Goal: Task Accomplishment & Management: Manage account settings

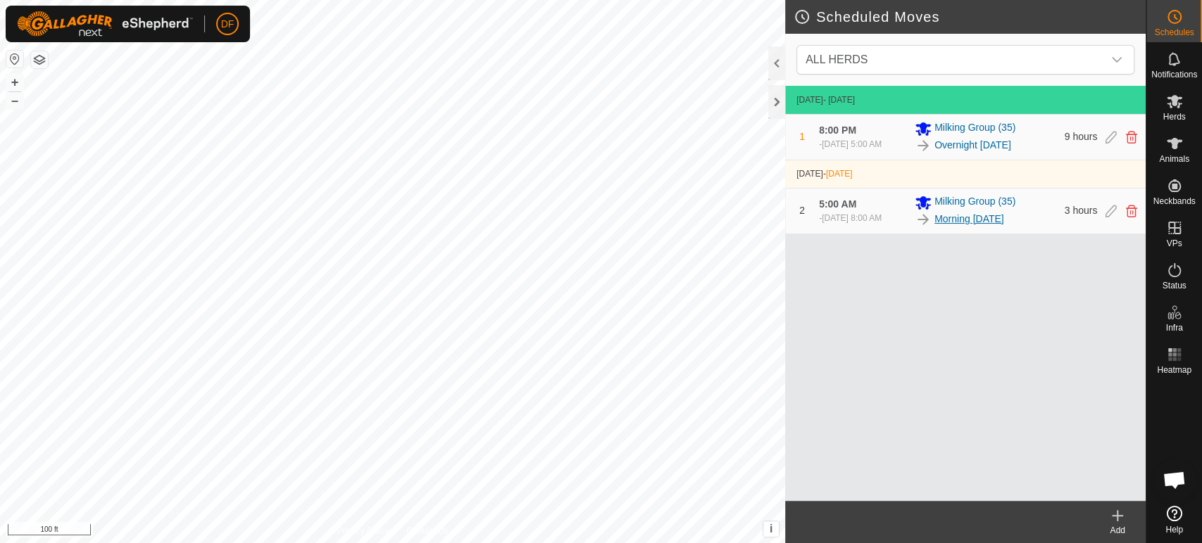
click at [952, 221] on link "Morning [DATE]" at bounding box center [969, 219] width 70 height 15
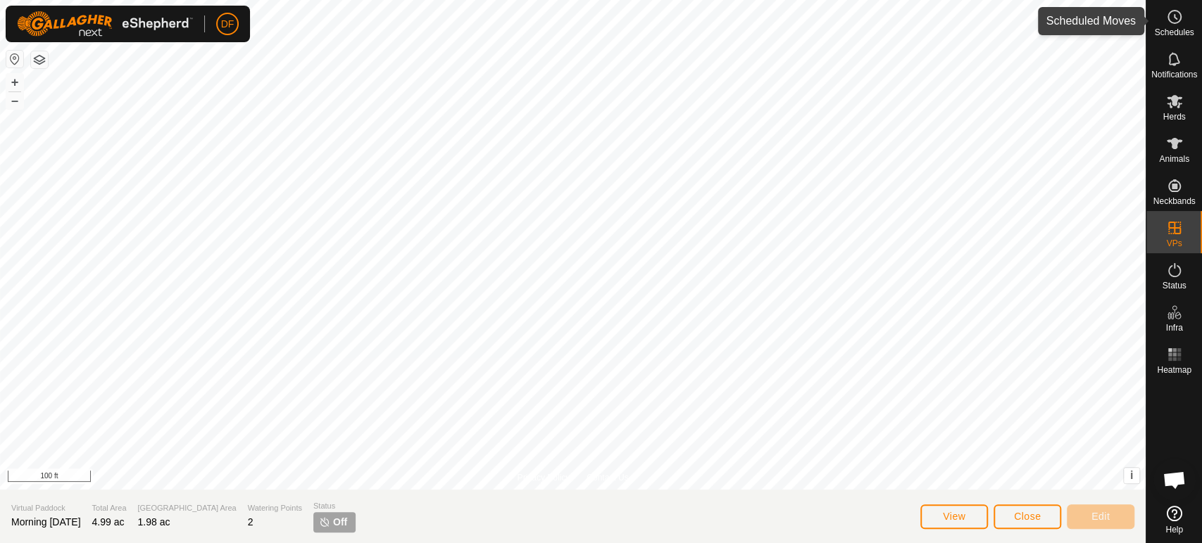
click at [1151, 17] on div "Schedules" at bounding box center [1174, 21] width 56 height 42
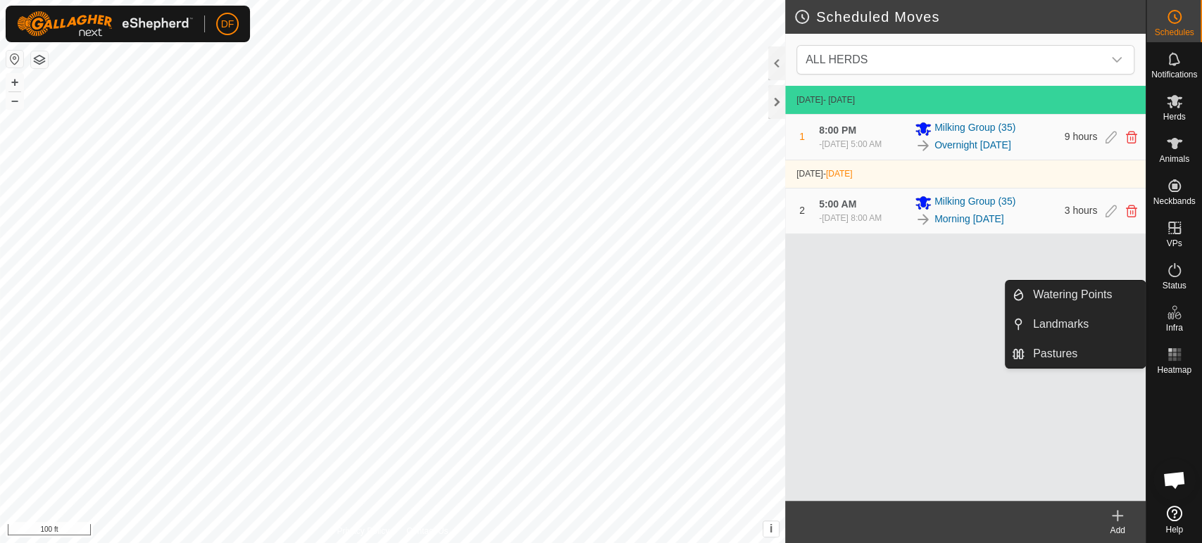
click at [1174, 319] on icon at bounding box center [1174, 312] width 17 height 17
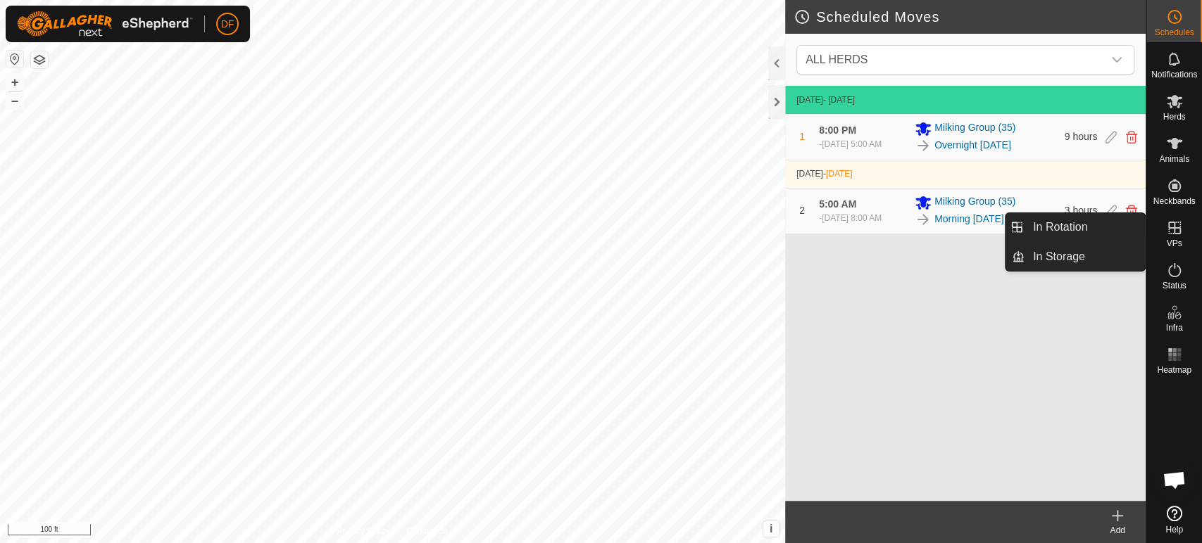
click at [1173, 243] on span "VPs" at bounding box center [1173, 243] width 15 height 8
click at [1116, 225] on link "In Rotation" at bounding box center [1084, 227] width 120 height 28
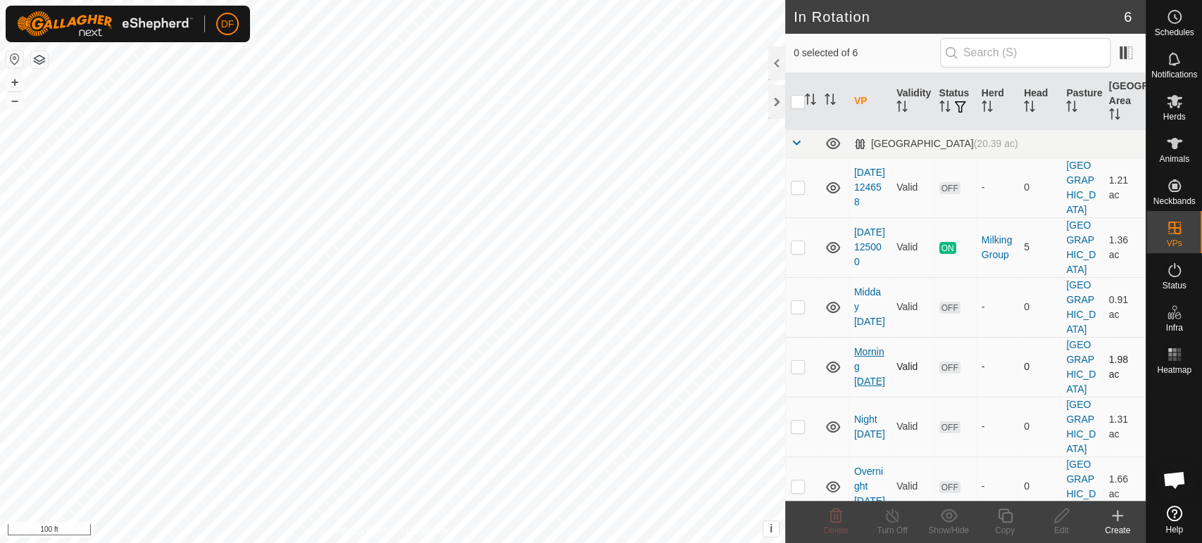
click at [867, 346] on link "Morning [DATE]" at bounding box center [869, 366] width 31 height 41
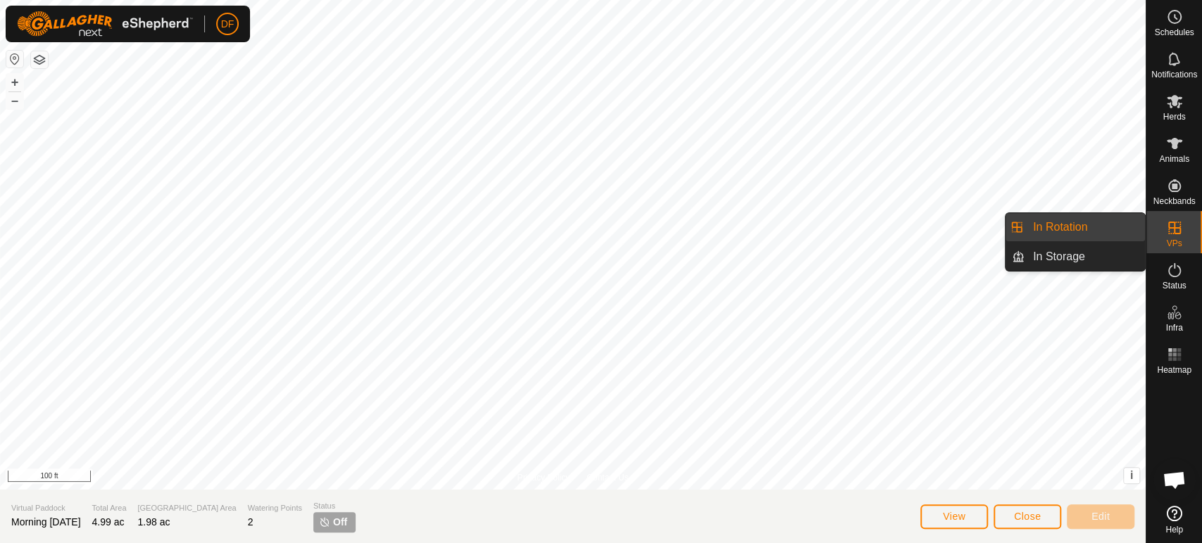
click at [1166, 237] on es-virtualpaddocks-svg-icon at bounding box center [1174, 228] width 25 height 23
click at [1087, 225] on link "In Rotation" at bounding box center [1084, 227] width 120 height 28
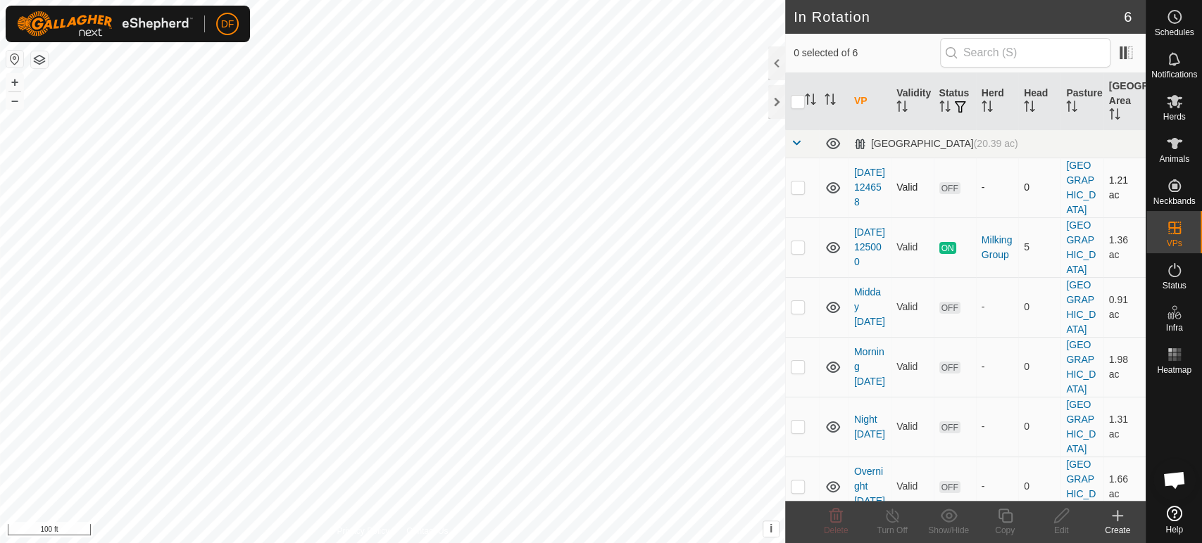
click at [798, 188] on p-checkbox at bounding box center [798, 187] width 14 height 11
checkbox input "true"
click at [797, 249] on p-checkbox at bounding box center [798, 246] width 14 height 11
checkbox input "false"
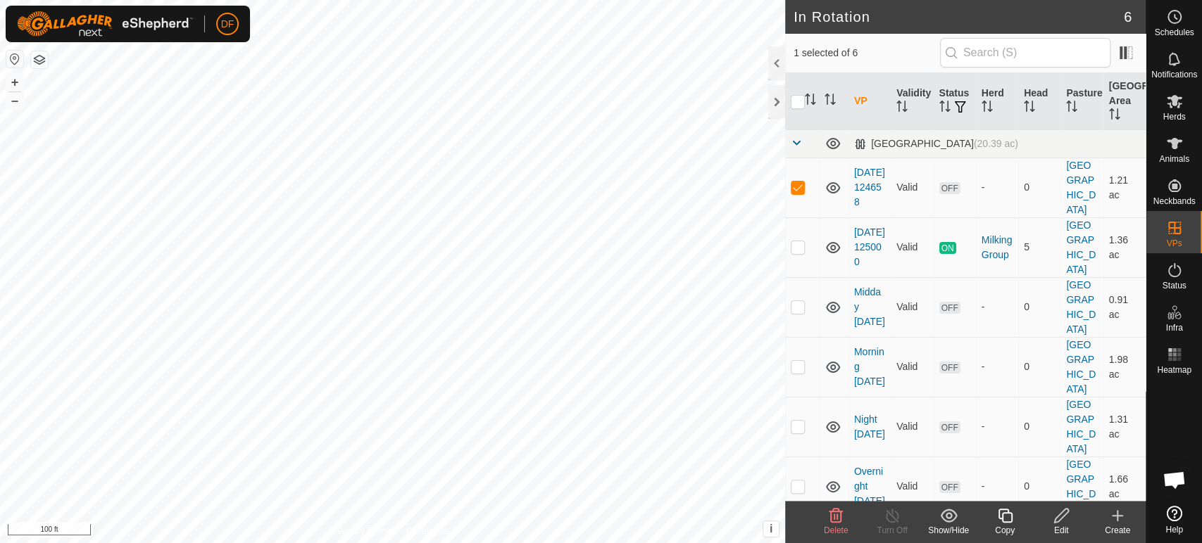
click at [844, 515] on delete-svg-icon at bounding box center [835, 516] width 56 height 17
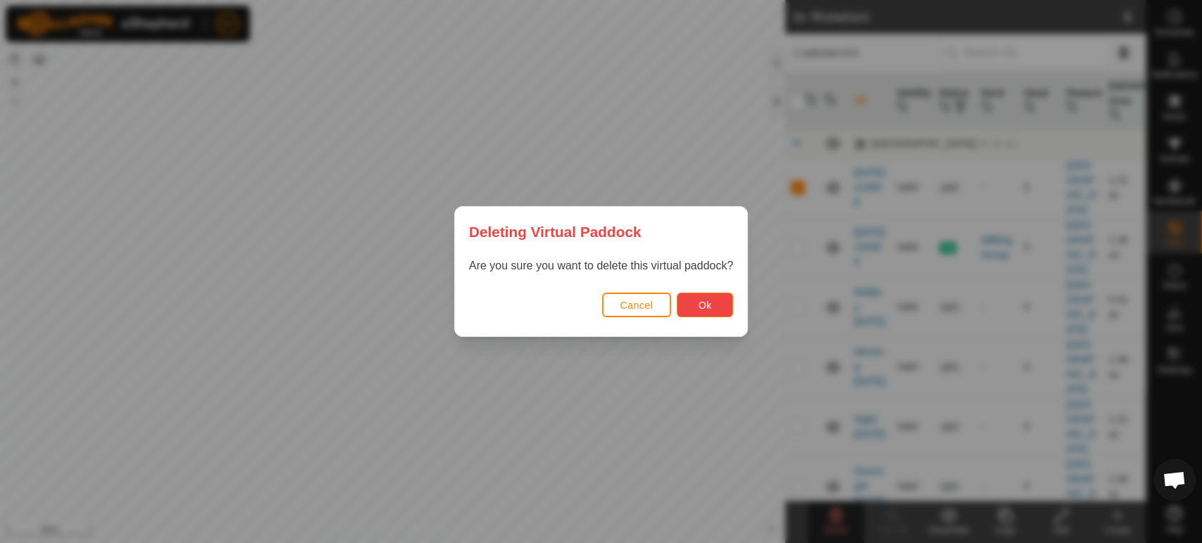
click at [708, 308] on span "Ok" at bounding box center [704, 305] width 13 height 11
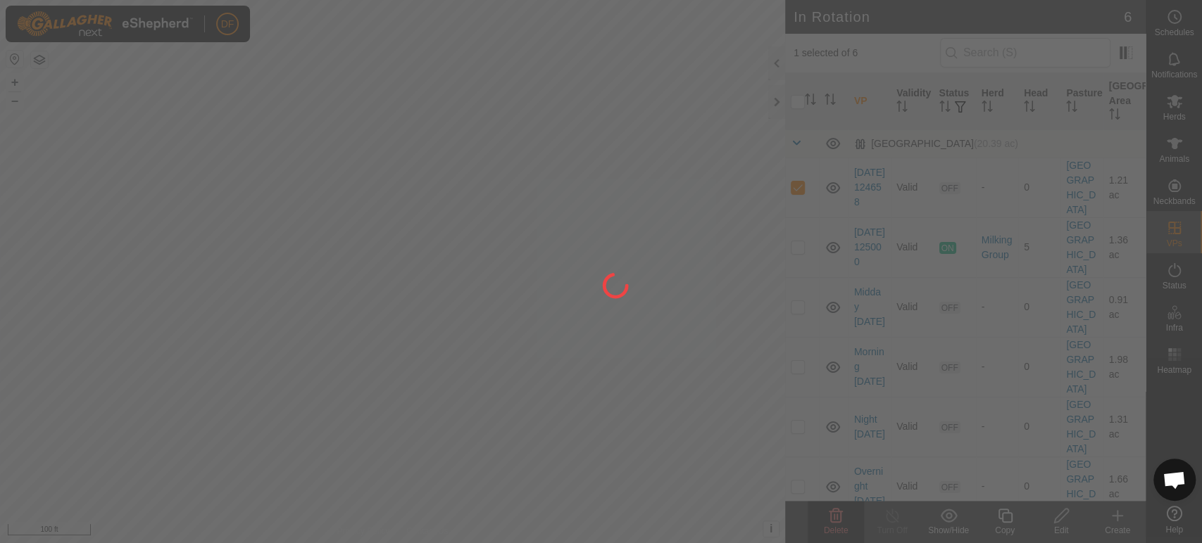
checkbox input "false"
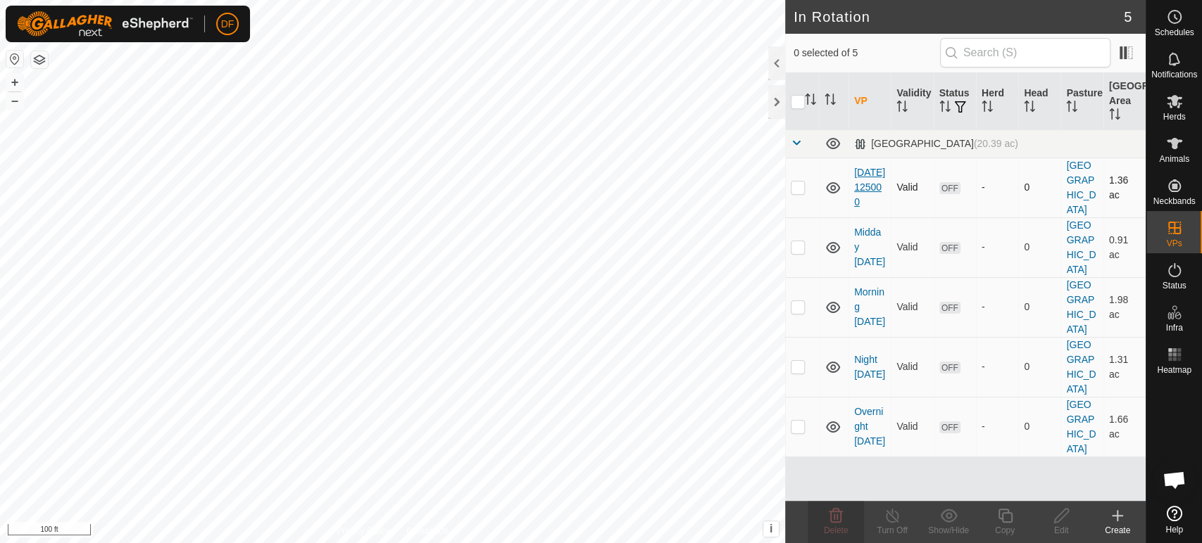
click at [860, 191] on link "2025-09-07 125000" at bounding box center [869, 187] width 31 height 41
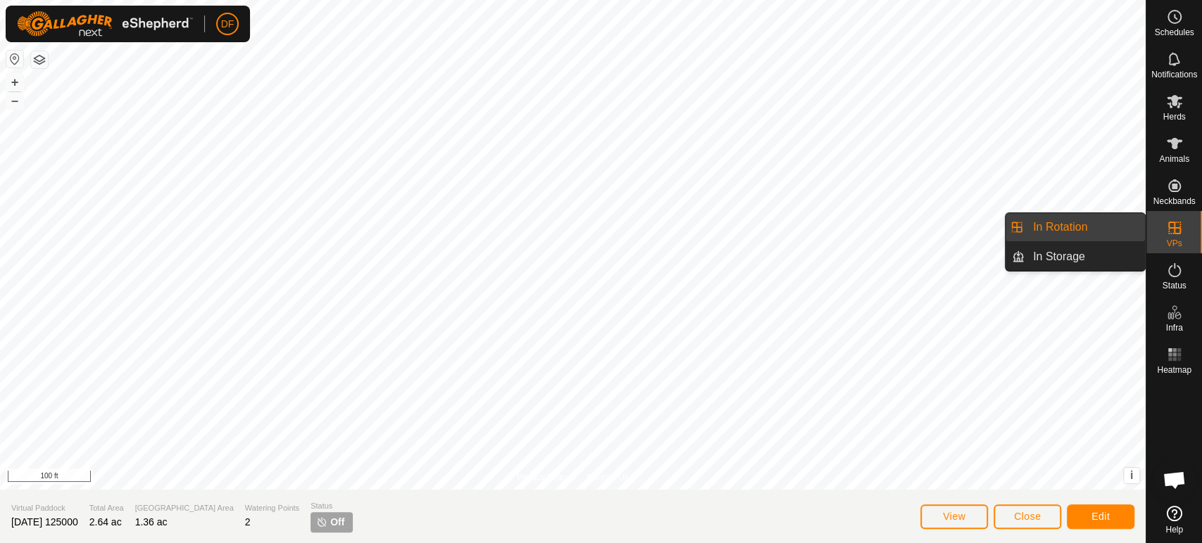
click at [1083, 228] on link "In Rotation" at bounding box center [1084, 227] width 120 height 28
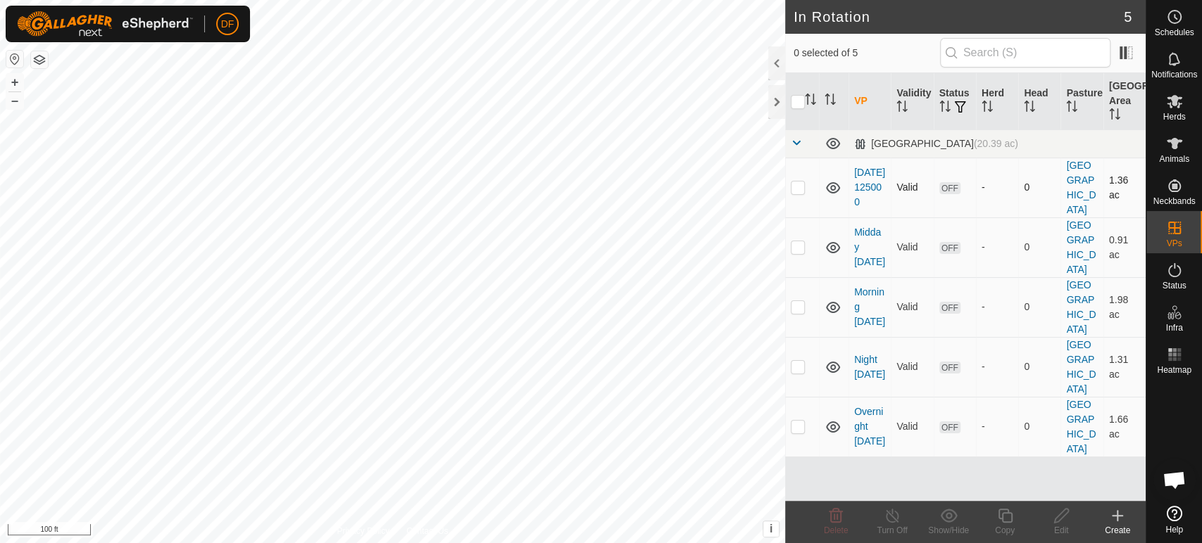
checkbox input "true"
click at [872, 194] on link "2025-09-07 125000" at bounding box center [869, 187] width 31 height 41
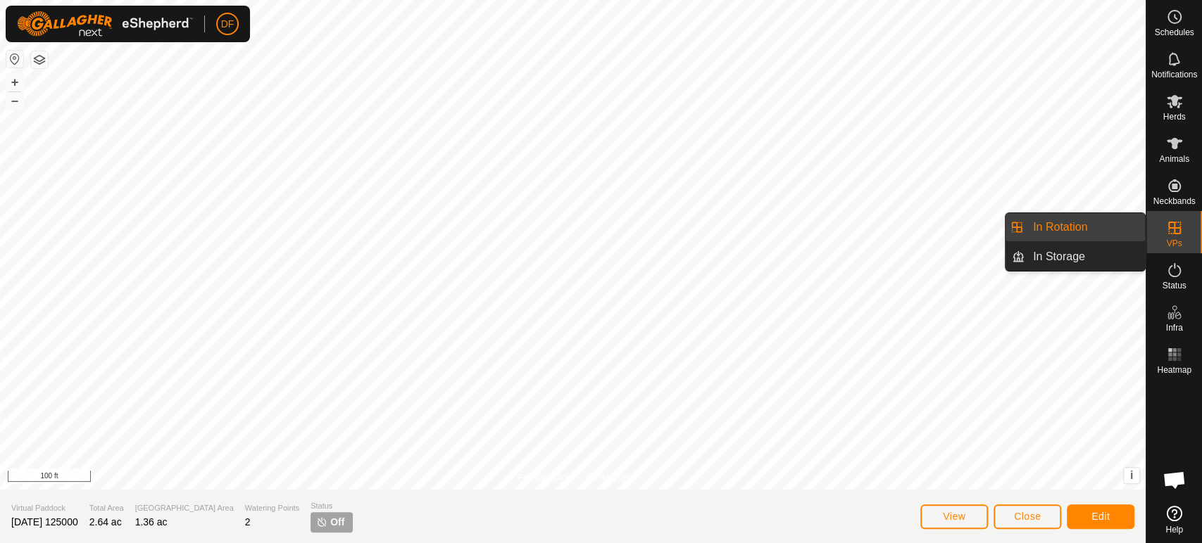
click at [1118, 225] on link "In Rotation" at bounding box center [1084, 227] width 120 height 28
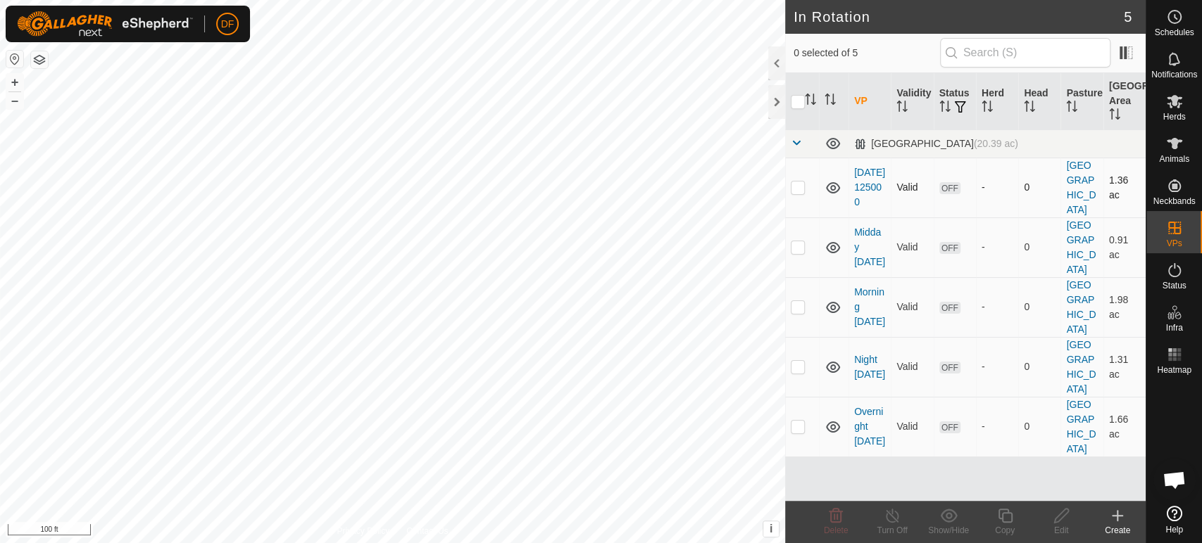
click at [795, 192] on p-checkbox at bounding box center [798, 187] width 14 height 11
click at [841, 519] on icon at bounding box center [835, 516] width 13 height 14
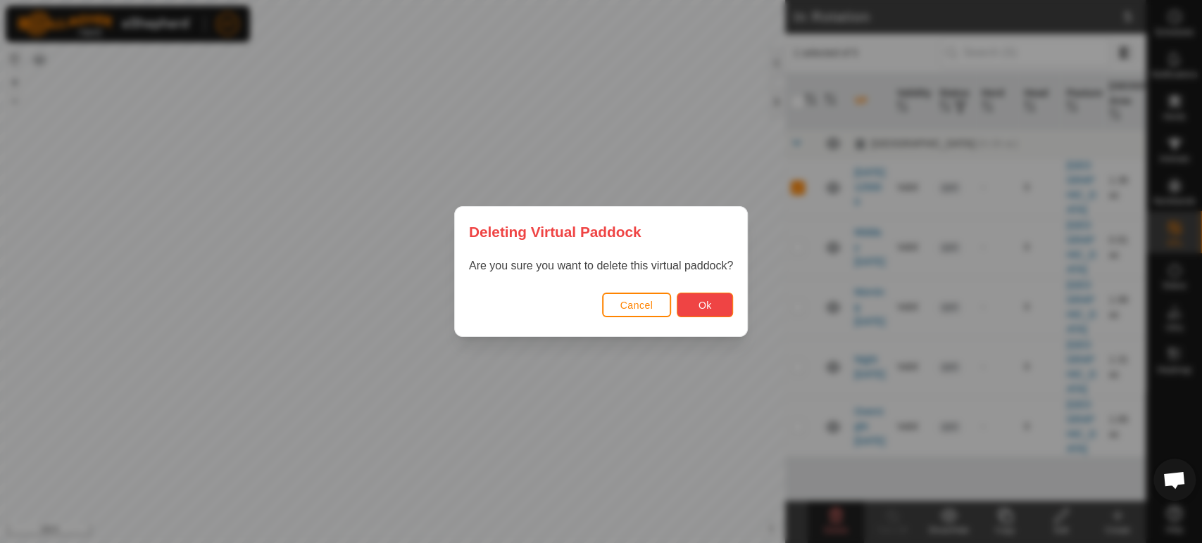
click at [696, 313] on button "Ok" at bounding box center [705, 305] width 56 height 25
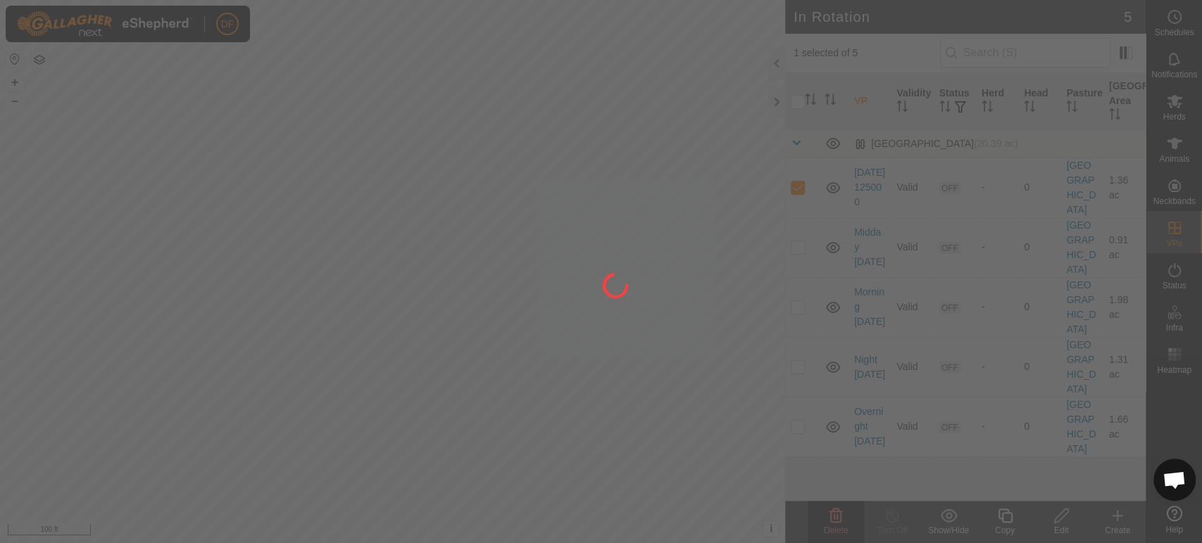
checkbox input "false"
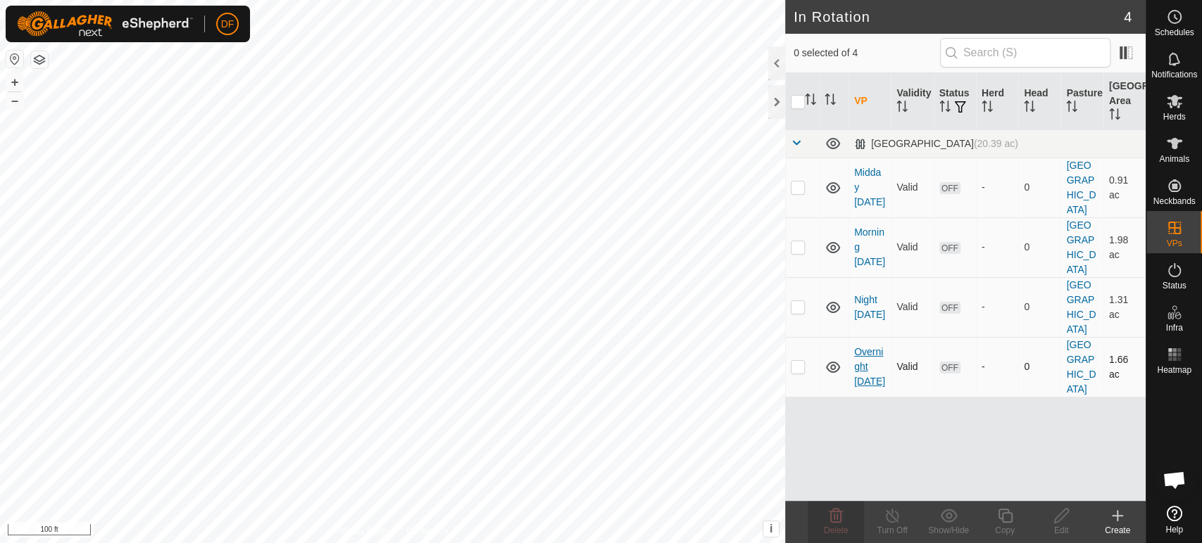
click at [873, 346] on link "Overnight [DATE]" at bounding box center [869, 366] width 31 height 41
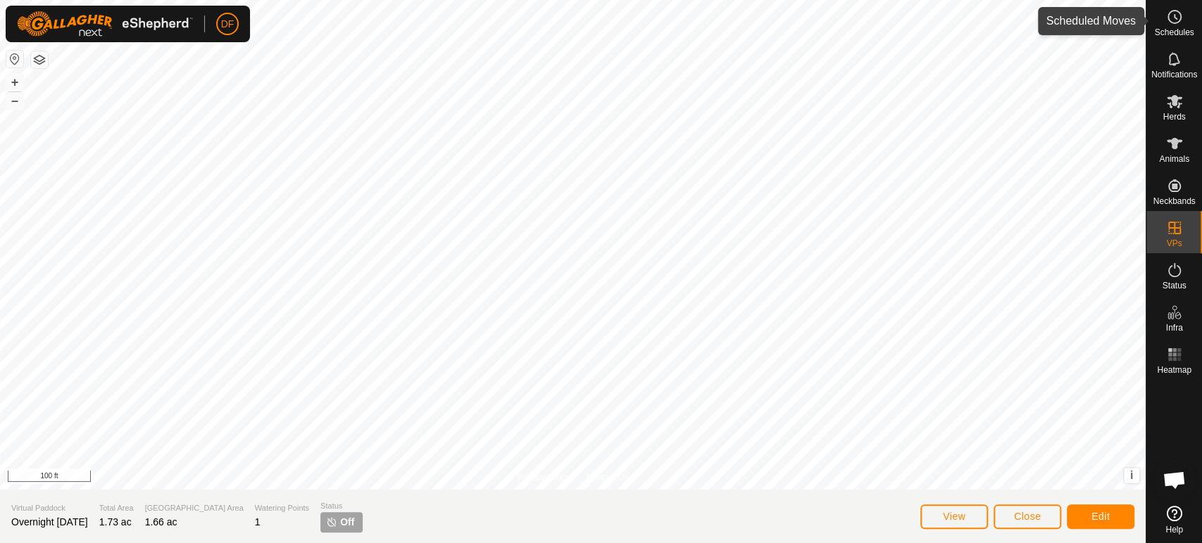
click at [1178, 34] on span "Schedules" at bounding box center [1173, 32] width 39 height 8
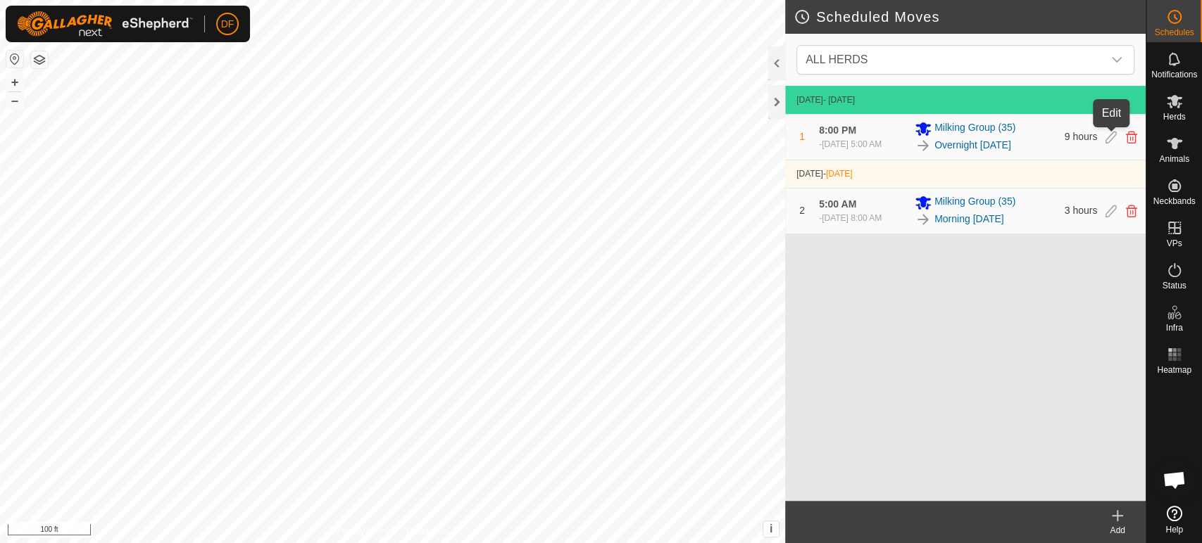
click at [1110, 134] on icon at bounding box center [1110, 137] width 11 height 13
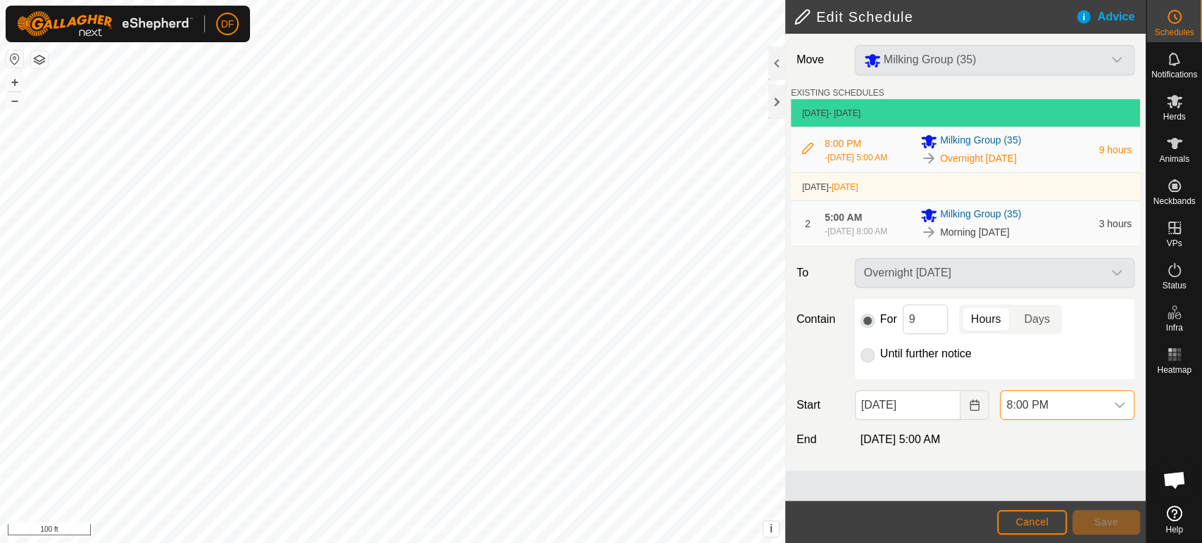
click at [1068, 405] on span "8:00 PM" at bounding box center [1052, 405] width 105 height 28
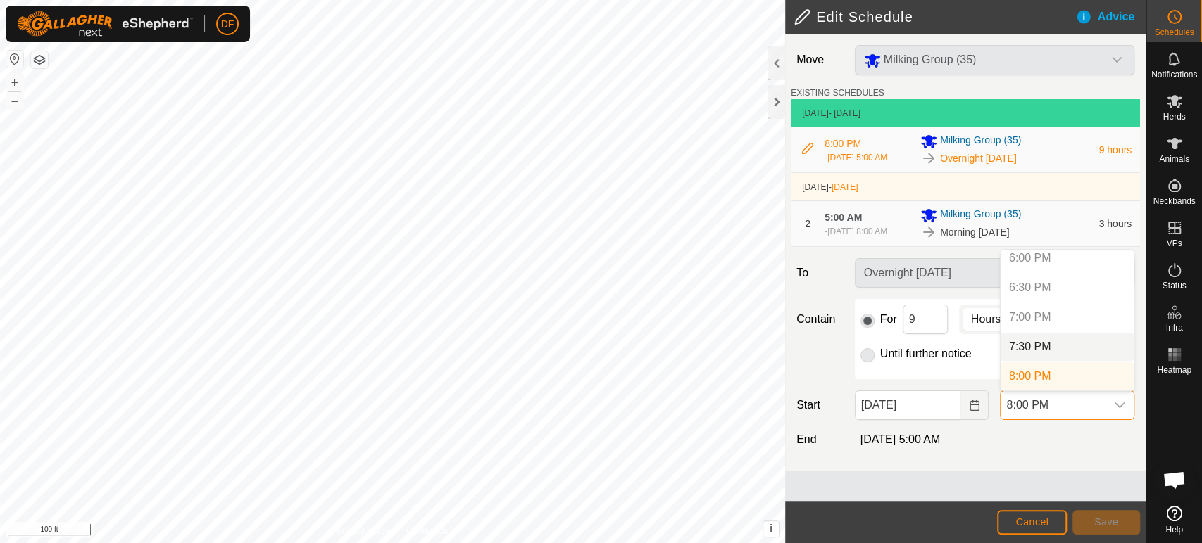
click at [1054, 348] on li "7:30 PM" at bounding box center [1066, 347] width 133 height 28
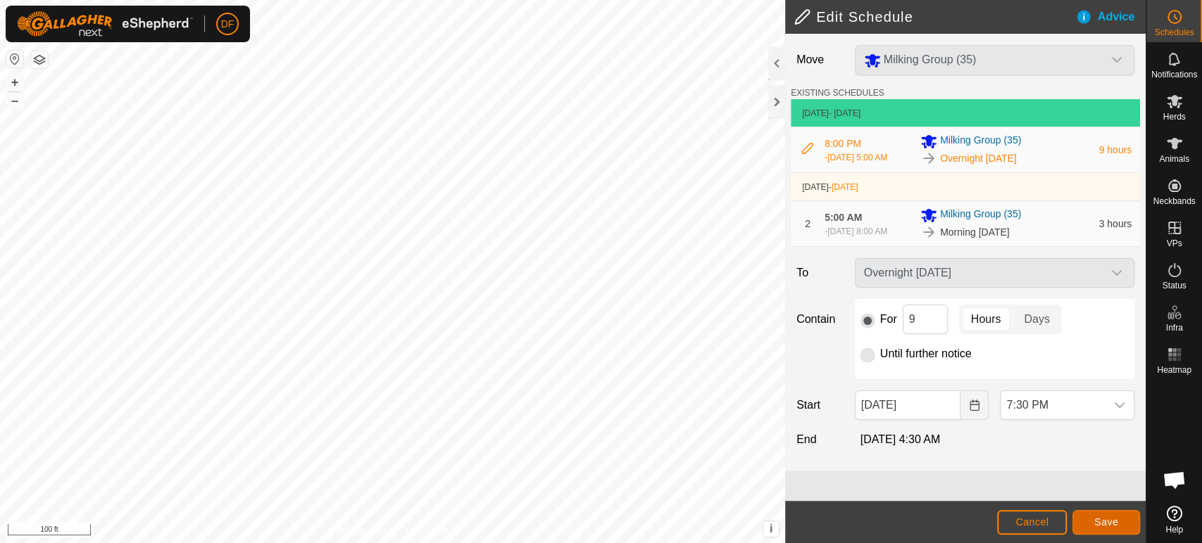
click at [1106, 527] on span "Save" at bounding box center [1106, 522] width 24 height 11
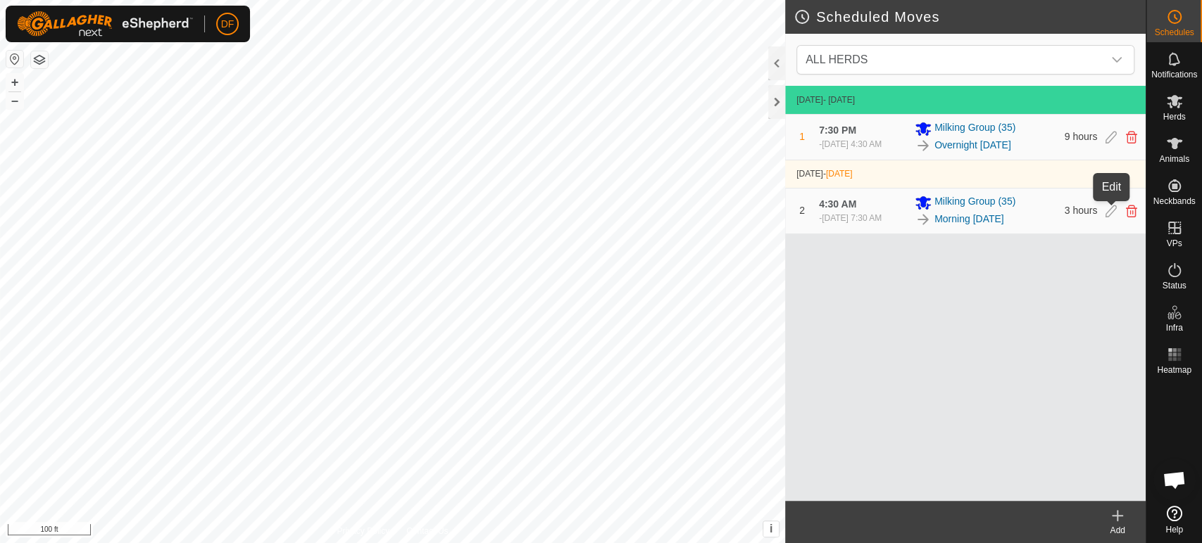
click at [1109, 215] on icon at bounding box center [1110, 211] width 11 height 13
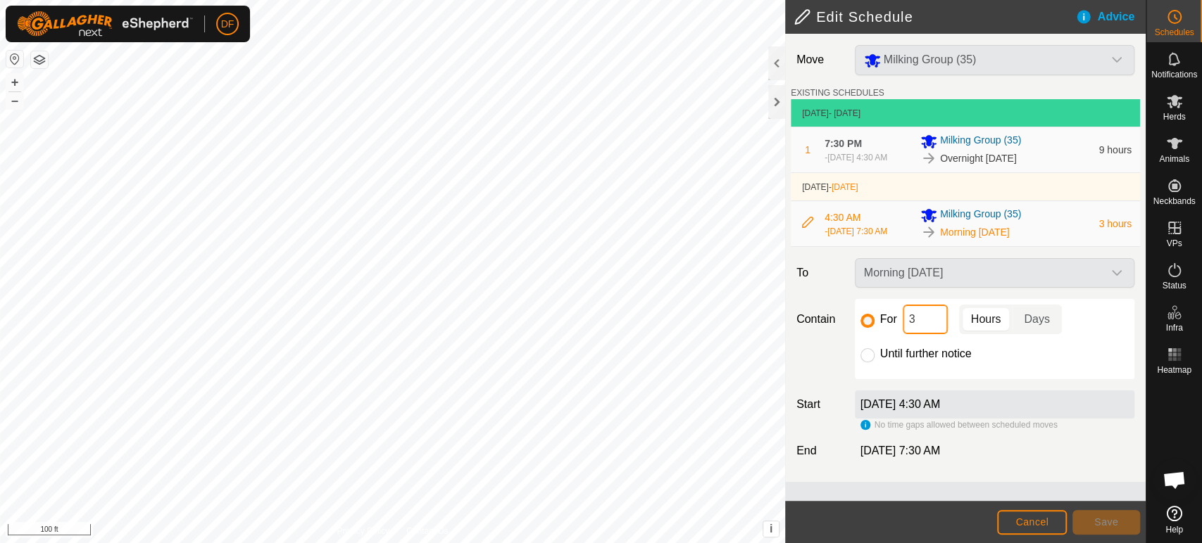
click at [918, 321] on input "3" at bounding box center [925, 320] width 45 height 30
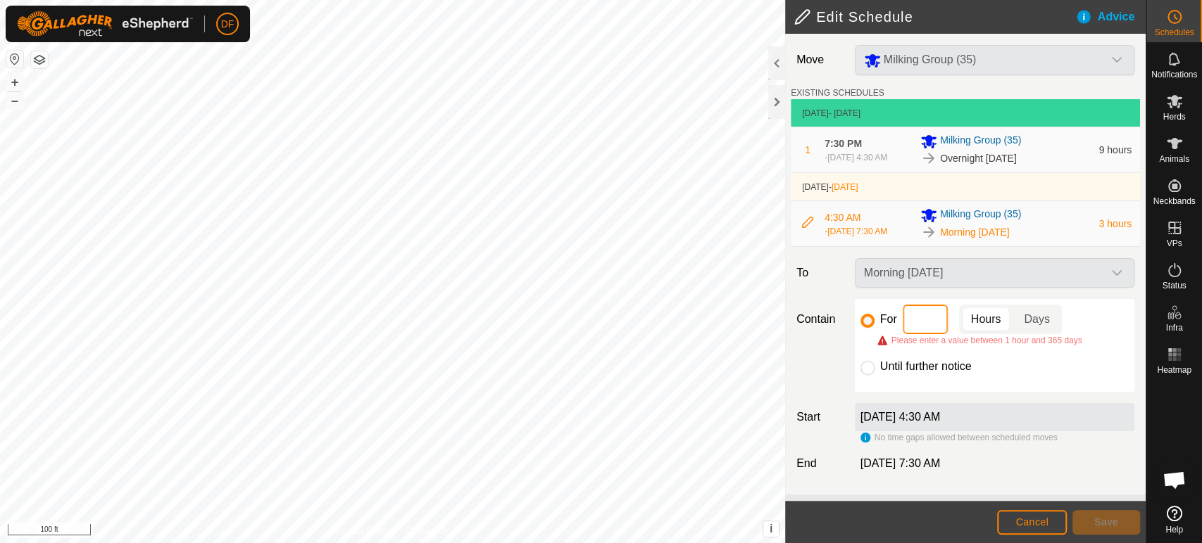
type input "4"
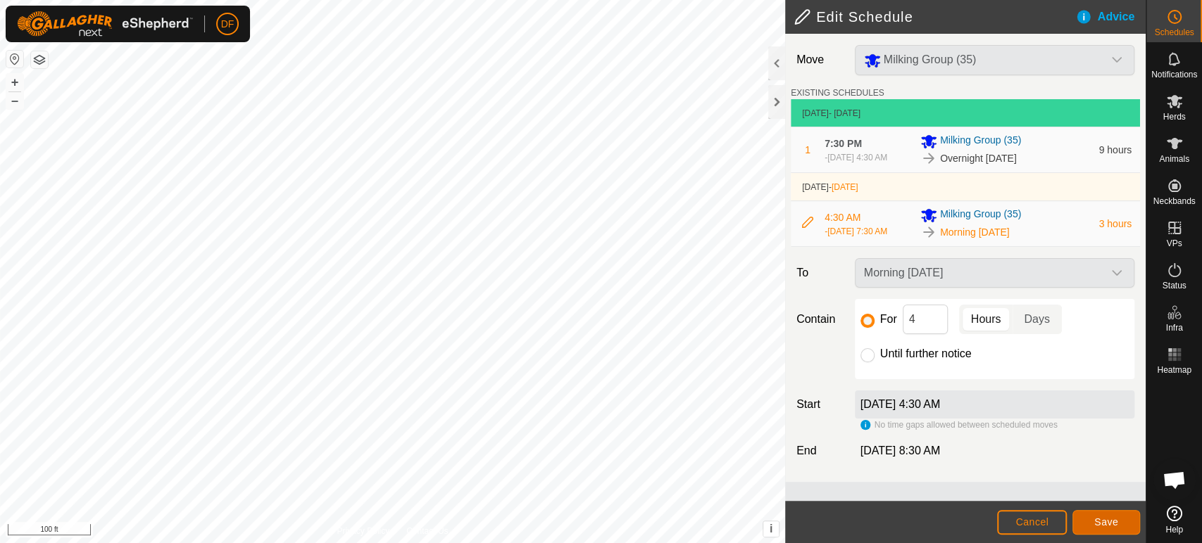
click at [1105, 520] on span "Save" at bounding box center [1106, 522] width 24 height 11
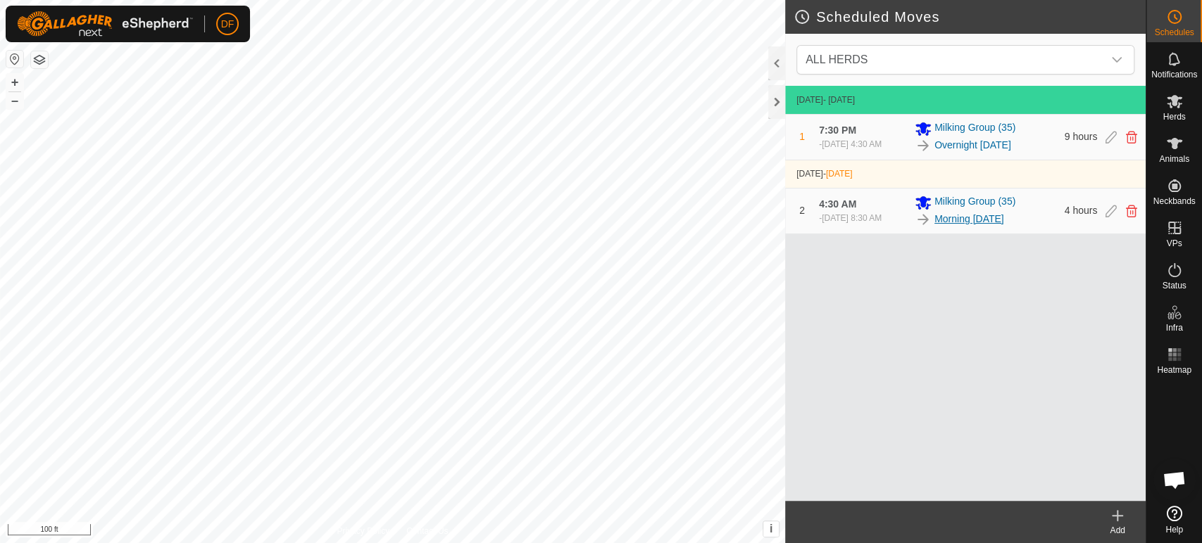
click at [958, 222] on link "Morning [DATE]" at bounding box center [969, 219] width 70 height 15
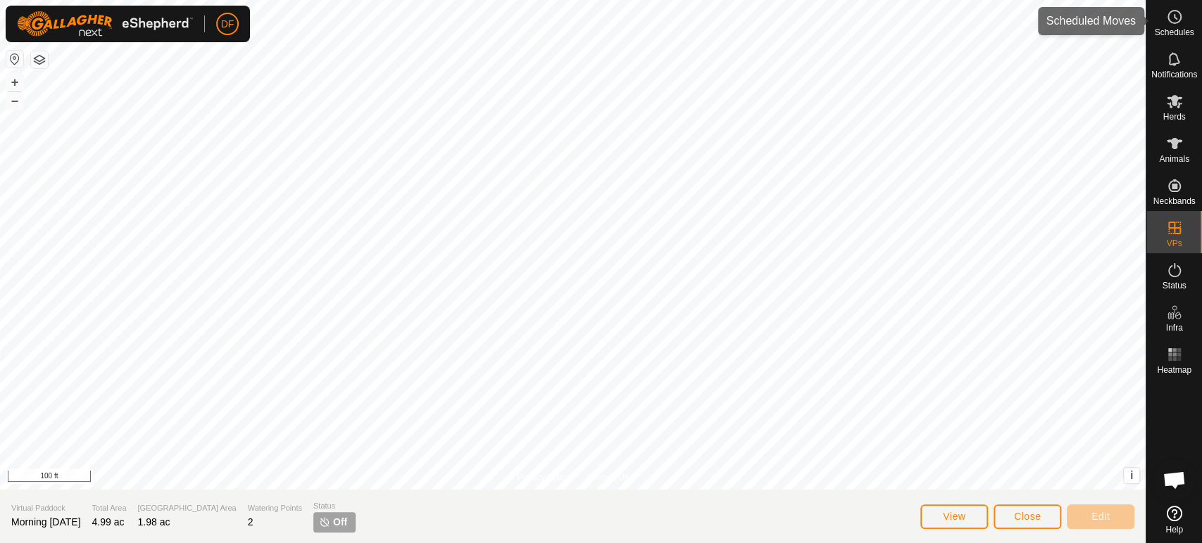
click at [1172, 16] on icon at bounding box center [1174, 16] width 17 height 17
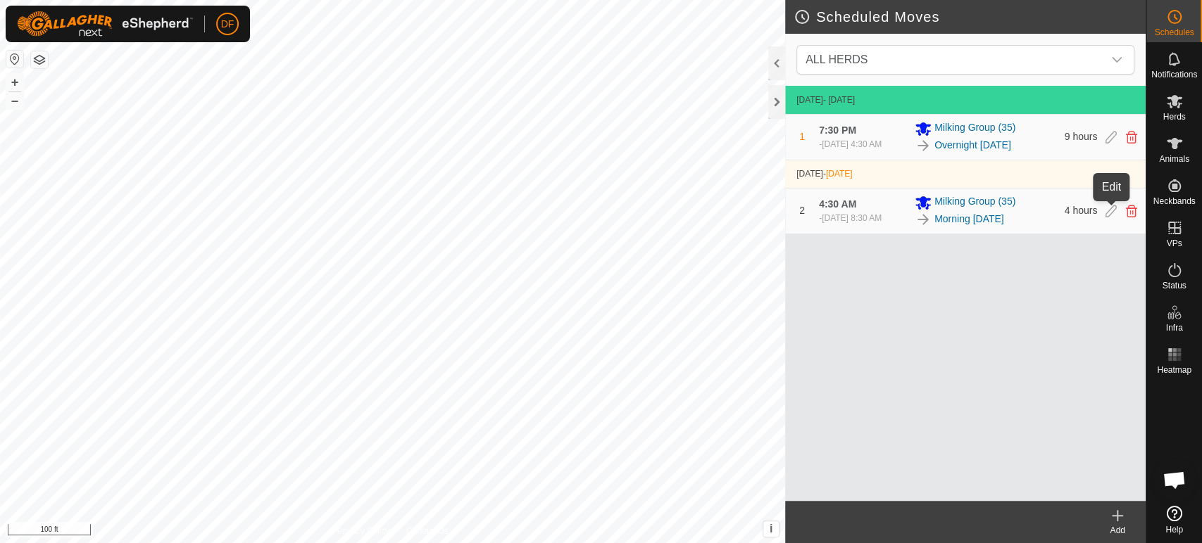
click at [1112, 210] on icon at bounding box center [1110, 211] width 11 height 13
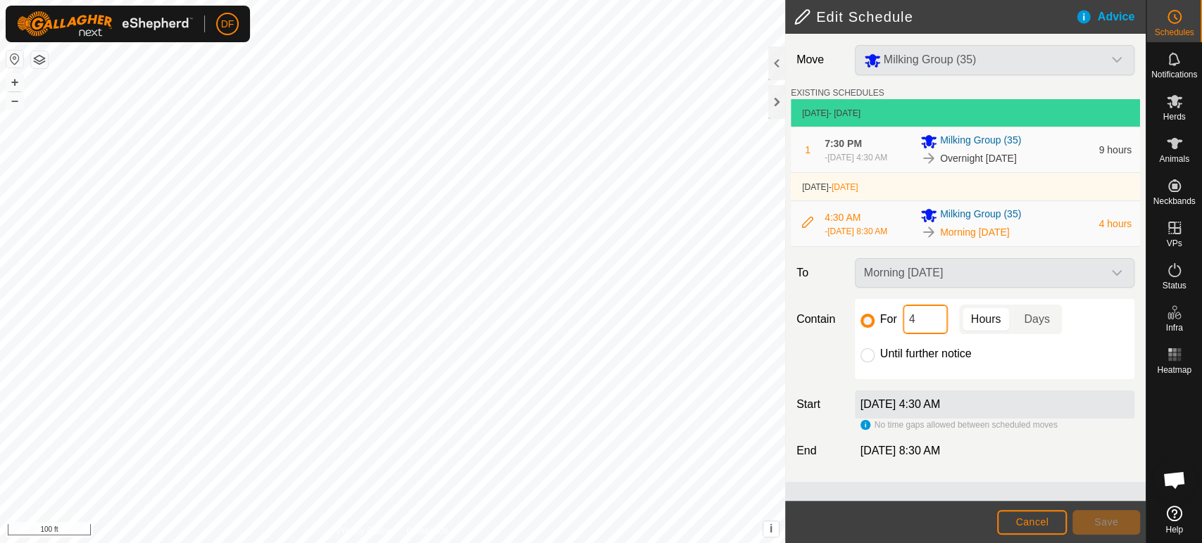
click at [919, 320] on input "4" at bounding box center [925, 320] width 45 height 30
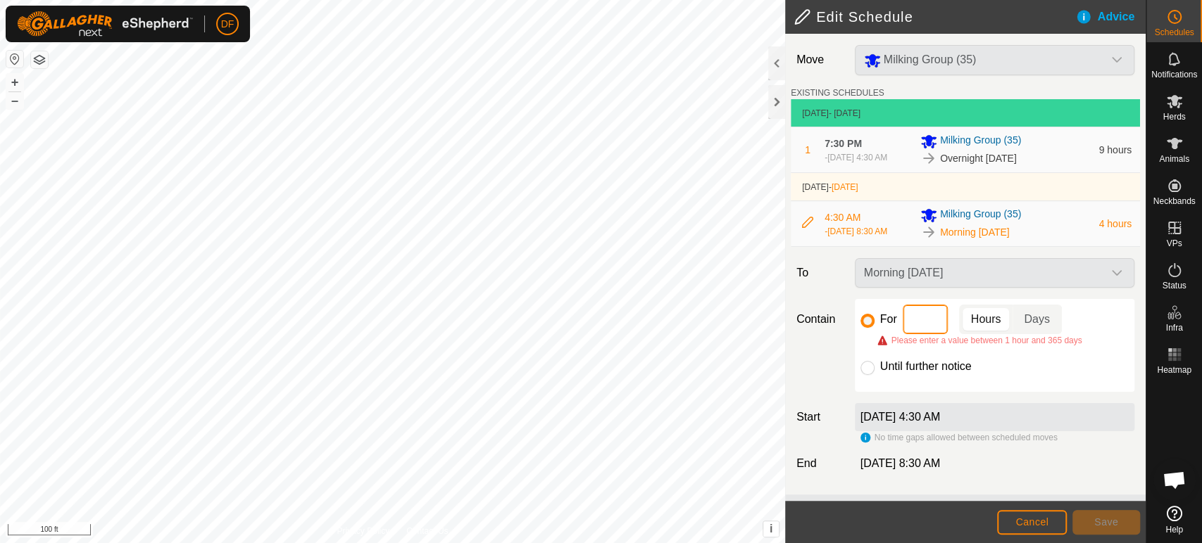
type input "2"
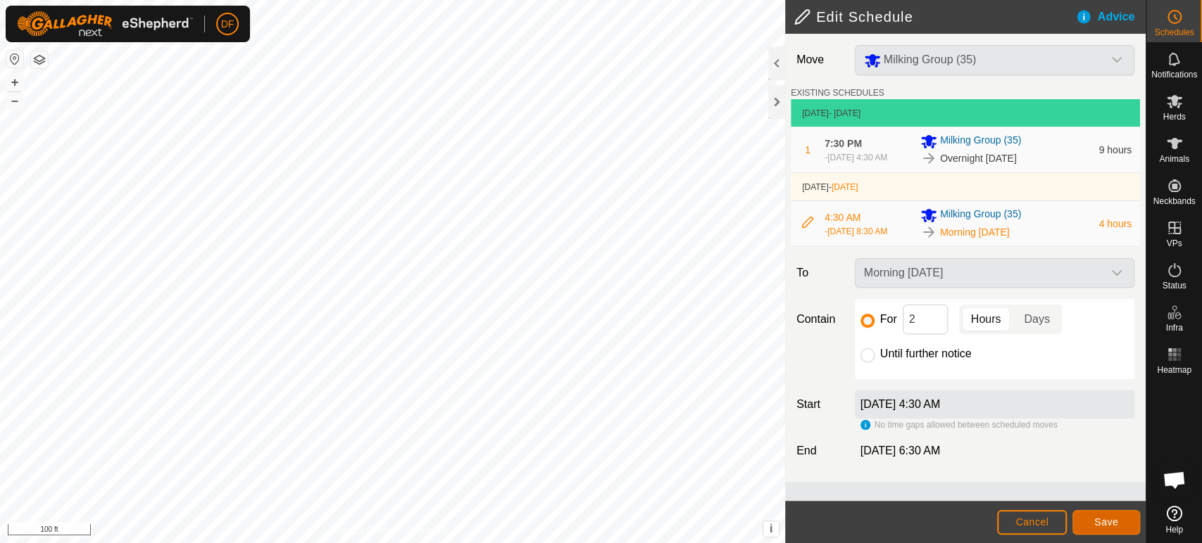
click at [1096, 525] on span "Save" at bounding box center [1106, 522] width 24 height 11
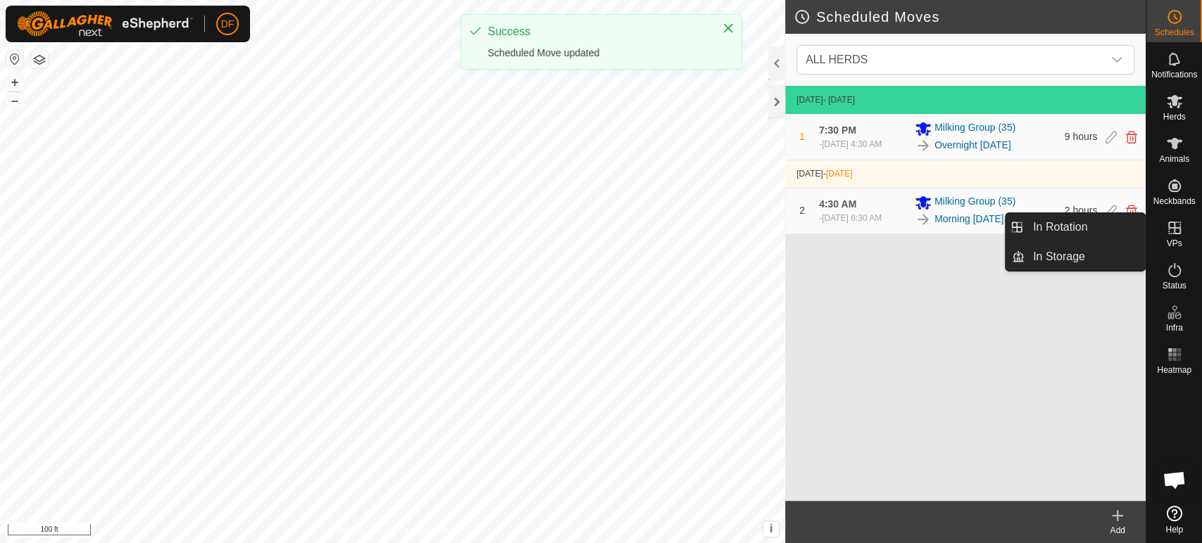
click at [1169, 237] on es-virtualpaddocks-svg-icon at bounding box center [1174, 228] width 25 height 23
click at [1108, 227] on link "In Rotation" at bounding box center [1084, 227] width 120 height 28
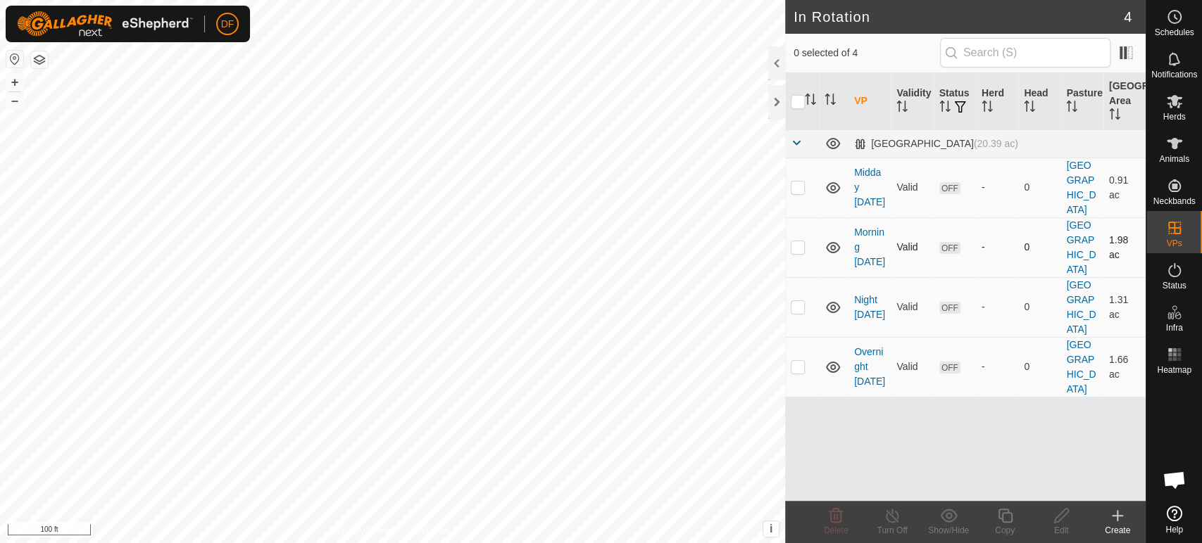
click at [803, 241] on p-checkbox at bounding box center [798, 246] width 14 height 11
checkbox input "true"
click at [1005, 526] on div "Copy" at bounding box center [1004, 530] width 56 height 13
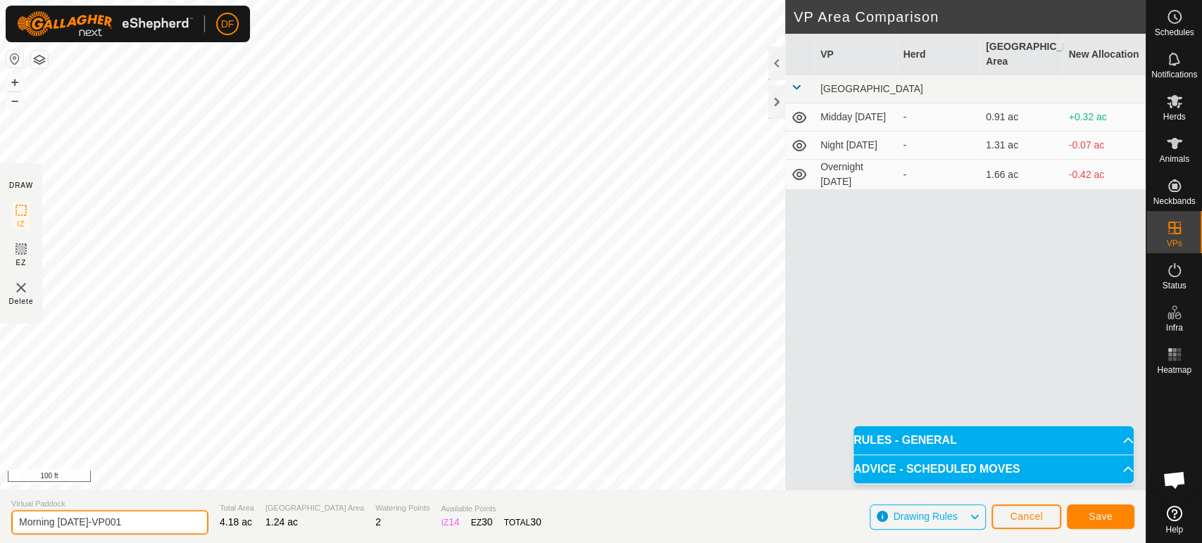
drag, startPoint x: 120, startPoint y: 522, endPoint x: 85, endPoint y: 522, distance: 34.5
click at [85, 522] on input "Morning Sept 8-VP001" at bounding box center [109, 522] width 197 height 25
type input "Morning [DATE] Return"
click at [1102, 528] on button "Save" at bounding box center [1101, 517] width 68 height 25
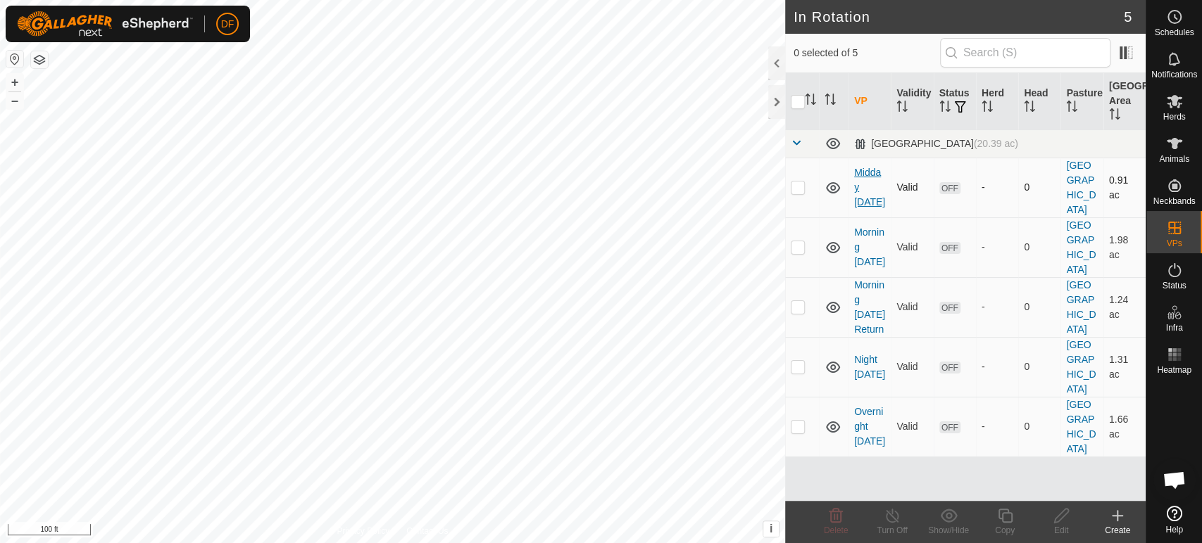
click at [861, 180] on link "Midday [DATE]" at bounding box center [869, 187] width 31 height 41
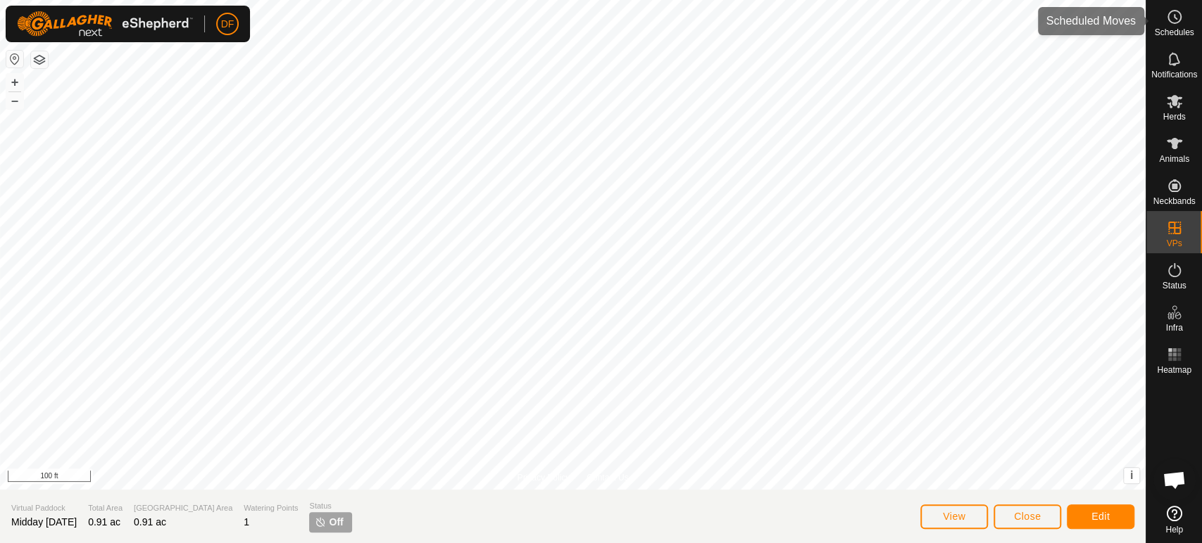
click at [1169, 34] on span "Schedules" at bounding box center [1173, 32] width 39 height 8
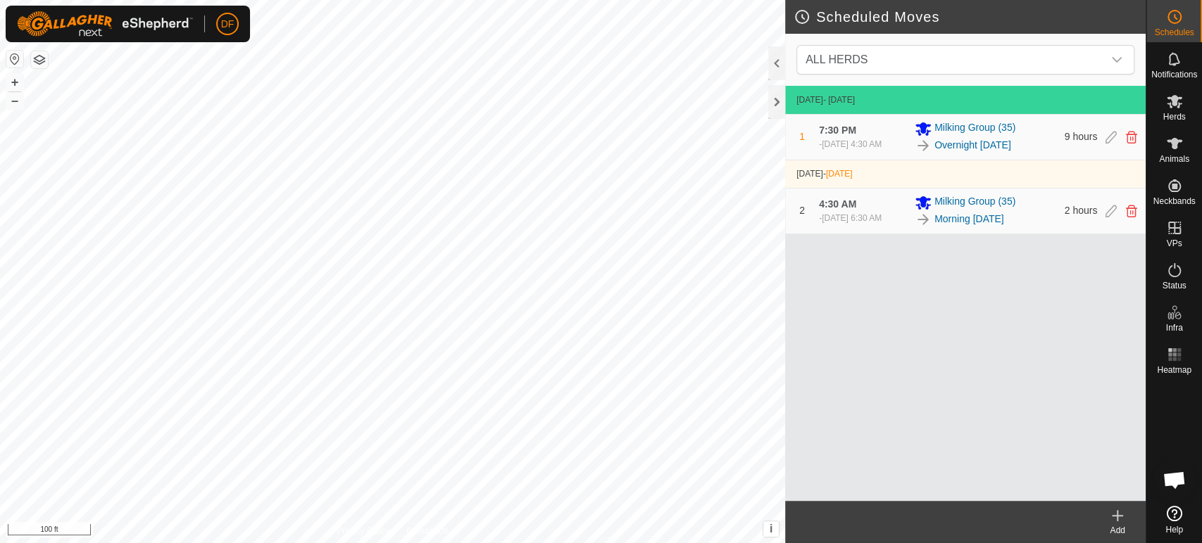
click at [1105, 509] on create-svg-icon at bounding box center [1117, 516] width 56 height 17
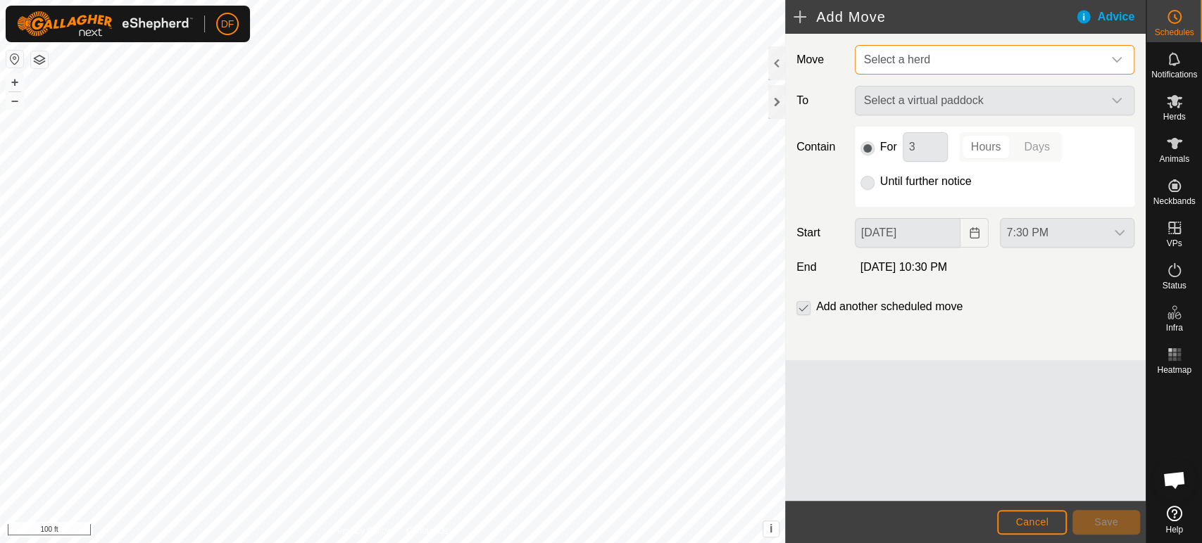
click at [907, 67] on span "Select a herd" at bounding box center [980, 60] width 244 height 28
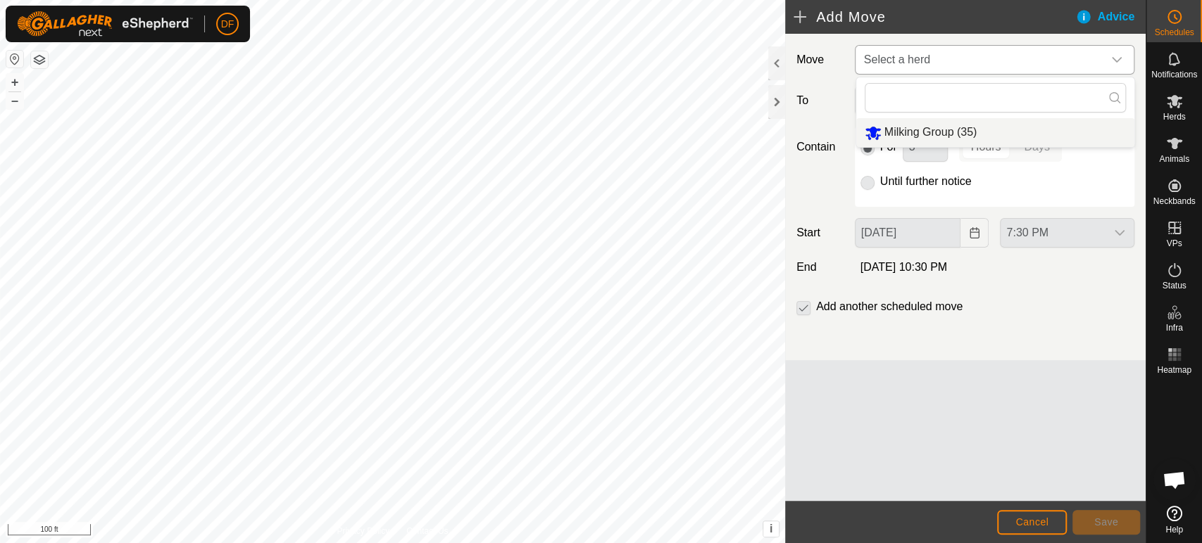
click at [910, 126] on li "Milking Group (35)" at bounding box center [995, 132] width 278 height 29
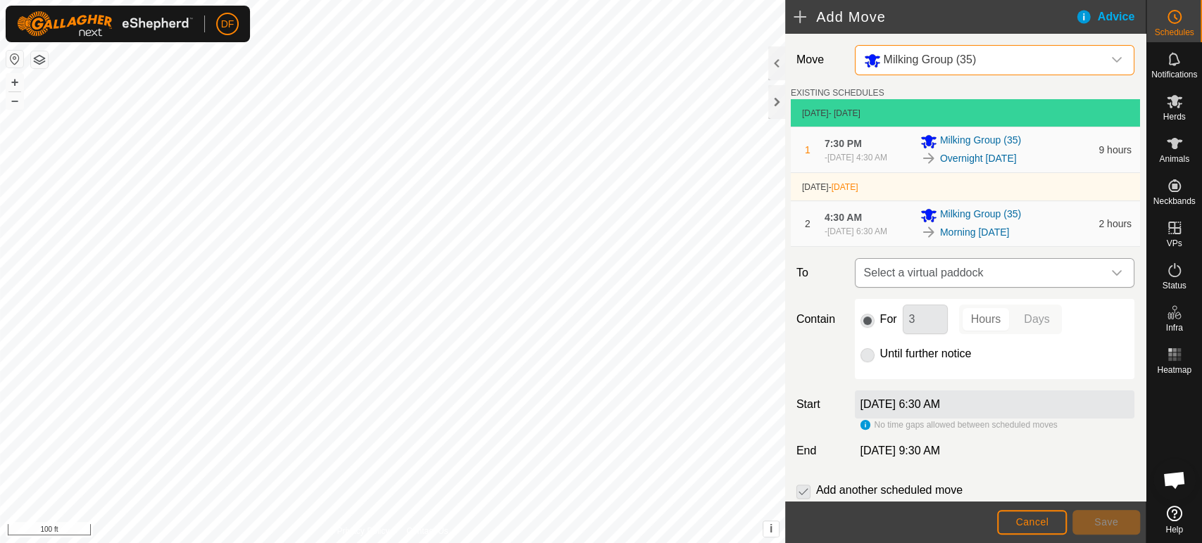
click at [917, 274] on span "Select a virtual paddock" at bounding box center [980, 273] width 244 height 28
click at [810, 359] on div "Contain For 3 Hours Days Until further notice" at bounding box center [965, 339] width 349 height 80
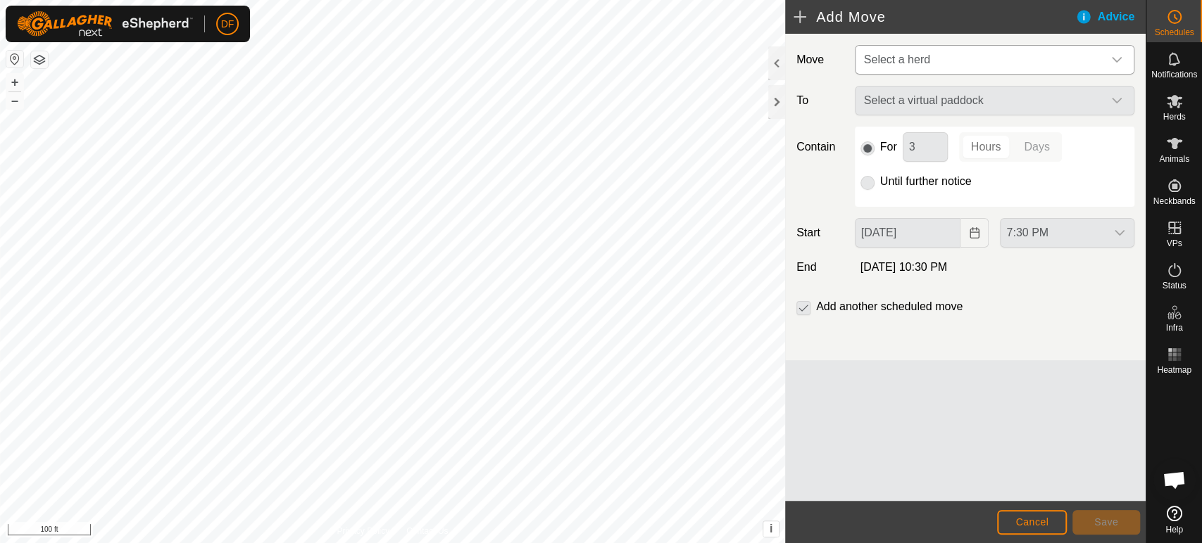
click at [1100, 64] on span "Select a herd" at bounding box center [980, 60] width 244 height 28
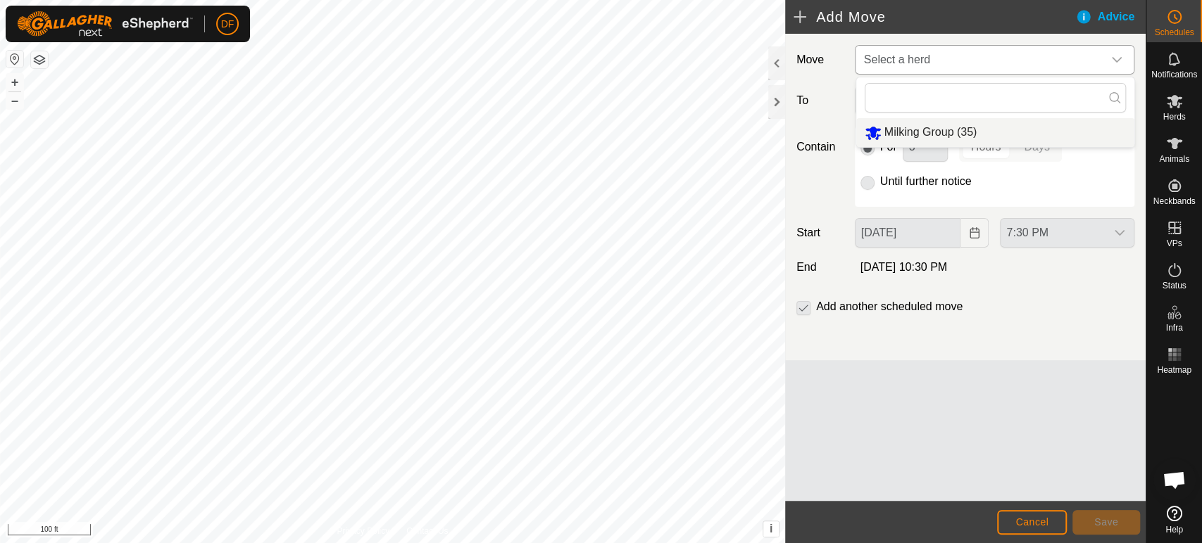
click at [946, 130] on li "Milking Group (35)" at bounding box center [995, 132] width 278 height 29
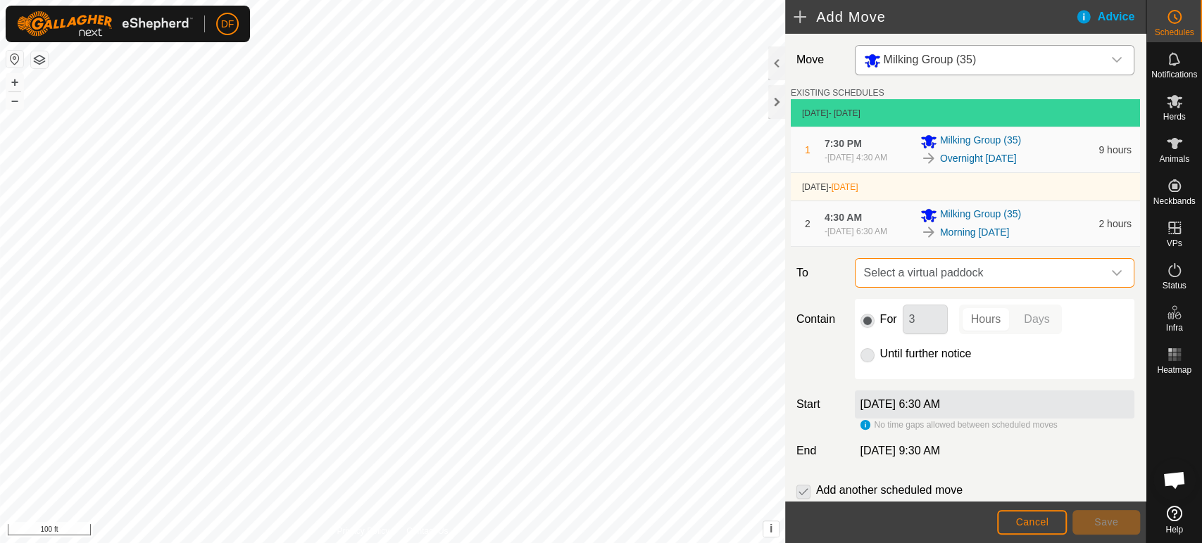
click at [914, 276] on span "Select a virtual paddock" at bounding box center [980, 273] width 244 height 28
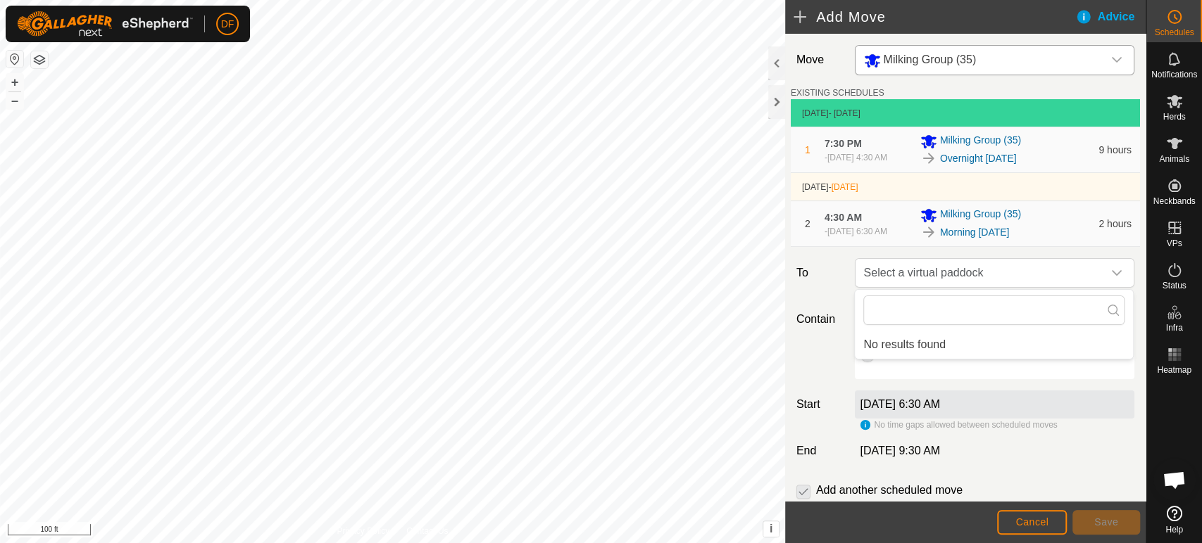
click at [1176, 491] on span "Open chat" at bounding box center [1173, 482] width 23 height 20
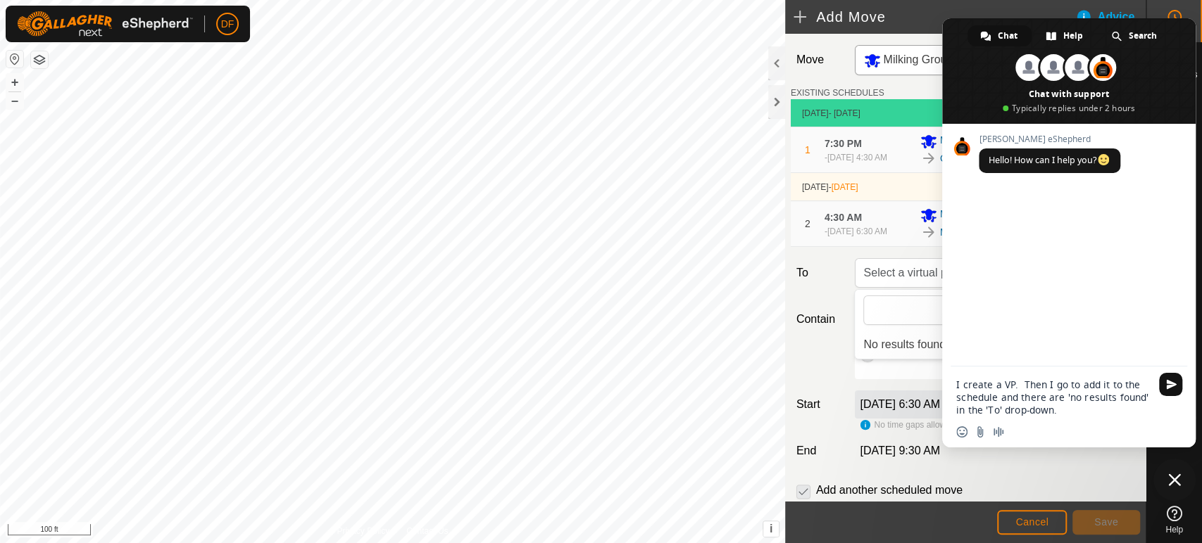
type textarea "I create a VP. Then I go to add it to the schedule and there are 'no results fo…"
click at [1169, 394] on span "Send" at bounding box center [1170, 384] width 23 height 23
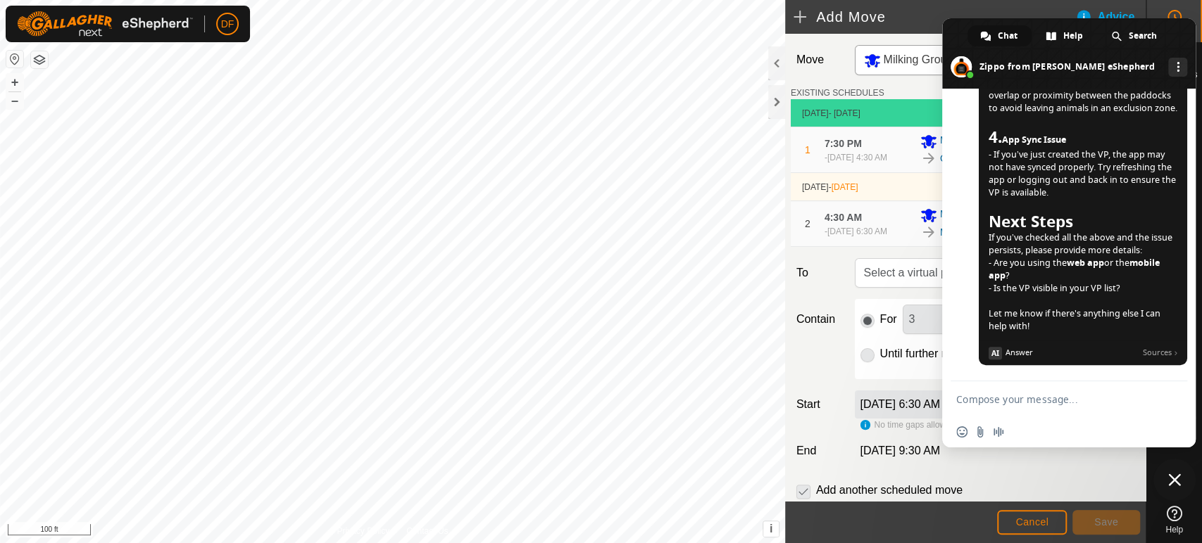
scroll to position [558, 0]
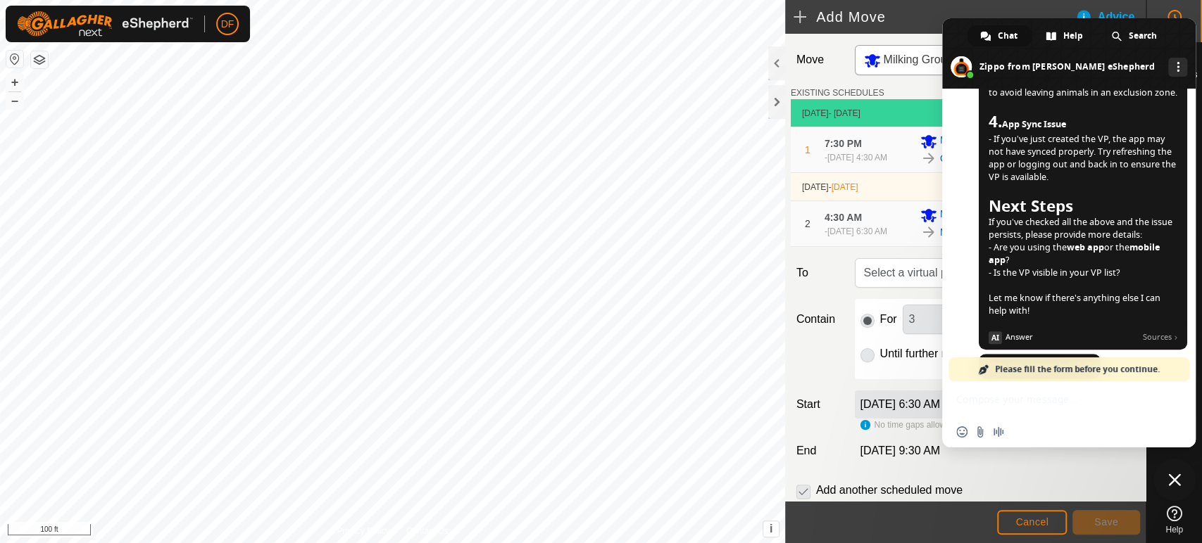
drag, startPoint x: 1200, startPoint y: 210, endPoint x: 1200, endPoint y: 127, distance: 83.1
click at [1200, 127] on nav "Schedules Notifications Herds Animals Neckbands VPs Status Infra Heatmap Help" at bounding box center [1174, 271] width 56 height 543
drag, startPoint x: 1169, startPoint y: 115, endPoint x: 1163, endPoint y: 195, distance: 80.5
click at [1163, 195] on span "If you're seeing "no results found" in the "To" drop-down when trying to add a …" at bounding box center [1083, 20] width 208 height 660
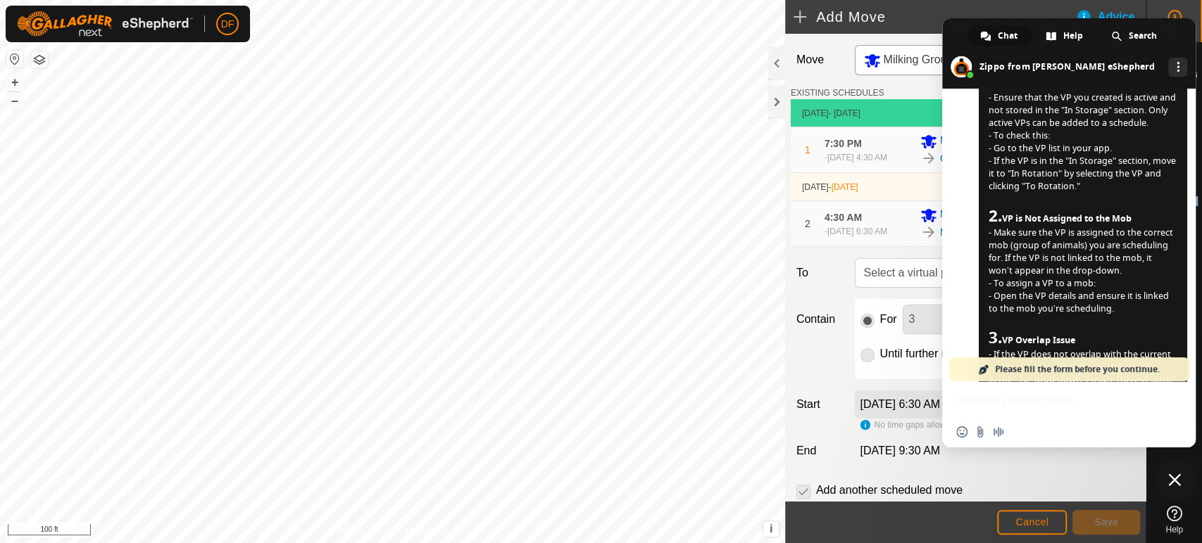
scroll to position [214, 0]
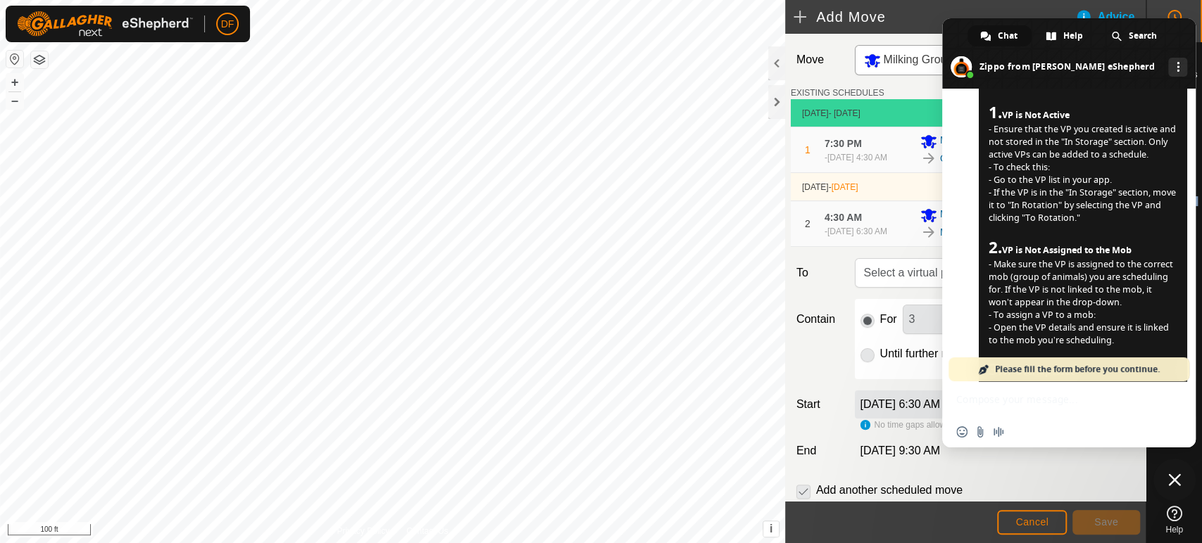
click at [1173, 481] on span "Close chat" at bounding box center [1174, 480] width 13 height 13
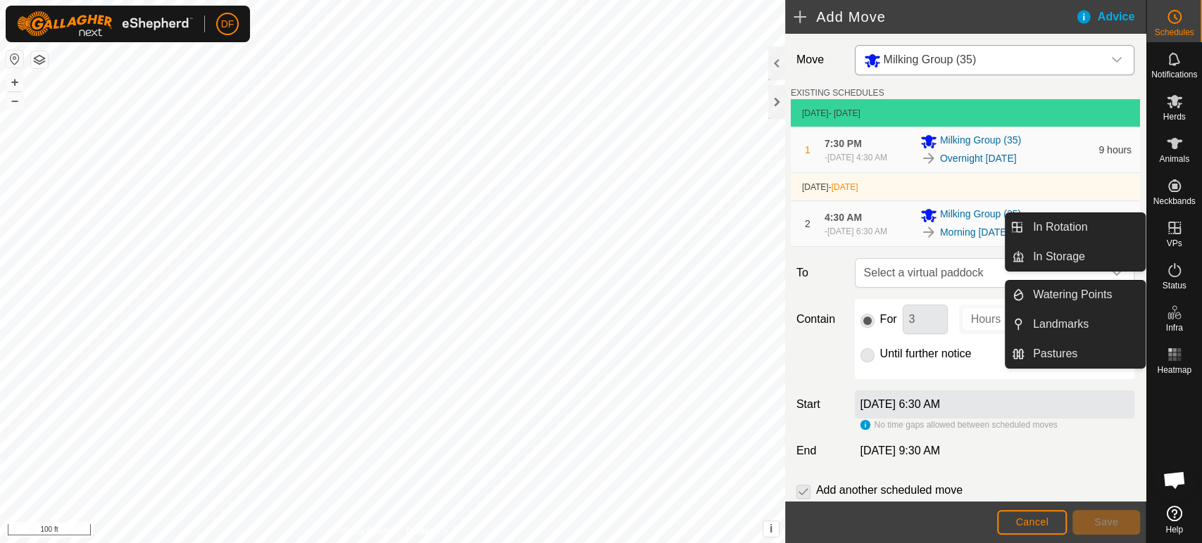
click at [1174, 241] on span "VPs" at bounding box center [1173, 243] width 15 height 8
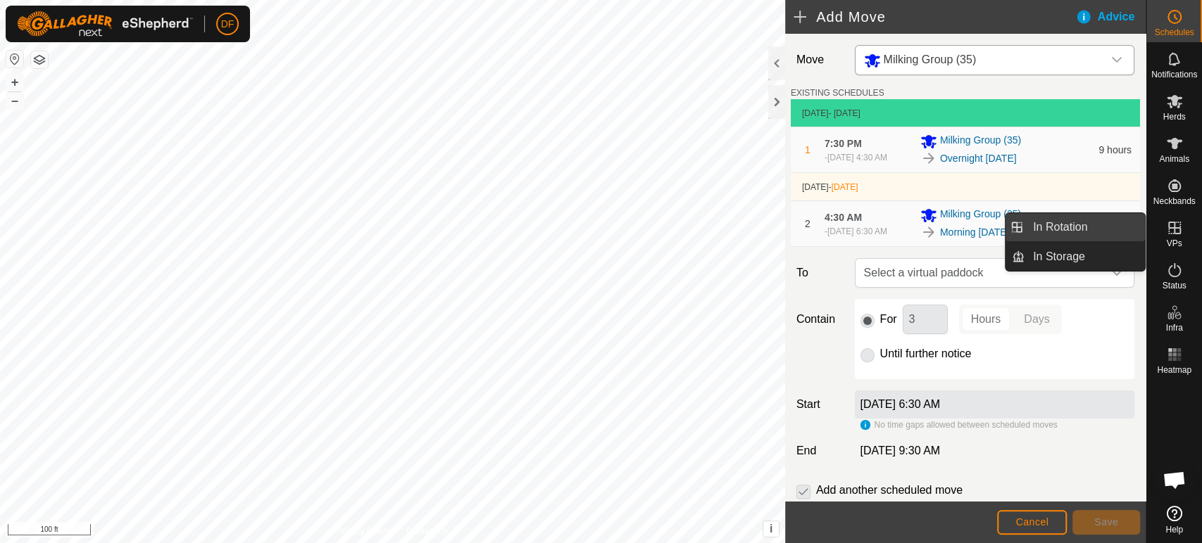
click at [1107, 234] on link "In Rotation" at bounding box center [1084, 227] width 120 height 28
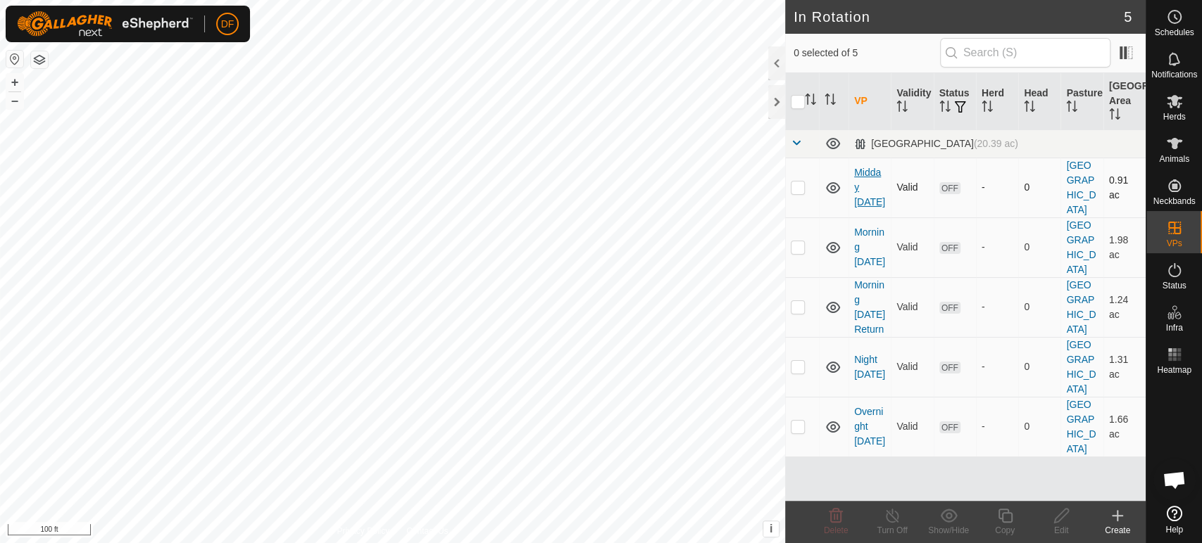
click at [867, 184] on link "Midday [DATE]" at bounding box center [869, 187] width 31 height 41
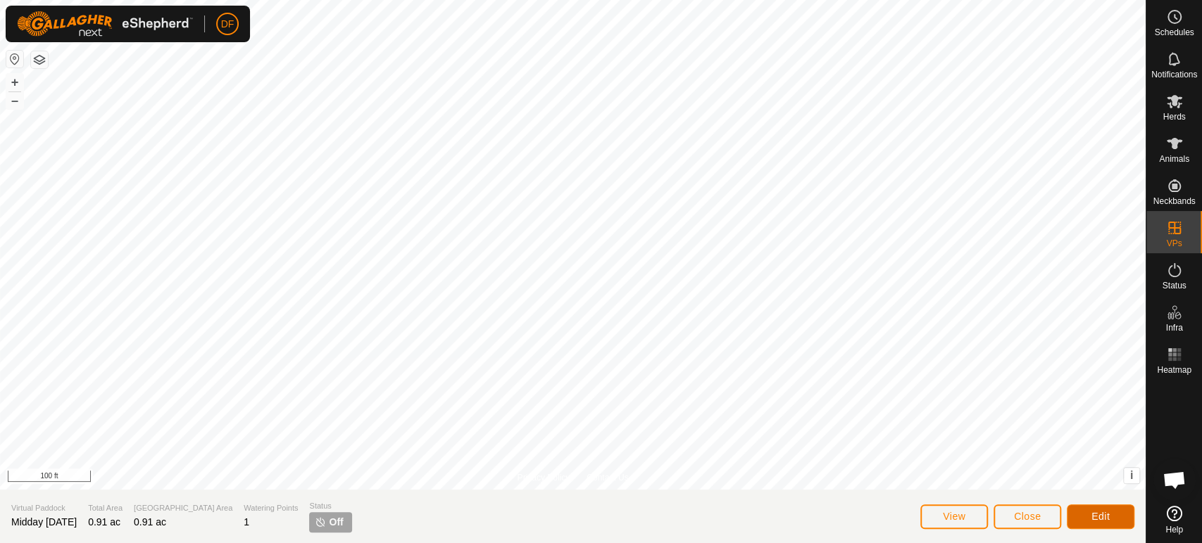
click at [1090, 517] on button "Edit" at bounding box center [1101, 517] width 68 height 25
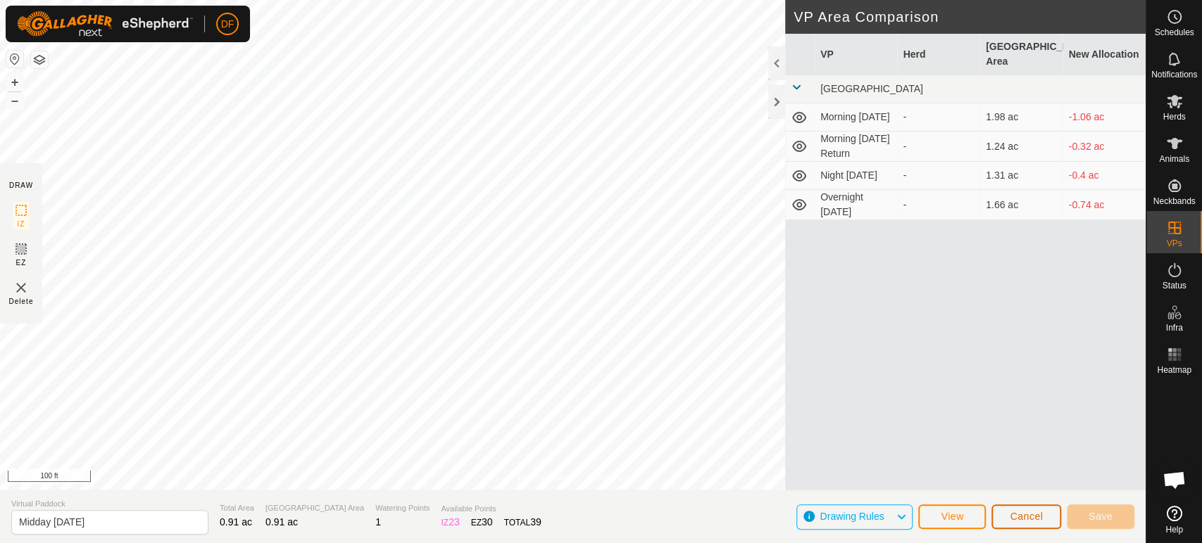
click at [1014, 524] on button "Cancel" at bounding box center [1026, 517] width 70 height 25
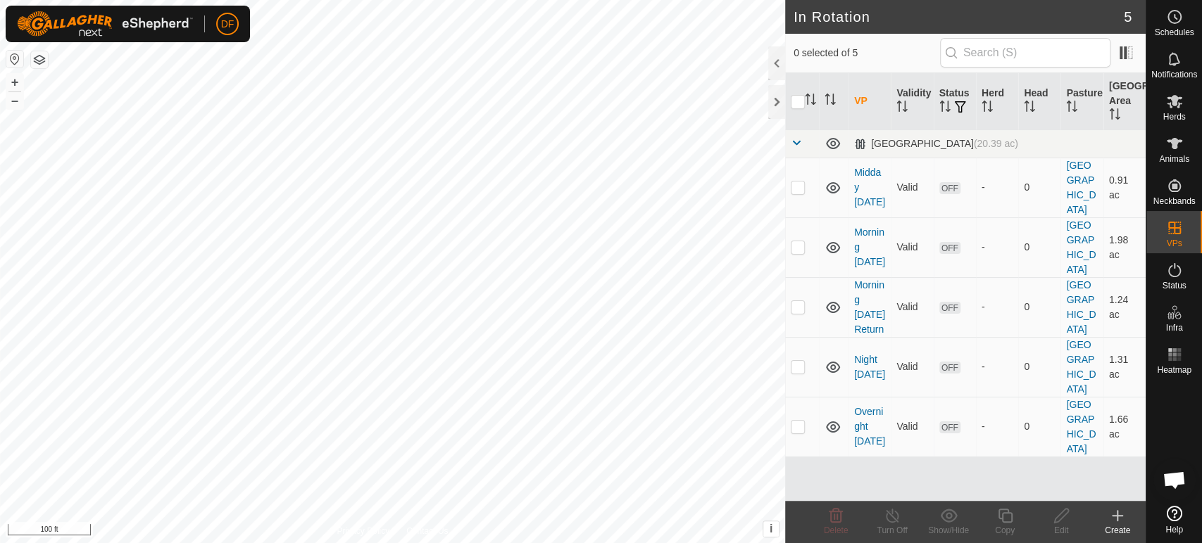
click at [1119, 518] on icon at bounding box center [1117, 516] width 17 height 17
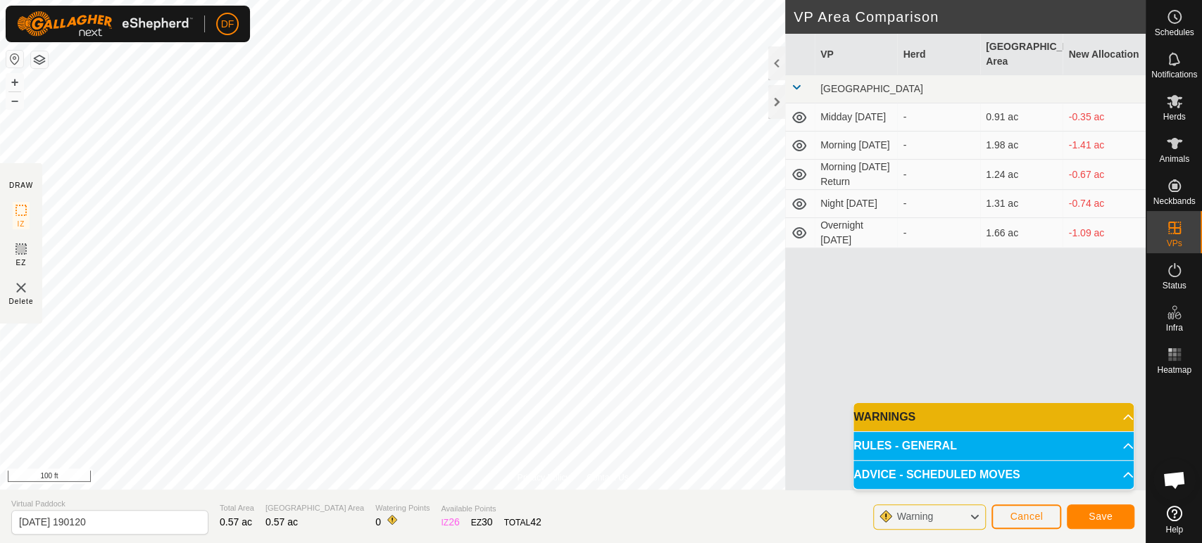
click at [936, 477] on p-accordion-header "ADVICE - SCHEDULED MOVES" at bounding box center [993, 475] width 280 height 28
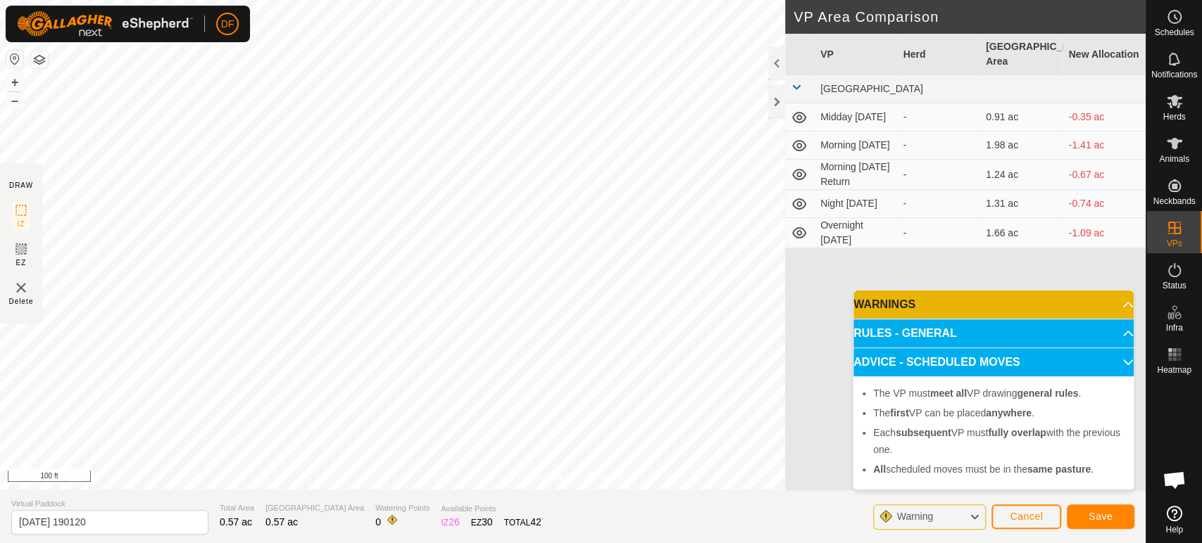
click at [920, 341] on p-accordion-header "RULES - GENERAL" at bounding box center [993, 334] width 280 height 28
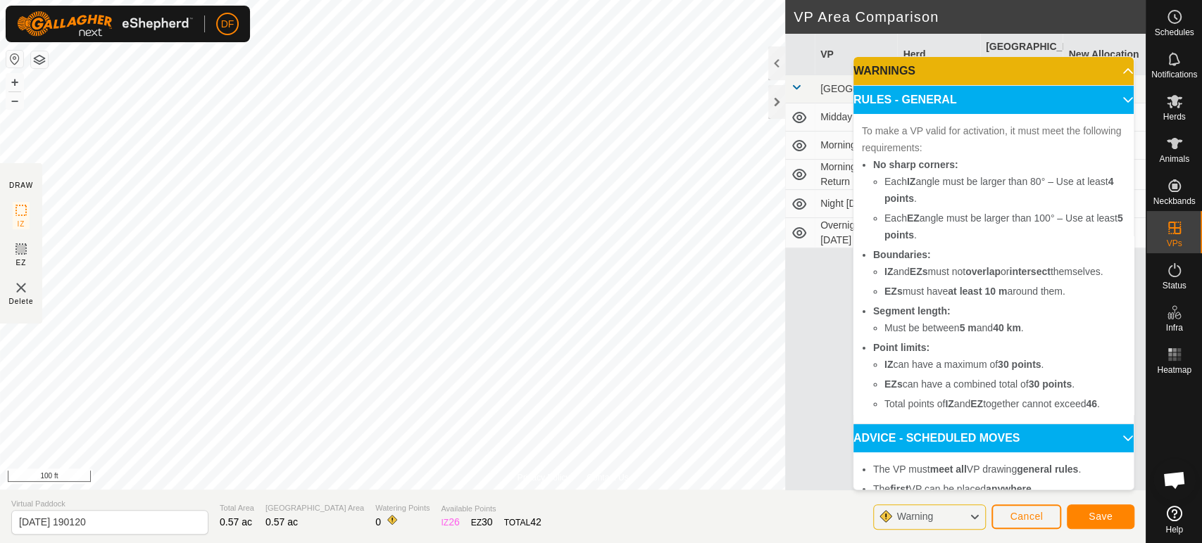
click at [1105, 99] on p-accordion-header "RULES - GENERAL" at bounding box center [993, 100] width 280 height 28
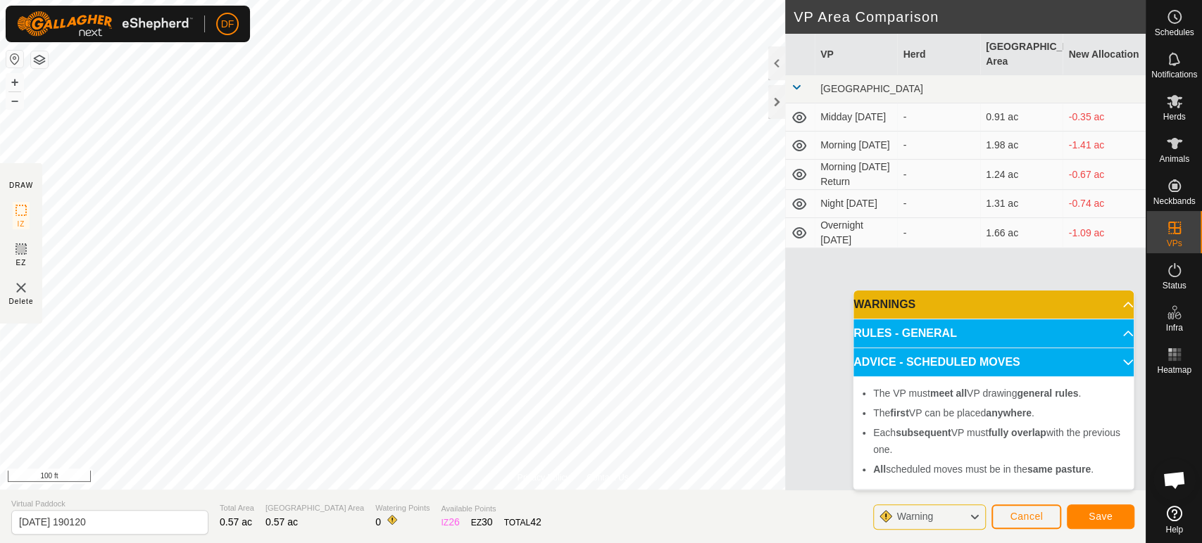
click at [1107, 305] on p-accordion-header "WARNINGS" at bounding box center [993, 305] width 280 height 28
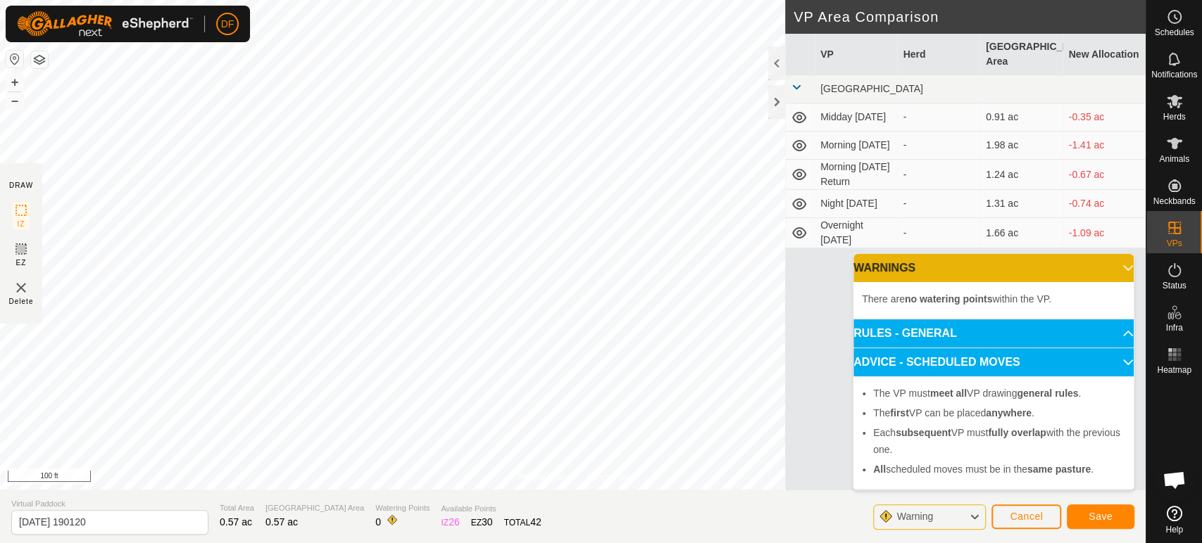
click at [1107, 305] on li "There are no watering points within the VP." at bounding box center [993, 299] width 263 height 17
click at [1050, 511] on button "Cancel" at bounding box center [1026, 517] width 70 height 25
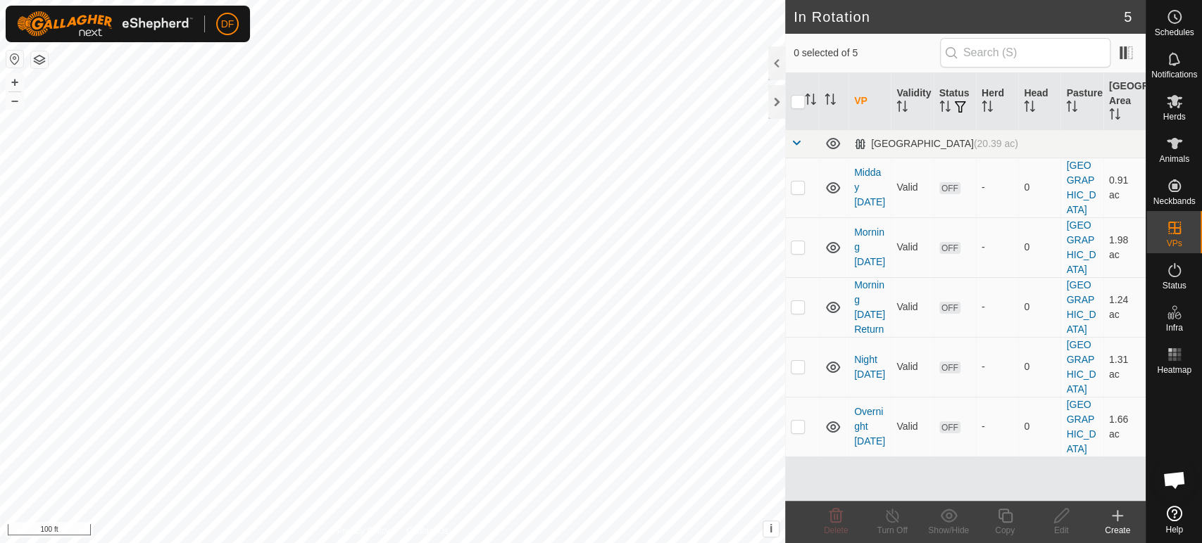
click at [1170, 495] on span "Open chat" at bounding box center [1174, 480] width 42 height 42
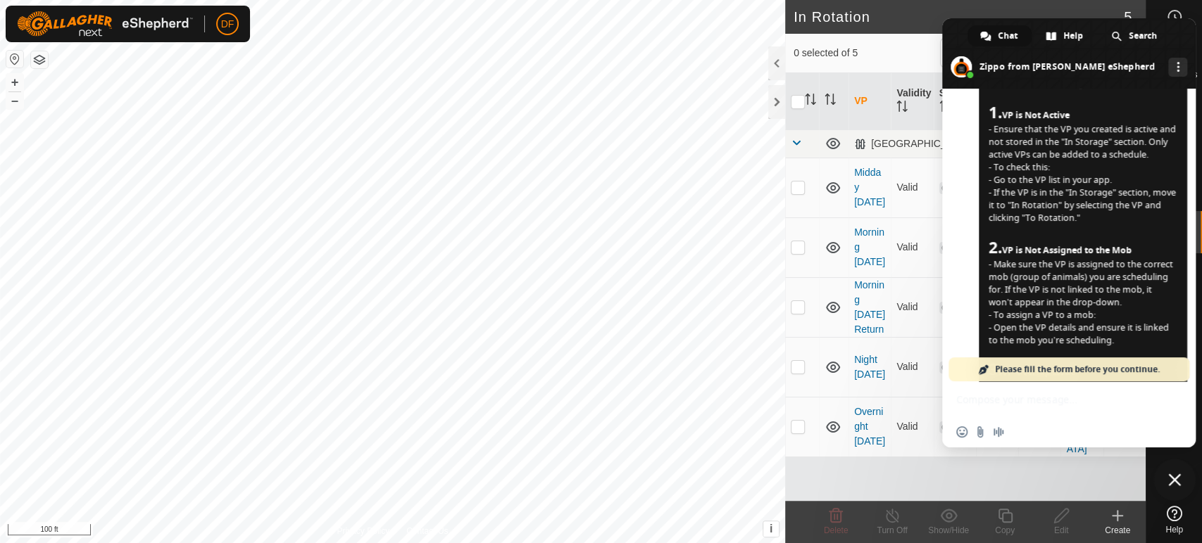
scroll to position [693, 0]
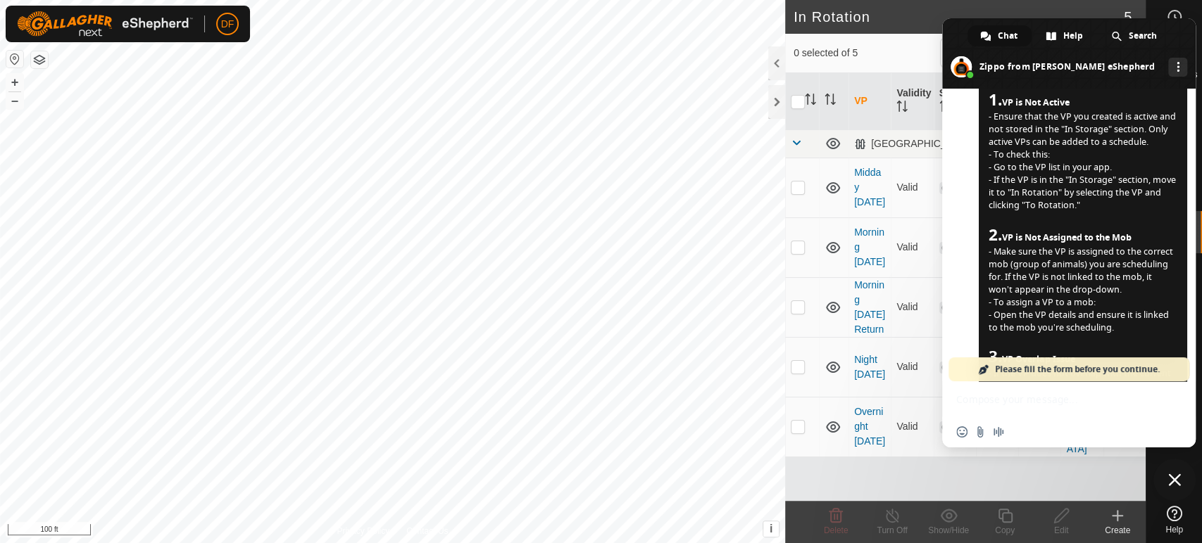
scroll to position [224, 0]
click at [910, 449] on div "VP Validity Status Herd Head Pasture Grazing Area North Middle (20.39 ac) Midda…" at bounding box center [965, 287] width 360 height 428
click at [1171, 484] on span "Close chat" at bounding box center [1174, 480] width 13 height 13
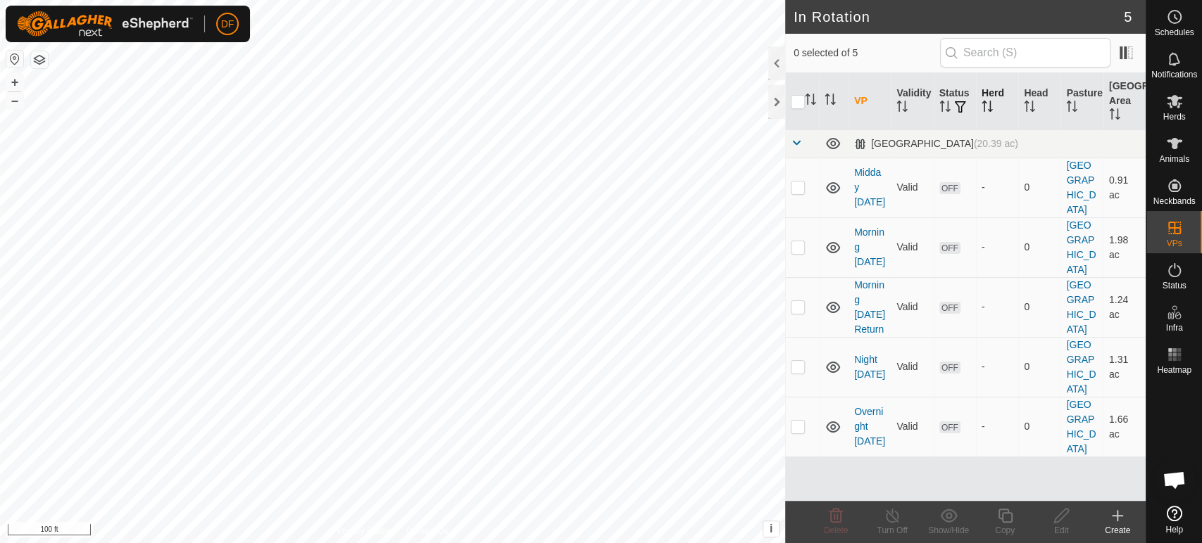
click at [991, 109] on icon "Activate to sort" at bounding box center [986, 106] width 11 height 11
click at [798, 143] on span at bounding box center [796, 142] width 11 height 11
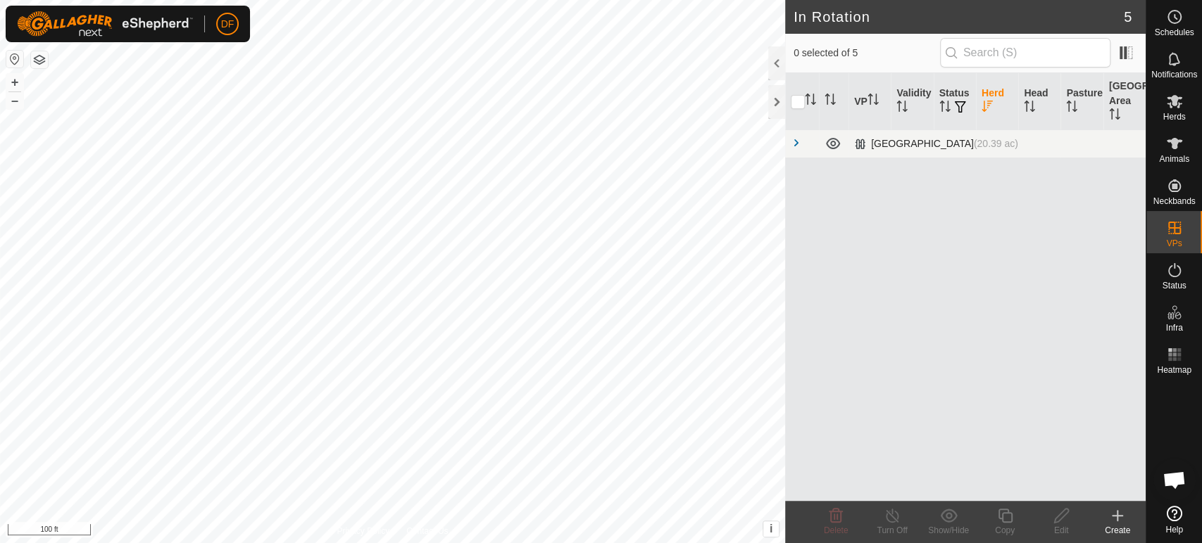
click at [798, 143] on span at bounding box center [796, 142] width 11 height 11
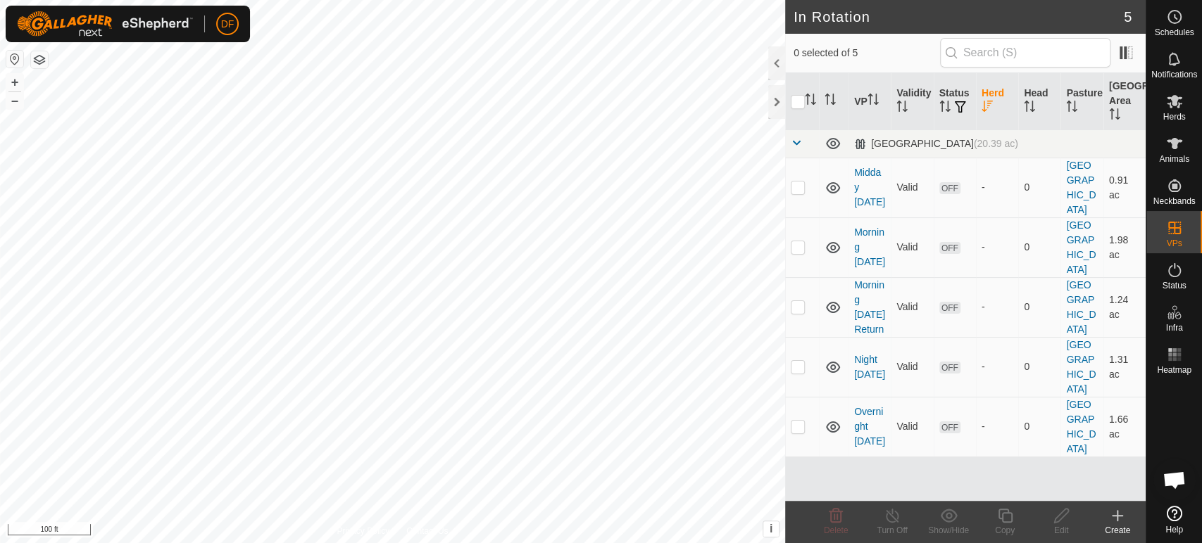
click at [1160, 481] on span "Open chat" at bounding box center [1174, 480] width 42 height 42
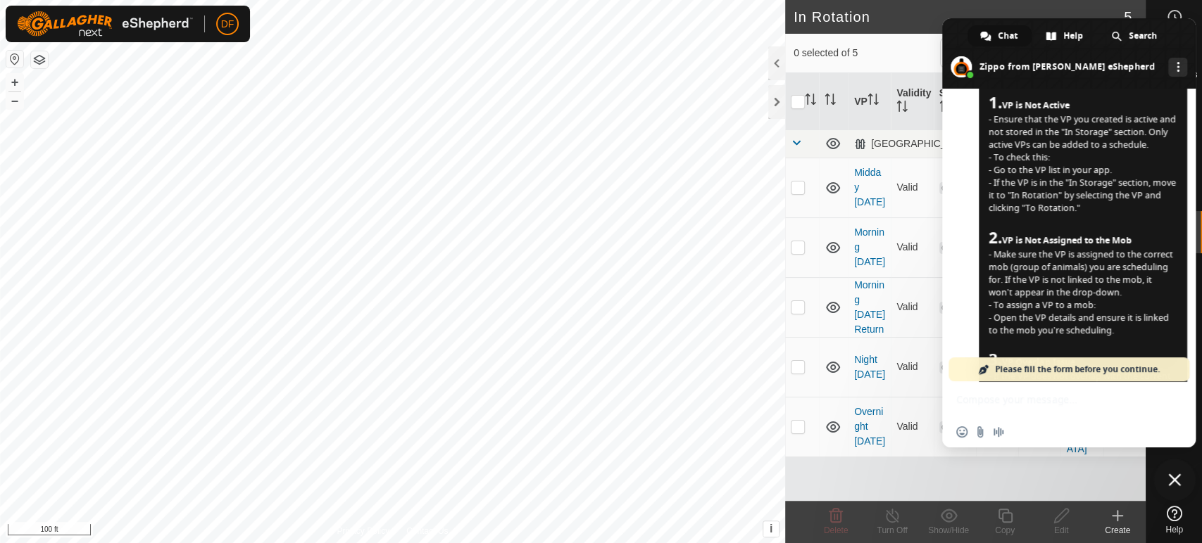
scroll to position [693, 0]
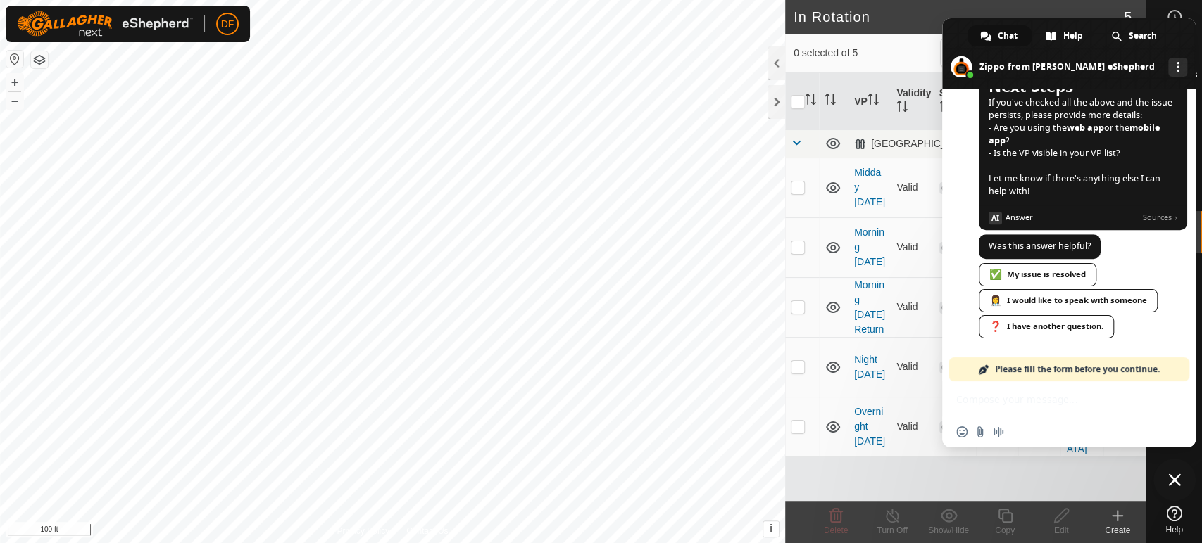
click at [1026, 417] on div "Insert an emoji Send a file Audio message" at bounding box center [1068, 432] width 253 height 31
click at [1049, 325] on div "❓ I have another question." at bounding box center [1046, 326] width 135 height 23
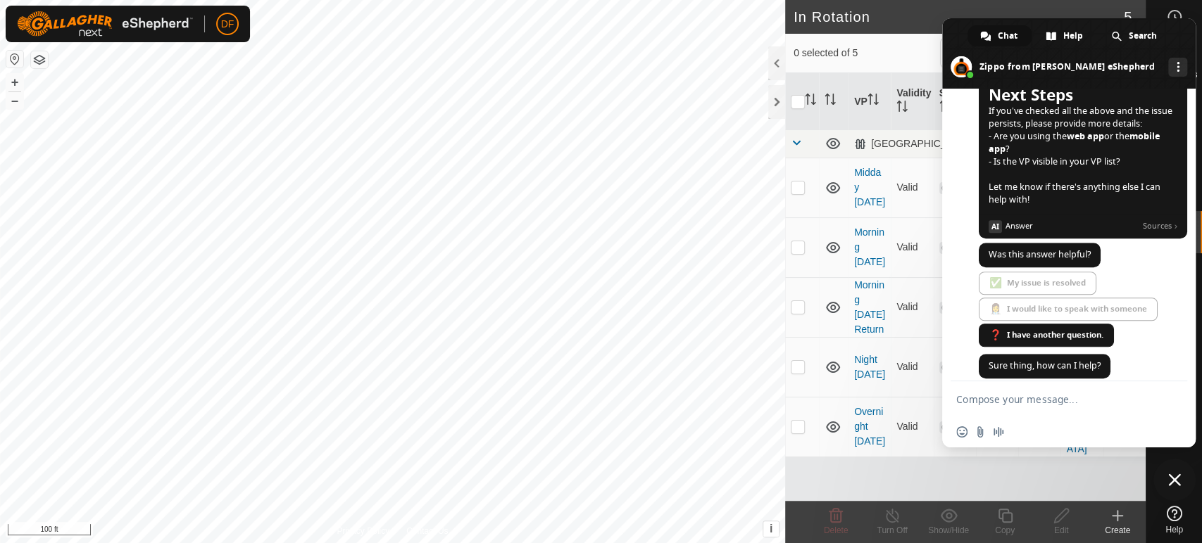
scroll to position [698, 0]
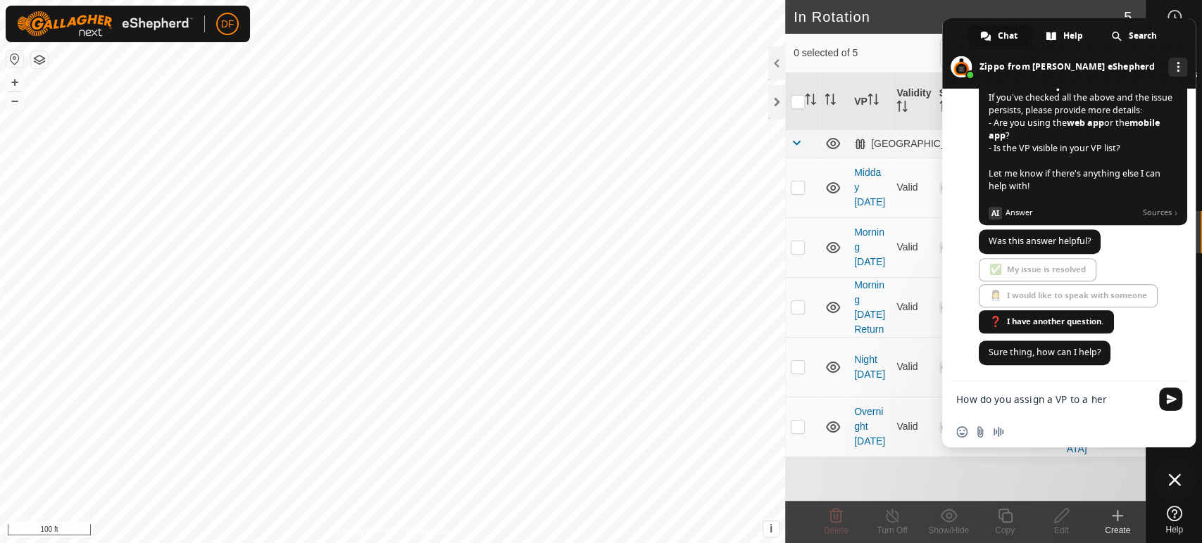
type textarea "How do you assign a VP to a herd"
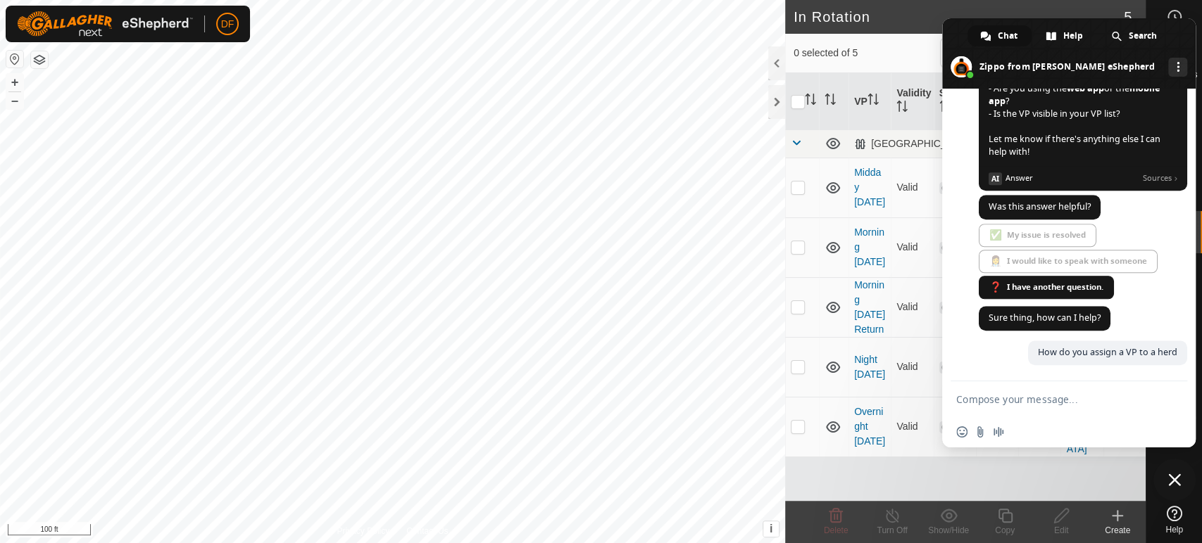
scroll to position [732, 0]
click at [1120, 174] on span "Answer" at bounding box center [1071, 178] width 132 height 13
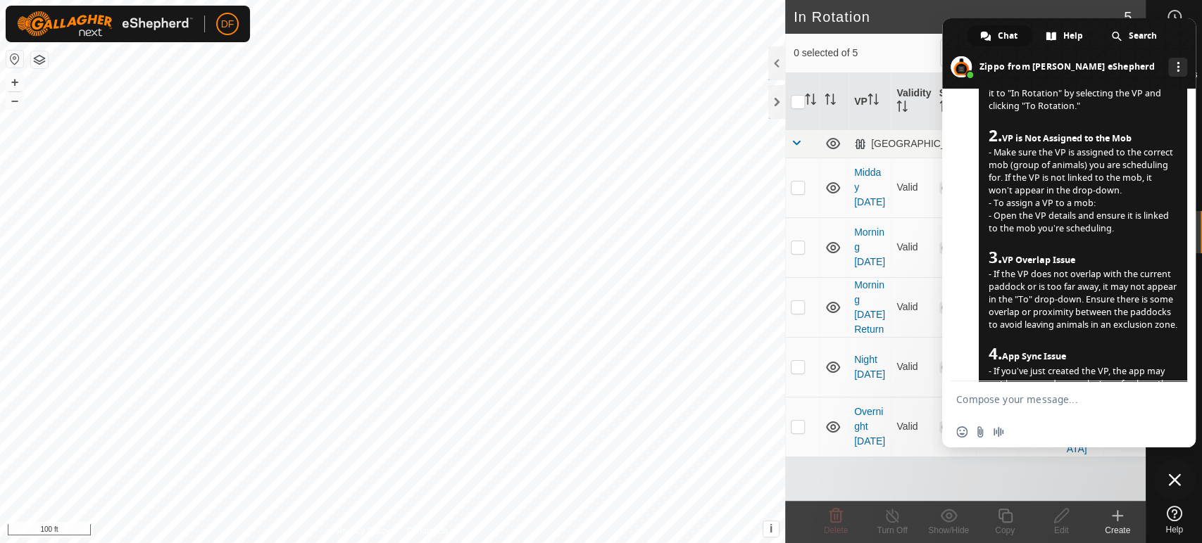
scroll to position [294, 0]
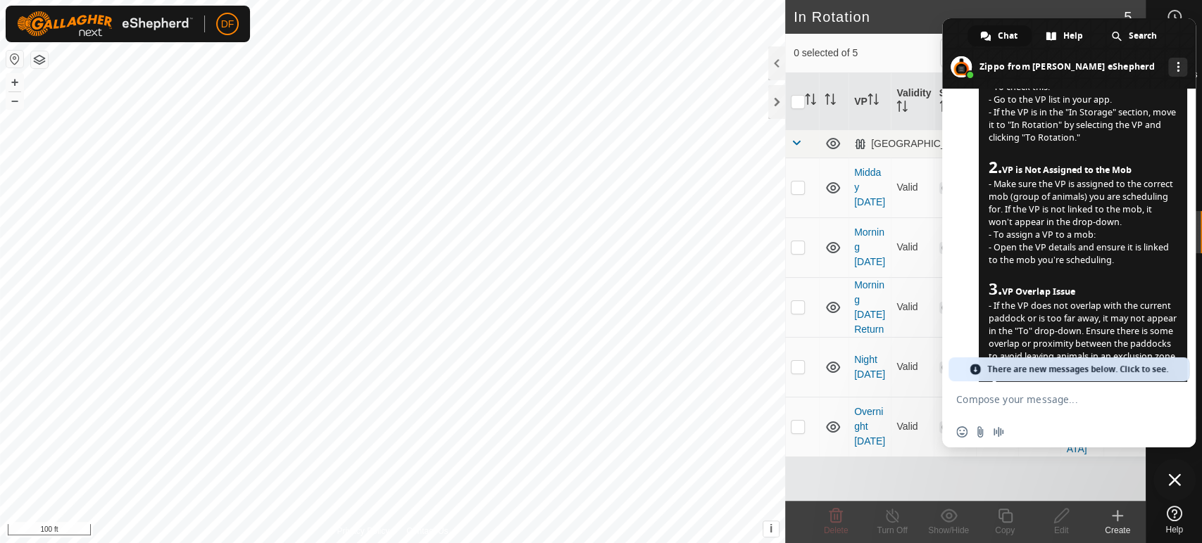
click at [1104, 330] on span "If you're seeing "no results found" in the "To" drop-down when trying to add a …" at bounding box center [1082, 270] width 189 height 622
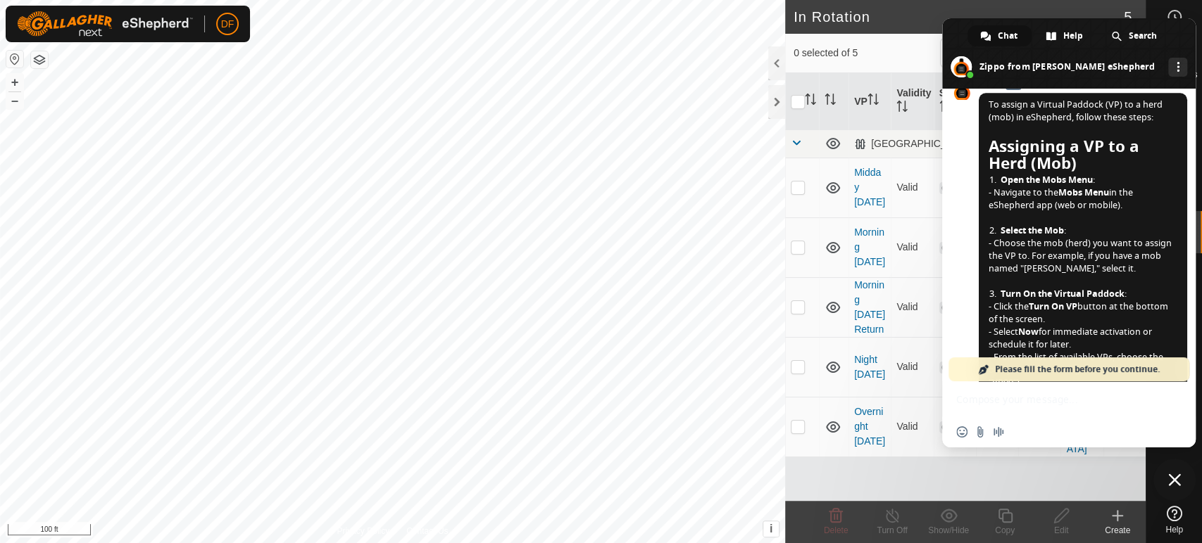
scroll to position [1045, 0]
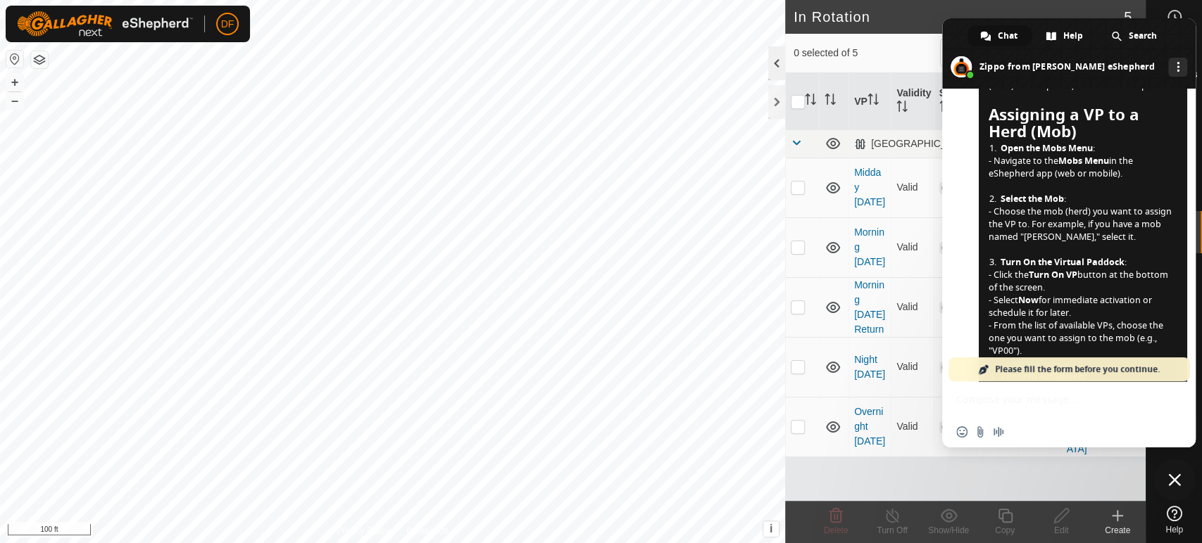
click at [751, 65] on body "DF Schedules Notifications Herds Animals Neckbands VPs Status Infra Heatmap Hel…" at bounding box center [601, 271] width 1202 height 543
click at [1174, 478] on span "Close chat" at bounding box center [1174, 480] width 13 height 13
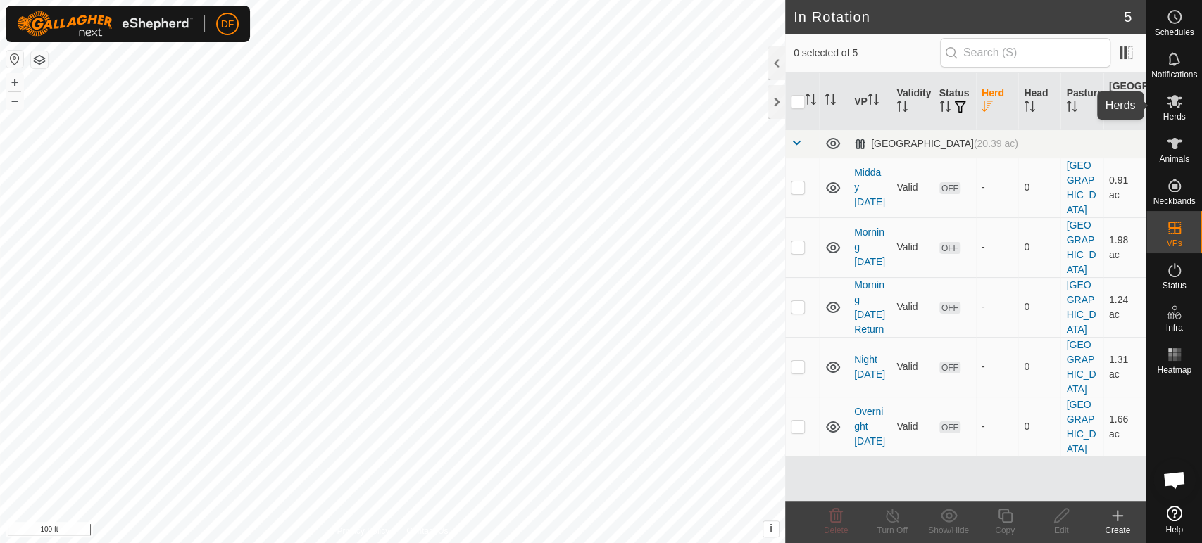
click at [1177, 110] on es-mob-svg-icon at bounding box center [1174, 101] width 25 height 23
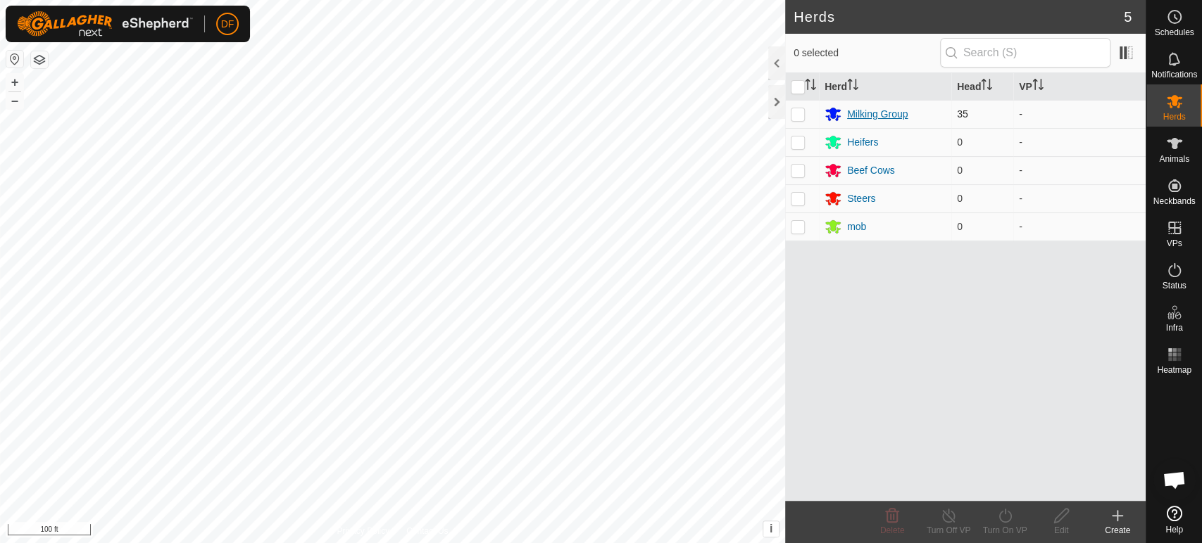
click at [879, 118] on div "Milking Group" at bounding box center [877, 114] width 61 height 15
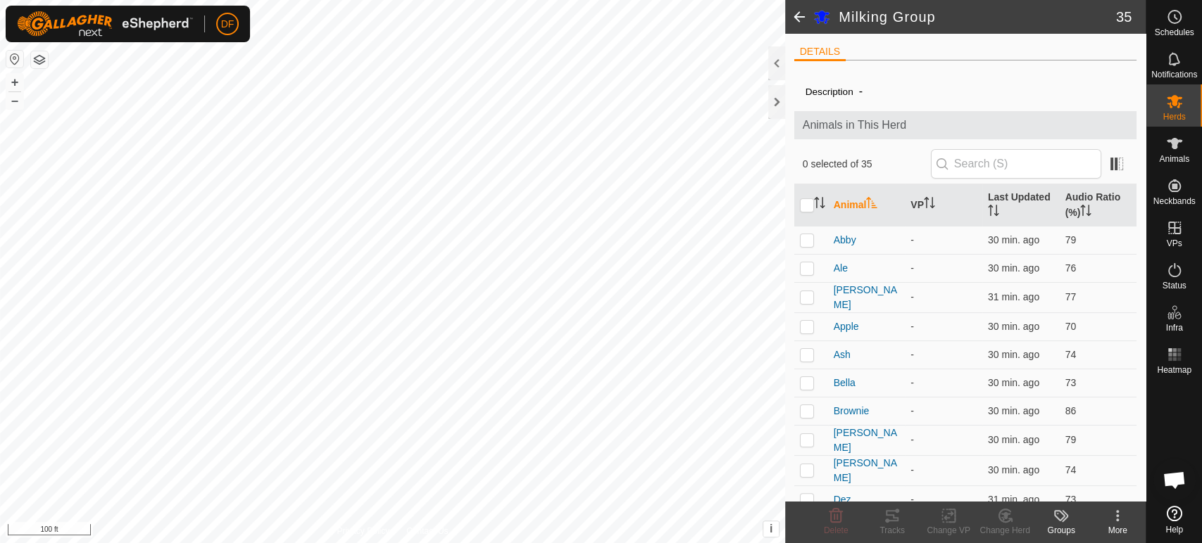
click at [1109, 526] on div "More" at bounding box center [1117, 530] width 56 height 13
click at [1059, 517] on icon at bounding box center [1060, 516] width 17 height 17
click at [803, 244] on p-checkbox at bounding box center [807, 239] width 14 height 11
checkbox input "true"
click at [807, 204] on input "checkbox" at bounding box center [807, 206] width 14 height 14
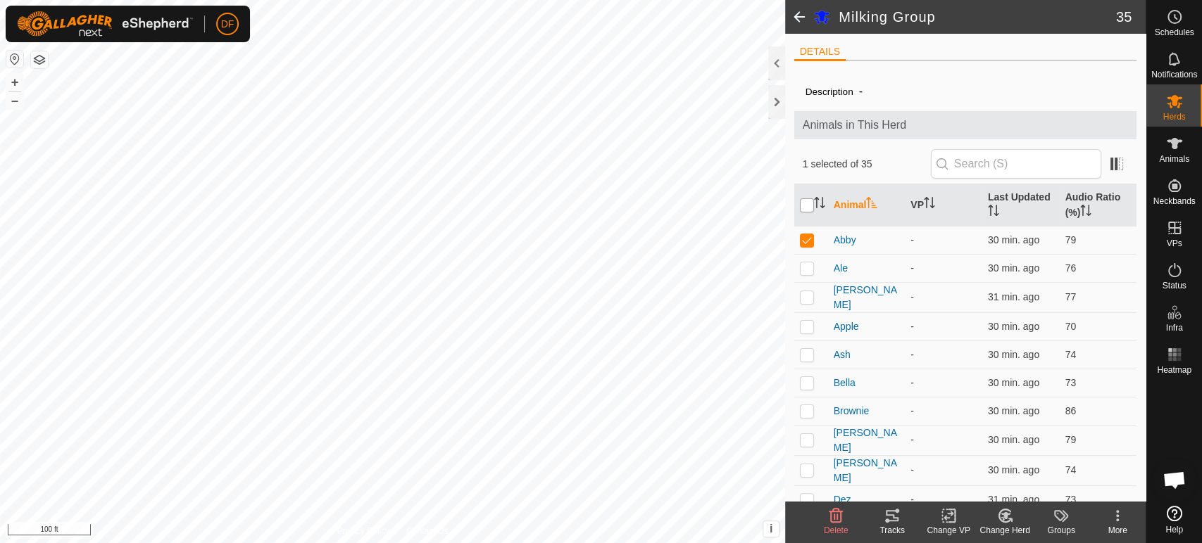
checkbox input "true"
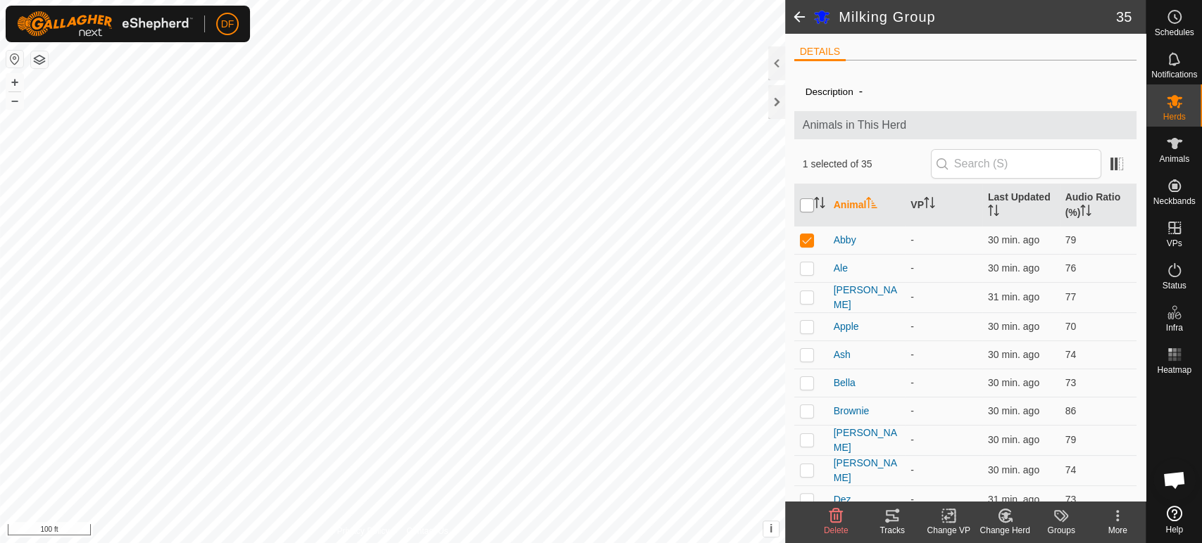
checkbox input "true"
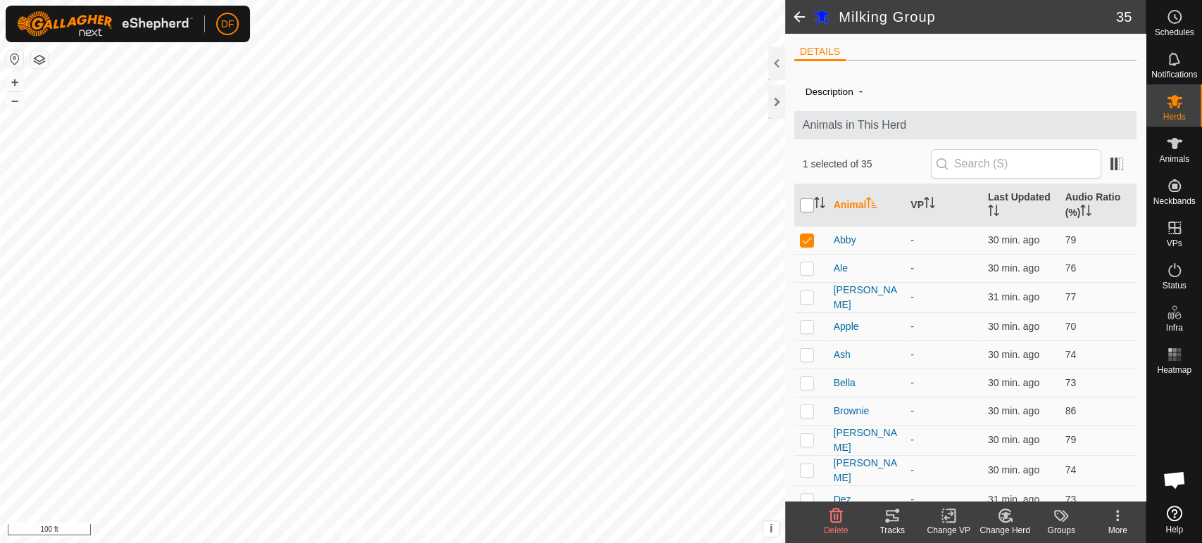
checkbox input "true"
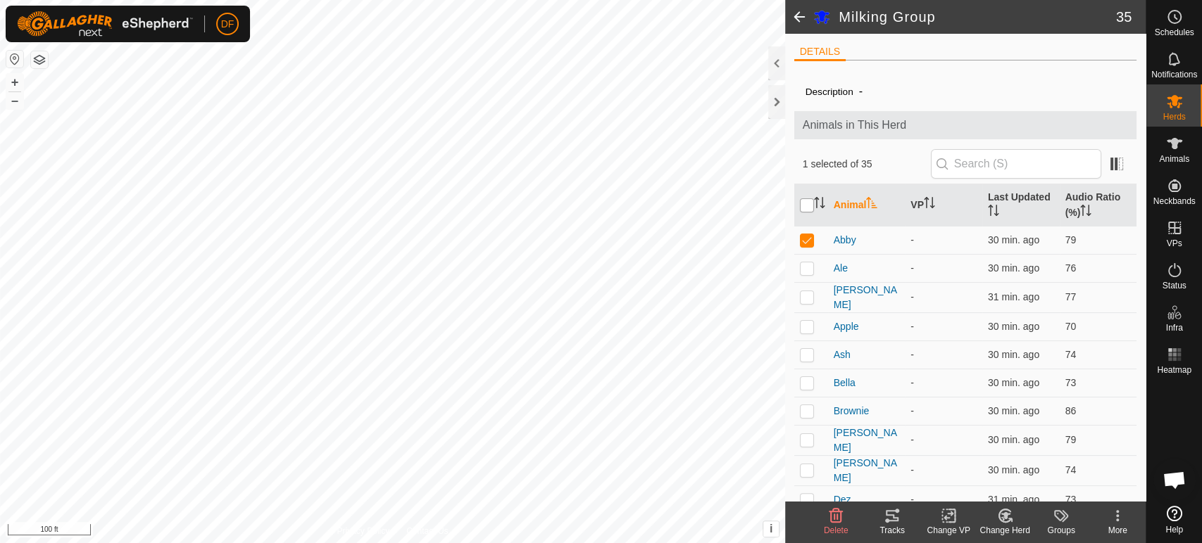
checkbox input "true"
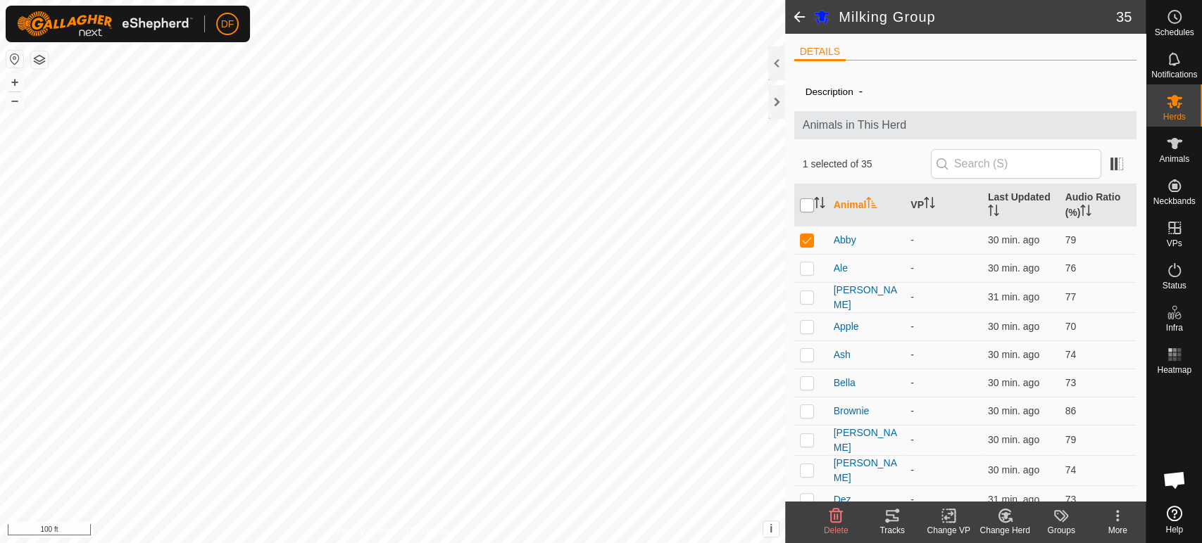
checkbox input "true"
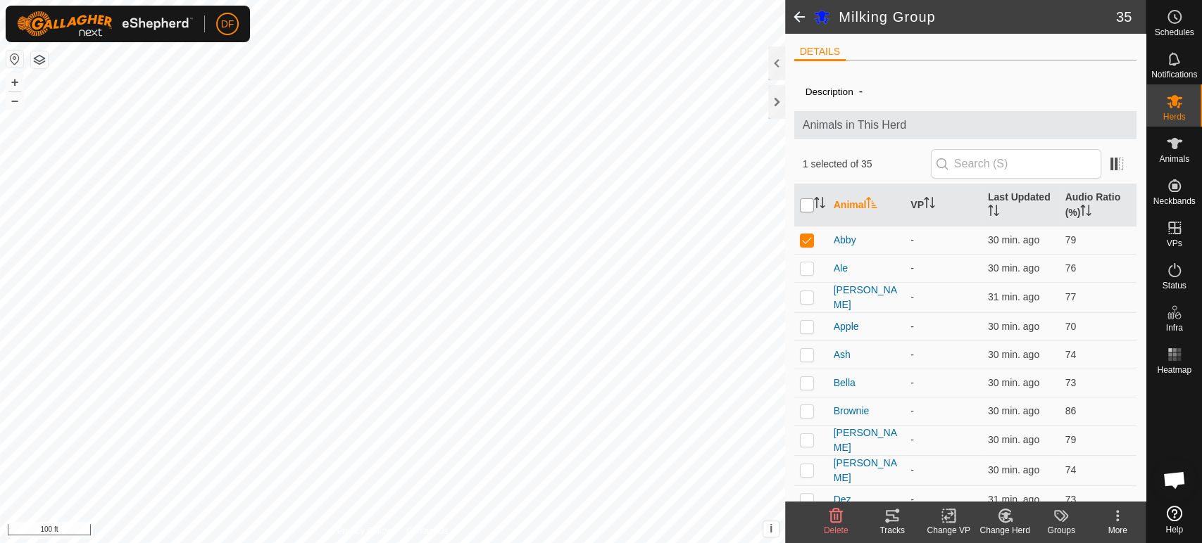
checkbox input "true"
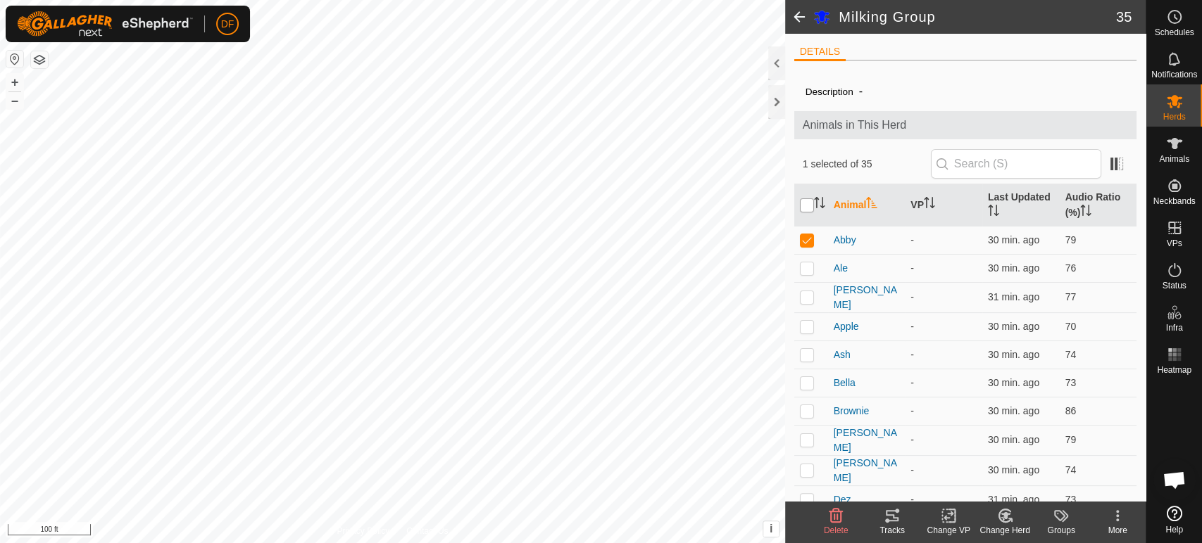
checkbox input "true"
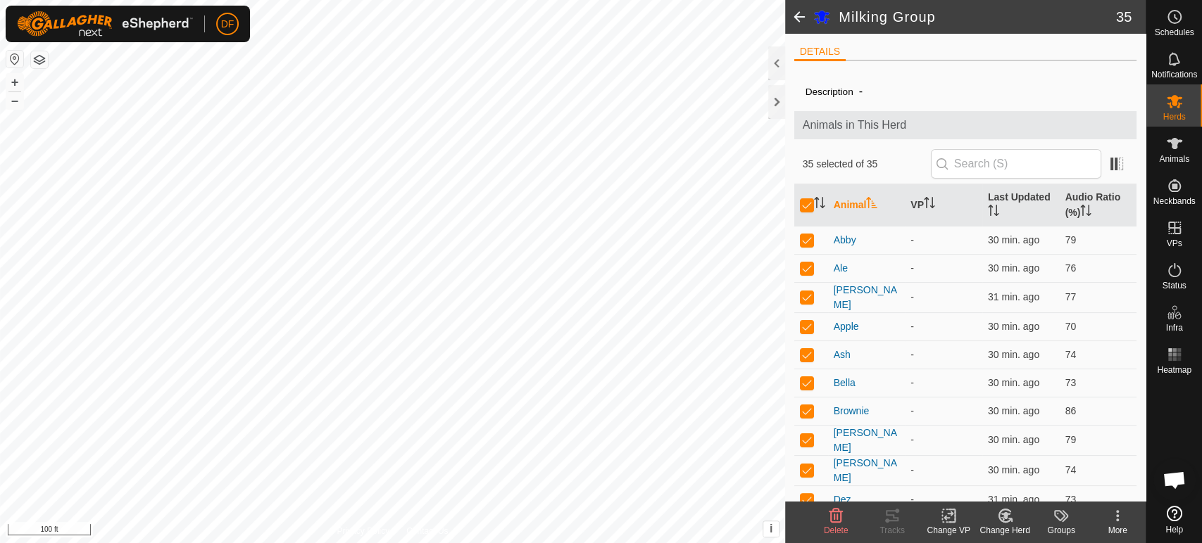
click at [948, 524] on div "Change VP" at bounding box center [948, 530] width 56 height 13
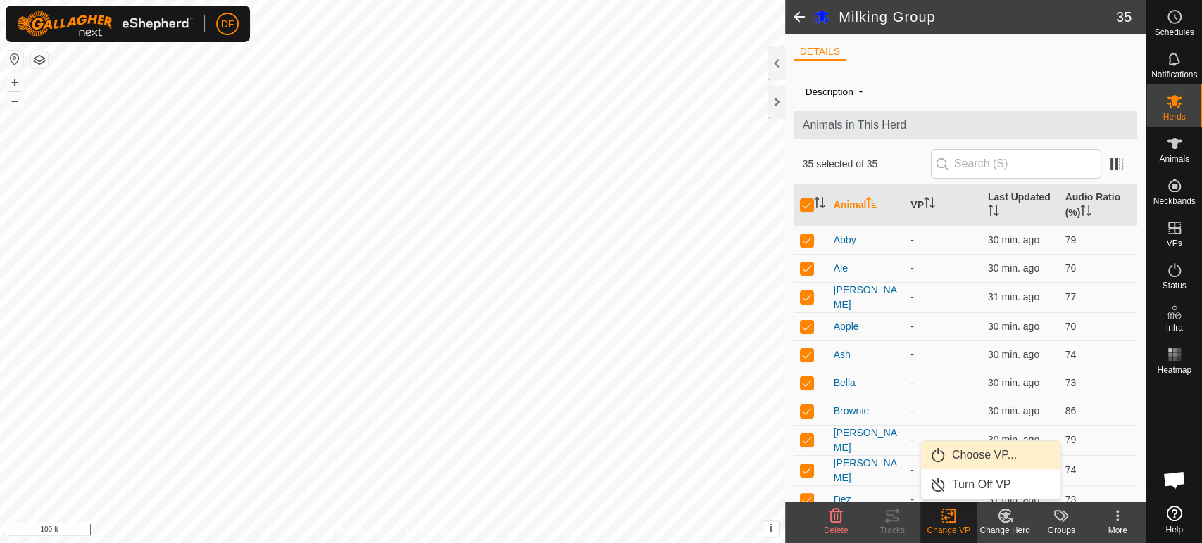
click at [961, 456] on link "Choose VP..." at bounding box center [990, 455] width 139 height 28
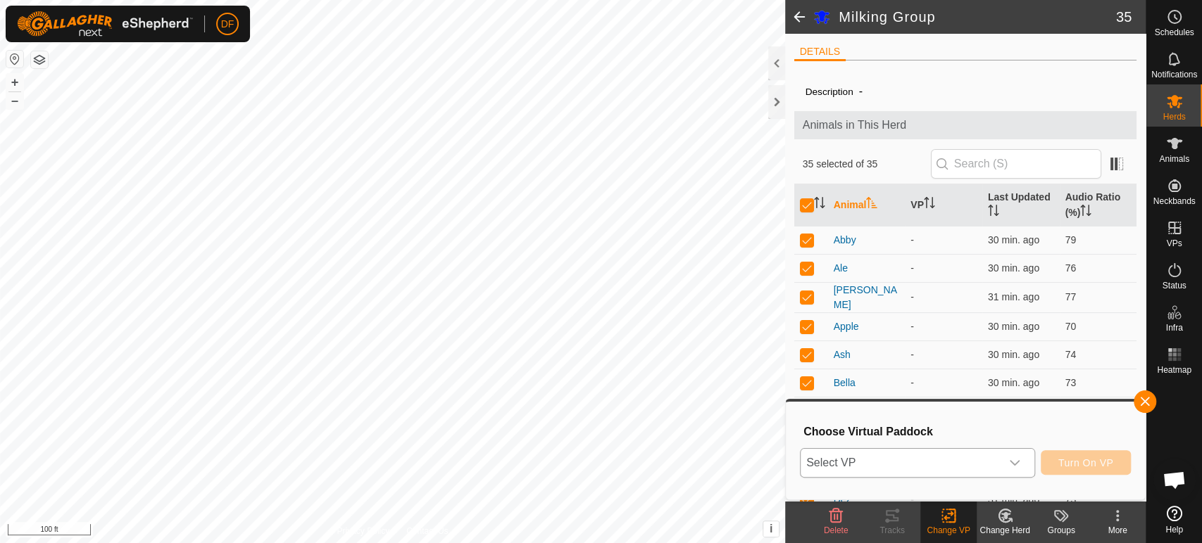
click at [978, 465] on span "Select VP" at bounding box center [900, 463] width 200 height 28
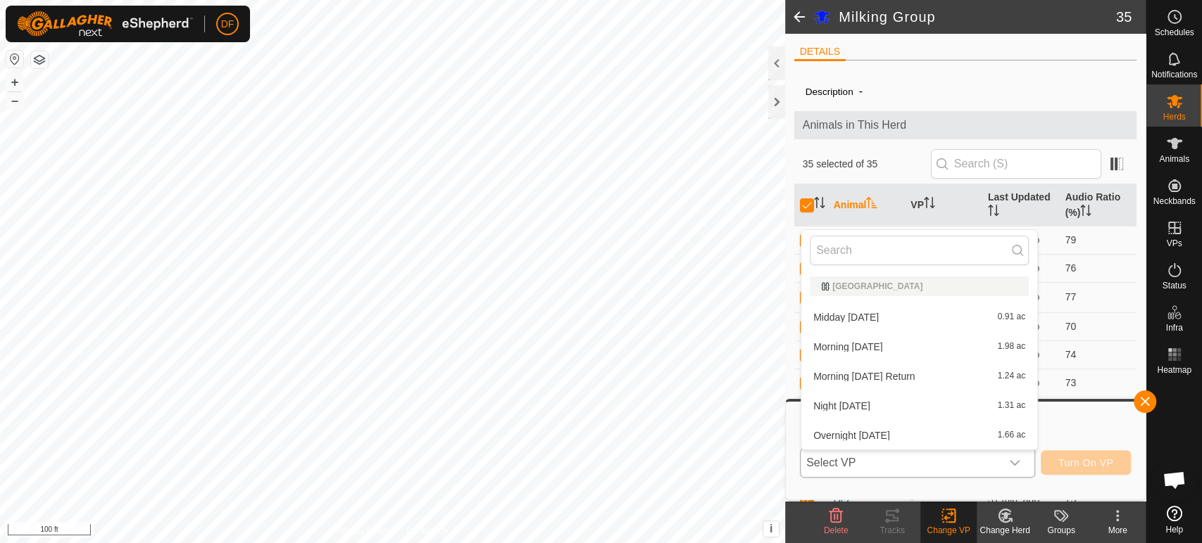
click at [925, 434] on li "Overnight Sept 7 1.66 ac" at bounding box center [919, 436] width 236 height 28
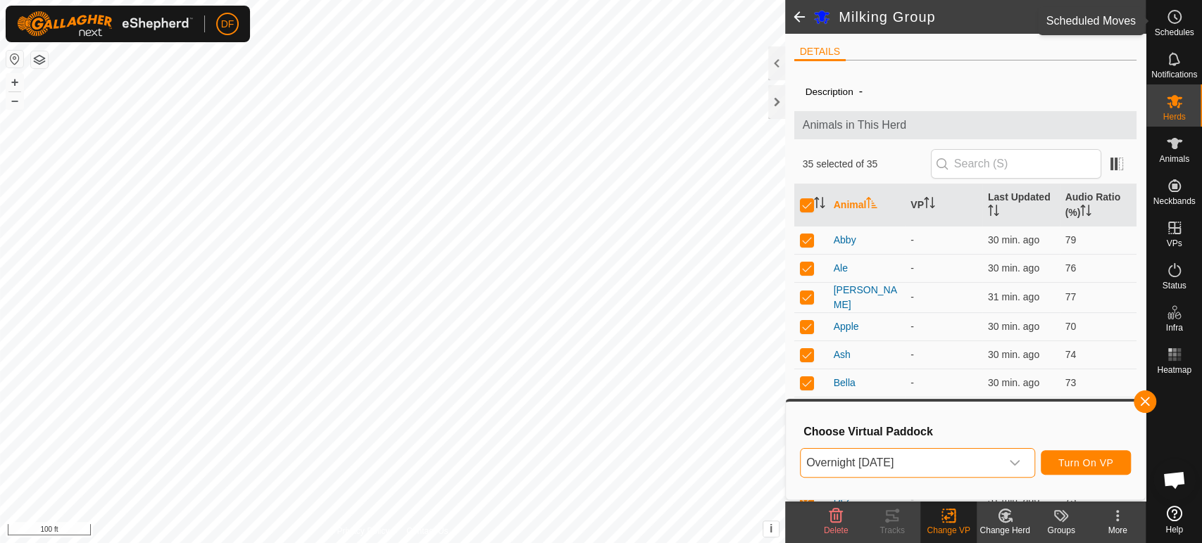
click at [1178, 20] on circle at bounding box center [1174, 17] width 13 height 13
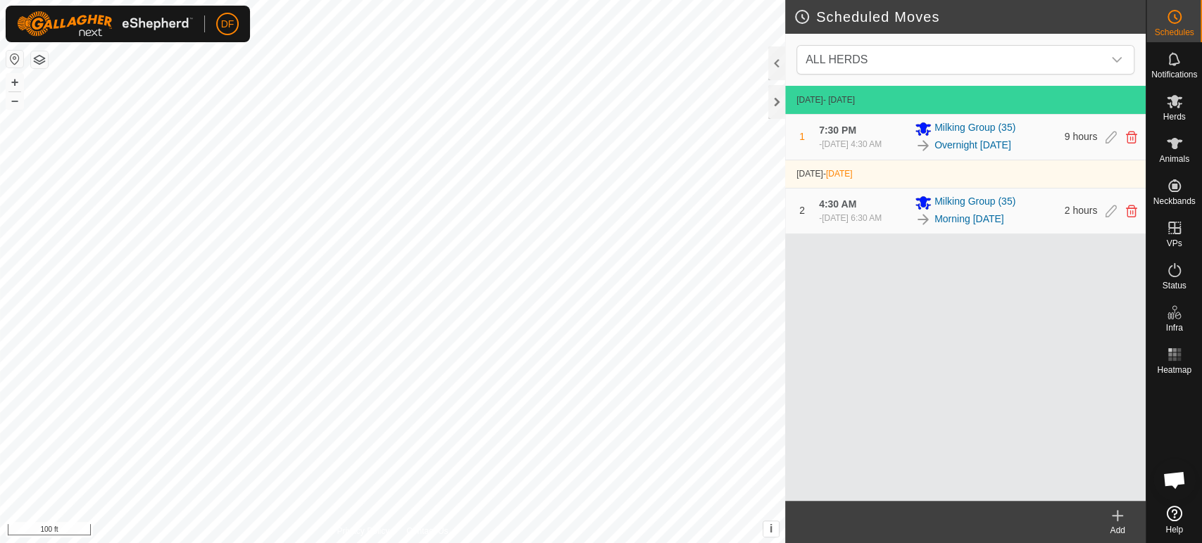
click at [1117, 517] on icon at bounding box center [1117, 516] width 0 height 10
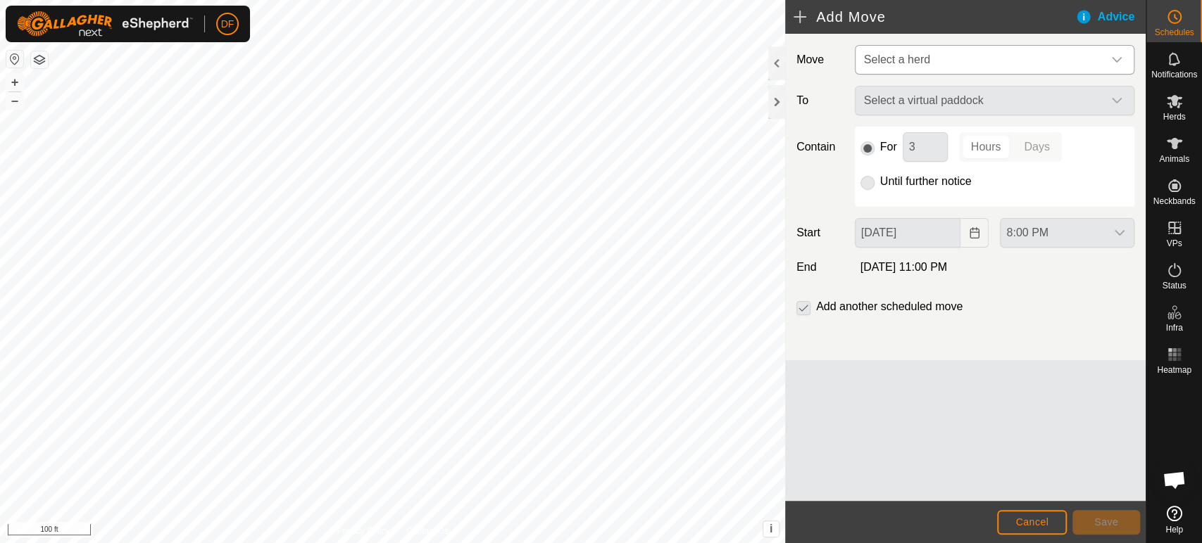
click at [902, 66] on span "Select a herd" at bounding box center [980, 60] width 244 height 28
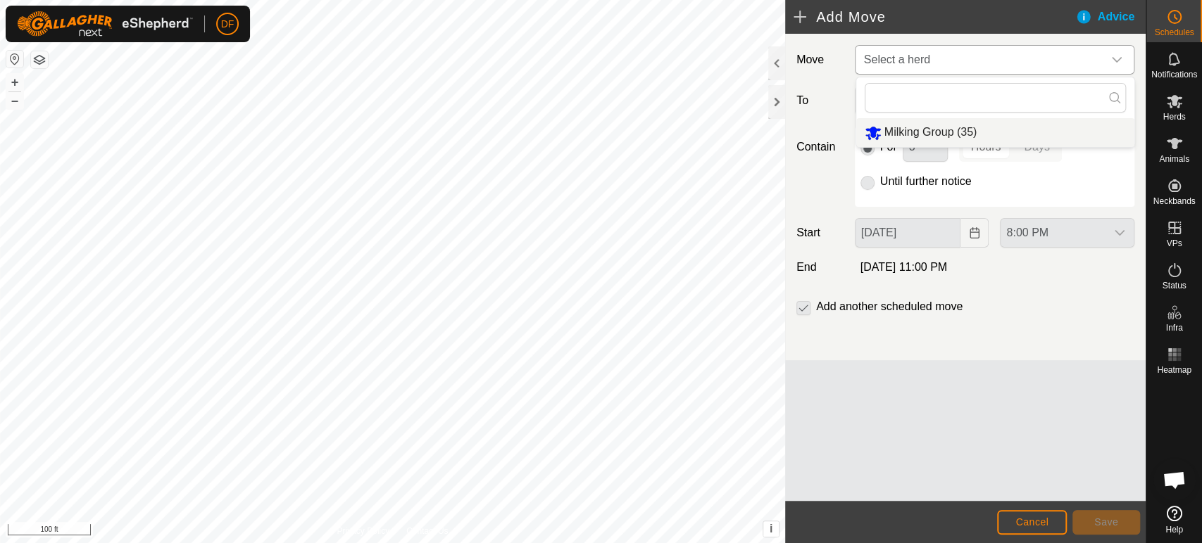
click at [921, 127] on li "Milking Group (35)" at bounding box center [995, 132] width 278 height 29
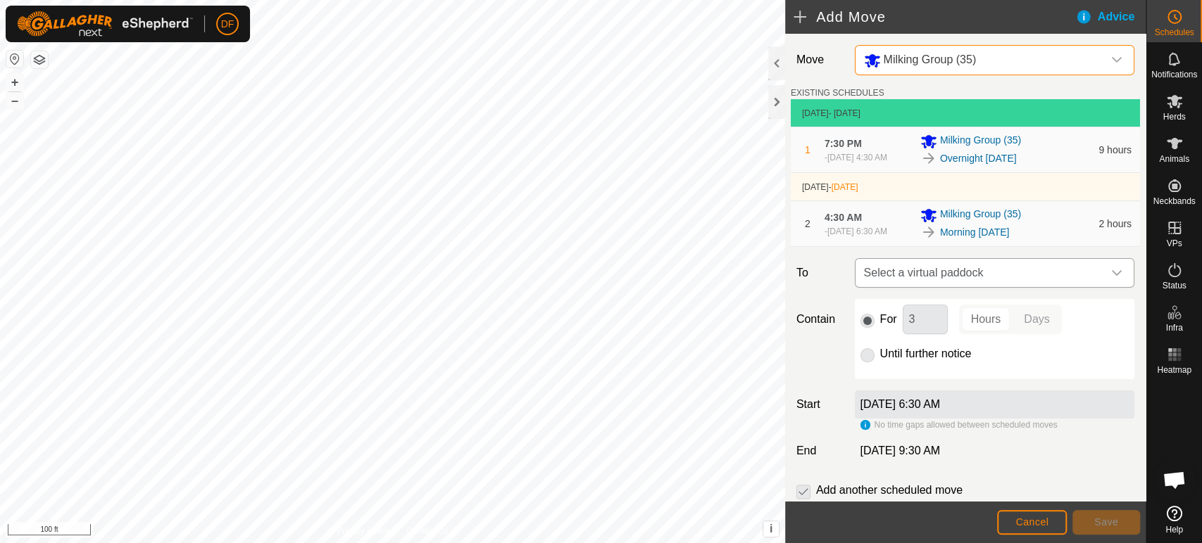
click at [903, 272] on span "Select a virtual paddock" at bounding box center [980, 273] width 244 height 28
click at [834, 252] on div "Move Milking Group (35) EXISTING SCHEDULES Sep 7, 2025 - Today 1 7:30 PM - Sep …" at bounding box center [965, 289] width 360 height 510
click at [231, 27] on span "DF" at bounding box center [227, 24] width 13 height 15
click at [260, 107] on link "Logout" at bounding box center [291, 108] width 139 height 23
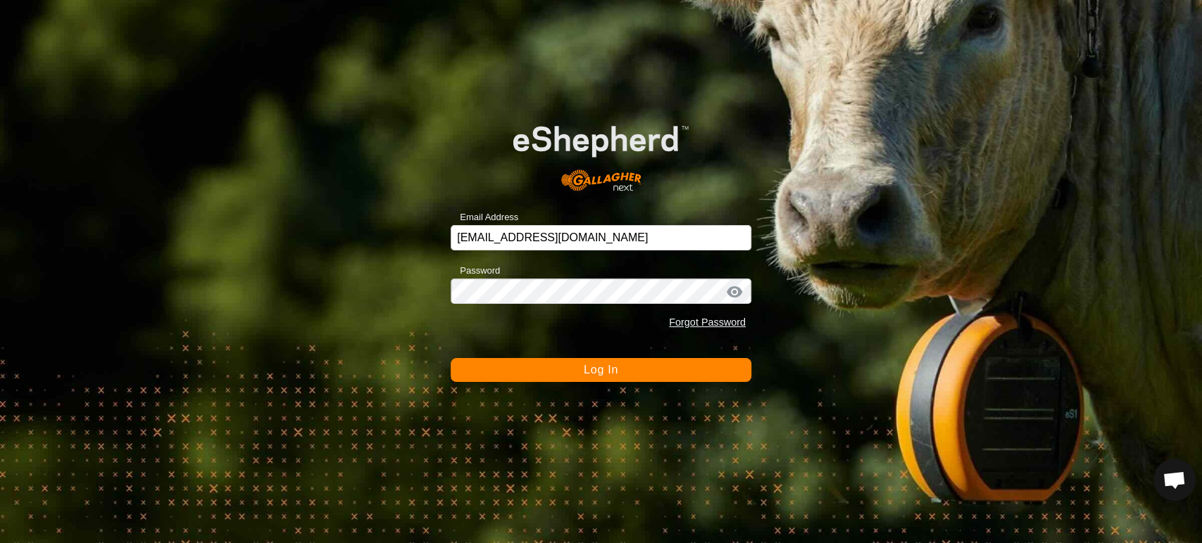
click at [593, 373] on span "Log In" at bounding box center [601, 370] width 34 height 12
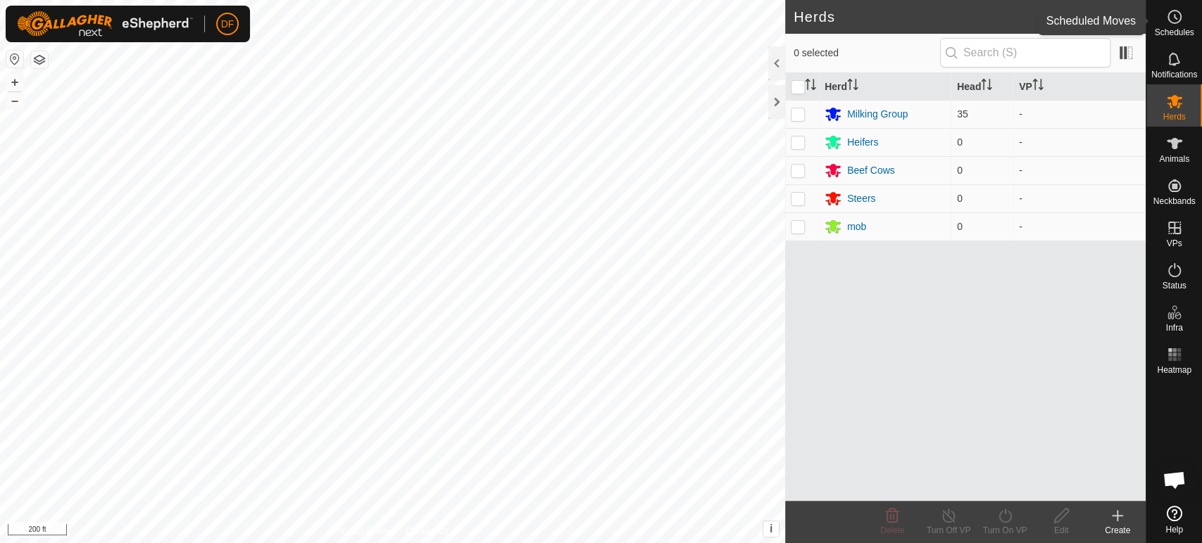
click at [1175, 28] on span "Schedules" at bounding box center [1173, 32] width 39 height 8
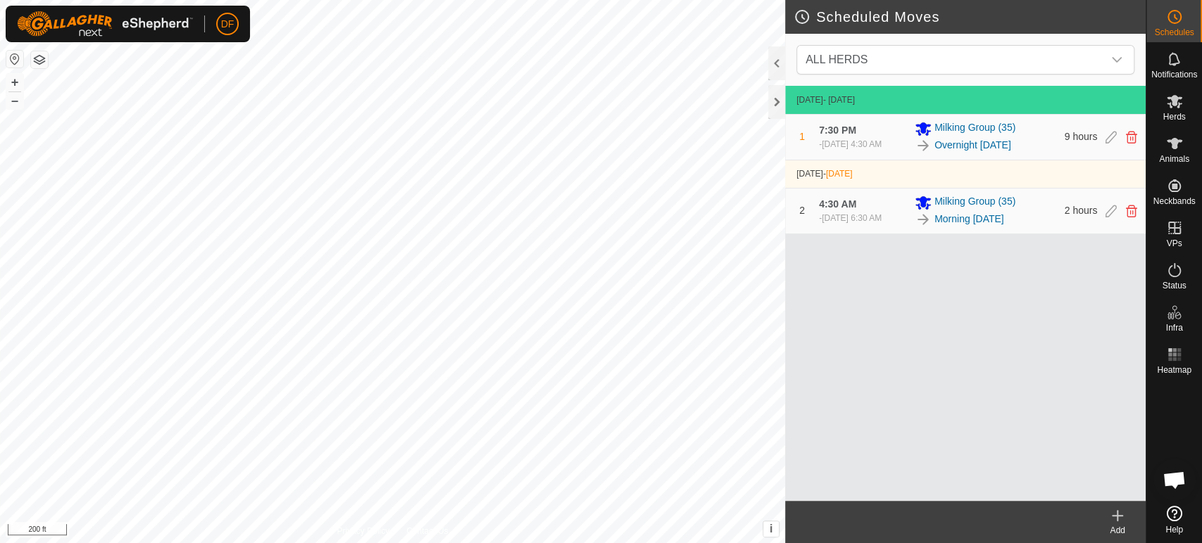
click at [1102, 507] on div "Add" at bounding box center [1117, 522] width 56 height 42
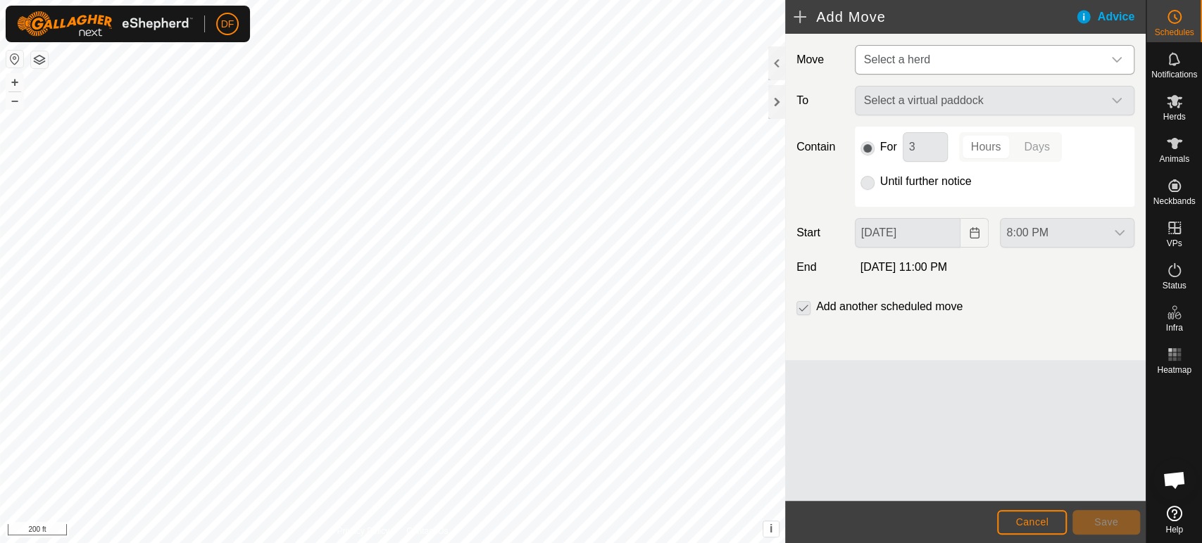
click at [921, 61] on span "Select a herd" at bounding box center [897, 60] width 66 height 12
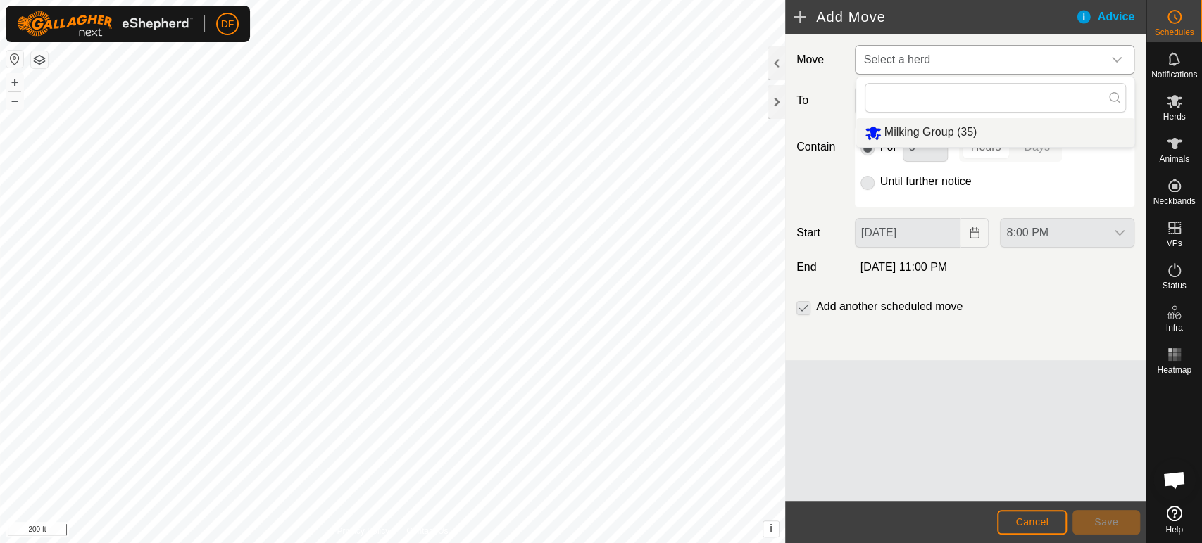
click at [926, 133] on li "Milking Group (35)" at bounding box center [995, 132] width 278 height 29
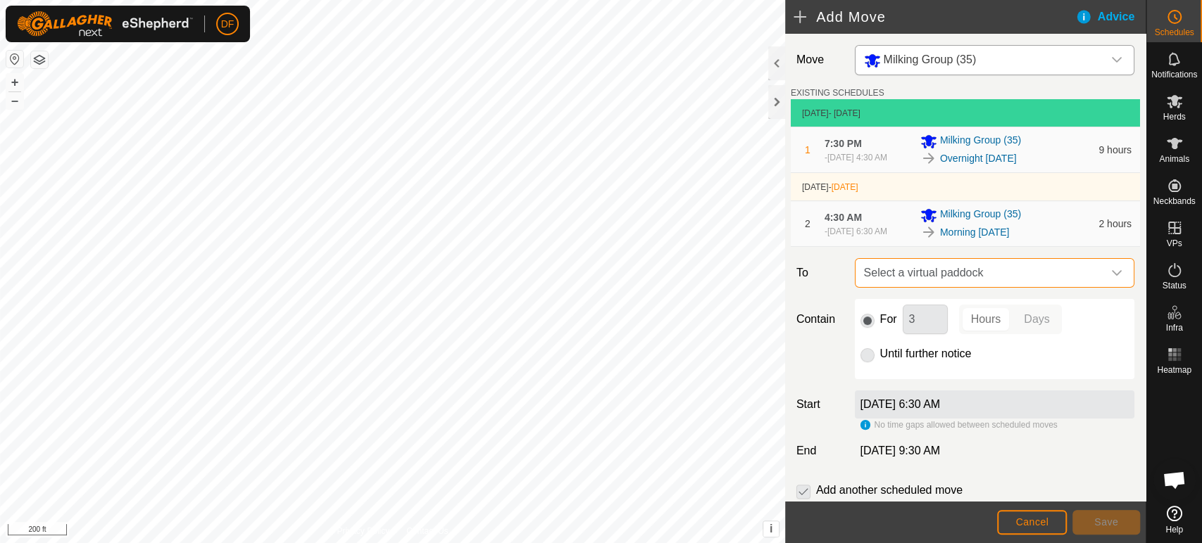
click at [914, 268] on span "Select a virtual paddock" at bounding box center [980, 273] width 244 height 28
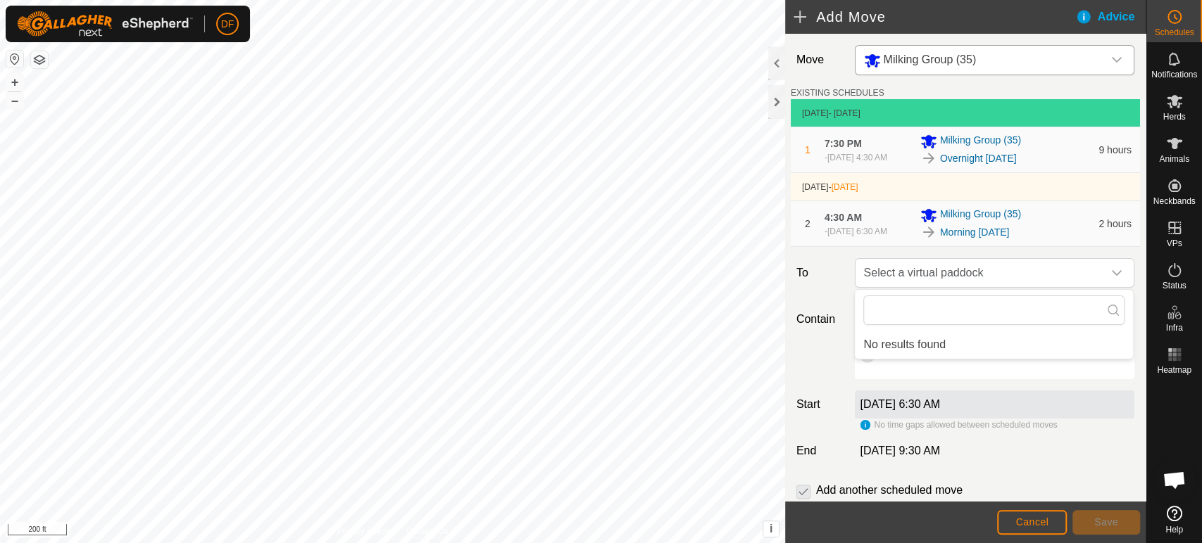
click at [817, 337] on div "Contain For 3 Hours Days Until further notice" at bounding box center [965, 339] width 349 height 80
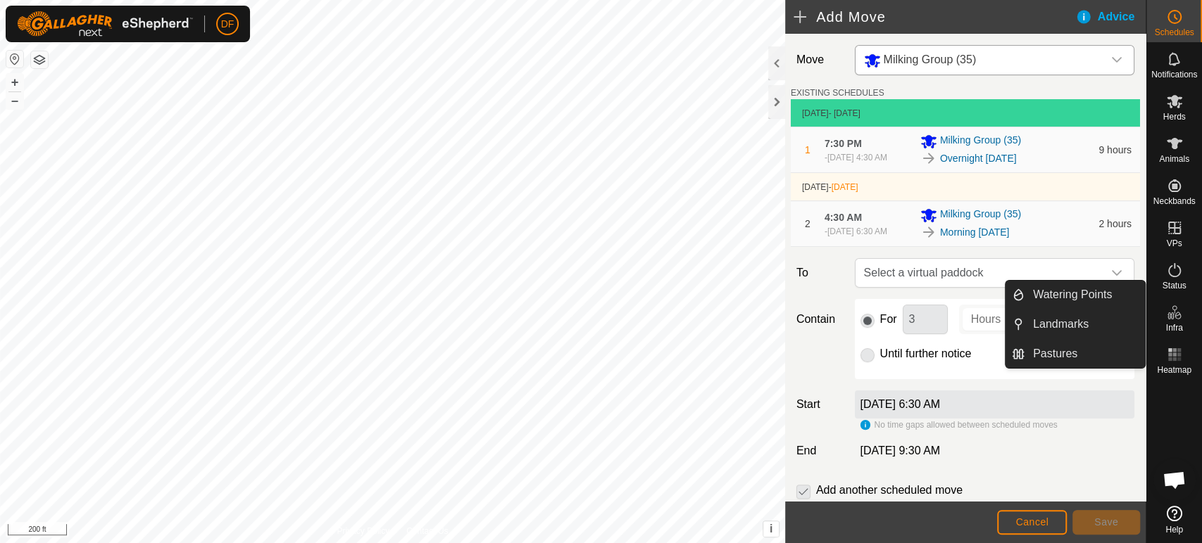
click at [1180, 477] on span "Open chat" at bounding box center [1173, 482] width 23 height 20
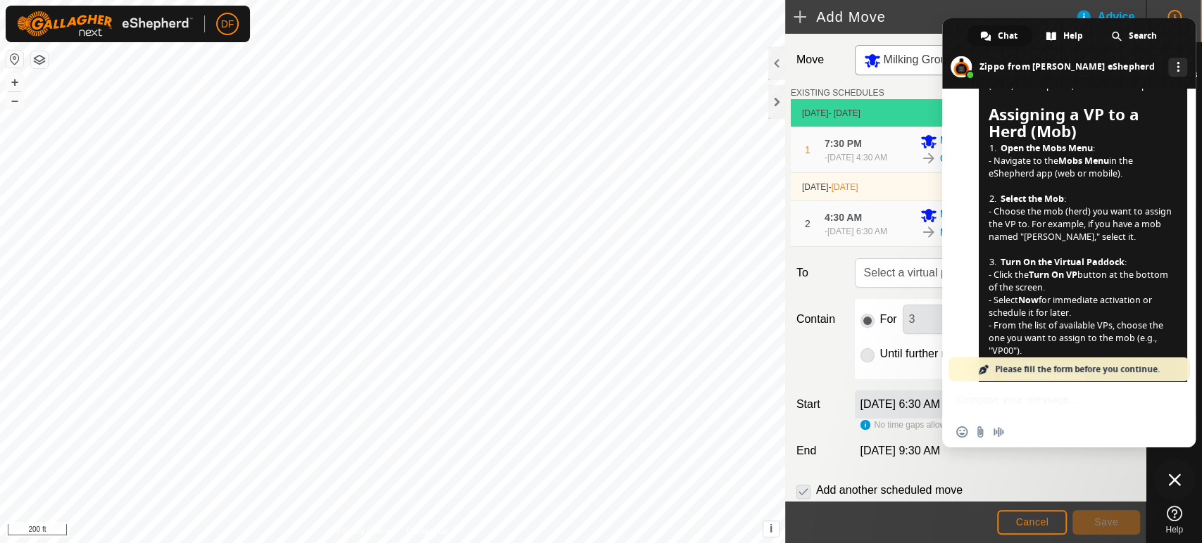
scroll to position [1594, 0]
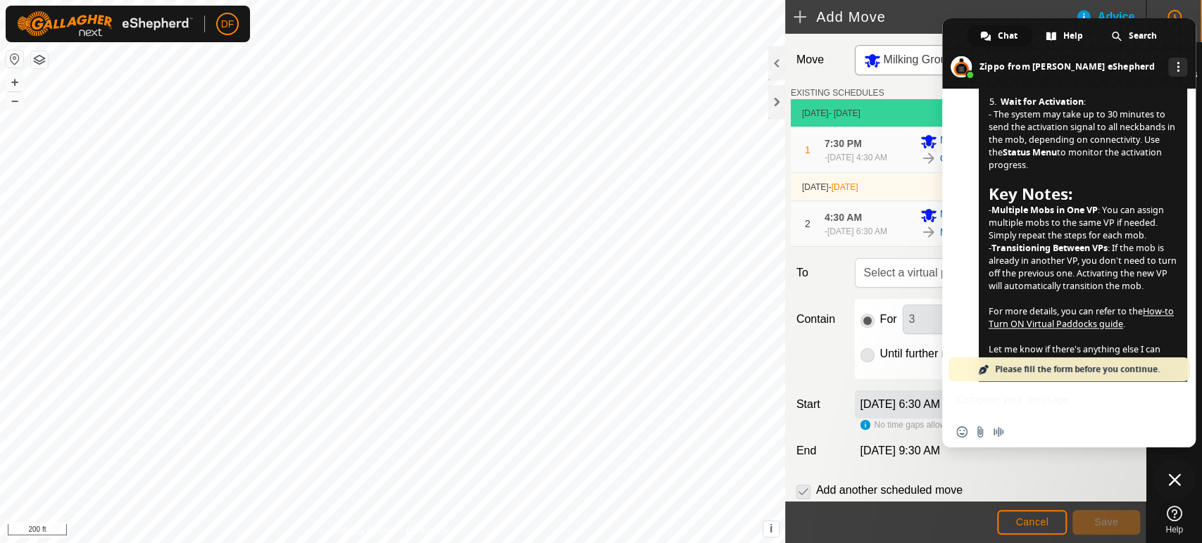
scroll to position [1420, 0]
click at [1051, 298] on span "To assign a Virtual Paddock (VP) to a herd (mob) in eShepherd, follow these ste…" at bounding box center [1082, 38] width 189 height 665
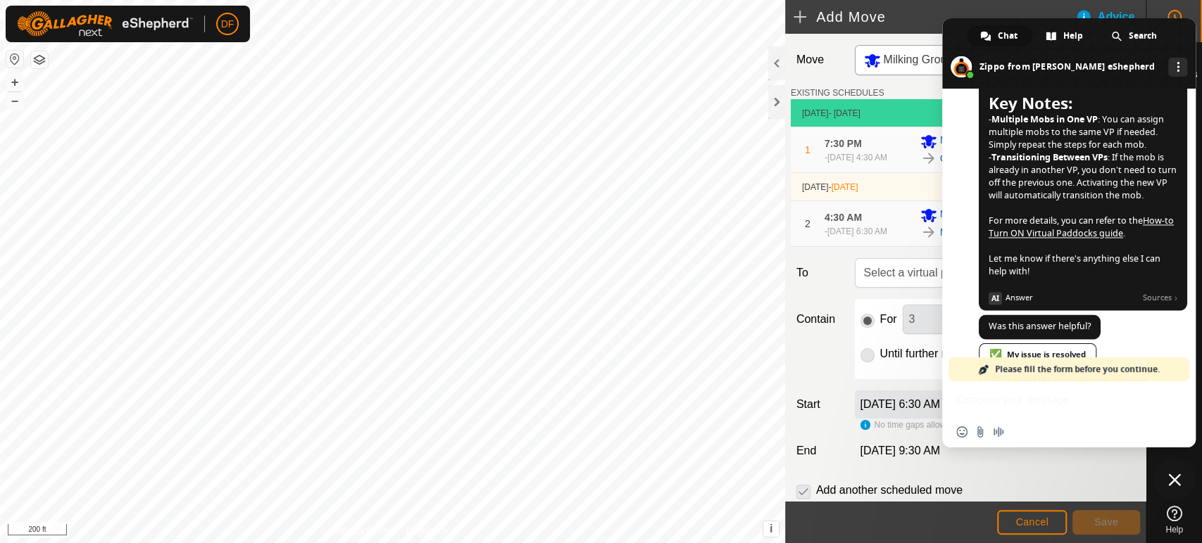
scroll to position [1483, 0]
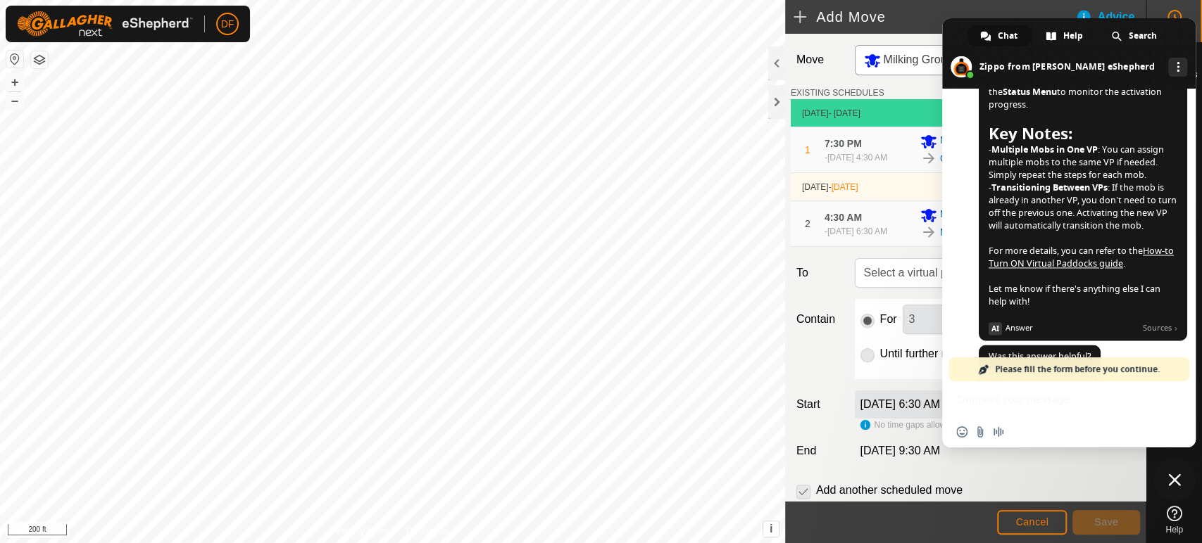
click at [1176, 486] on span "Close chat" at bounding box center [1174, 480] width 13 height 13
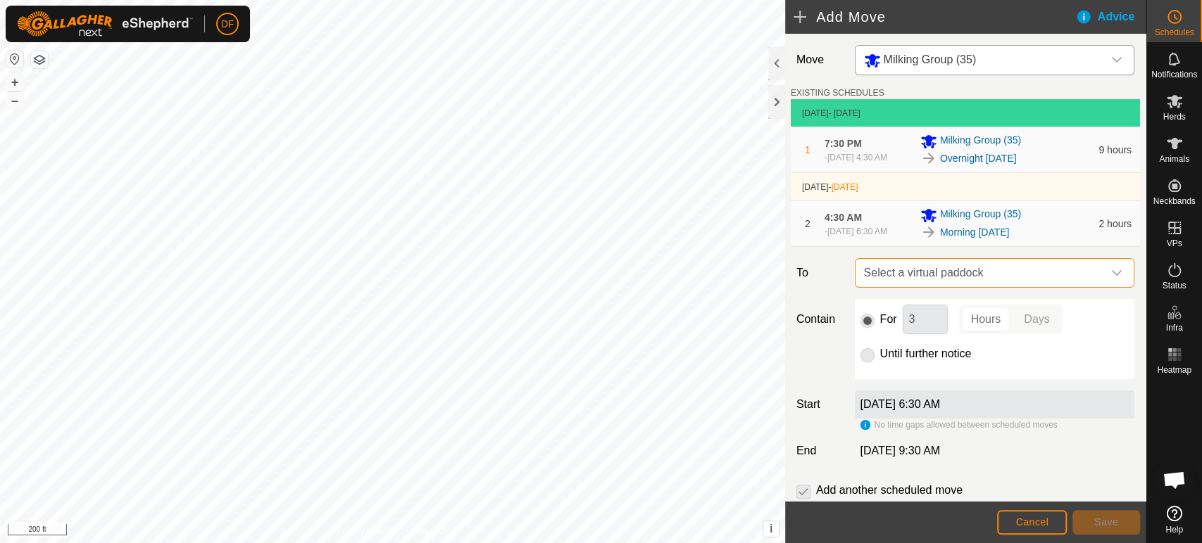
click at [886, 273] on span "Select a virtual paddock" at bounding box center [980, 273] width 244 height 28
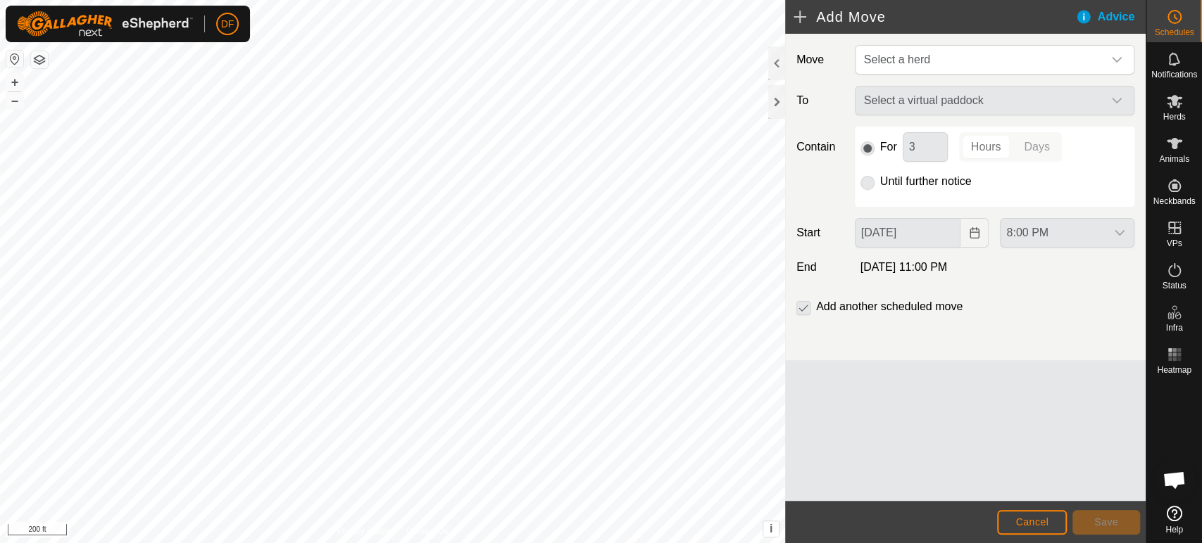
scroll to position [1483, 0]
click at [957, 56] on span "Select a herd" at bounding box center [980, 60] width 244 height 28
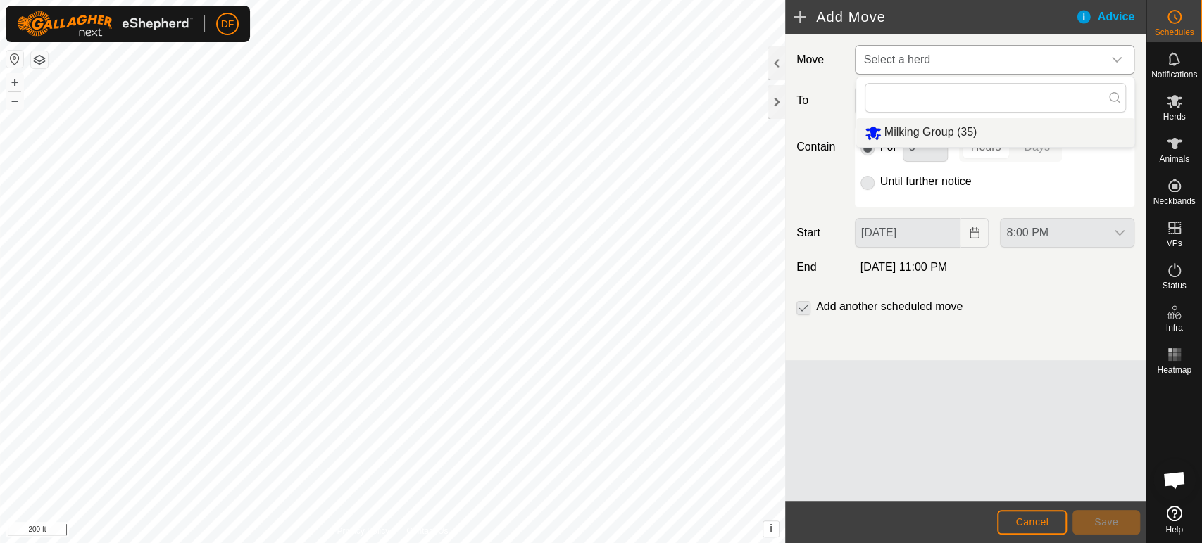
click at [933, 133] on li "Milking Group (35)" at bounding box center [995, 132] width 278 height 29
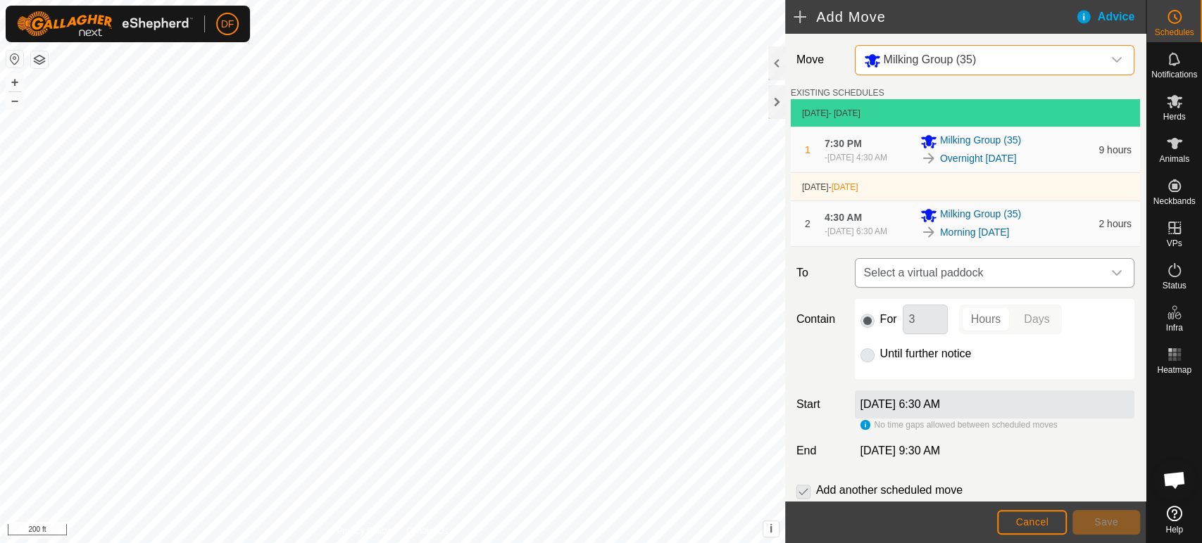
click at [914, 275] on span "Select a virtual paddock" at bounding box center [980, 273] width 244 height 28
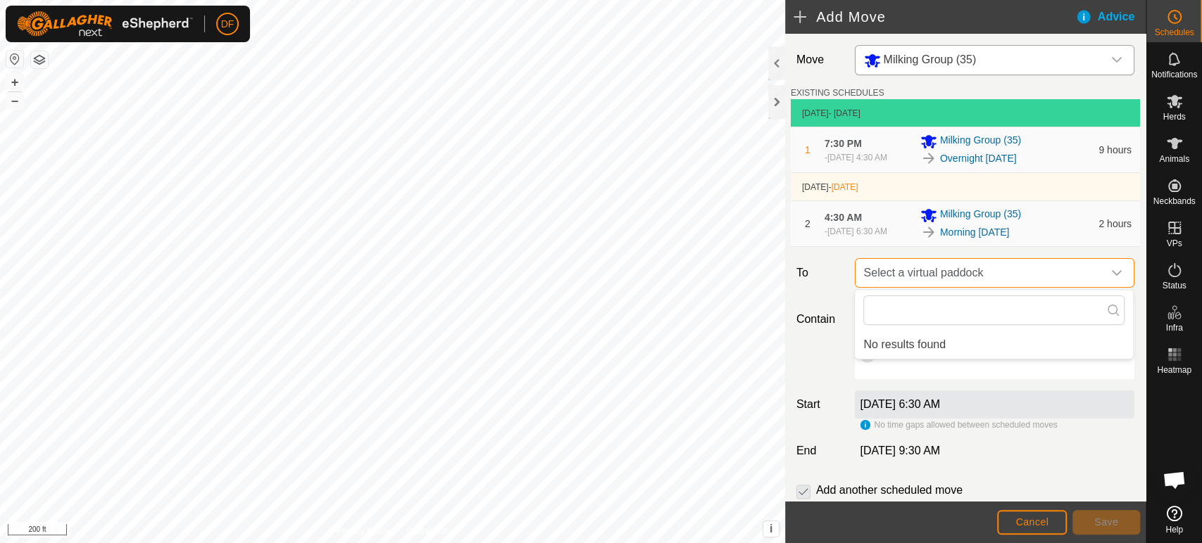
click at [914, 275] on span "Select a virtual paddock" at bounding box center [980, 273] width 244 height 28
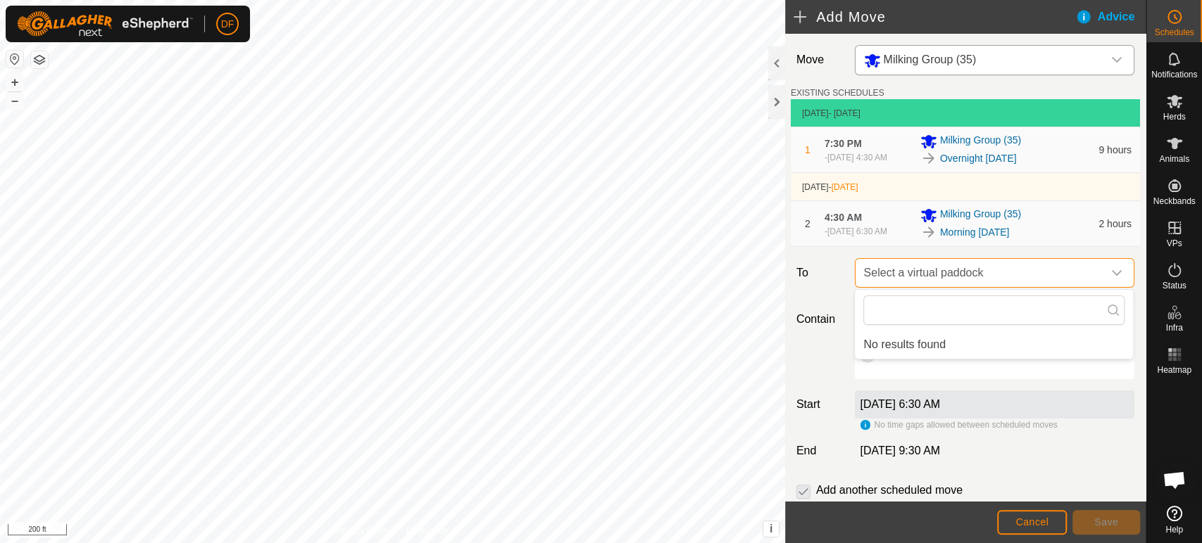
click at [914, 275] on span "Select a virtual paddock" at bounding box center [980, 273] width 244 height 28
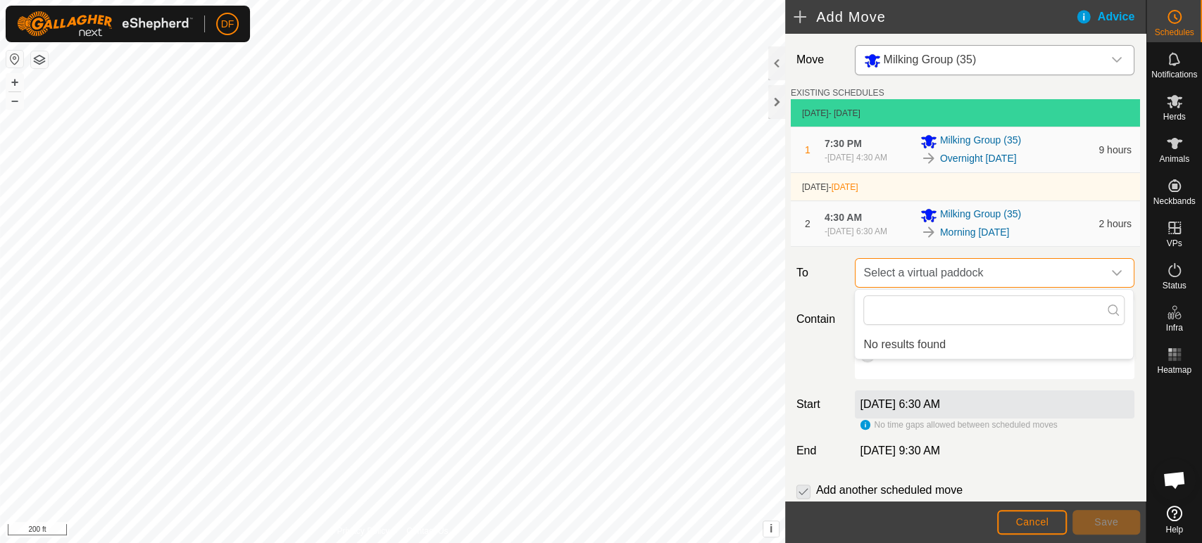
click at [914, 275] on span "Select a virtual paddock" at bounding box center [980, 273] width 244 height 28
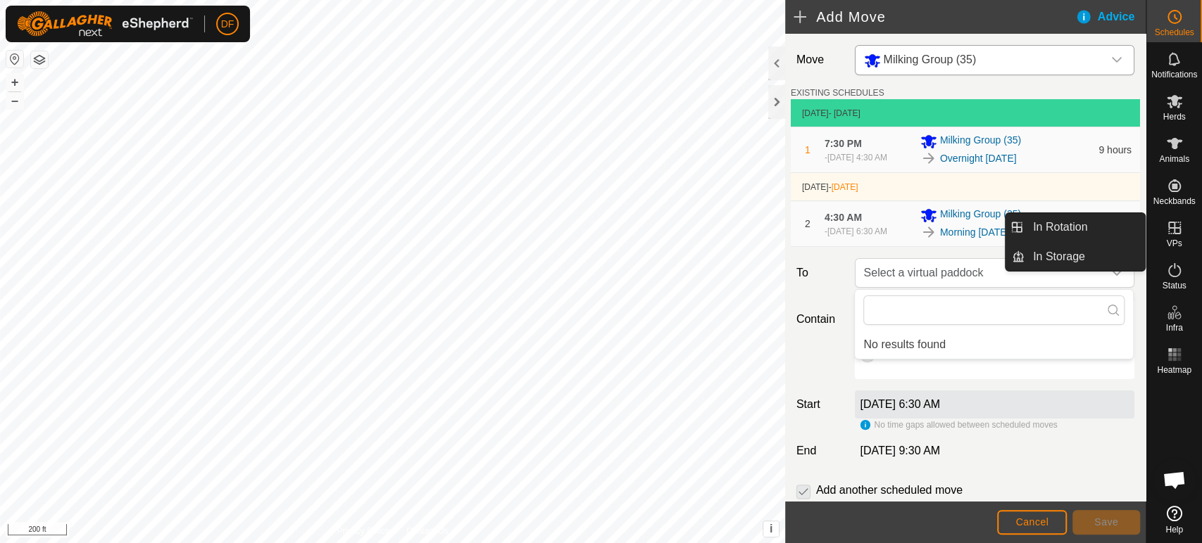
click at [1174, 239] on span "VPs" at bounding box center [1173, 243] width 15 height 8
click at [1124, 230] on link "In Rotation" at bounding box center [1084, 227] width 120 height 28
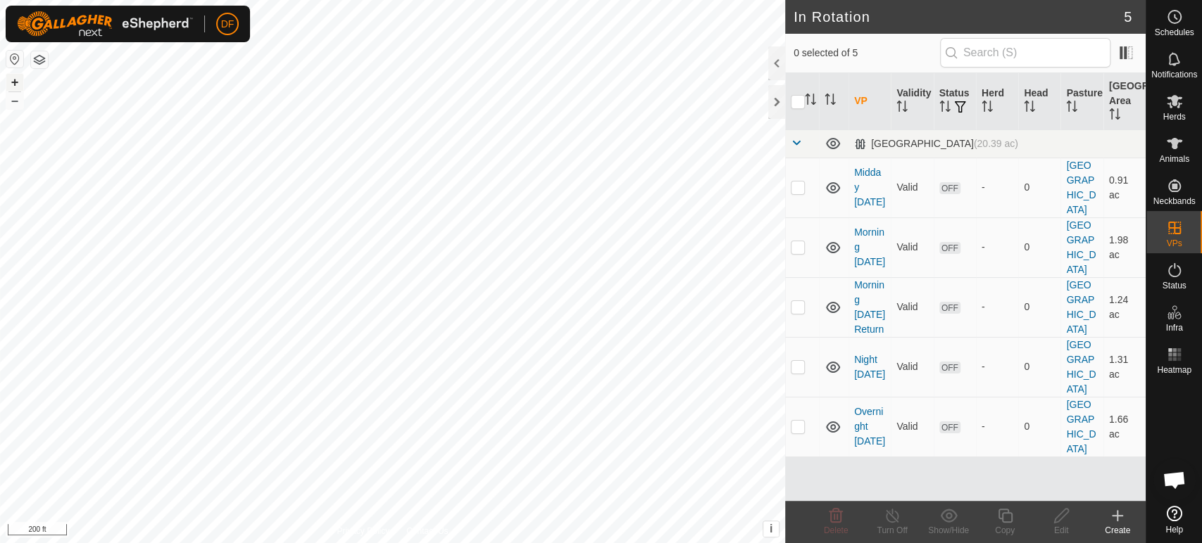
click at [16, 85] on button "+" at bounding box center [14, 82] width 17 height 17
click at [15, 84] on button "+" at bounding box center [14, 82] width 17 height 17
click at [800, 301] on p-checkbox at bounding box center [798, 306] width 14 height 11
checkbox input "true"
click at [1002, 523] on icon at bounding box center [1005, 516] width 18 height 17
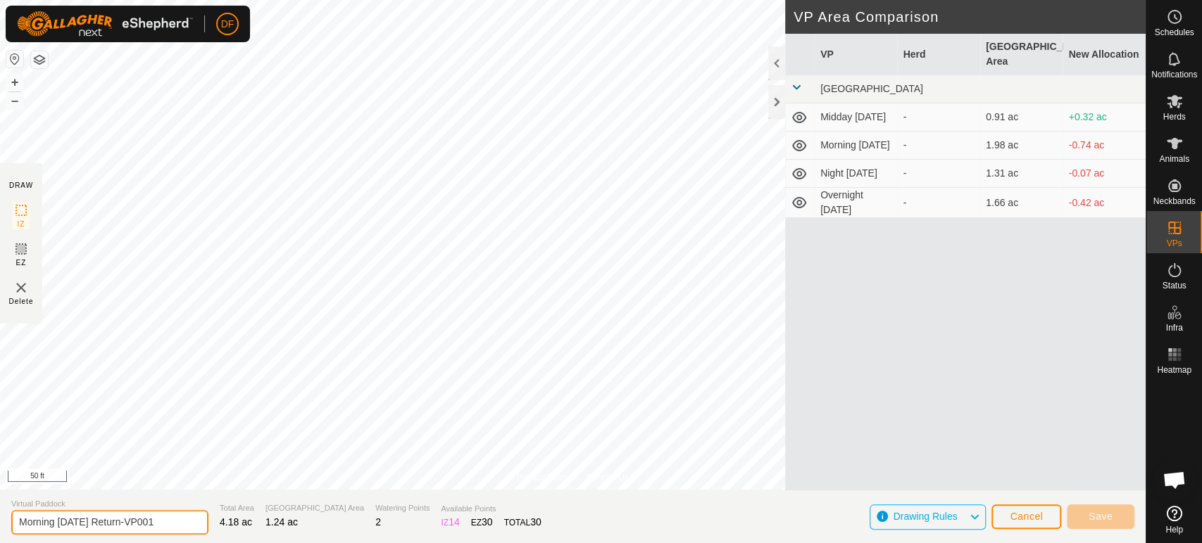
drag, startPoint x: 164, startPoint y: 517, endPoint x: 82, endPoint y: 513, distance: 82.5
click at [82, 513] on input "Morning Sept 8 Return-VP001" at bounding box center [109, 522] width 197 height 25
type input "Morning [DATE]"
click at [879, 425] on div "VP Herd Grazing Area New Allocation North Middle Midday Sept 8 - 0.91 ac +0.32 …" at bounding box center [965, 262] width 360 height 457
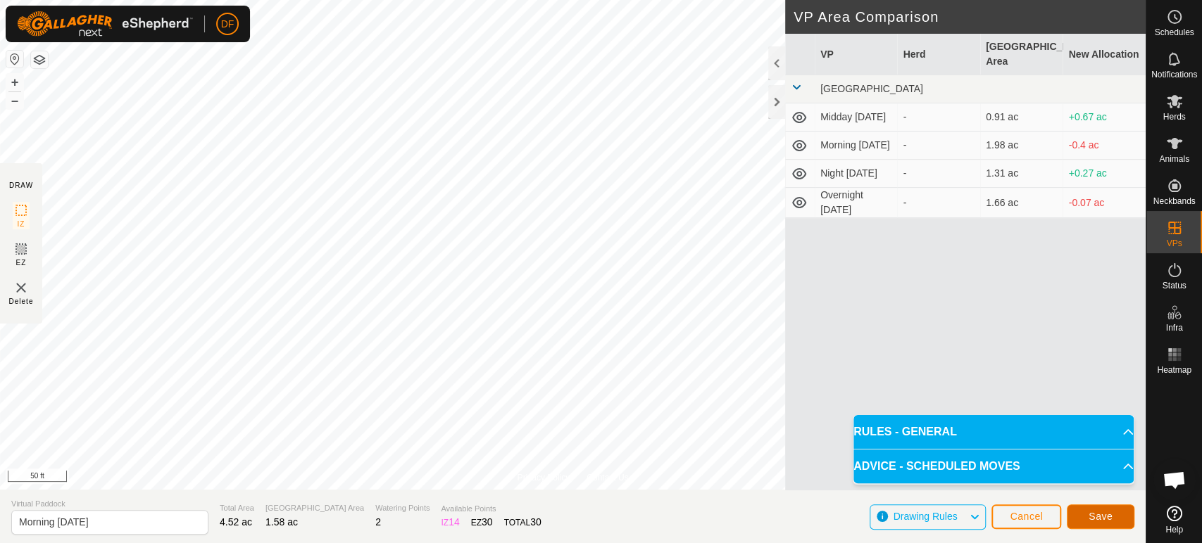
click at [1102, 522] on span "Save" at bounding box center [1100, 516] width 24 height 11
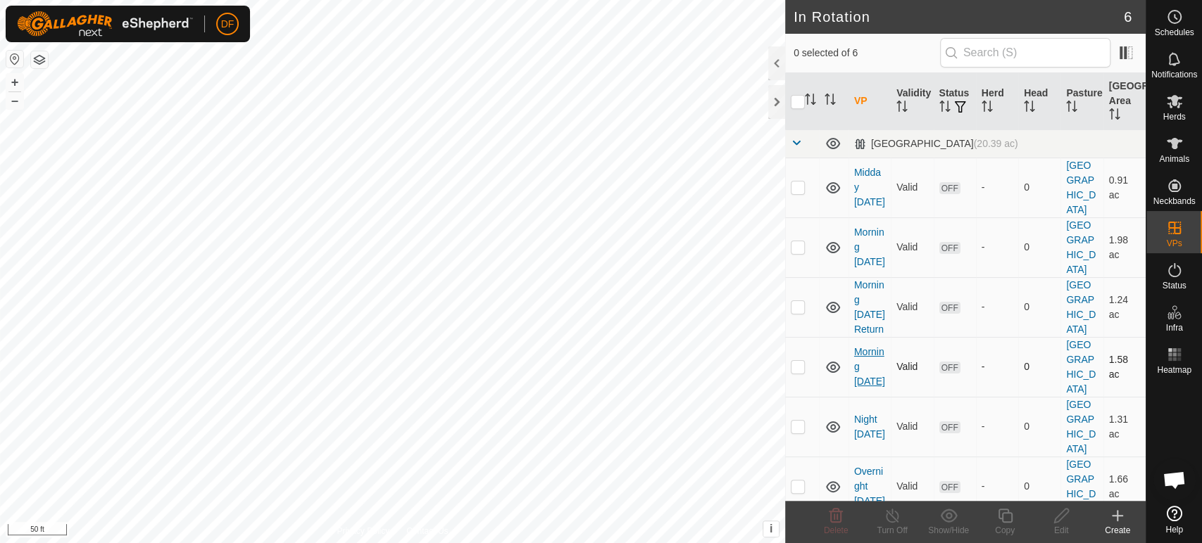
click at [862, 346] on link "Morning [DATE]" at bounding box center [869, 366] width 31 height 41
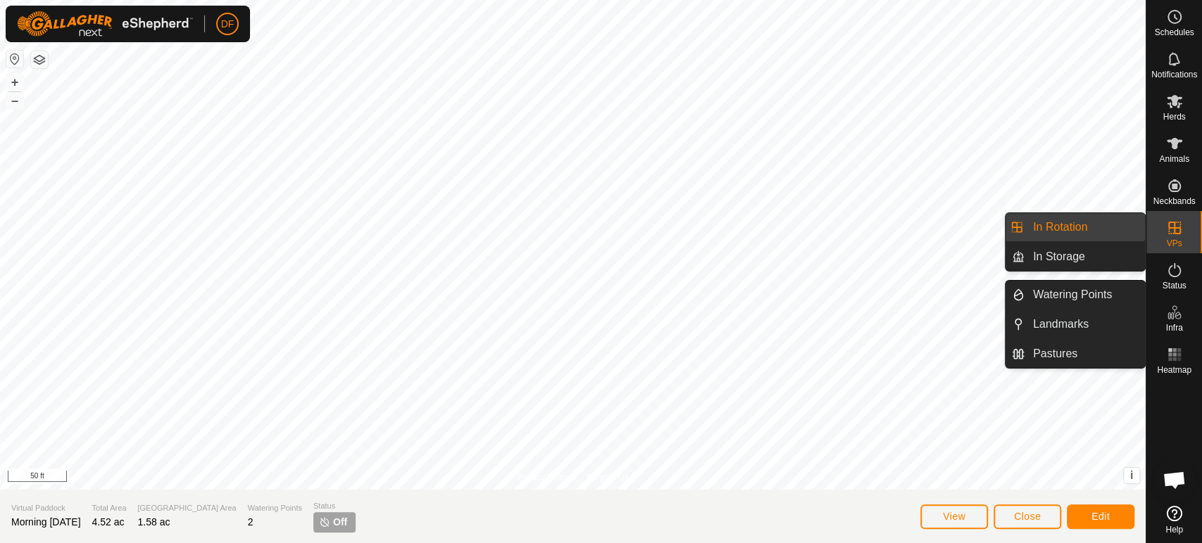
click at [1119, 236] on link "In Rotation" at bounding box center [1084, 227] width 120 height 28
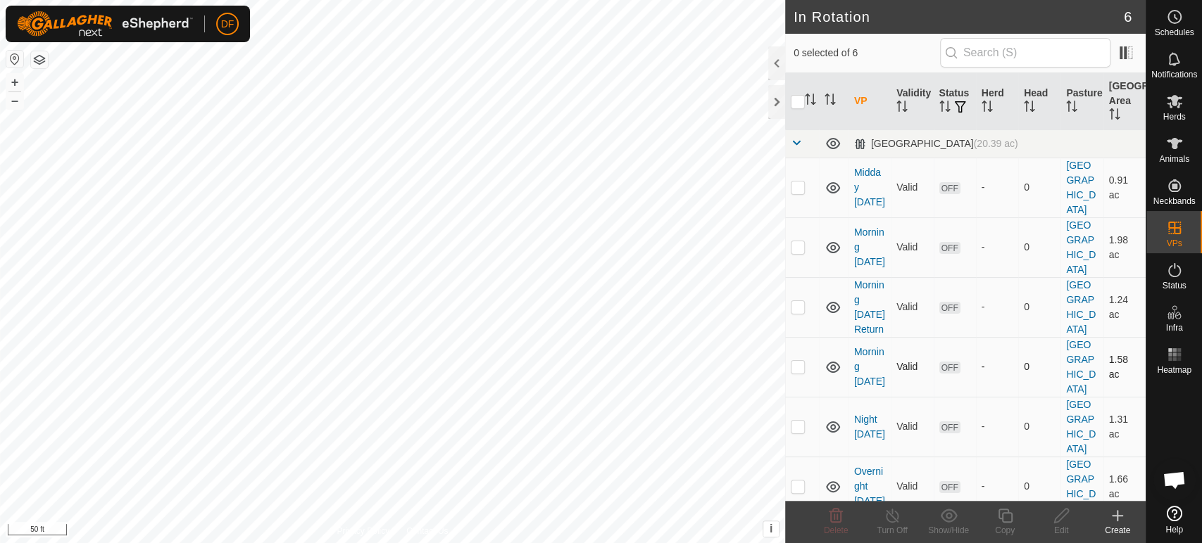
click at [802, 361] on p-checkbox at bounding box center [798, 366] width 14 height 11
checkbox input "true"
click at [1005, 520] on icon at bounding box center [1005, 516] width 18 height 17
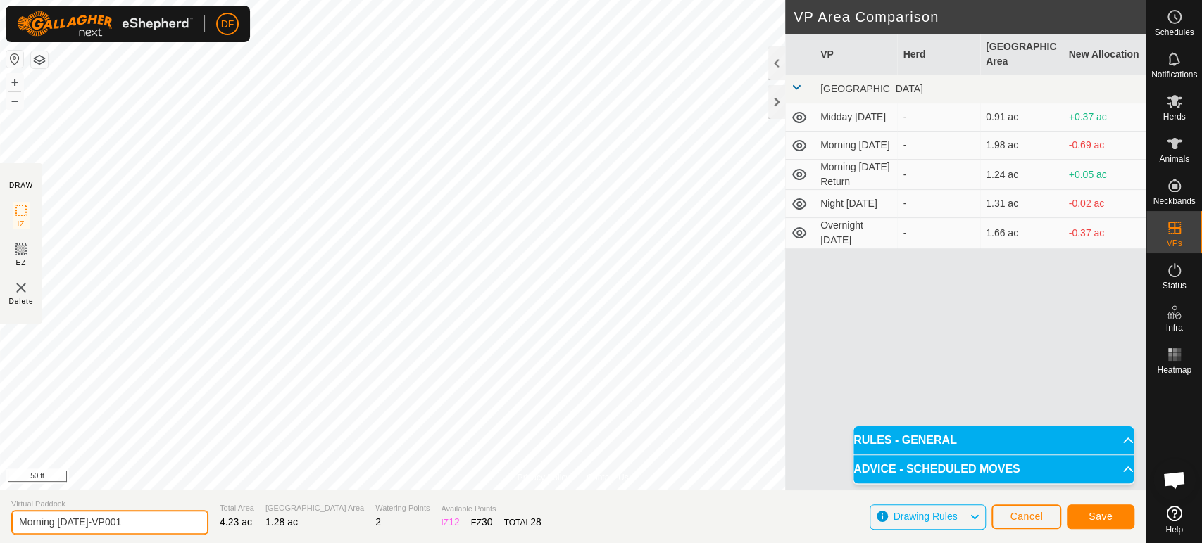
drag, startPoint x: 124, startPoint y: 524, endPoint x: 79, endPoint y: 522, distance: 45.1
click at [79, 522] on input "Morning Sept 9-VP001" at bounding box center [109, 522] width 197 height 25
type input "Morning [DATE] Return"
click at [1090, 517] on span "Save" at bounding box center [1100, 516] width 24 height 11
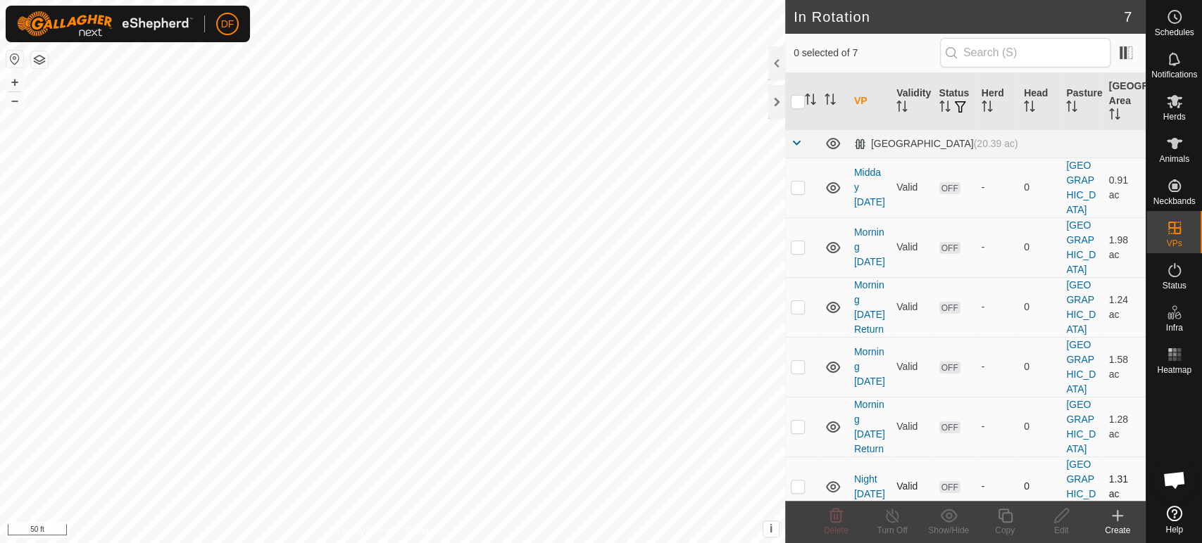
click at [799, 481] on p-checkbox at bounding box center [798, 486] width 14 height 11
checkbox input "true"
click at [992, 517] on copy-svg-icon at bounding box center [1004, 516] width 56 height 17
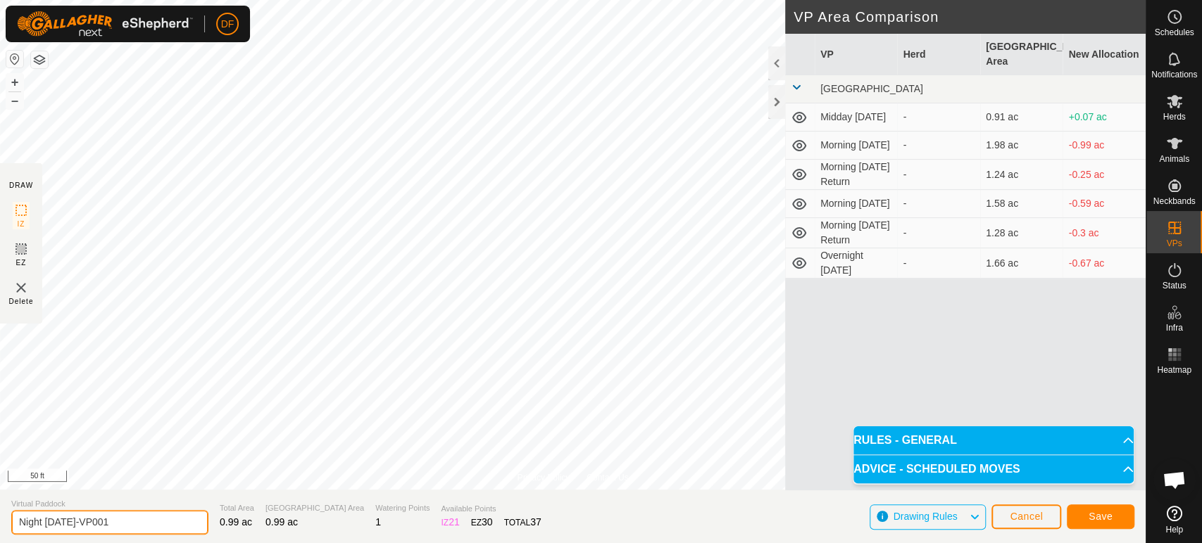
drag, startPoint x: 114, startPoint y: 518, endPoint x: 4, endPoint y: 515, distance: 110.6
click at [4, 515] on section "Virtual Paddock Night Sept 8-VP001 Total Area 0.99 ac Grazing Area 0.99 ac Wate…" at bounding box center [572, 517] width 1145 height 54
type input "Midday [DATE]"
click at [1112, 517] on button "Save" at bounding box center [1101, 517] width 68 height 25
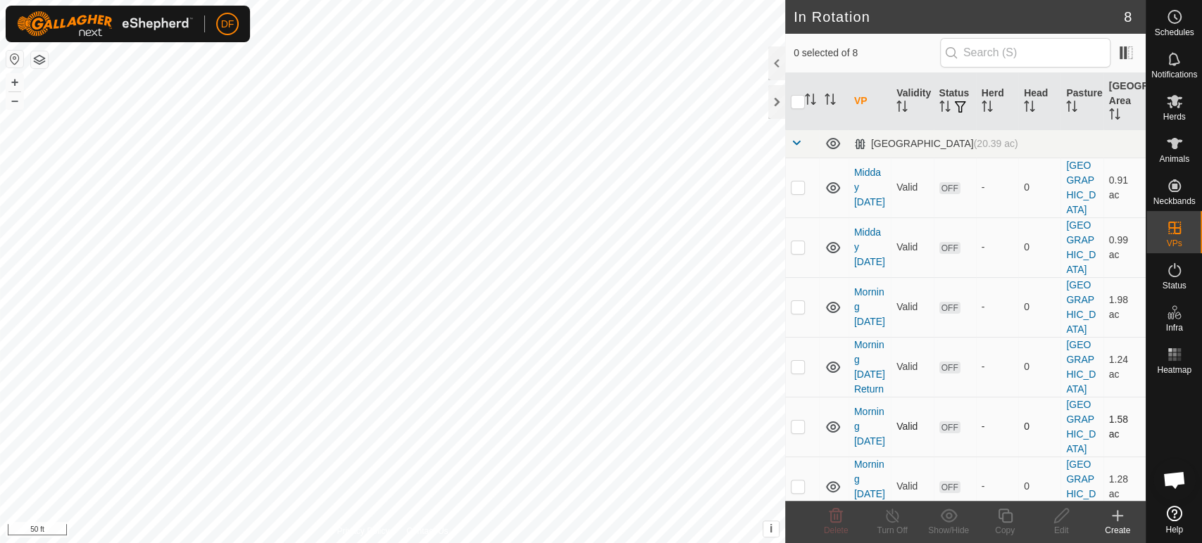
click at [801, 421] on p-checkbox at bounding box center [798, 426] width 14 height 11
checkbox input "true"
click at [798, 481] on p-checkbox at bounding box center [798, 486] width 14 height 11
checkbox input "true"
click at [796, 397] on td at bounding box center [802, 427] width 34 height 60
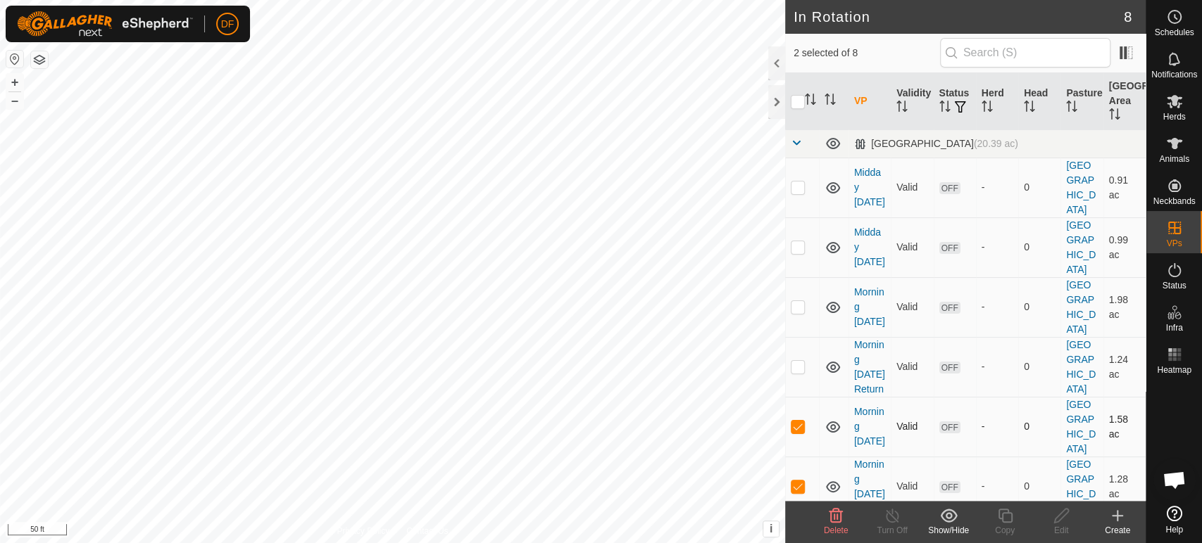
checkbox input "false"
click at [1008, 525] on div "Copy" at bounding box center [1004, 530] width 56 height 13
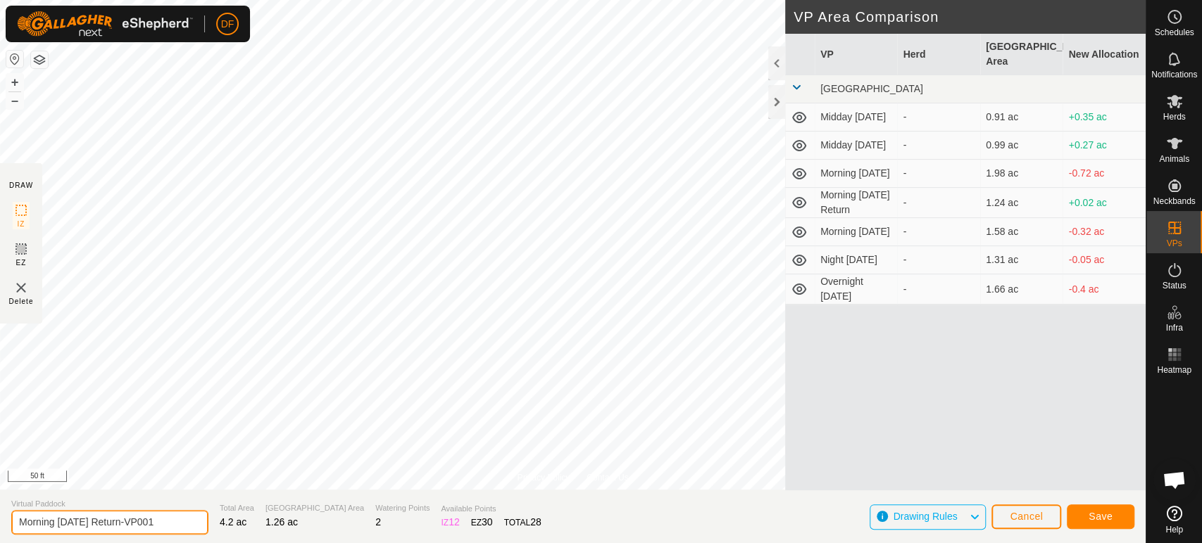
drag, startPoint x: 154, startPoint y: 520, endPoint x: 19, endPoint y: 522, distance: 135.2
click at [19, 522] on input "Morning Sept 9 Return-VP001" at bounding box center [109, 522] width 197 height 25
type input "Night Milking [DATE]"
click at [1116, 522] on button "Save" at bounding box center [1101, 517] width 68 height 25
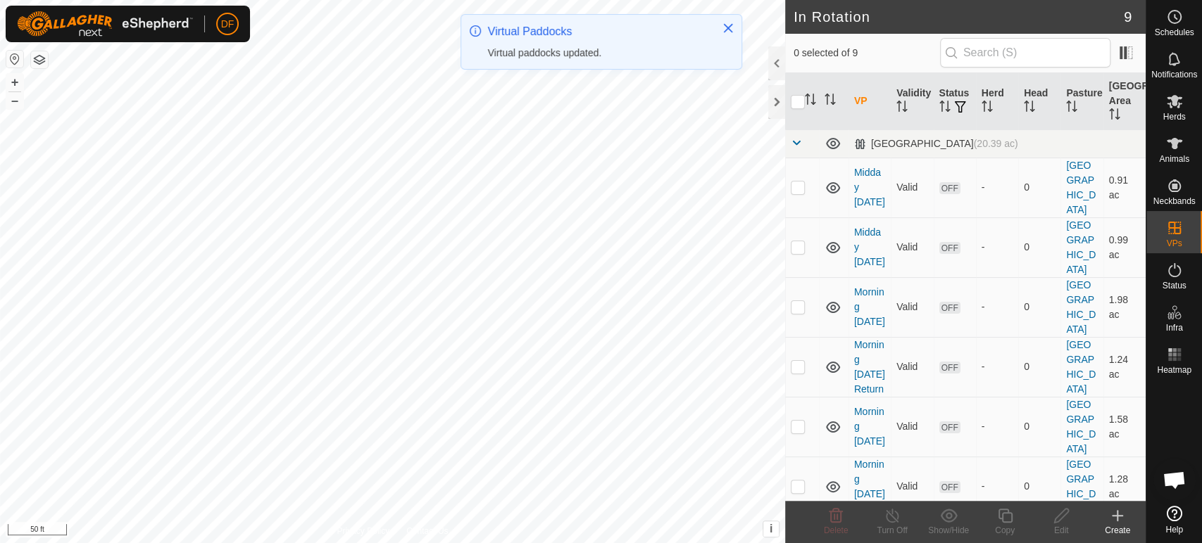
click at [800, 541] on p-checkbox at bounding box center [798, 546] width 14 height 11
checkbox input "true"
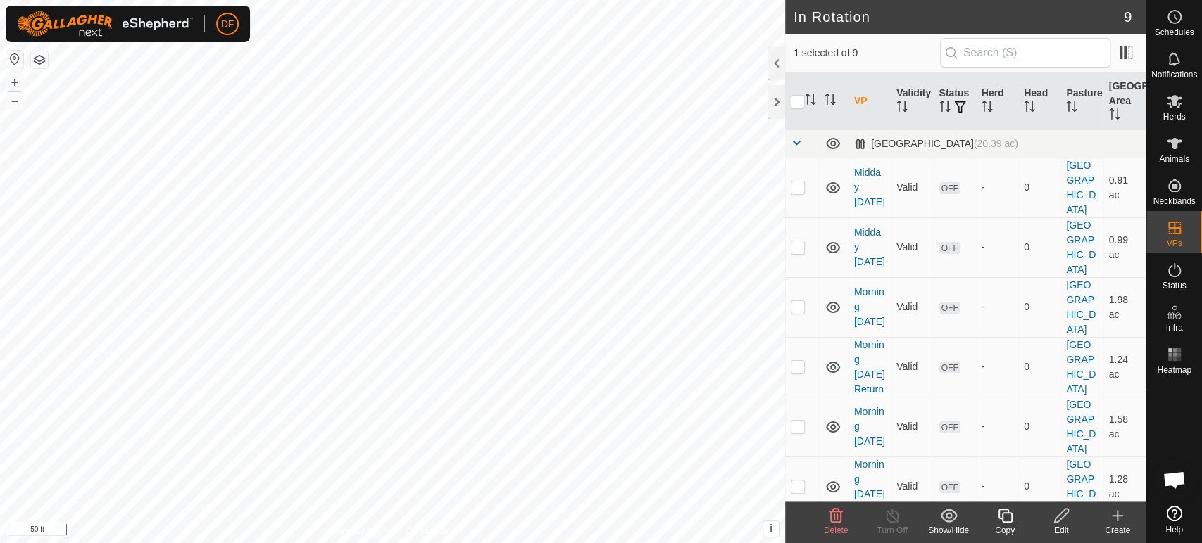
click at [1007, 524] on div "Copy" at bounding box center [1004, 530] width 56 height 13
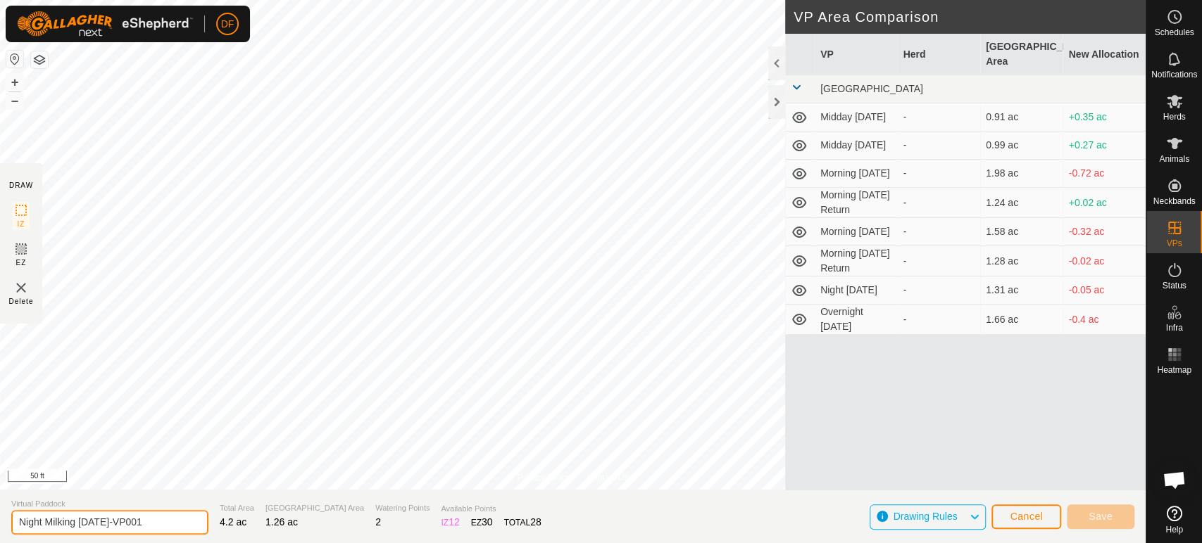
drag, startPoint x: 137, startPoint y: 520, endPoint x: 106, endPoint y: 520, distance: 30.3
click at [106, 520] on input "Night Milking [DATE]-VP001" at bounding box center [109, 522] width 197 height 25
type input "Night Milking [DATE] Return"
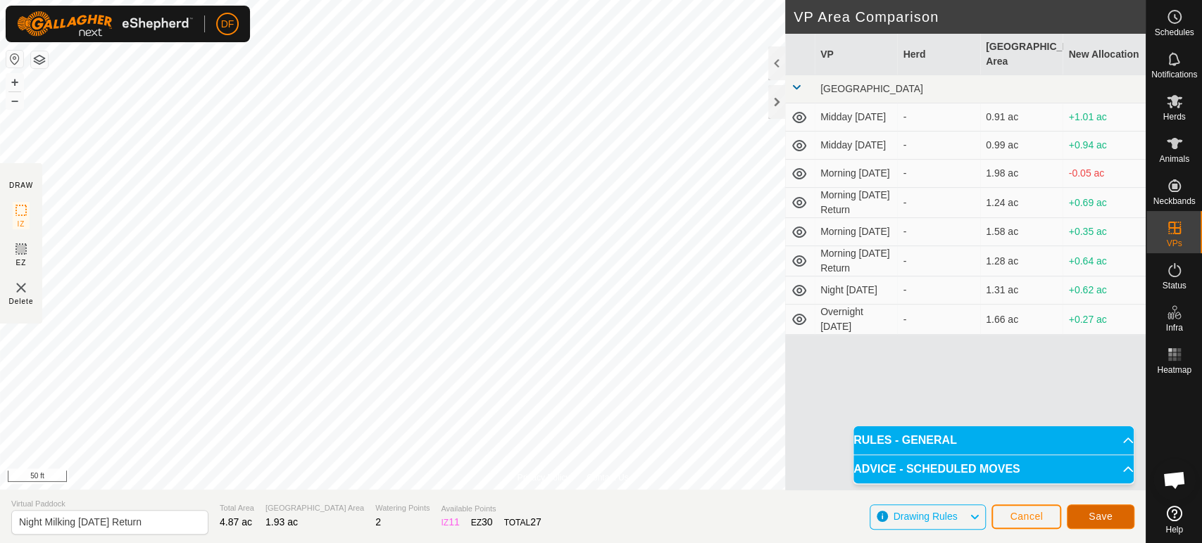
click at [1088, 512] on button "Save" at bounding box center [1101, 517] width 68 height 25
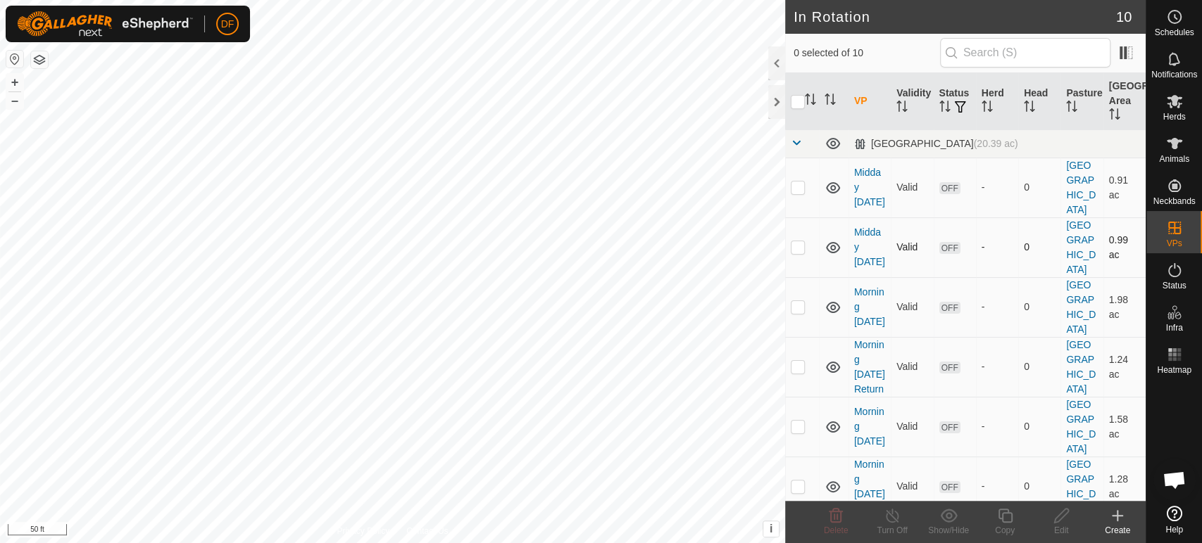
click at [804, 241] on p-checkbox at bounding box center [798, 246] width 14 height 11
checkbox input "true"
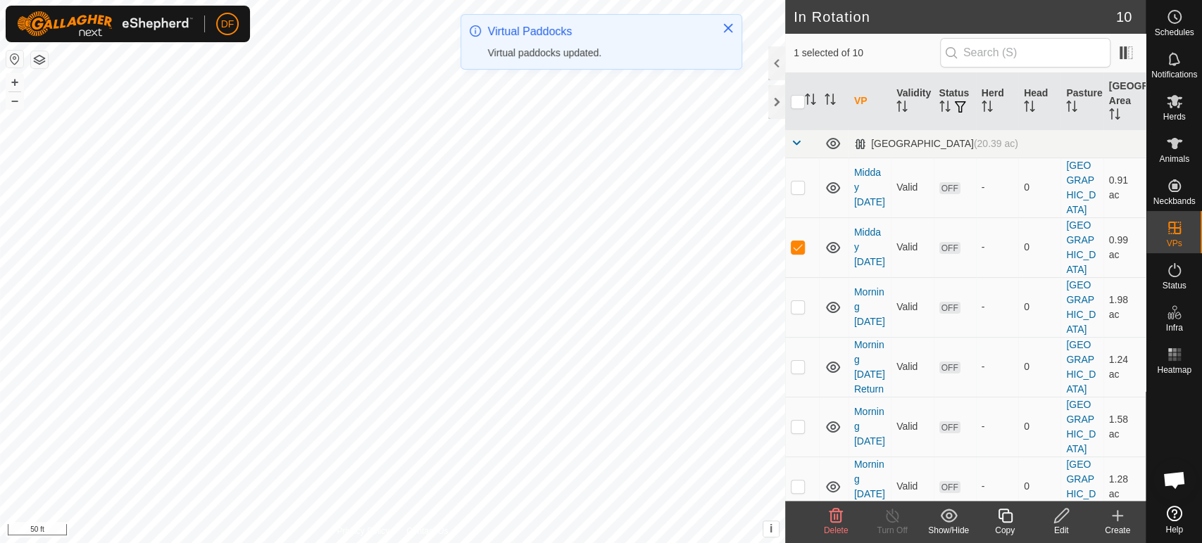
click at [993, 521] on copy-svg-icon at bounding box center [1004, 516] width 56 height 17
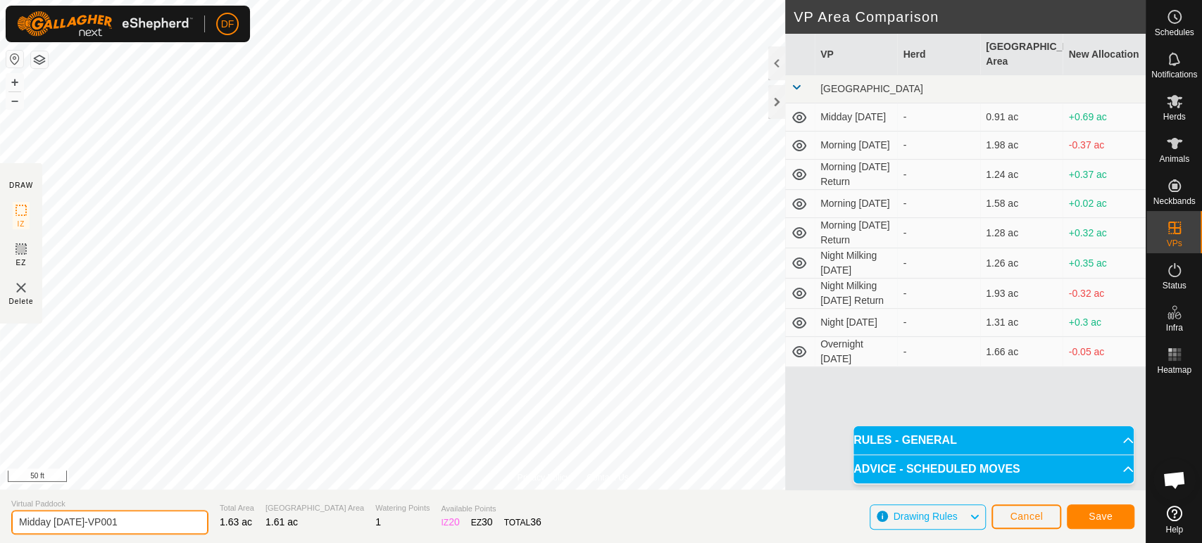
click at [113, 520] on input "Midday Sept 9-VP001" at bounding box center [109, 522] width 197 height 25
drag, startPoint x: 113, startPoint y: 520, endPoint x: 20, endPoint y: 522, distance: 92.9
click at [20, 522] on input "Midday Sept 9-VP001" at bounding box center [109, 522] width 197 height 25
type input "Overnight [DATE]"
click at [1090, 516] on span "Save" at bounding box center [1100, 516] width 24 height 11
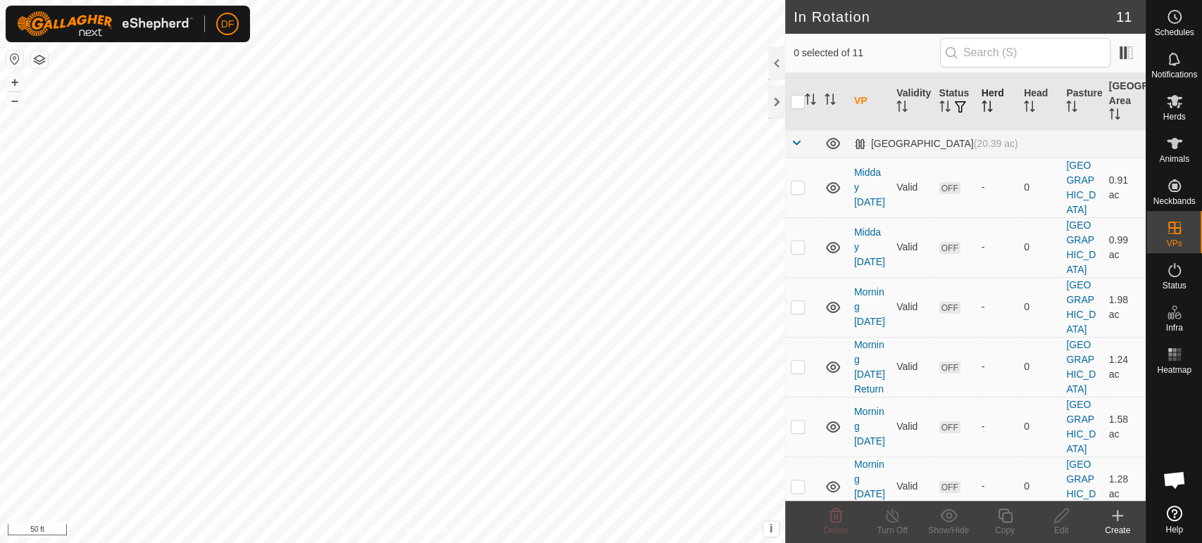
click at [996, 111] on th "Herd" at bounding box center [997, 101] width 42 height 57
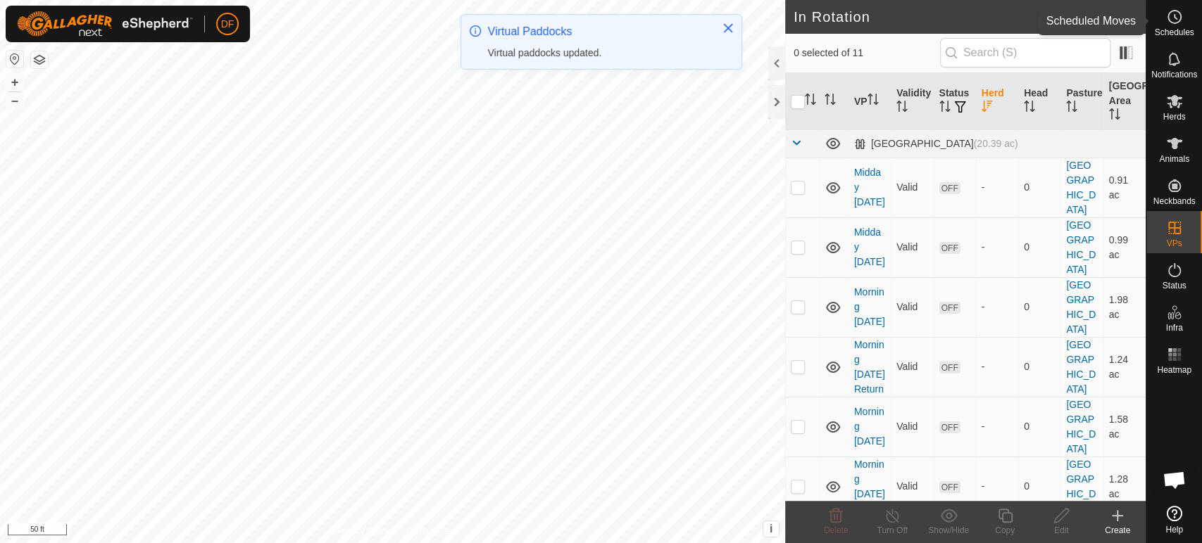
click at [1183, 25] on es-schedule-vp-svg-icon at bounding box center [1174, 17] width 25 height 23
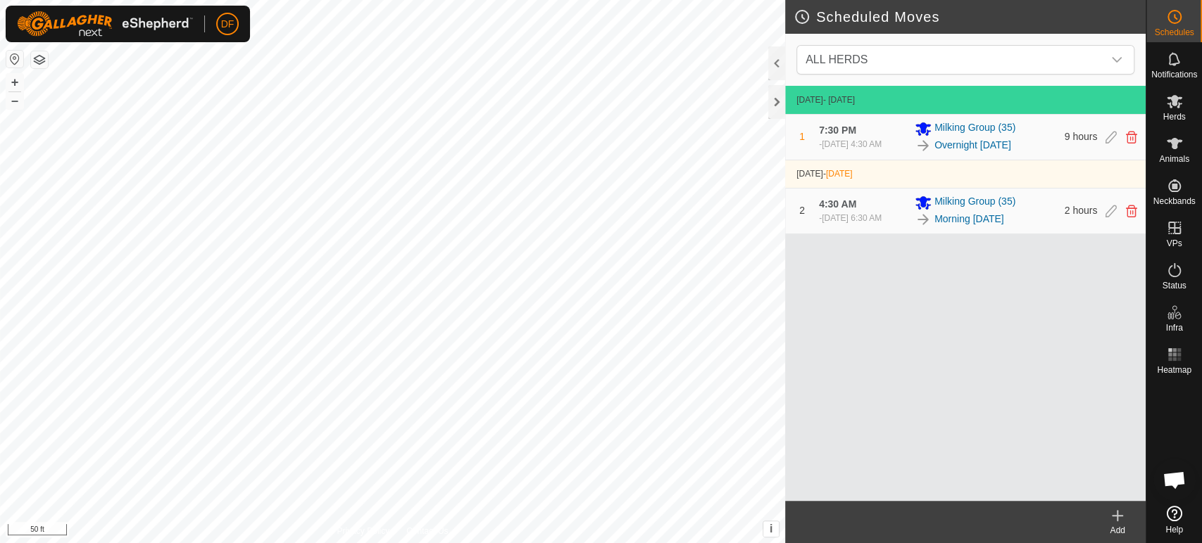
click at [1126, 530] on div "Add" at bounding box center [1117, 530] width 56 height 13
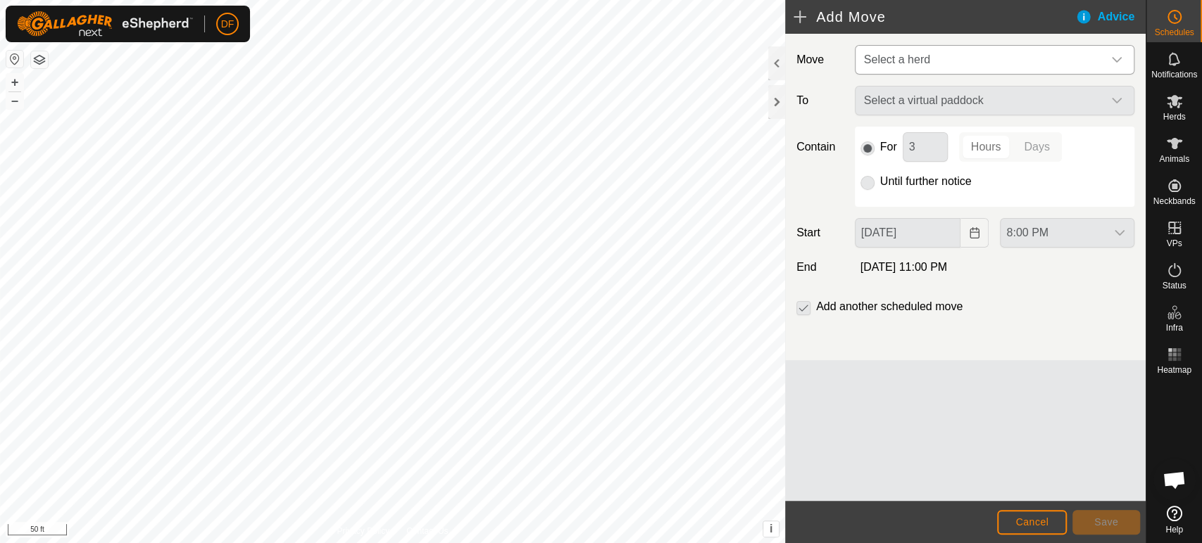
click at [912, 58] on span "Select a herd" at bounding box center [897, 60] width 66 height 12
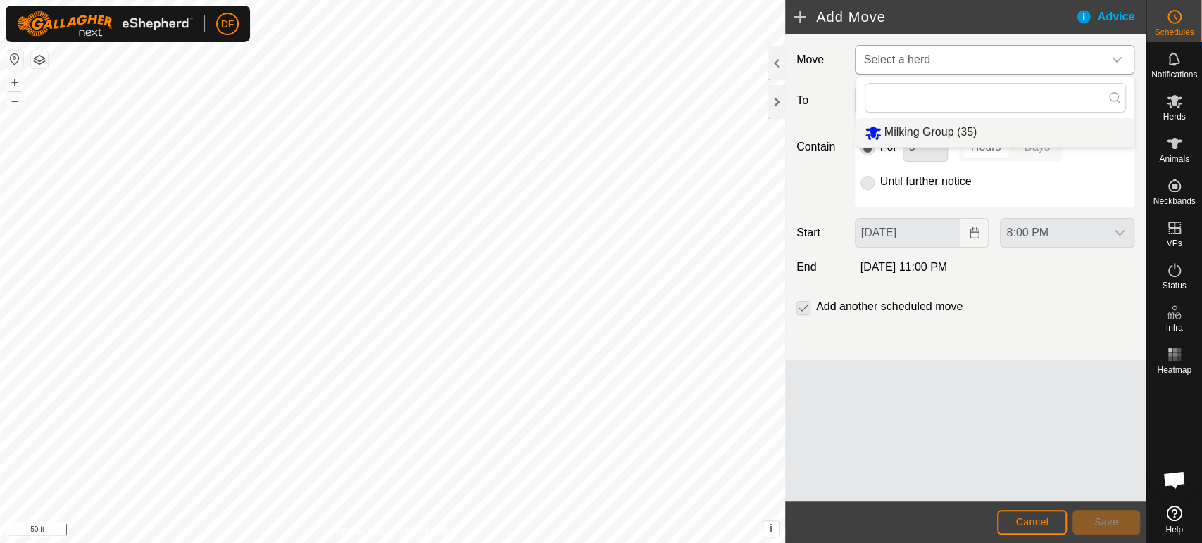
click at [919, 141] on li "Milking Group (35)" at bounding box center [995, 132] width 278 height 29
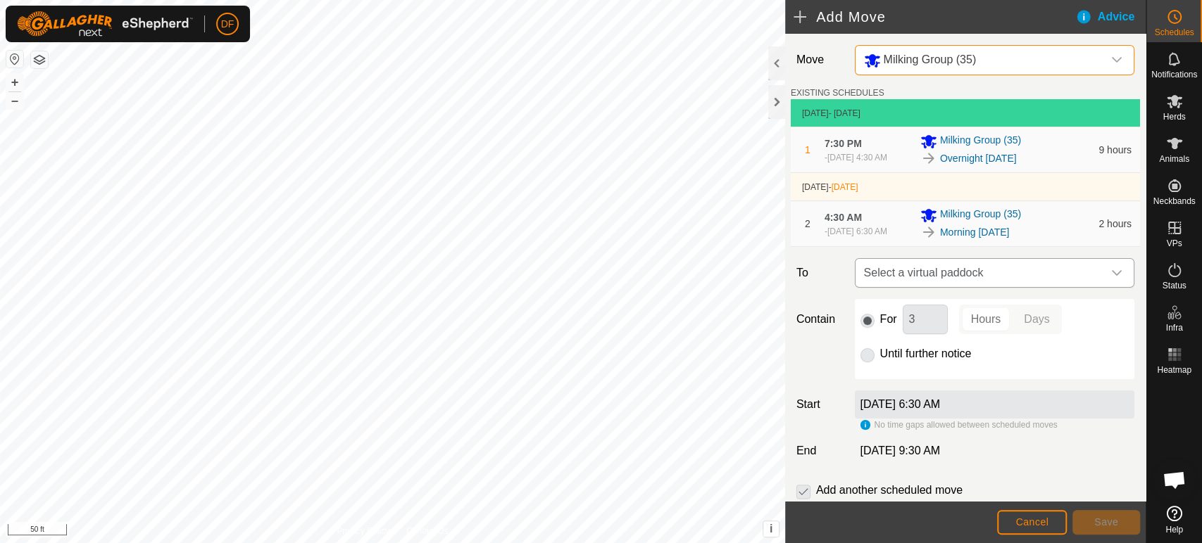
click at [921, 272] on span "Select a virtual paddock" at bounding box center [980, 273] width 244 height 28
click at [840, 298] on div "Move Milking Group (35) EXISTING SCHEDULES Sep 7, 2025 - Today 1 7:30 PM - Sep …" at bounding box center [965, 289] width 360 height 510
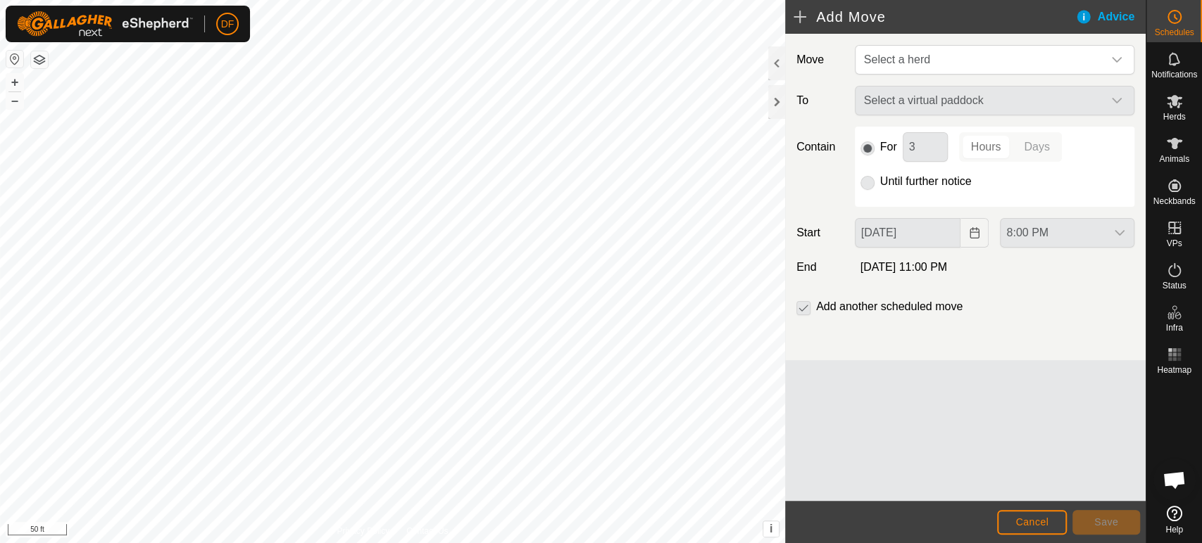
scroll to position [1483, 0]
click at [1168, 33] on span "Schedules" at bounding box center [1173, 32] width 39 height 8
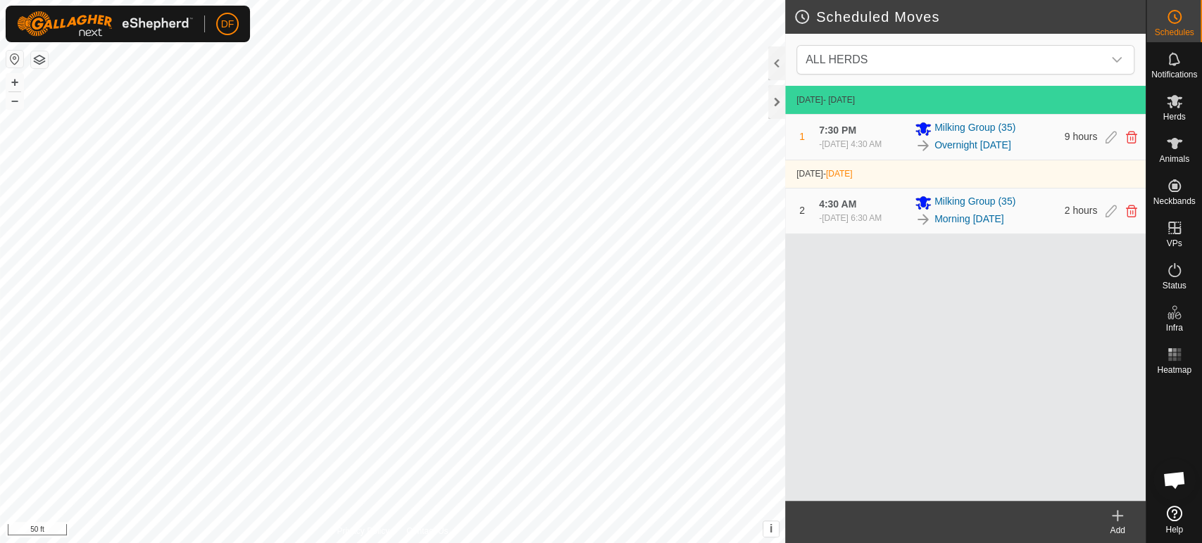
click at [1124, 543] on div "Add" at bounding box center [1117, 522] width 56 height 42
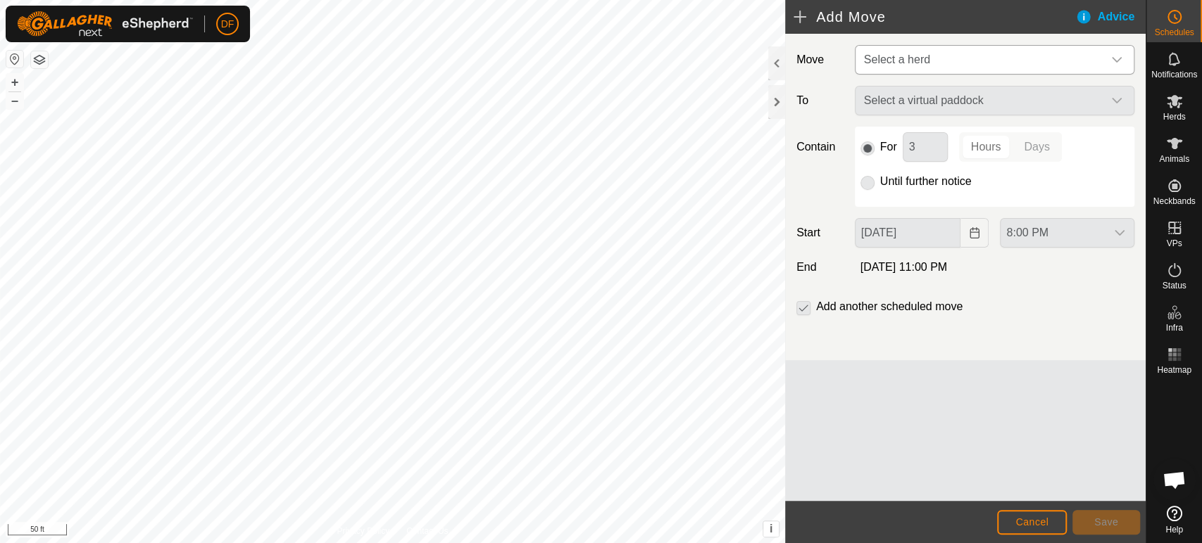
click at [925, 73] on span "Select a herd" at bounding box center [980, 60] width 244 height 28
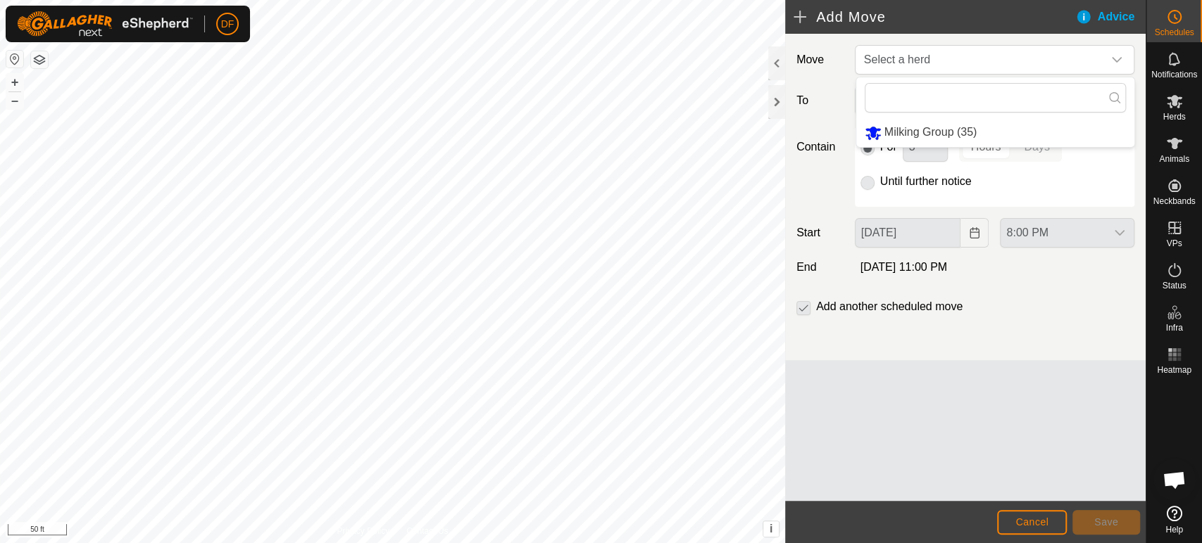
click at [990, 199] on div "For 3 Hours Days Until further notice" at bounding box center [994, 167] width 279 height 80
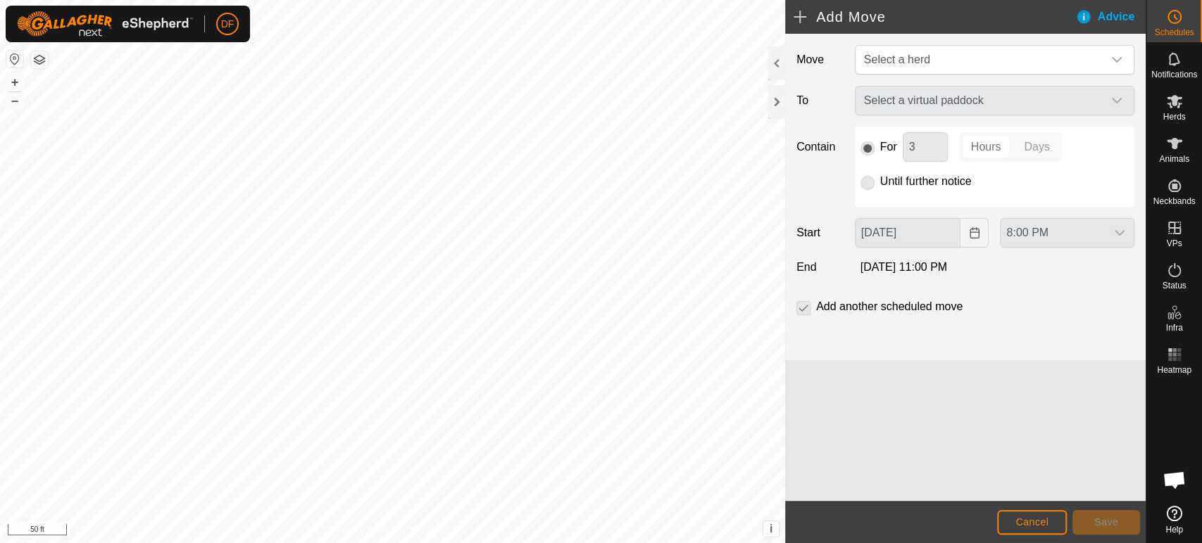
click at [933, 105] on div "Select a virtual paddock" at bounding box center [994, 101] width 291 height 30
click at [911, 57] on span "Select a herd" at bounding box center [897, 60] width 66 height 12
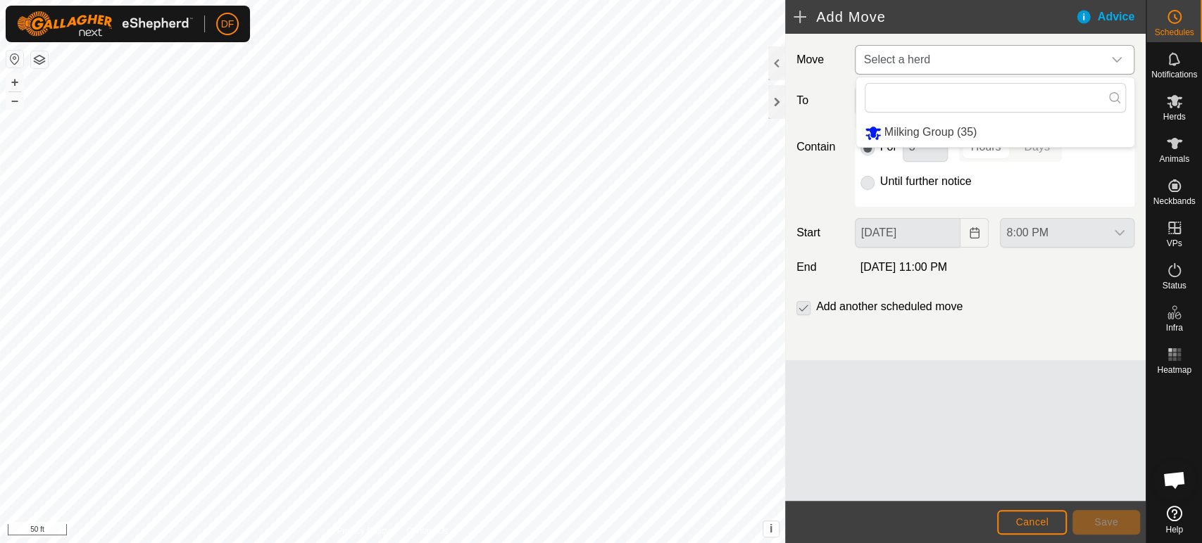
click at [909, 131] on li "Milking Group (35)" at bounding box center [995, 132] width 278 height 29
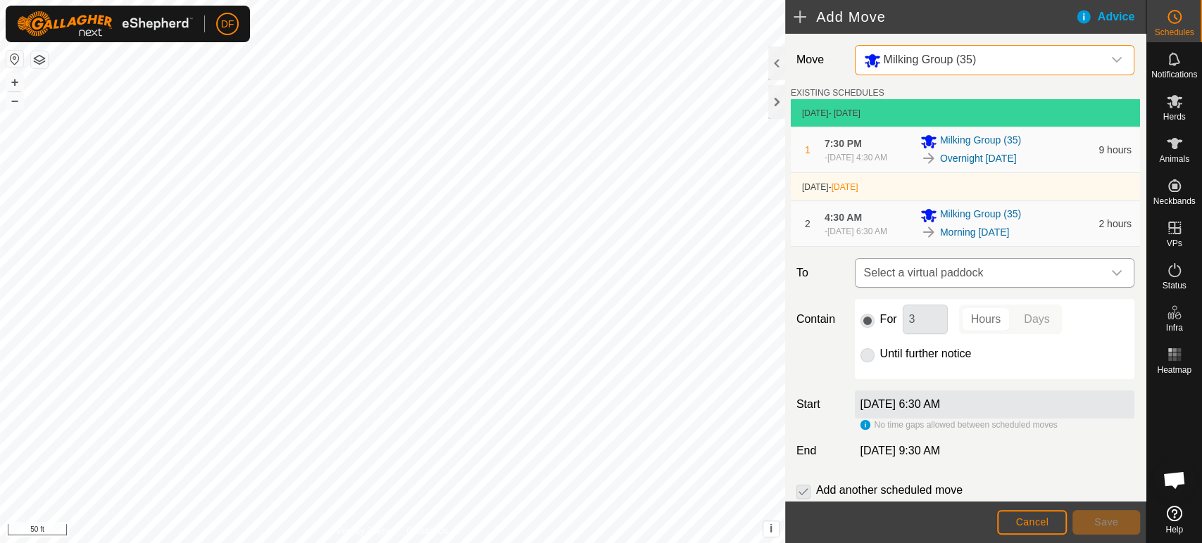
click at [945, 271] on span "Select a virtual paddock" at bounding box center [980, 273] width 244 height 28
click at [1166, 477] on span "Open chat" at bounding box center [1173, 482] width 23 height 20
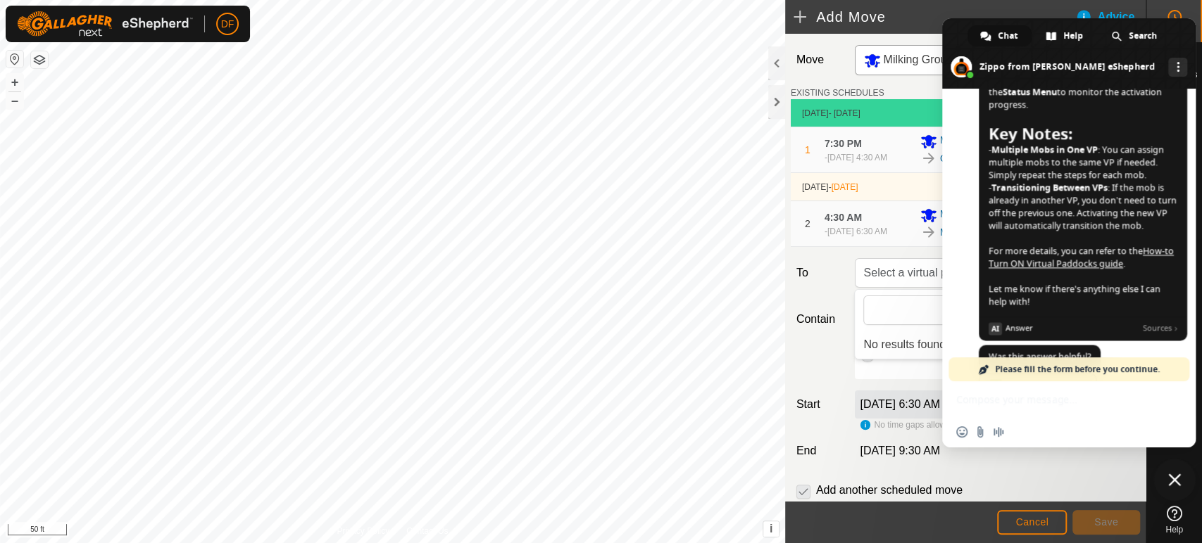
scroll to position [1608, 0]
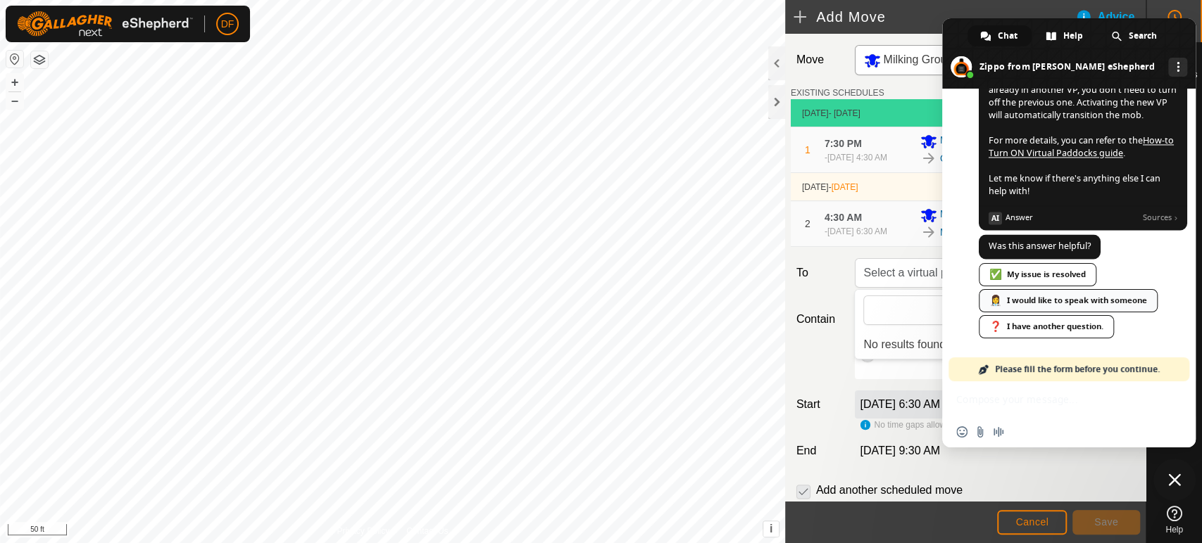
click at [1045, 298] on div "👩‍⚕️ I would like to speak with someone" at bounding box center [1068, 300] width 179 height 23
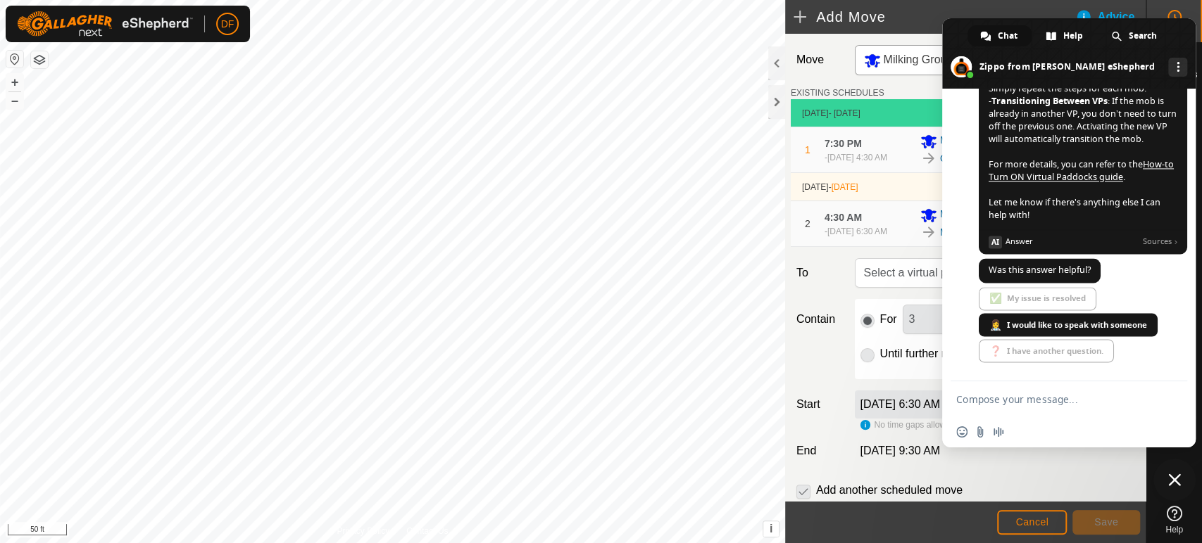
scroll to position [1612, 0]
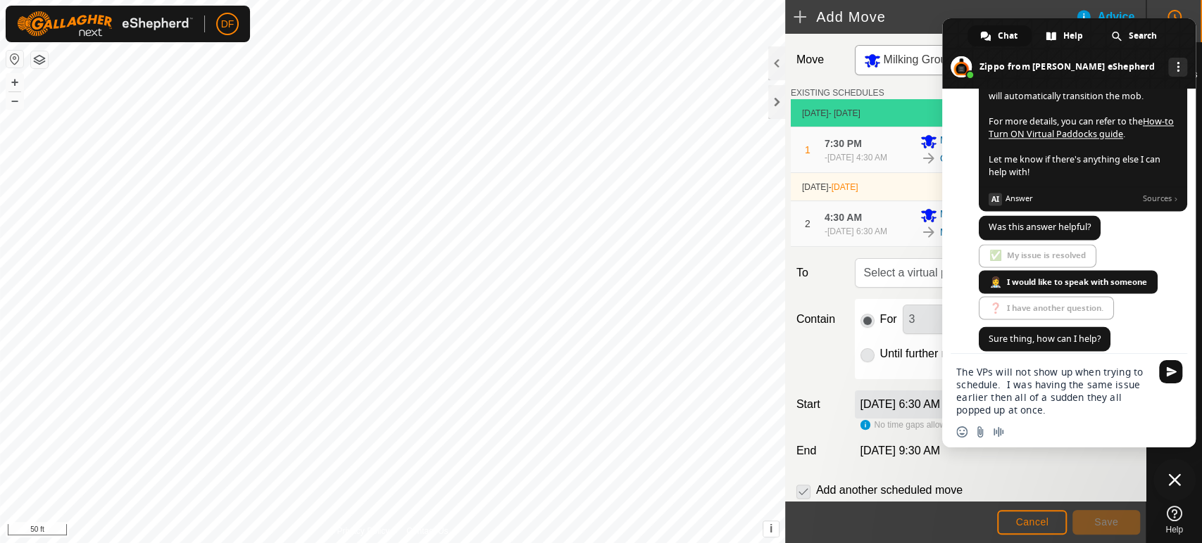
type textarea "The VPs will not show up when trying to schedule. I was having the same issue e…"
click at [1173, 378] on span "Send" at bounding box center [1170, 371] width 23 height 23
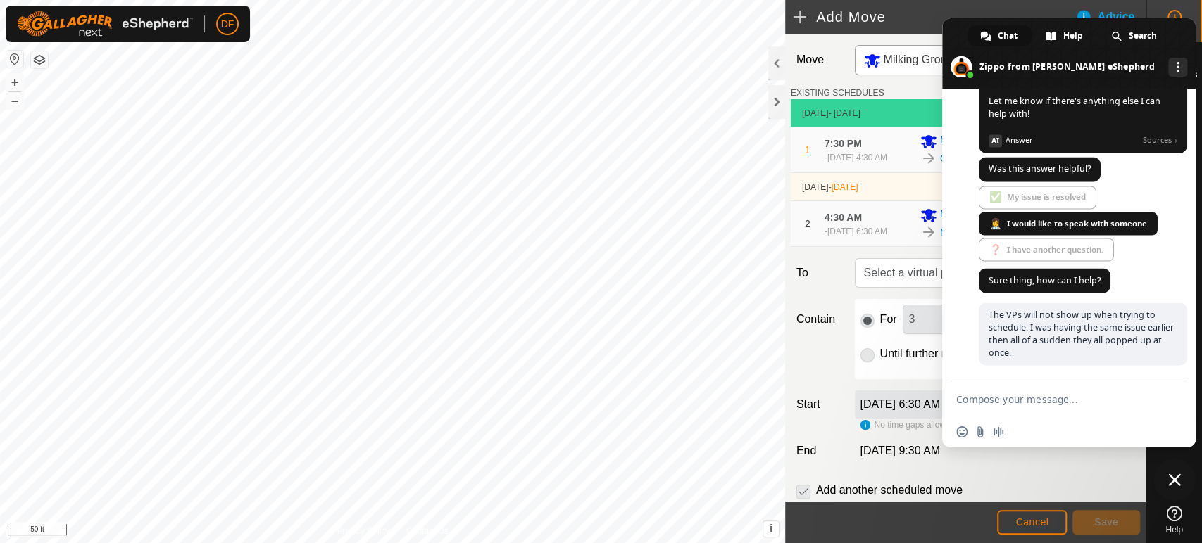
scroll to position [1685, 0]
click at [1185, 484] on span "Close chat" at bounding box center [1174, 480] width 42 height 42
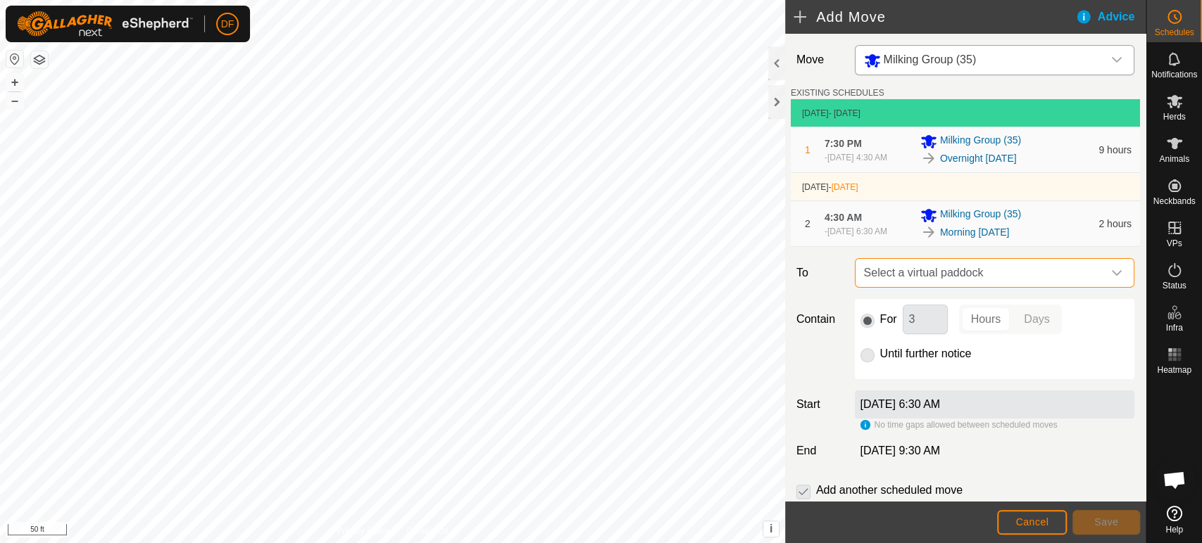
click at [944, 282] on span "Select a virtual paddock" at bounding box center [980, 273] width 244 height 28
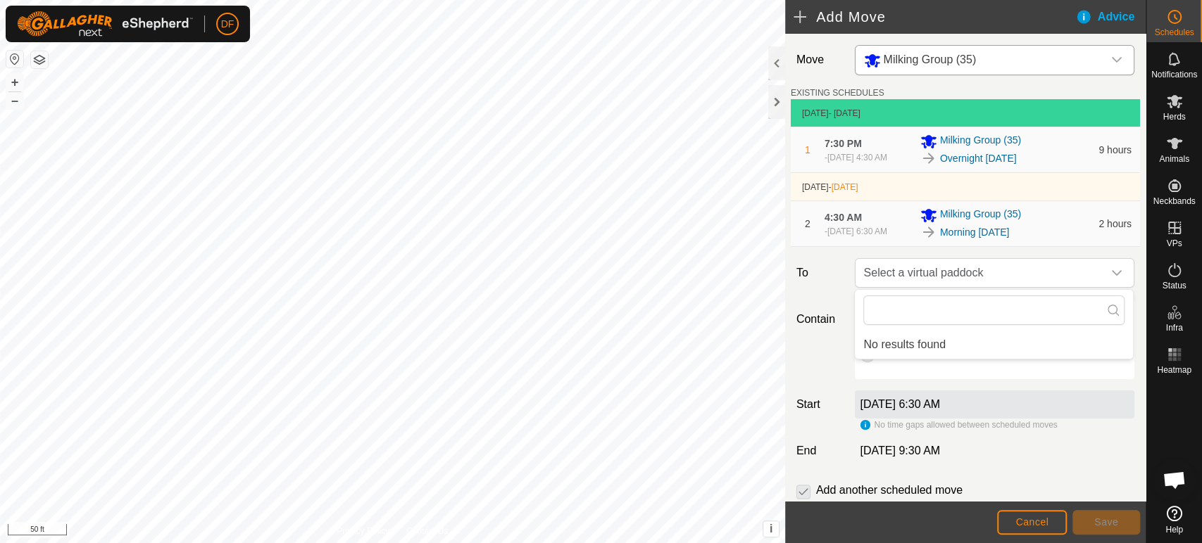
click at [1181, 490] on span "Open chat" at bounding box center [1173, 482] width 23 height 20
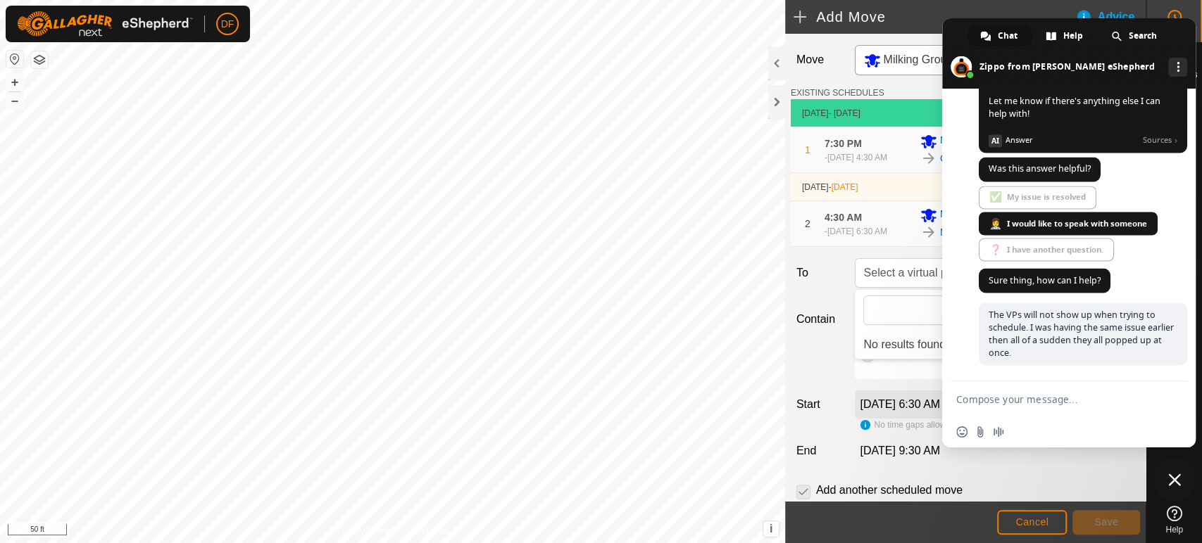
click at [1172, 486] on span "Close chat" at bounding box center [1174, 480] width 13 height 13
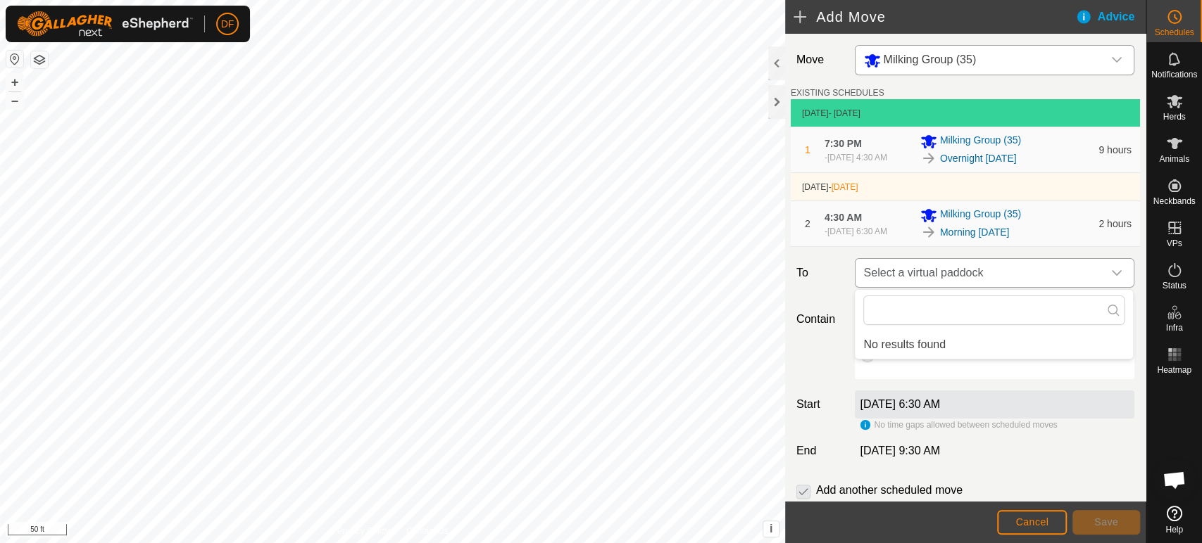
click at [1026, 275] on span "Select a virtual paddock" at bounding box center [980, 273] width 244 height 28
click at [1021, 279] on span "Select a virtual paddock" at bounding box center [980, 273] width 244 height 28
click at [1172, 480] on span "Open chat" at bounding box center [1173, 482] width 23 height 20
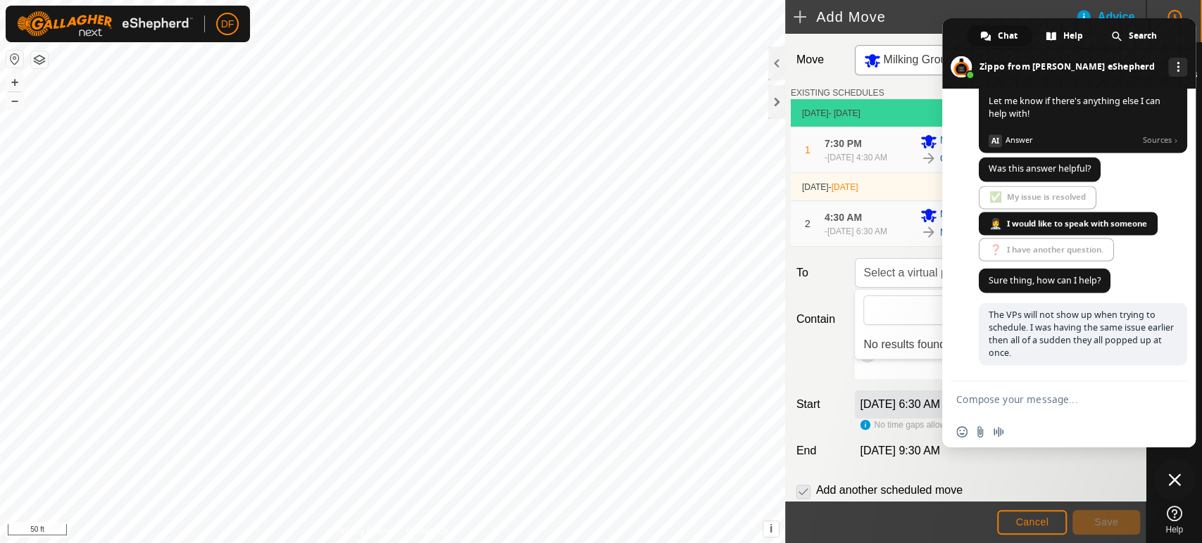
click at [1174, 478] on span "Close chat" at bounding box center [1174, 480] width 13 height 13
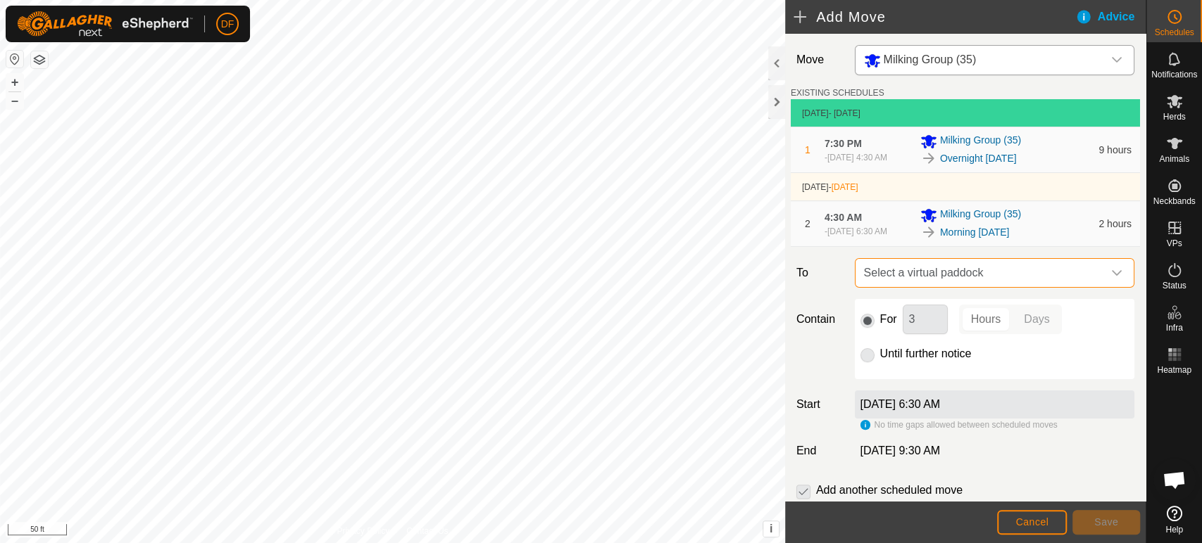
click at [929, 271] on span "Select a virtual paddock" at bounding box center [980, 273] width 244 height 28
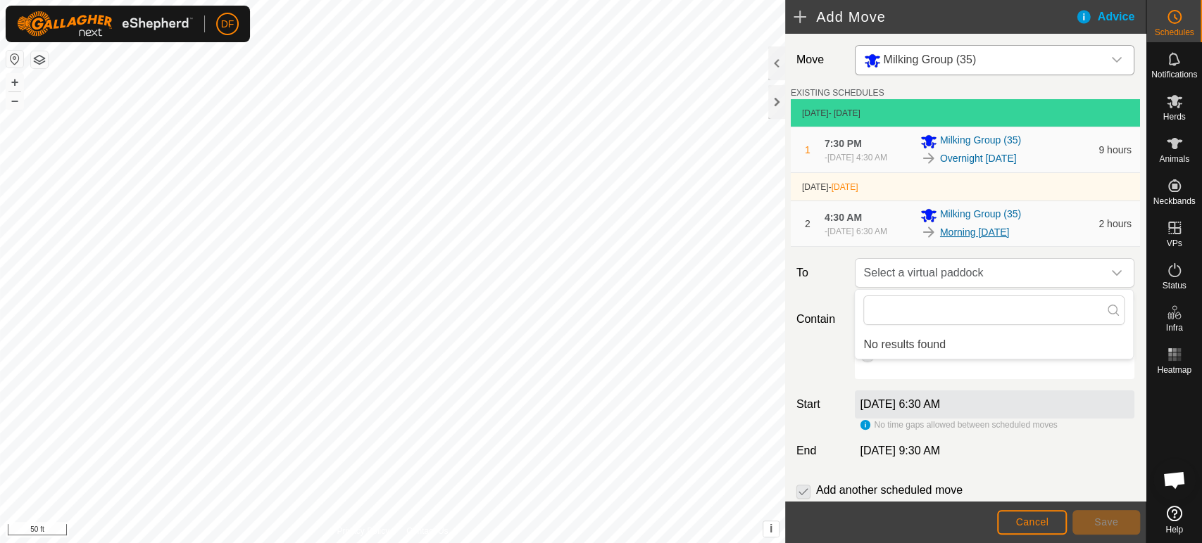
click at [963, 232] on link "Morning [DATE]" at bounding box center [975, 232] width 70 height 15
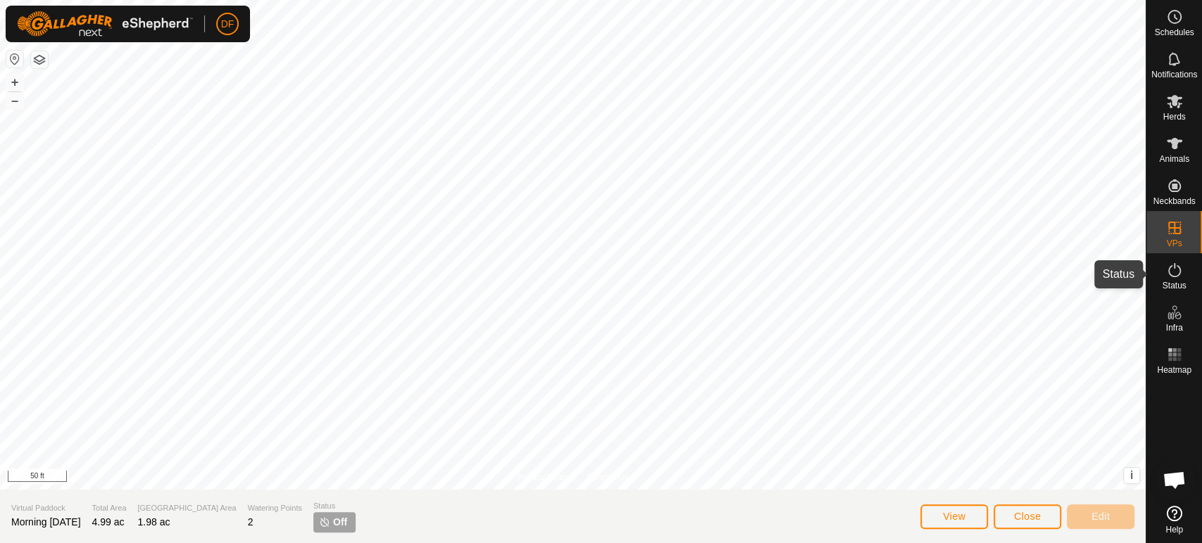
click at [1163, 285] on span "Status" at bounding box center [1174, 286] width 24 height 8
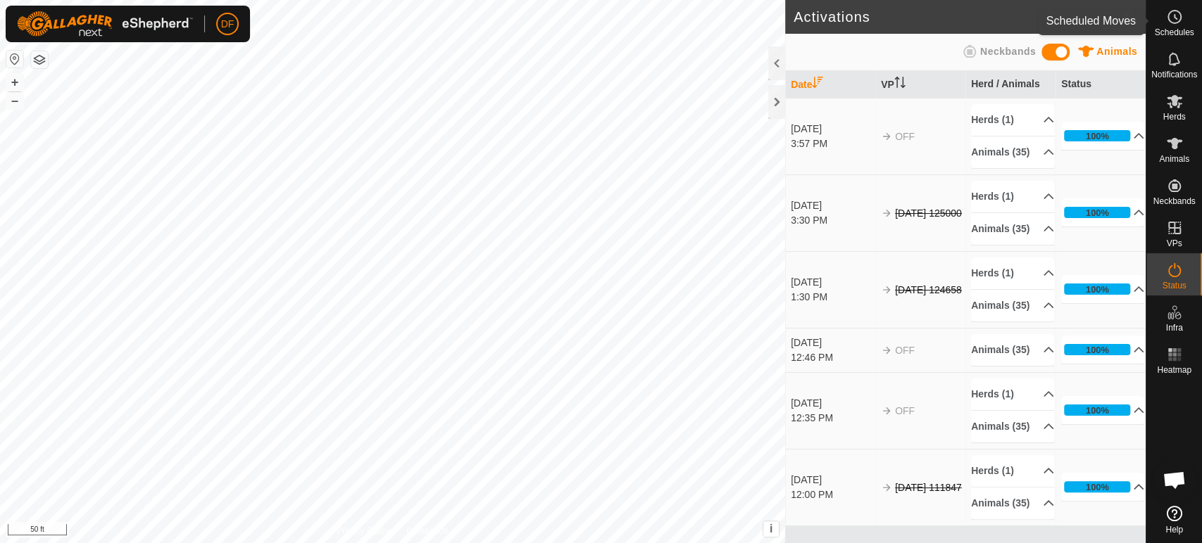
click at [1174, 30] on span "Schedules" at bounding box center [1173, 32] width 39 height 8
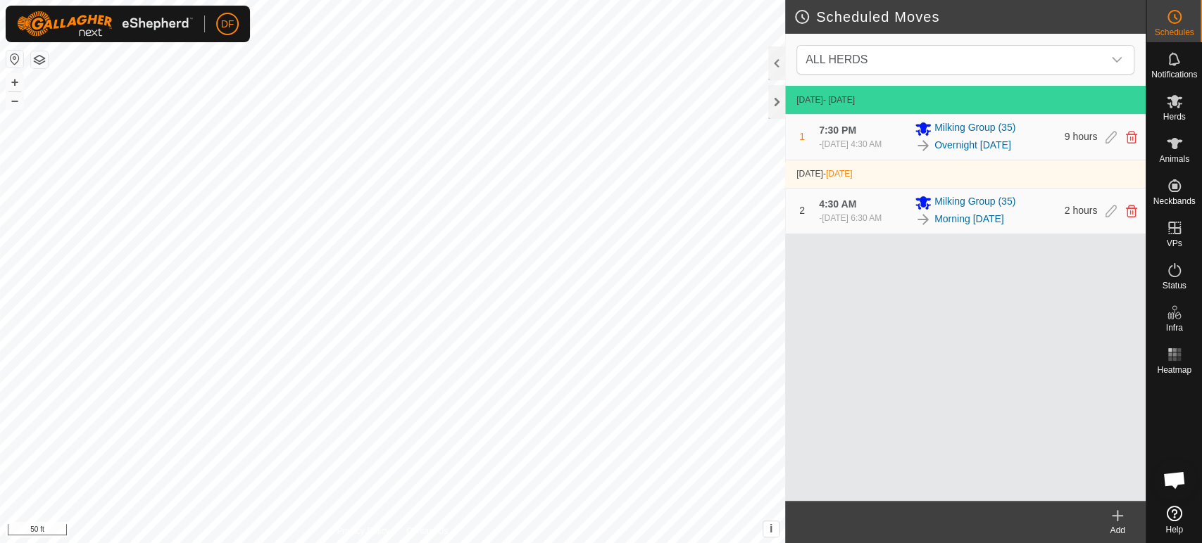
click at [1122, 525] on div "Add" at bounding box center [1117, 530] width 56 height 13
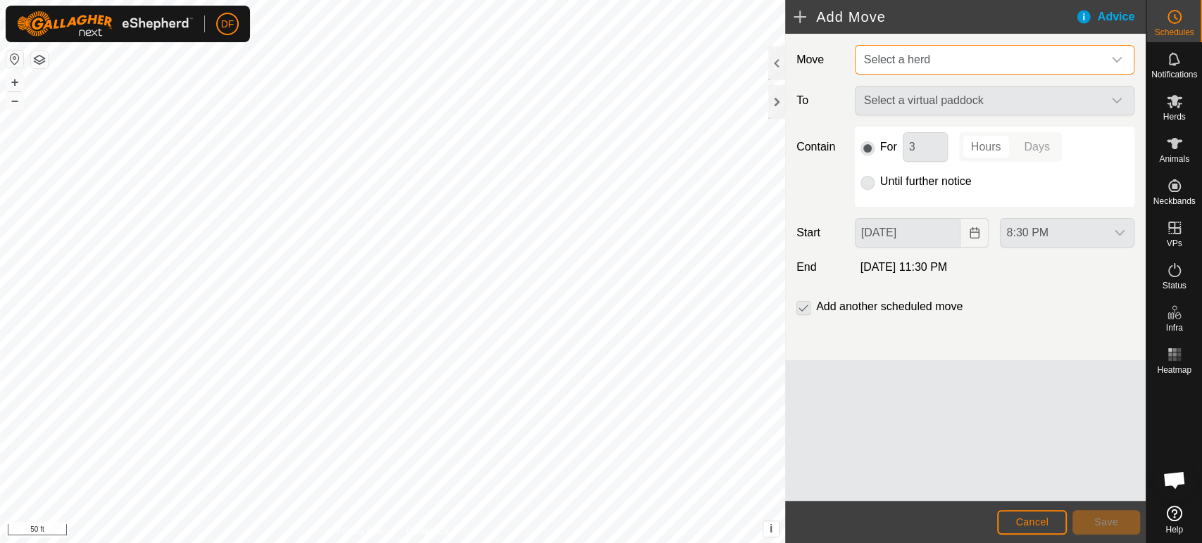
click at [908, 68] on span "Select a herd" at bounding box center [980, 60] width 244 height 28
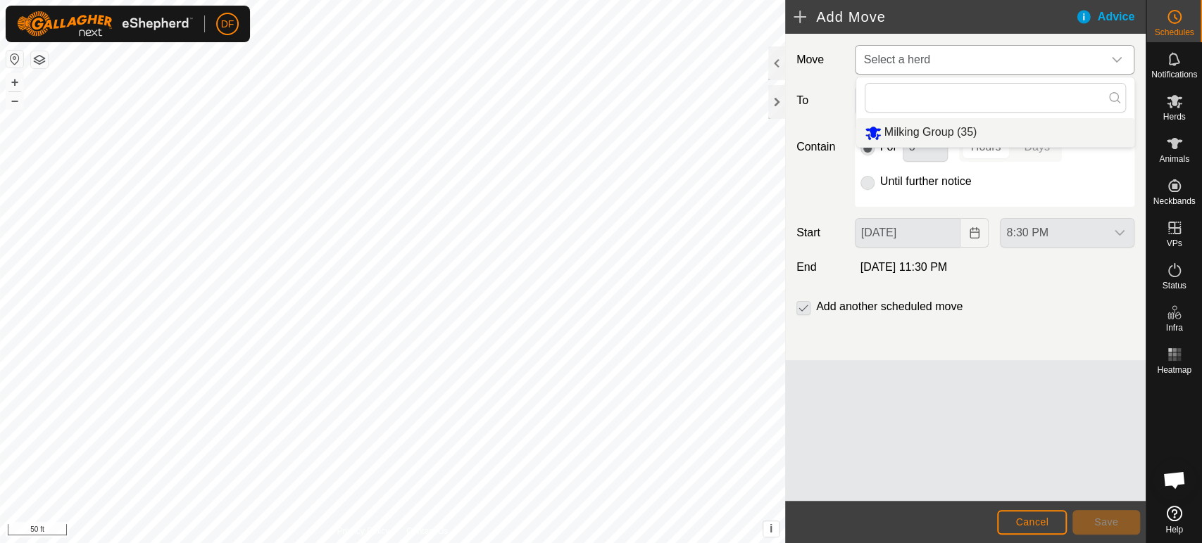
click at [905, 132] on li "Milking Group (35)" at bounding box center [995, 132] width 278 height 29
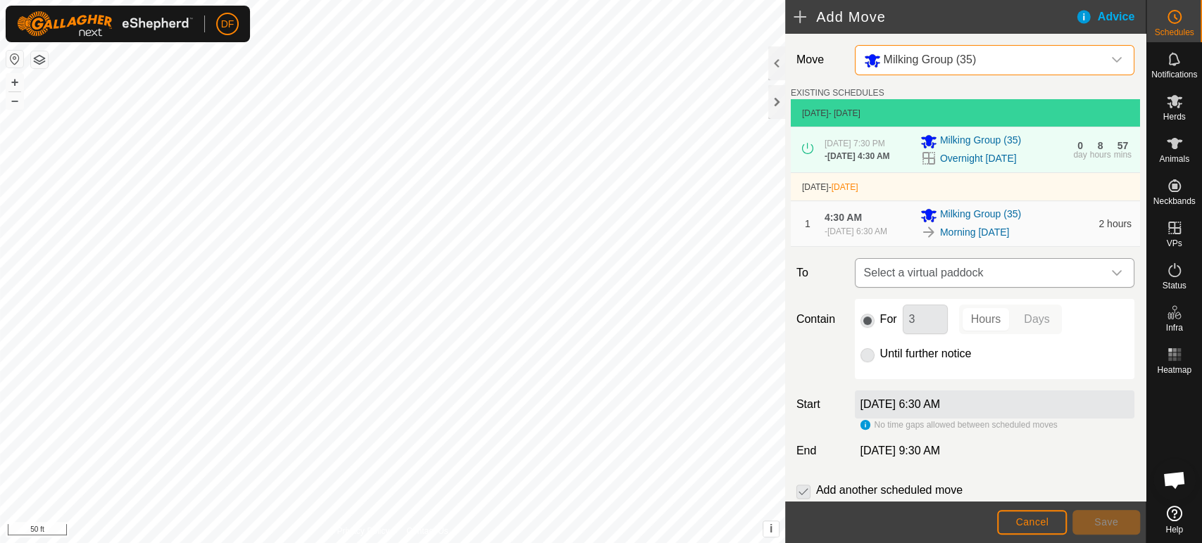
click at [901, 268] on span "Select a virtual paddock" at bounding box center [980, 273] width 244 height 28
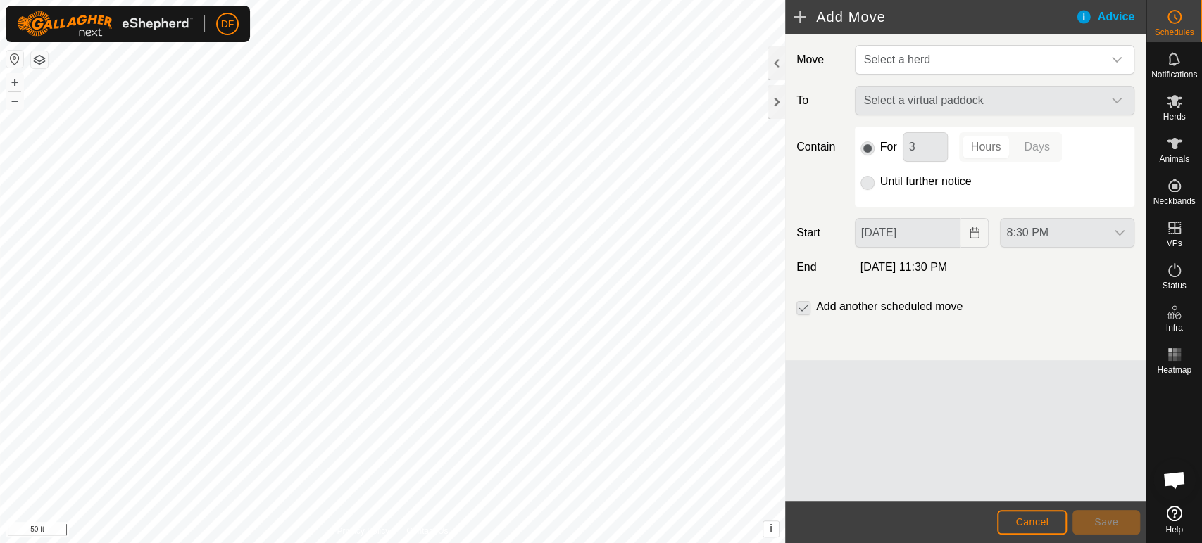
scroll to position [1685, 0]
click at [1174, 484] on span "Open chat" at bounding box center [1173, 482] width 23 height 20
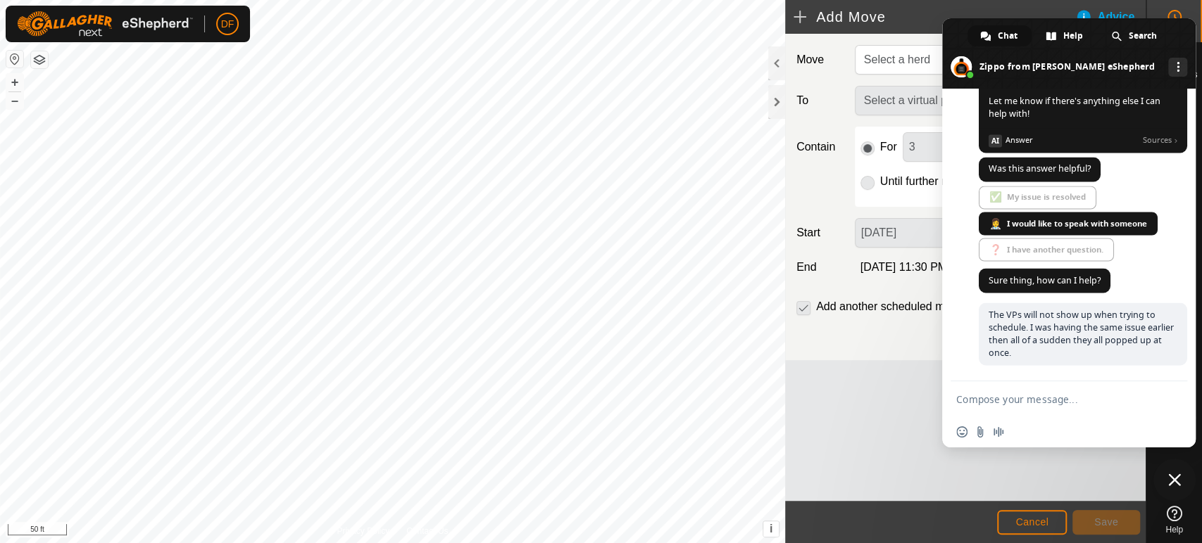
click at [872, 449] on div "Move Select a herd To Select a virtual paddock Contain For 3 Hours Days Until f…" at bounding box center [965, 267] width 360 height 467
click at [1173, 483] on span "Close chat" at bounding box center [1174, 480] width 13 height 13
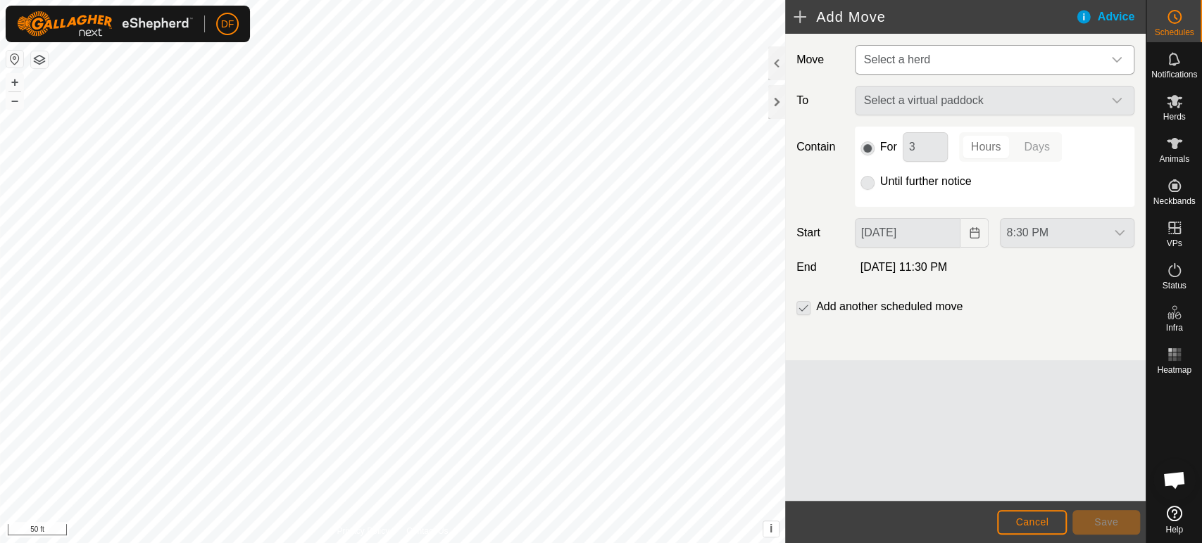
click at [953, 69] on span "Select a herd" at bounding box center [980, 60] width 244 height 28
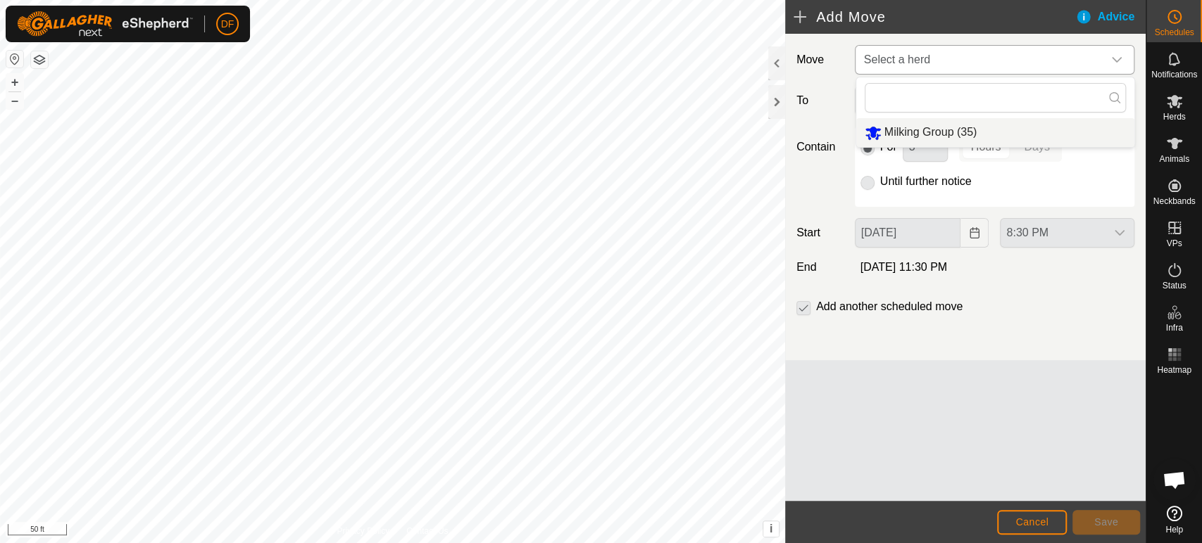
click at [943, 134] on li "Milking Group (35)" at bounding box center [995, 132] width 278 height 29
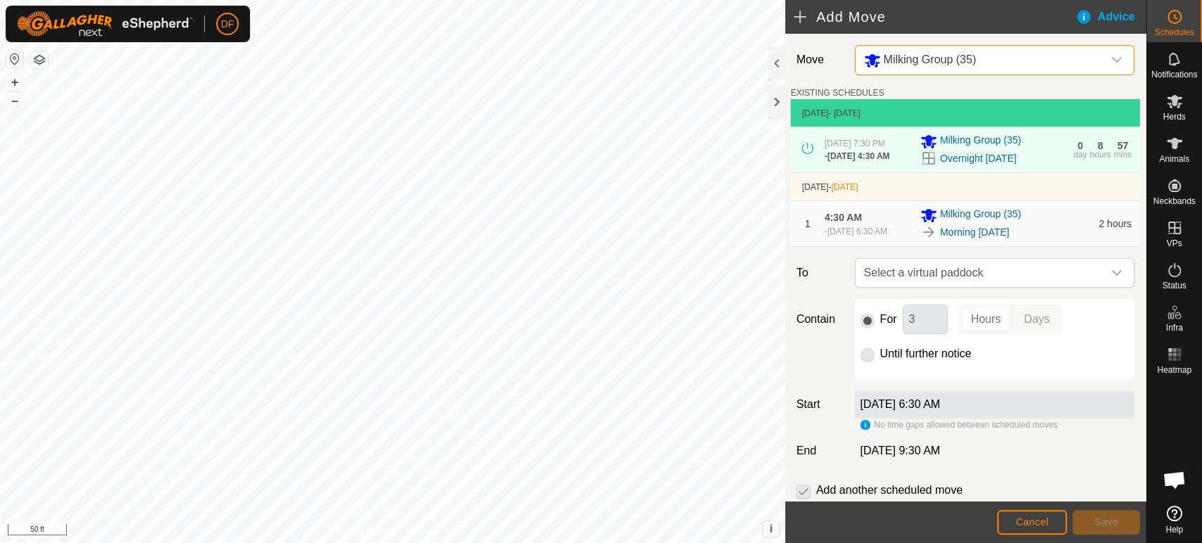
click at [862, 424] on div "No time gaps allowed between scheduled moves" at bounding box center [958, 425] width 197 height 13
click at [938, 279] on span "Select a virtual paddock" at bounding box center [980, 273] width 244 height 28
click at [920, 341] on li "No results found" at bounding box center [994, 345] width 278 height 28
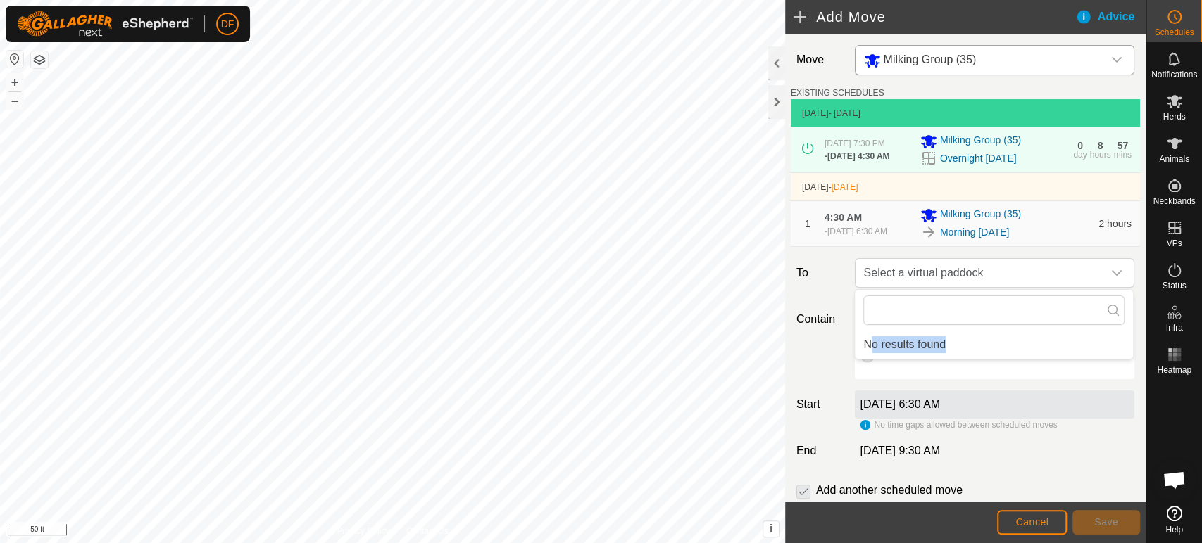
click at [920, 341] on li "No results found" at bounding box center [994, 345] width 278 height 28
click at [1112, 312] on icon at bounding box center [1112, 310] width 11 height 11
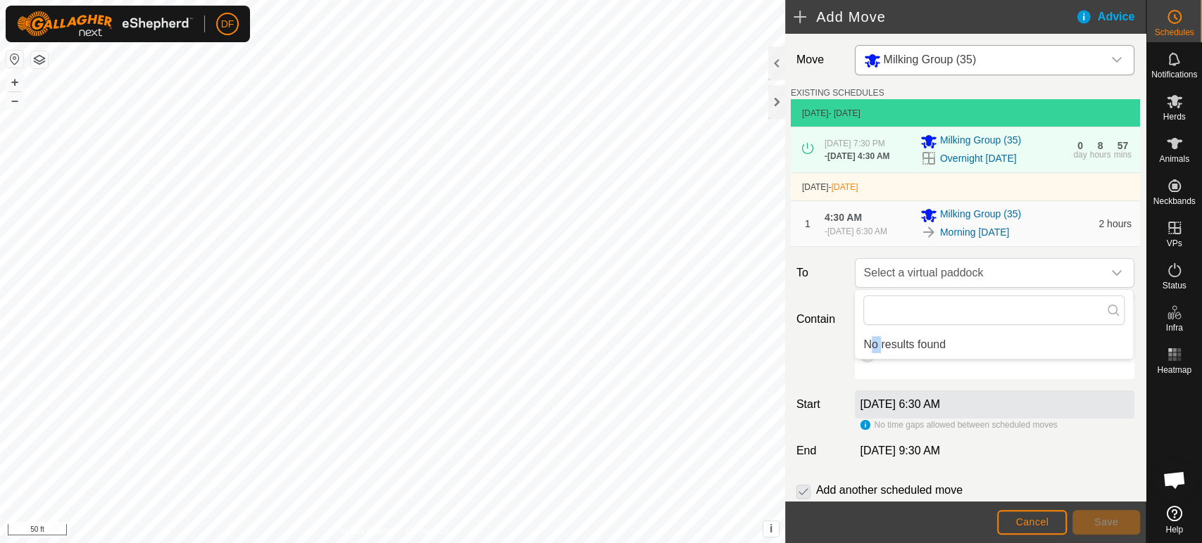
click at [1112, 312] on icon at bounding box center [1112, 310] width 11 height 11
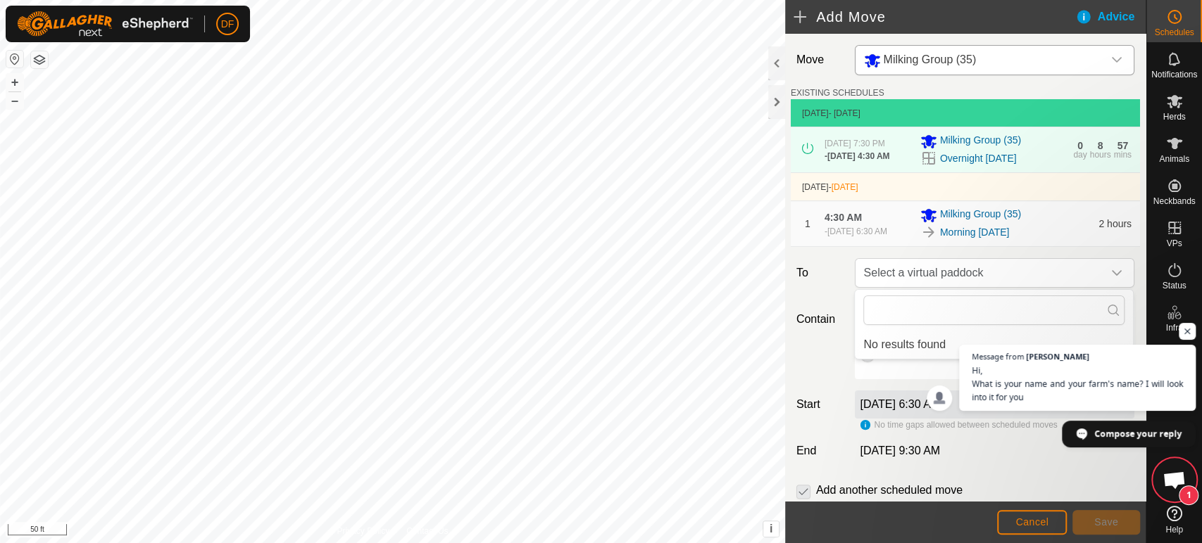
scroll to position [1759, 0]
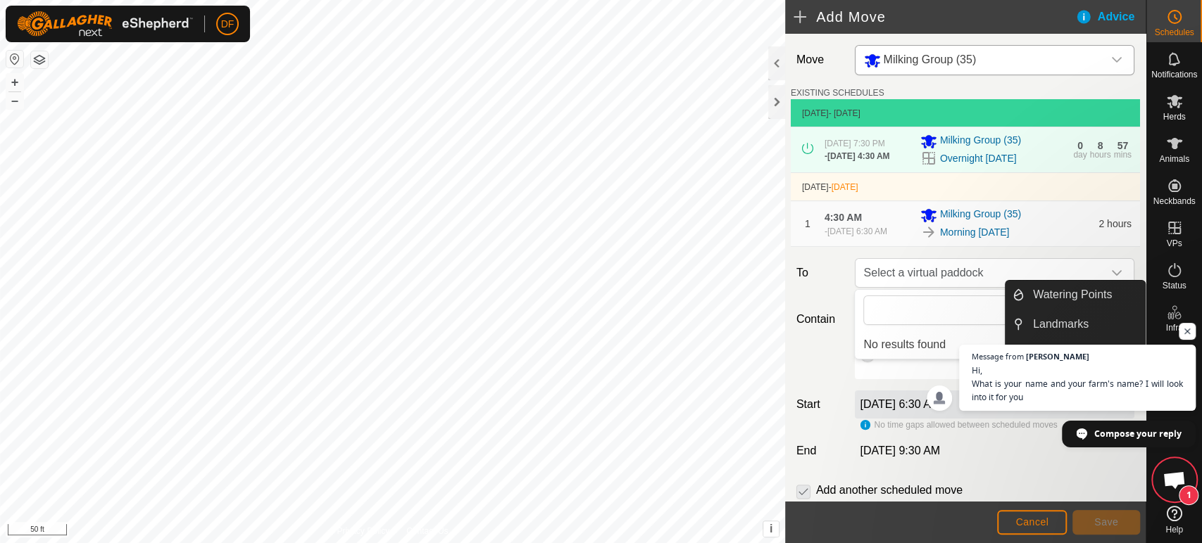
click at [1166, 496] on span "1" at bounding box center [1174, 480] width 42 height 42
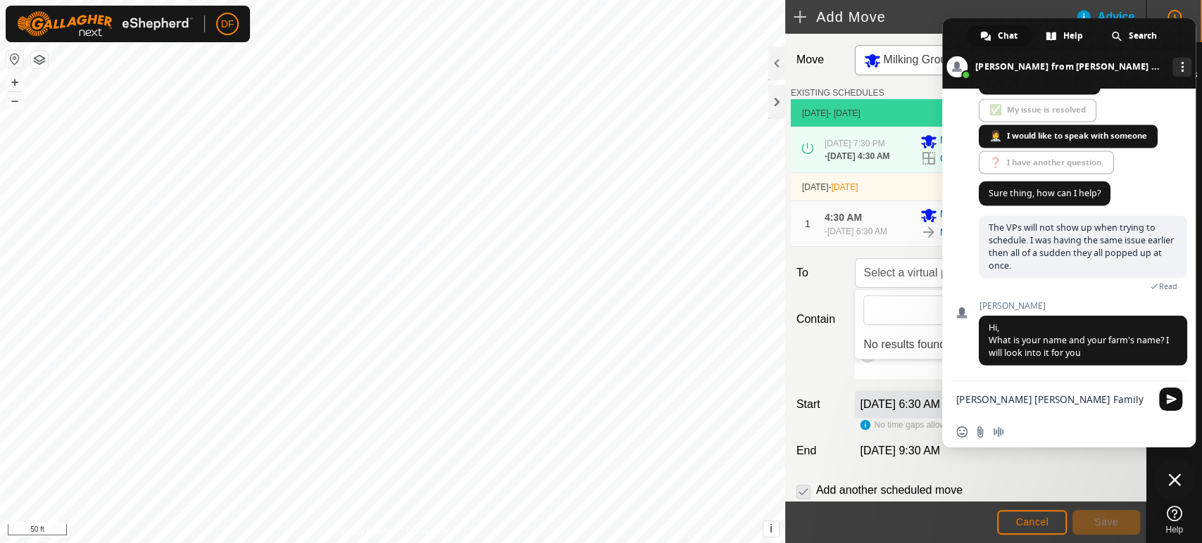
type textarea "[PERSON_NAME] [PERSON_NAME] Family Farm"
click at [1170, 405] on span "Send" at bounding box center [1171, 399] width 11 height 11
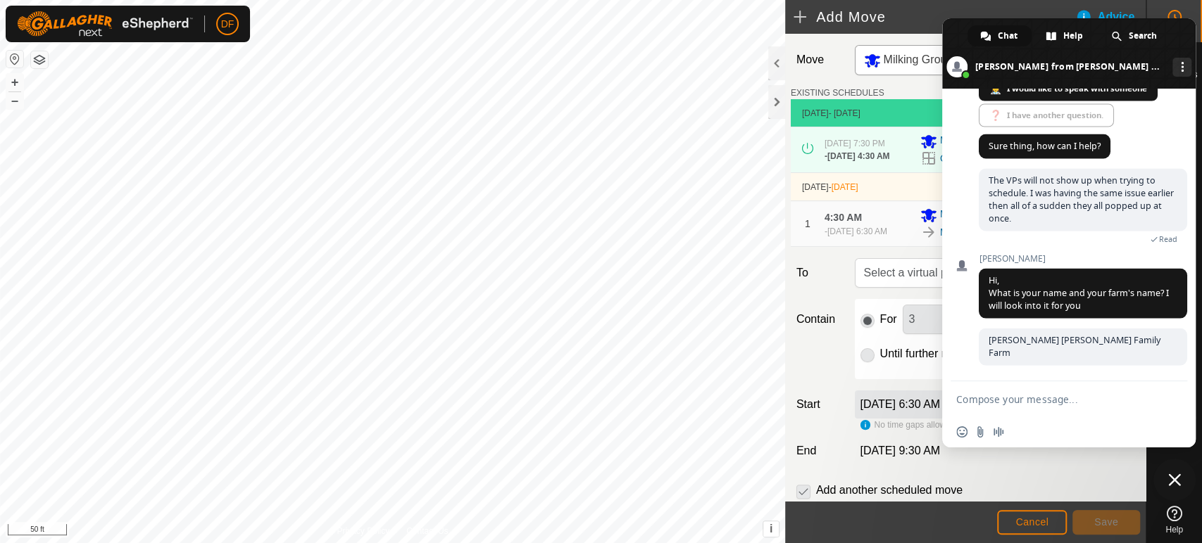
scroll to position [1794, 0]
click at [833, 351] on div "Contain For 3 Hours Days Until further notice" at bounding box center [965, 339] width 349 height 80
click at [1169, 480] on span "Close chat" at bounding box center [1174, 480] width 13 height 13
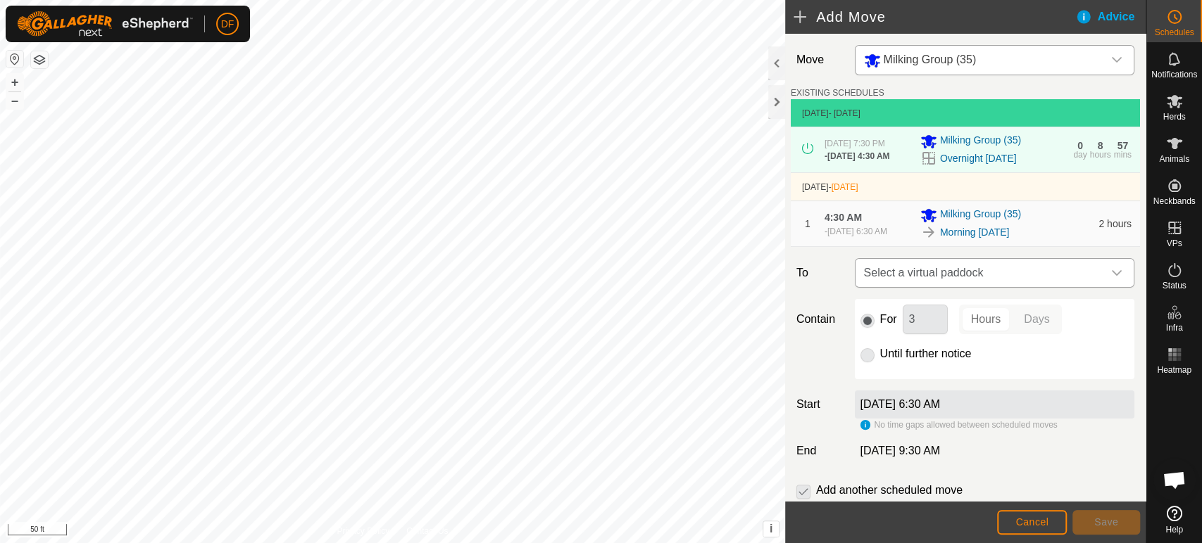
click at [967, 281] on span "Select a virtual paddock" at bounding box center [980, 273] width 244 height 28
click at [813, 360] on div "Contain For 3 Hours Days Until further notice" at bounding box center [965, 339] width 349 height 80
click at [1031, 267] on span "Select a virtual paddock" at bounding box center [980, 273] width 244 height 28
click at [1170, 32] on span "Schedules" at bounding box center [1173, 32] width 39 height 8
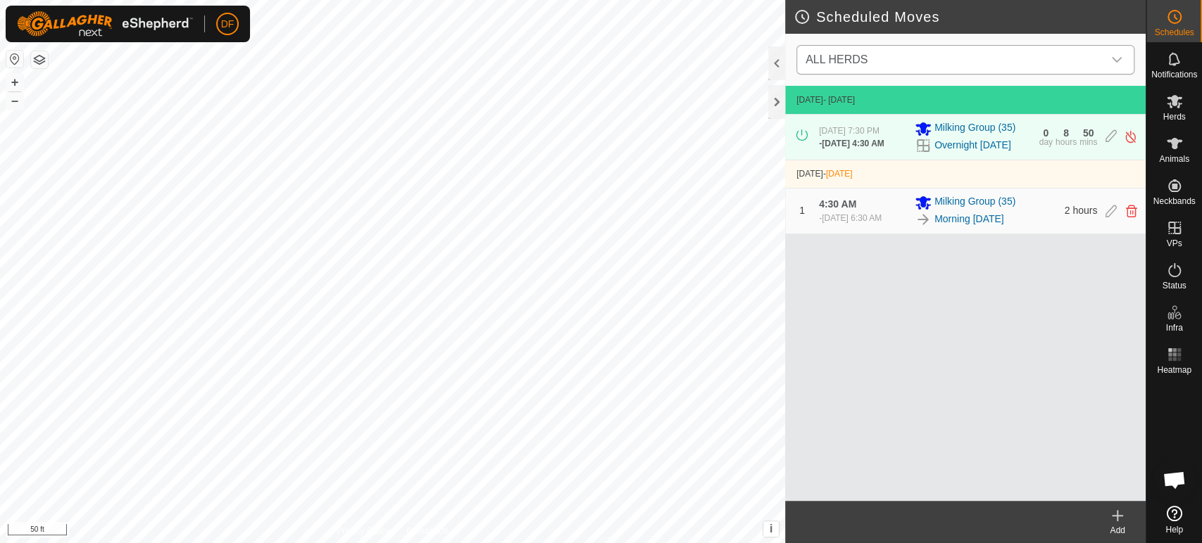
click at [957, 65] on span "ALL HERDS" at bounding box center [951, 60] width 303 height 28
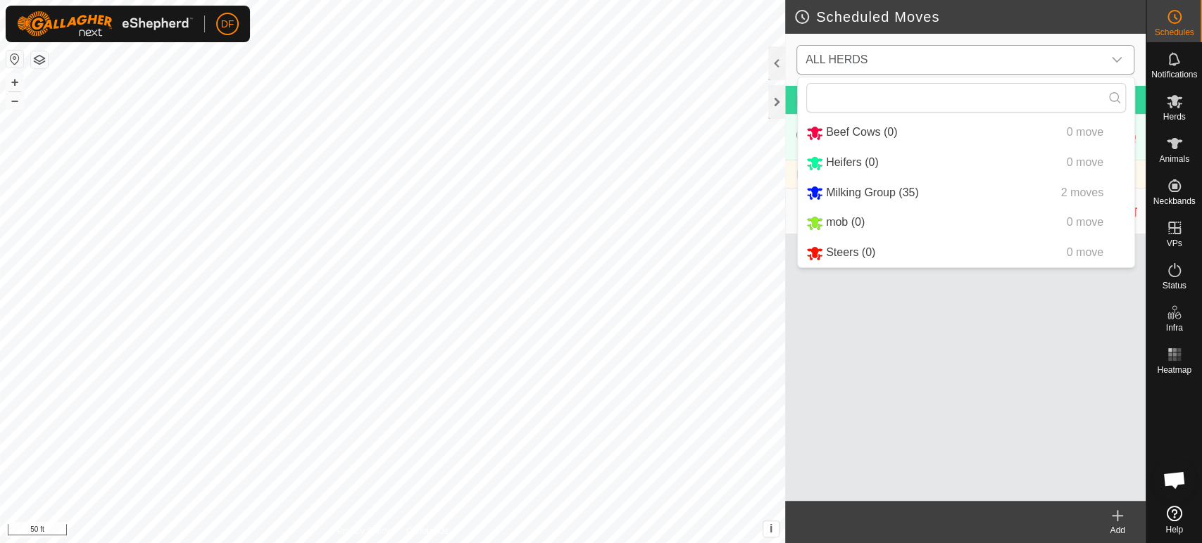
click at [882, 189] on li "Milking Group (35) 2 moves" at bounding box center [966, 193] width 337 height 29
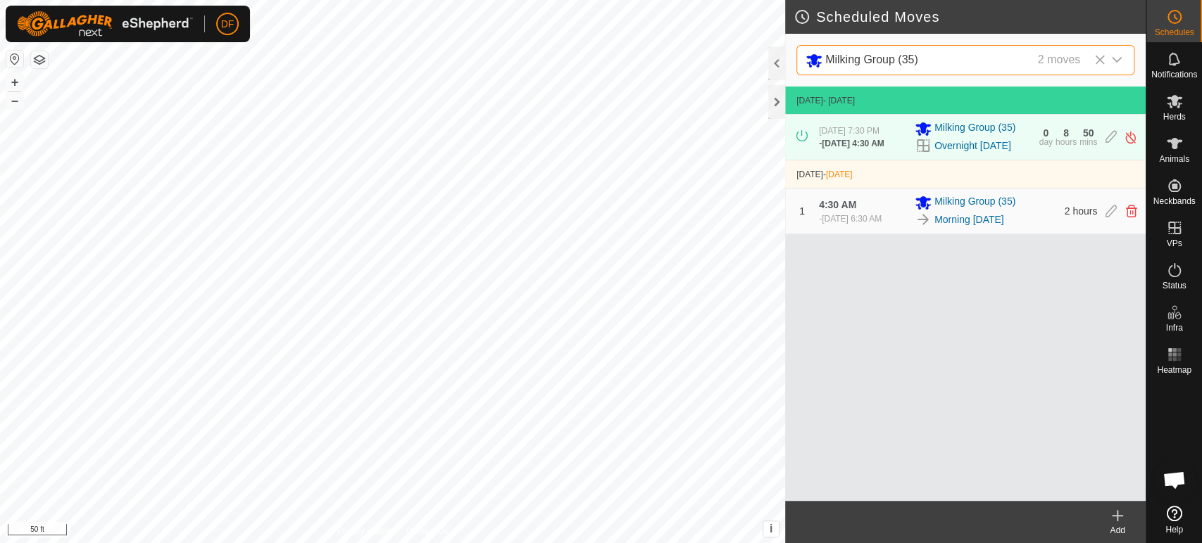
click at [1114, 510] on icon at bounding box center [1117, 516] width 17 height 17
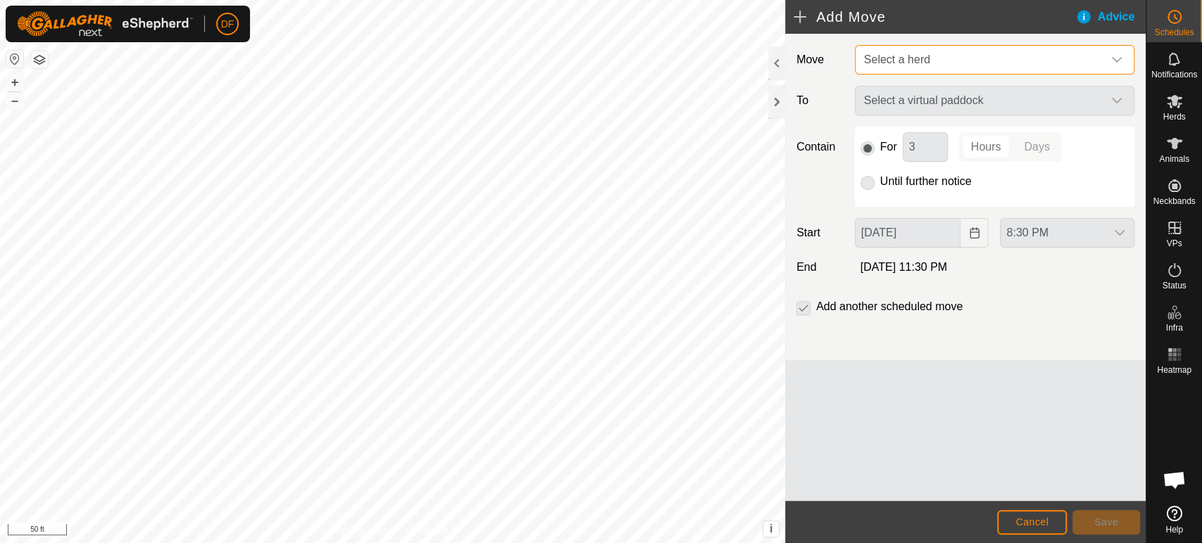
click at [901, 69] on span "Select a herd" at bounding box center [980, 60] width 244 height 28
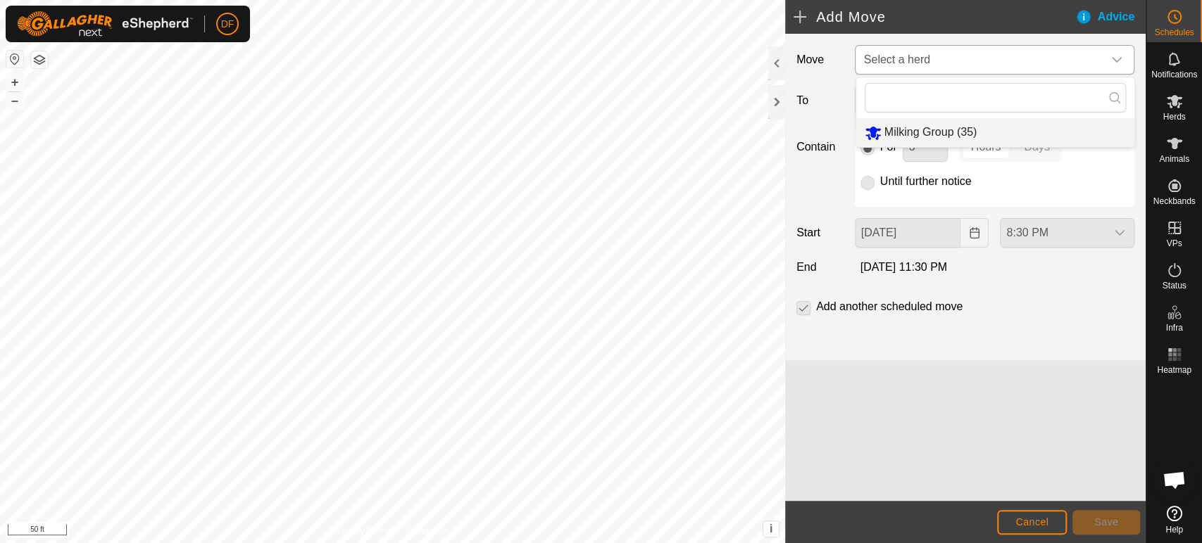
click at [907, 128] on li "Milking Group (35)" at bounding box center [995, 132] width 278 height 29
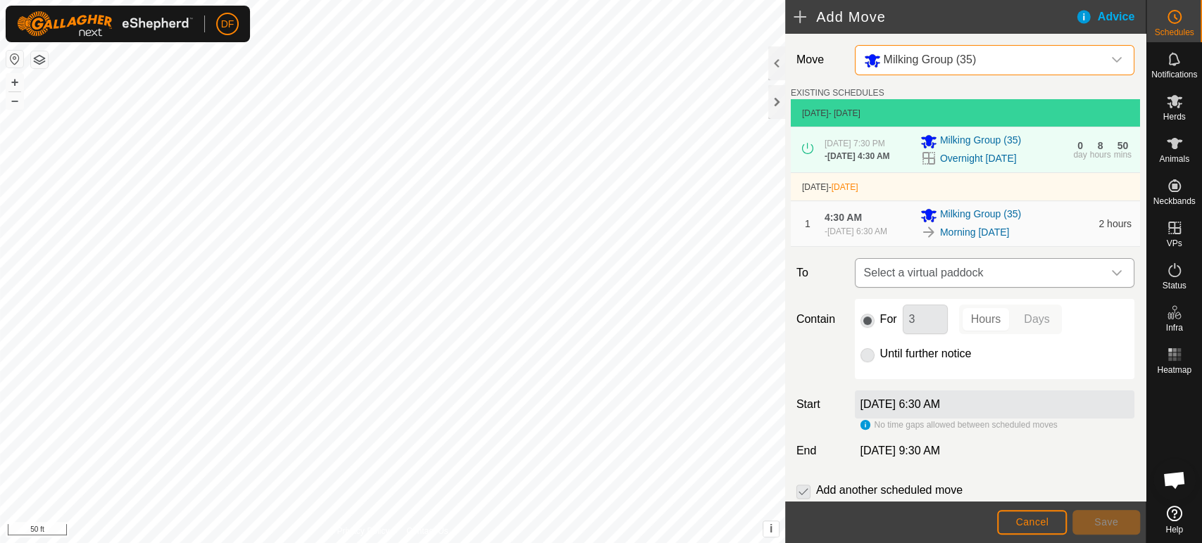
click at [925, 268] on span "Select a virtual paddock" at bounding box center [980, 273] width 244 height 28
click at [1169, 17] on icon at bounding box center [1174, 16] width 17 height 17
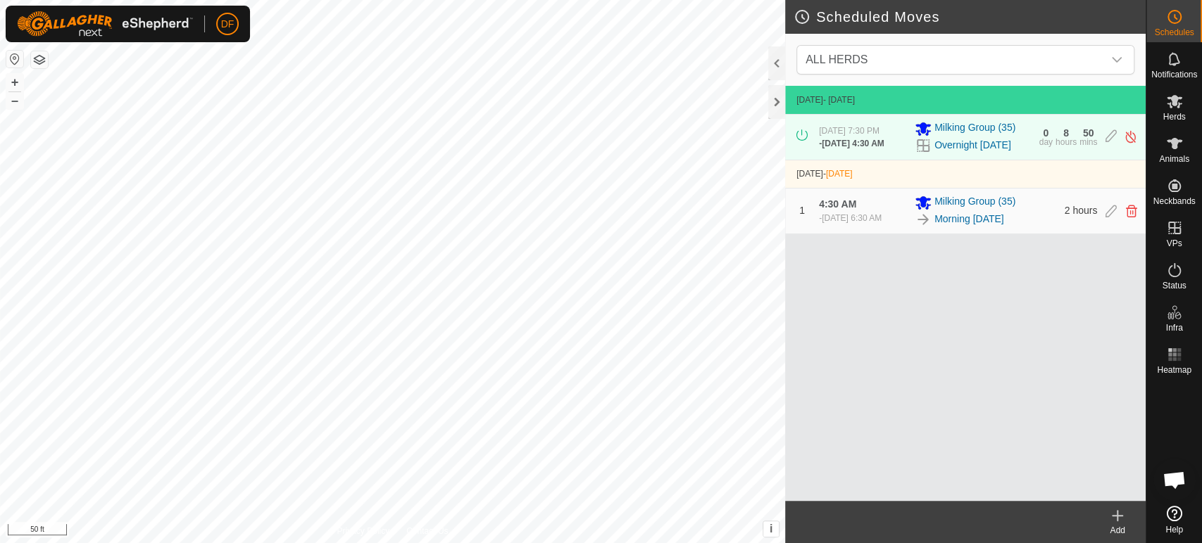
scroll to position [1809, 0]
click at [1181, 477] on span "Open chat" at bounding box center [1173, 482] width 23 height 20
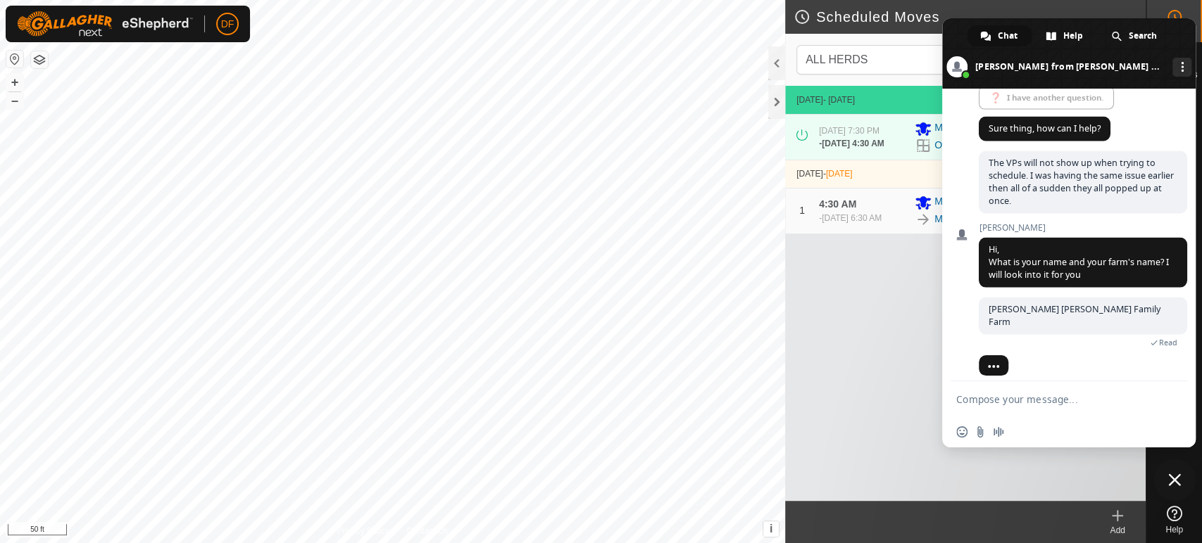
scroll to position [1820, 0]
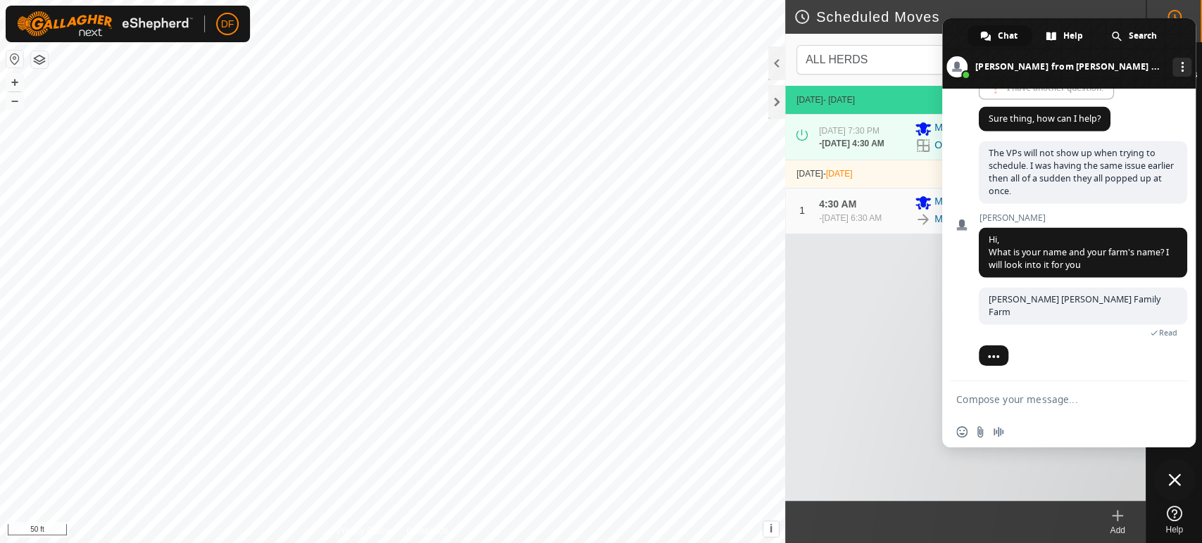
click at [916, 347] on div "Sep 7, 2025 - Today Sep 7, 2025, 7:30 PM - Sep 8, 2025, 4:30 AM Milking Group (…" at bounding box center [965, 293] width 360 height 415
click at [1174, 487] on span "Close chat" at bounding box center [1174, 480] width 42 height 42
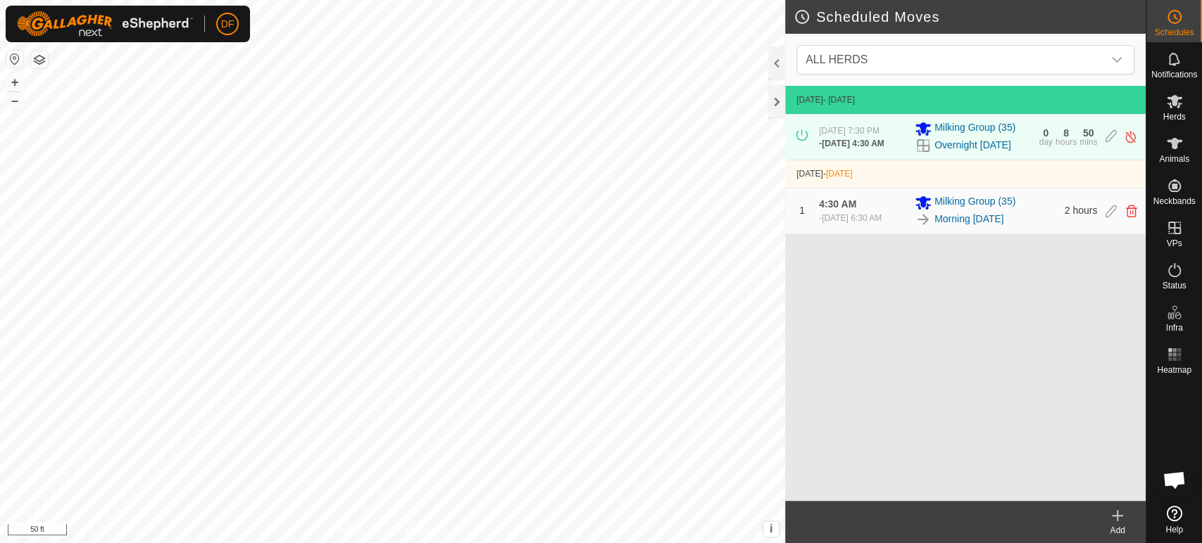
click at [1115, 532] on div "Add" at bounding box center [1117, 530] width 56 height 13
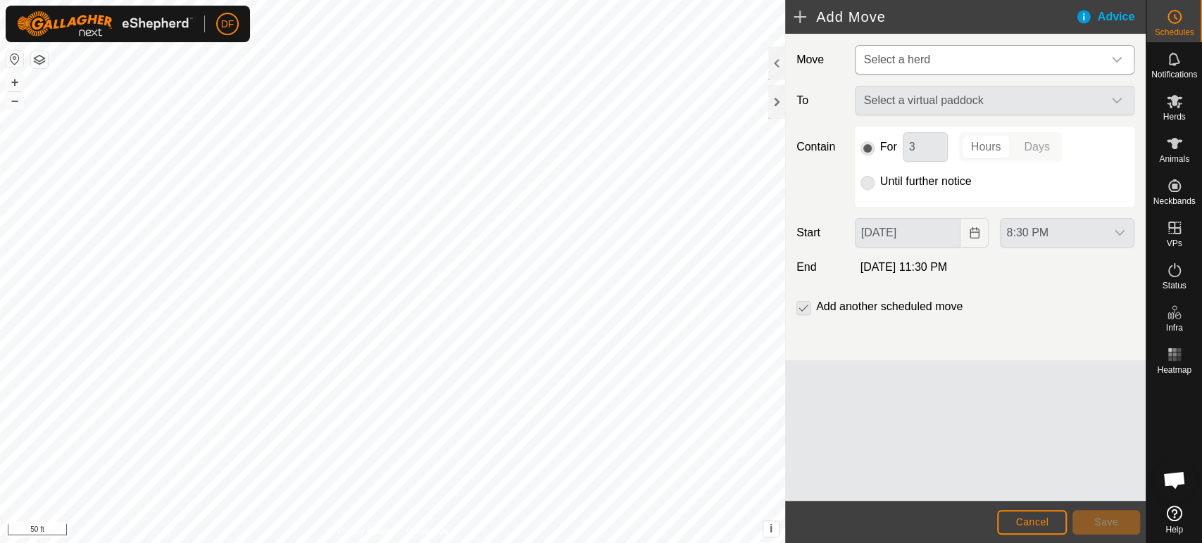
click at [944, 61] on span "Select a herd" at bounding box center [980, 60] width 244 height 28
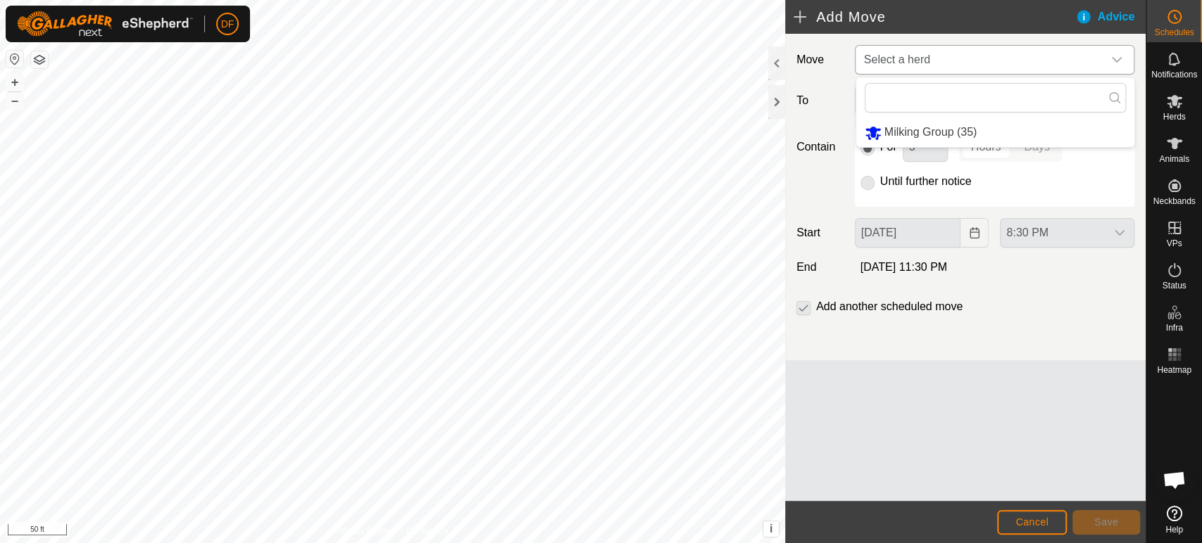
click at [933, 127] on li "Milking Group (35)" at bounding box center [995, 132] width 278 height 29
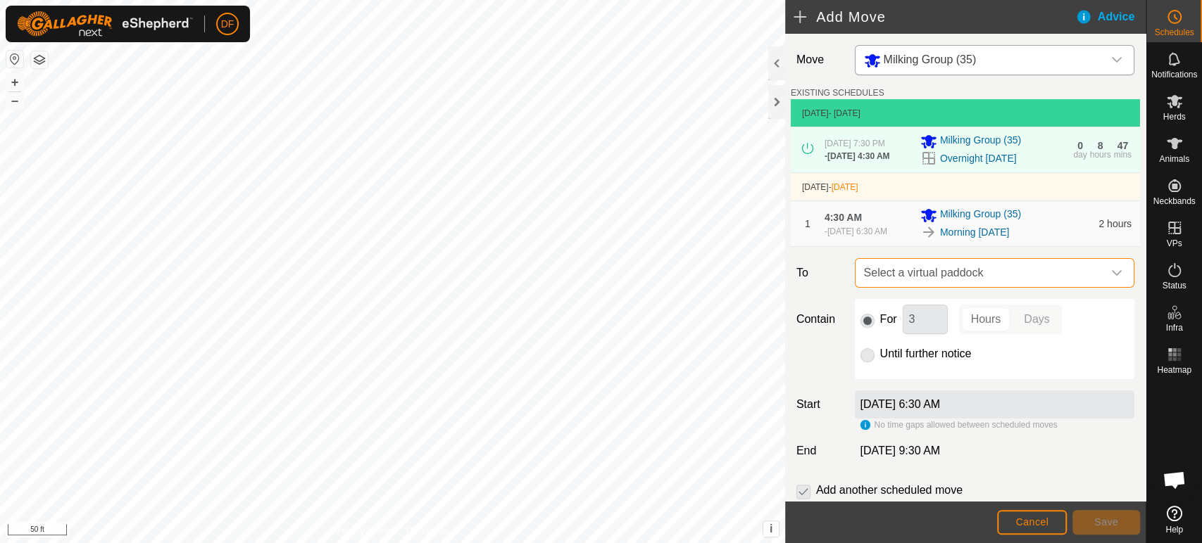
click at [962, 279] on span "Select a virtual paddock" at bounding box center [980, 273] width 244 height 28
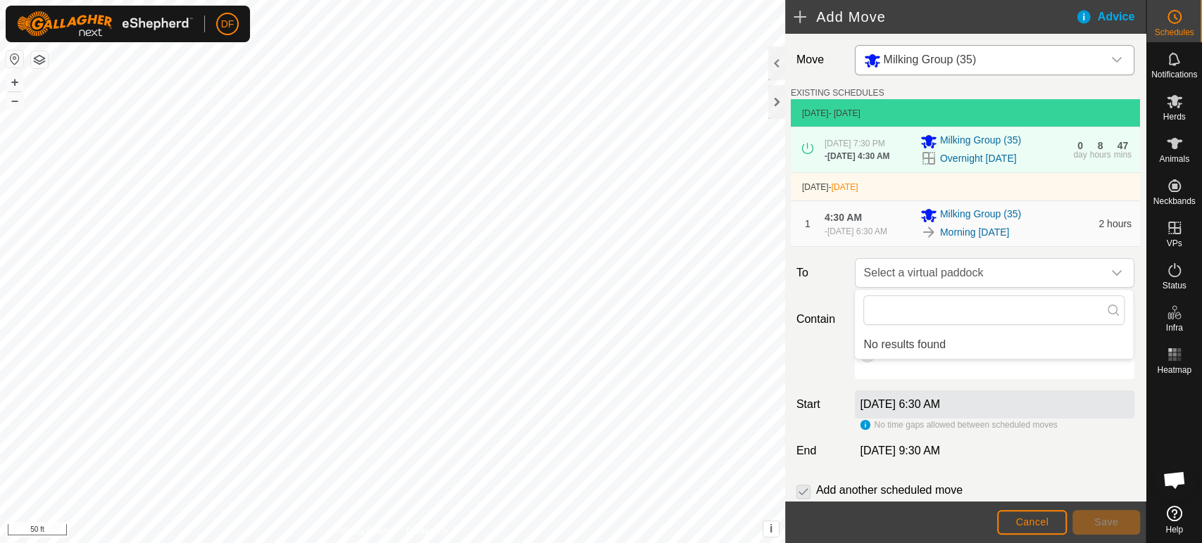
click at [827, 283] on label "To" at bounding box center [820, 273] width 58 height 30
click at [1173, 476] on span "Open chat" at bounding box center [1173, 482] width 23 height 20
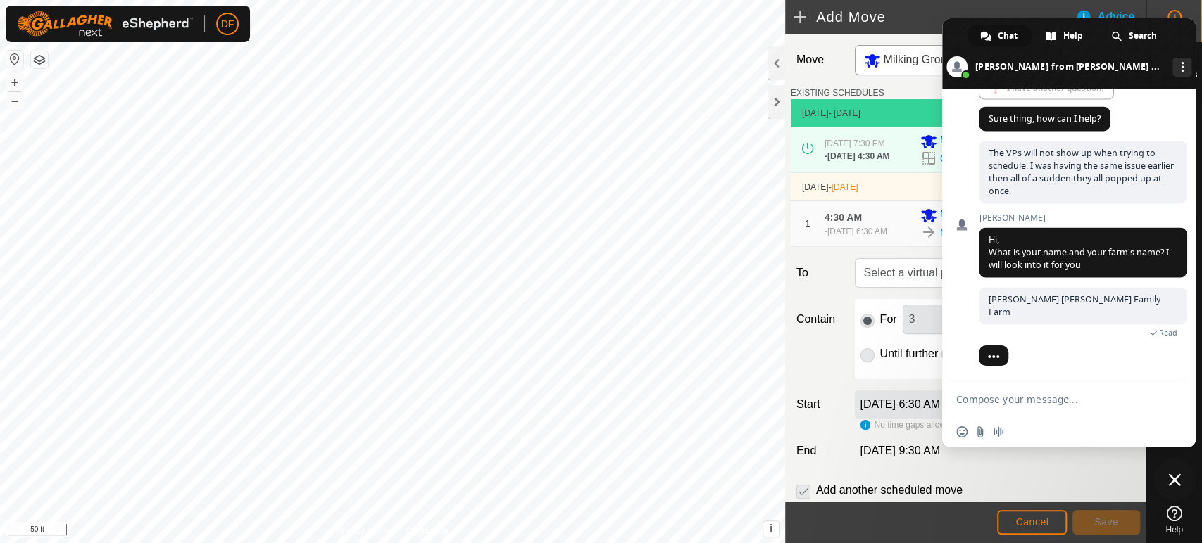
click at [821, 391] on div "Start Sep 8, 2025, 6:30 AM No time gaps allowed between scheduled moves" at bounding box center [965, 411] width 349 height 41
click at [1181, 486] on span "Close chat" at bounding box center [1174, 480] width 42 height 42
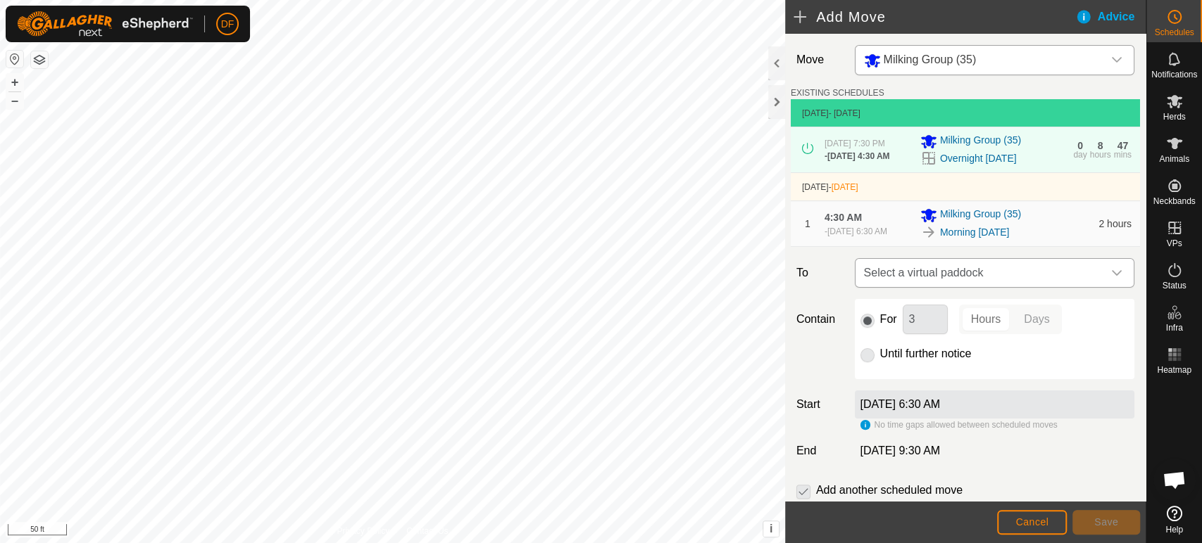
click at [904, 271] on span "Select a virtual paddock" at bounding box center [980, 273] width 244 height 28
click at [927, 346] on li "No results found" at bounding box center [994, 345] width 278 height 28
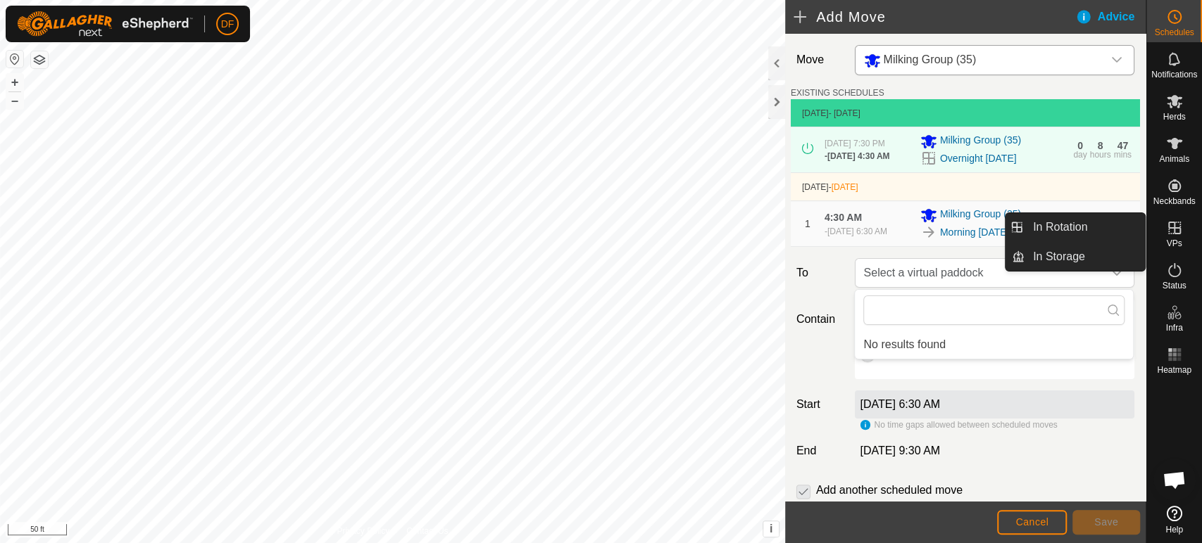
click at [1176, 244] on span "VPs" at bounding box center [1173, 243] width 15 height 8
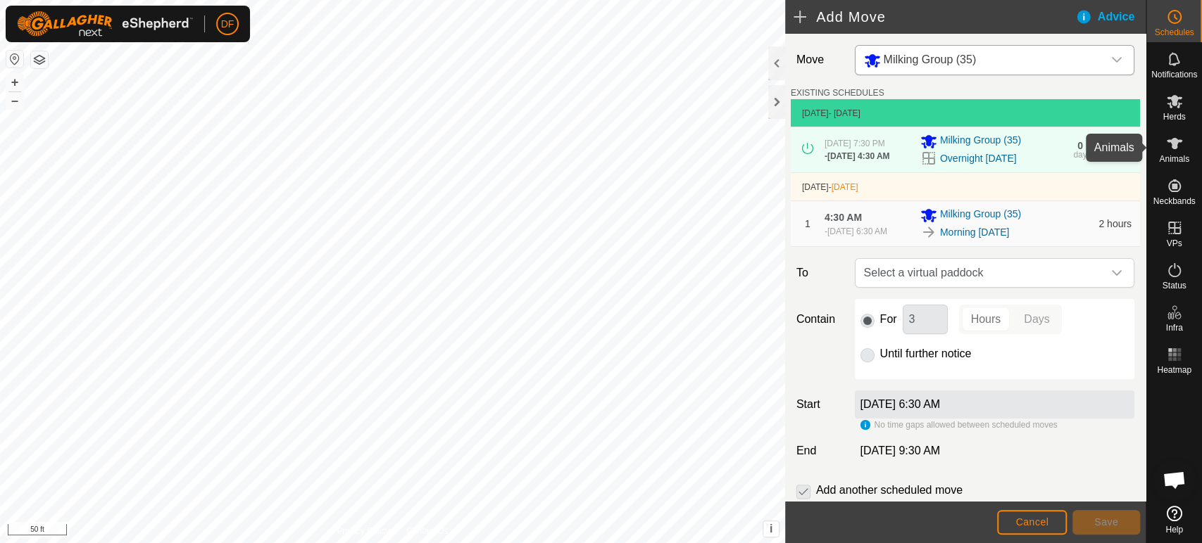
click at [1175, 153] on es-animals-svg-icon at bounding box center [1174, 143] width 25 height 23
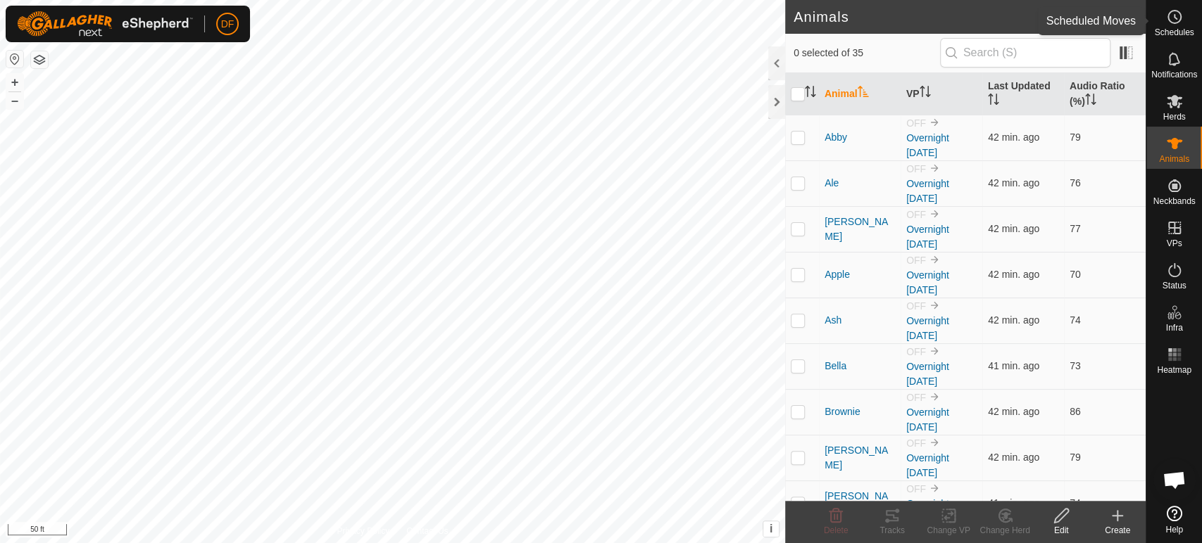
click at [1177, 30] on span "Schedules" at bounding box center [1173, 32] width 39 height 8
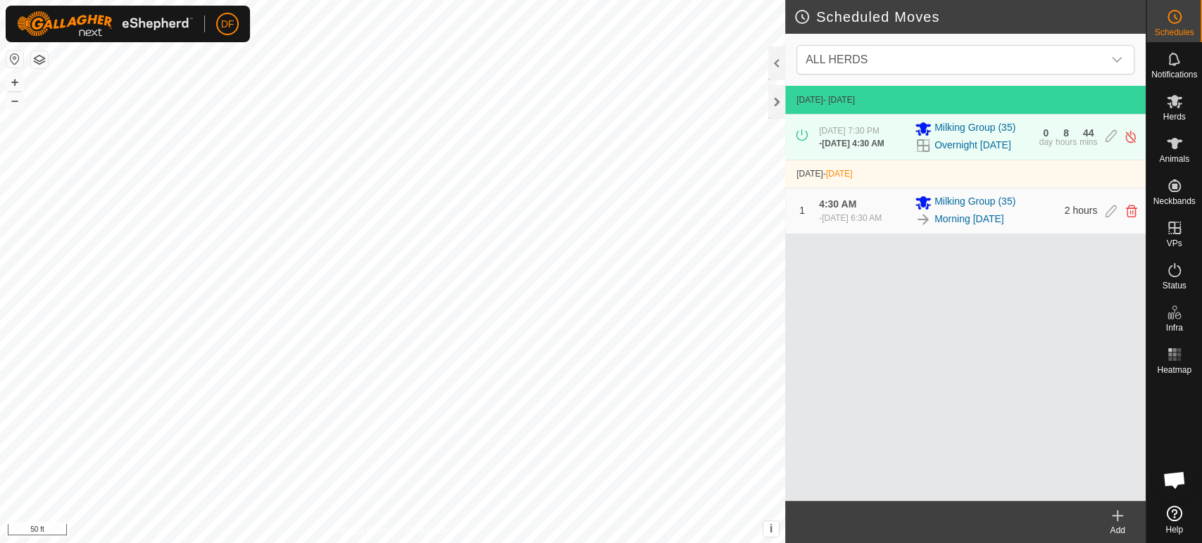
scroll to position [1820, 0]
click at [1117, 527] on div "Add" at bounding box center [1117, 530] width 56 height 13
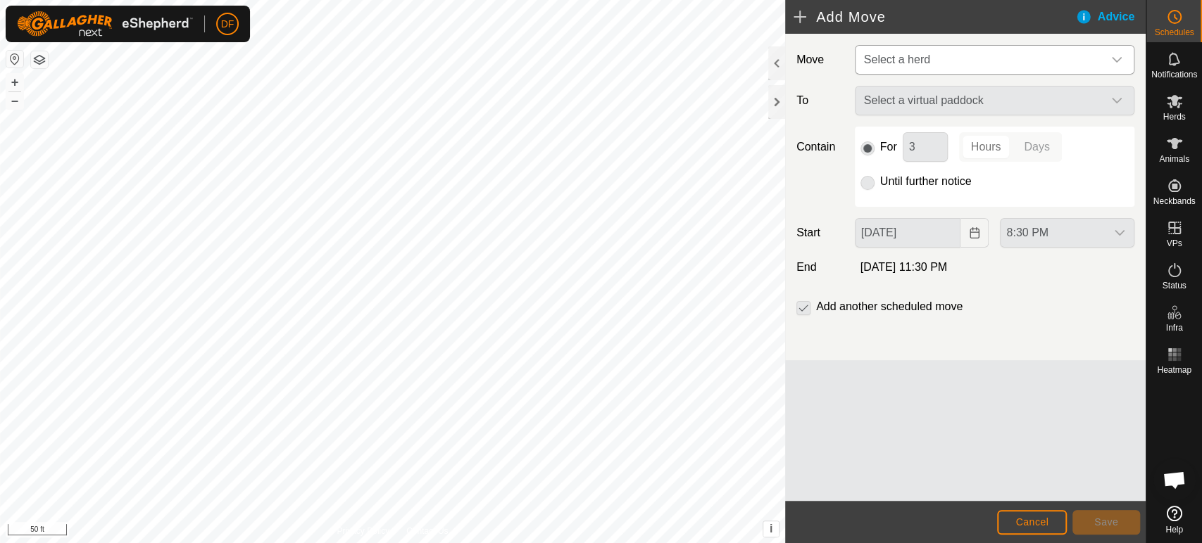
click at [911, 63] on span "Select a herd" at bounding box center [897, 60] width 66 height 12
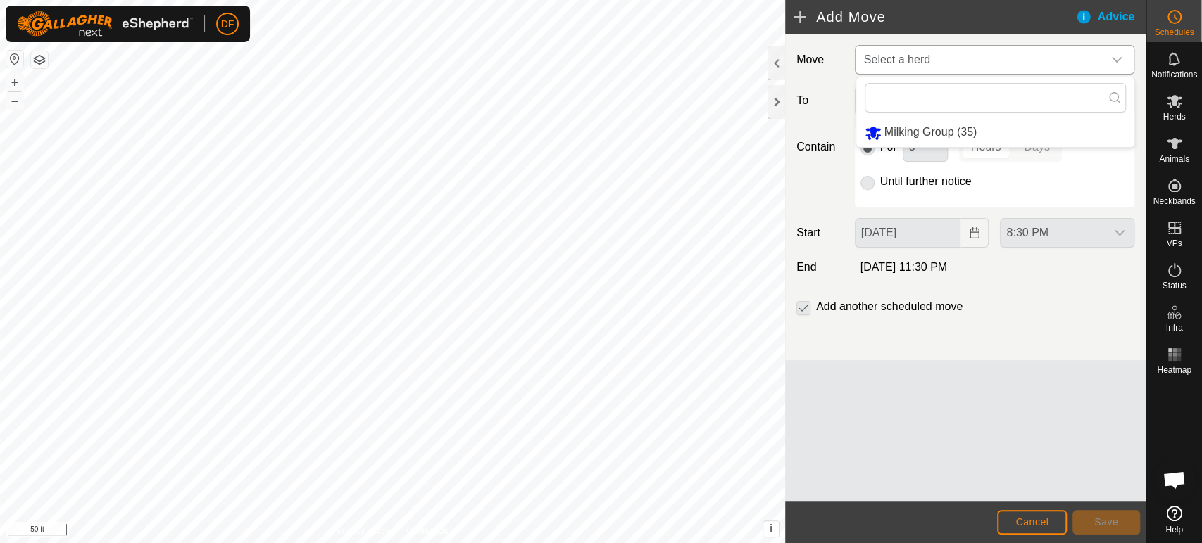
click at [910, 132] on li "Milking Group (35)" at bounding box center [995, 132] width 278 height 29
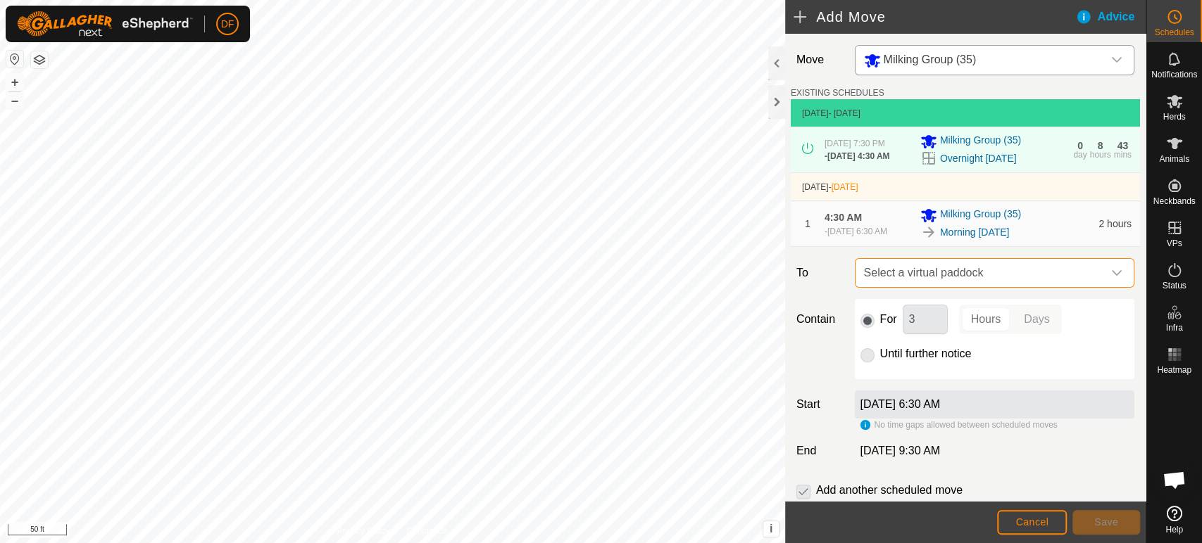
click at [905, 270] on span "Select a virtual paddock" at bounding box center [980, 273] width 244 height 28
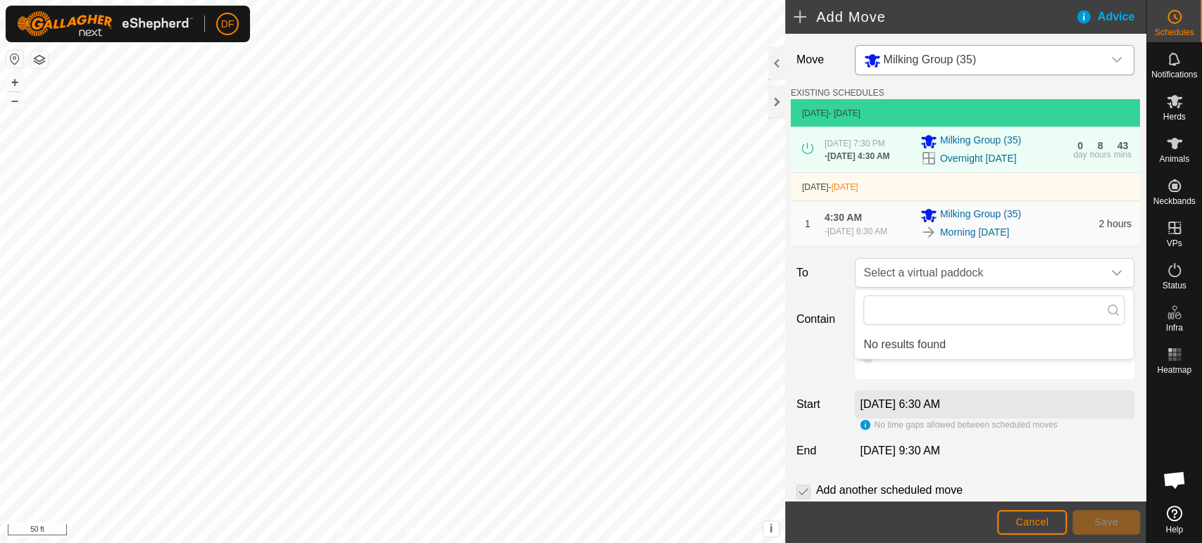
click at [821, 301] on div "Contain For 3 Hours Days Until further notice" at bounding box center [965, 339] width 349 height 80
click at [1169, 484] on span "Open chat" at bounding box center [1173, 482] width 23 height 20
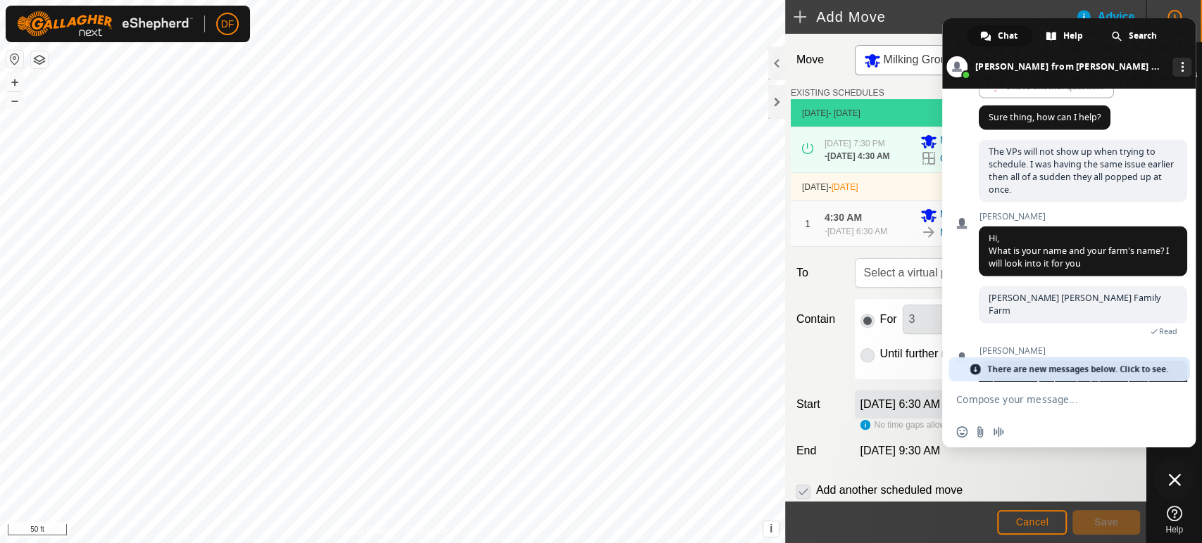
click at [1021, 342] on div "[PERSON_NAME] [PERSON_NAME] Family Farm 10 minutes ago Read" at bounding box center [1083, 316] width 208 height 61
drag, startPoint x: 1021, startPoint y: 342, endPoint x: 1006, endPoint y: 292, distance: 52.3
click at [1021, 265] on span "Hi, What is your name and your farm's name? I will look into it for you" at bounding box center [1078, 250] width 180 height 37
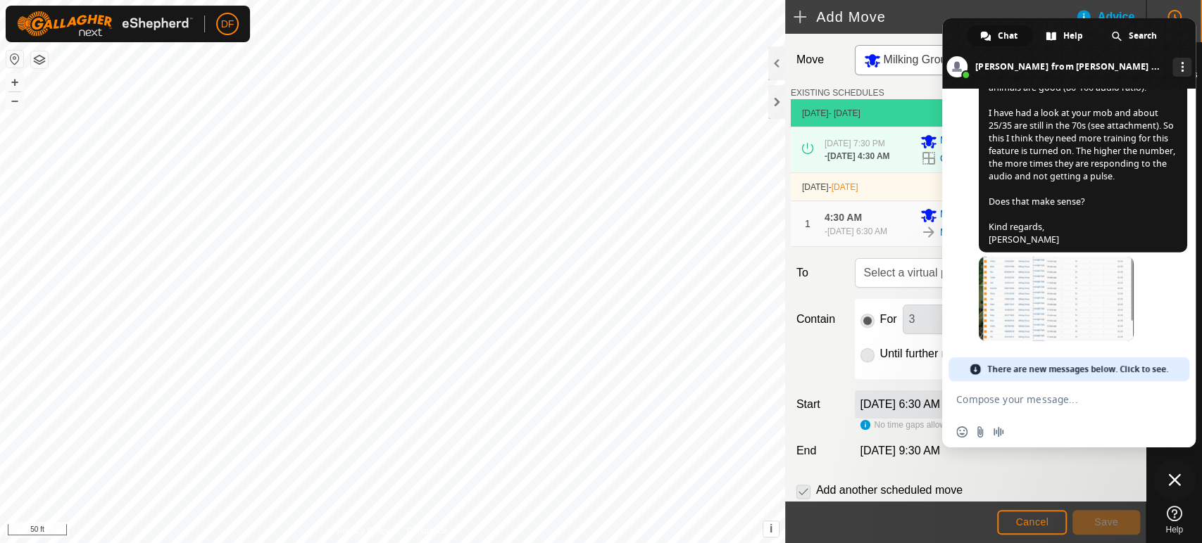
scroll to position [2311, 0]
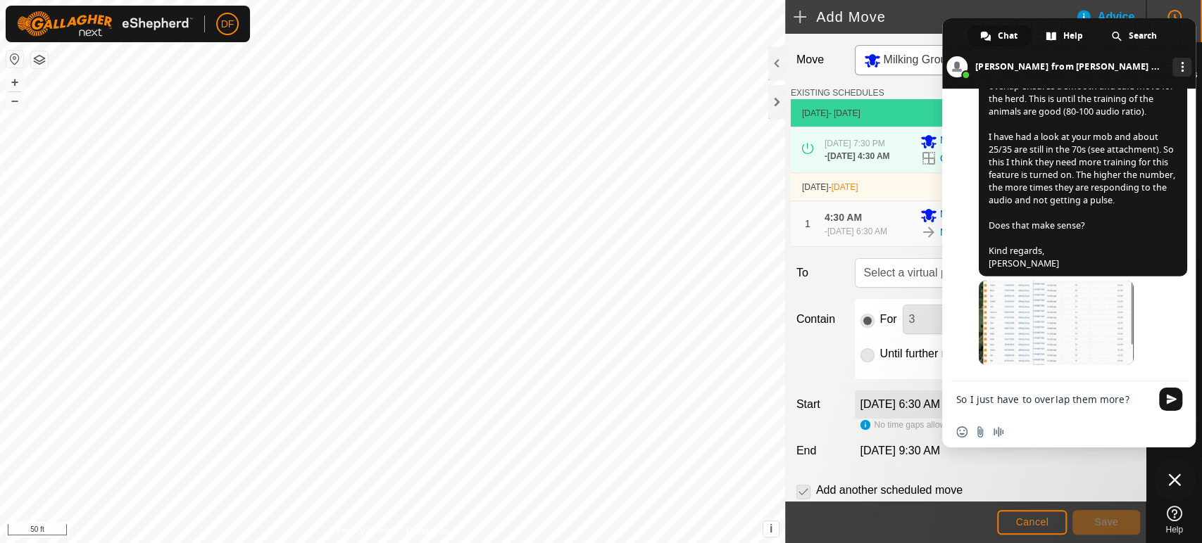
type textarea "So I just have to overlap them more?"
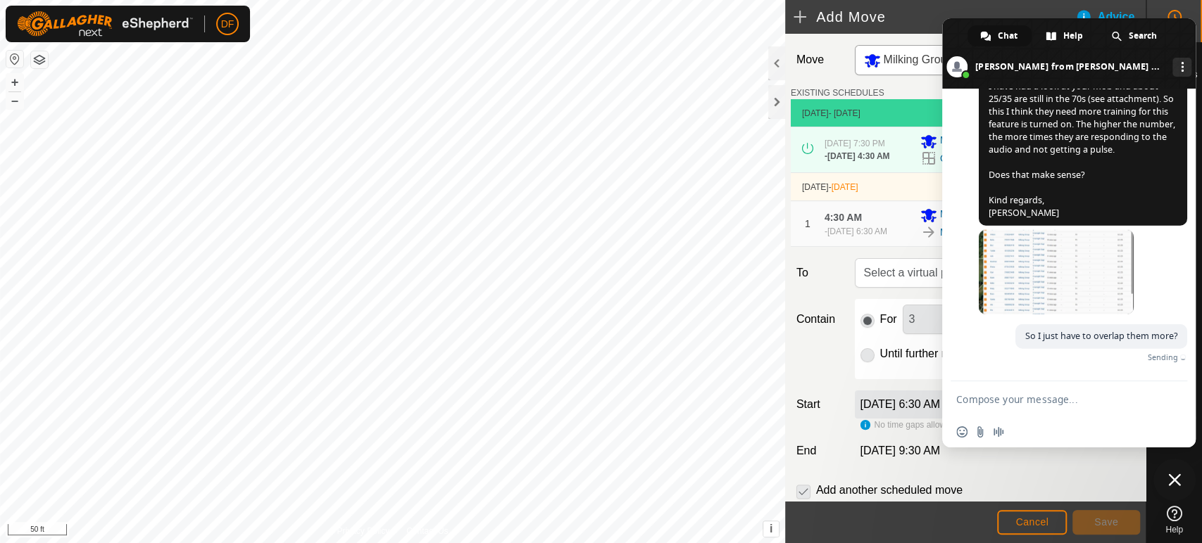
scroll to position [2346, 0]
click at [16, 102] on button "–" at bounding box center [14, 100] width 17 height 17
click at [1171, 491] on span "Close chat" at bounding box center [1174, 480] width 42 height 42
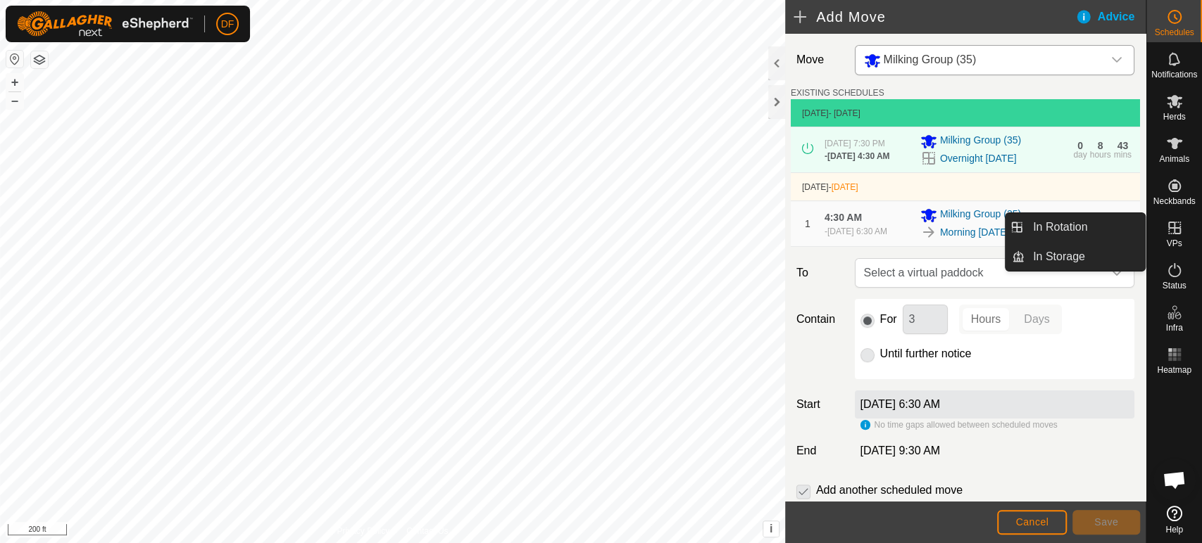
click at [1172, 235] on icon at bounding box center [1174, 228] width 17 height 17
click at [1114, 227] on link "In Rotation" at bounding box center [1084, 227] width 120 height 28
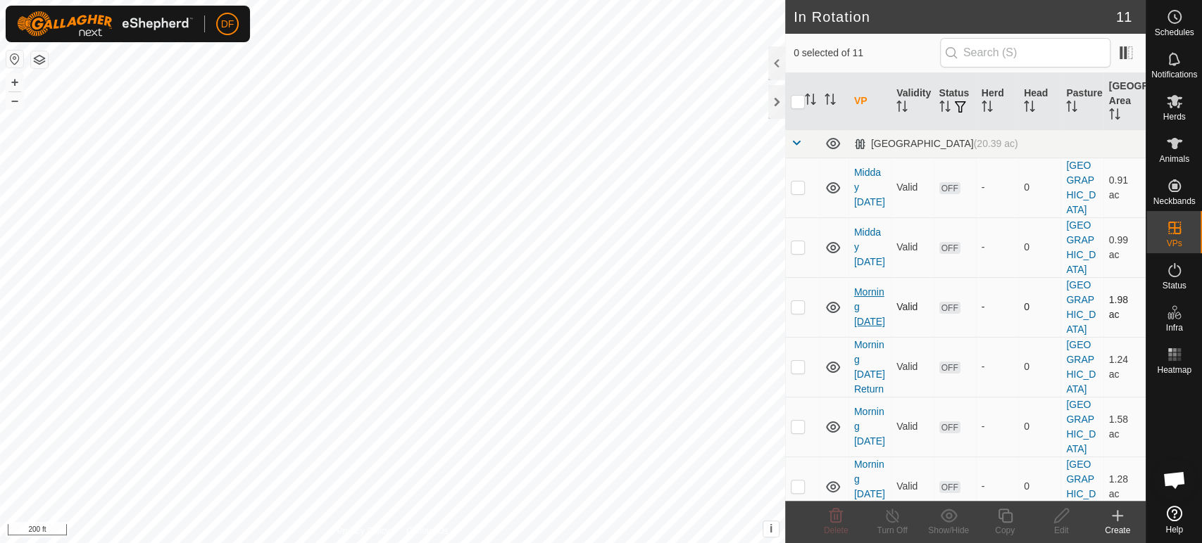
click at [860, 287] on link "Morning [DATE]" at bounding box center [869, 307] width 31 height 41
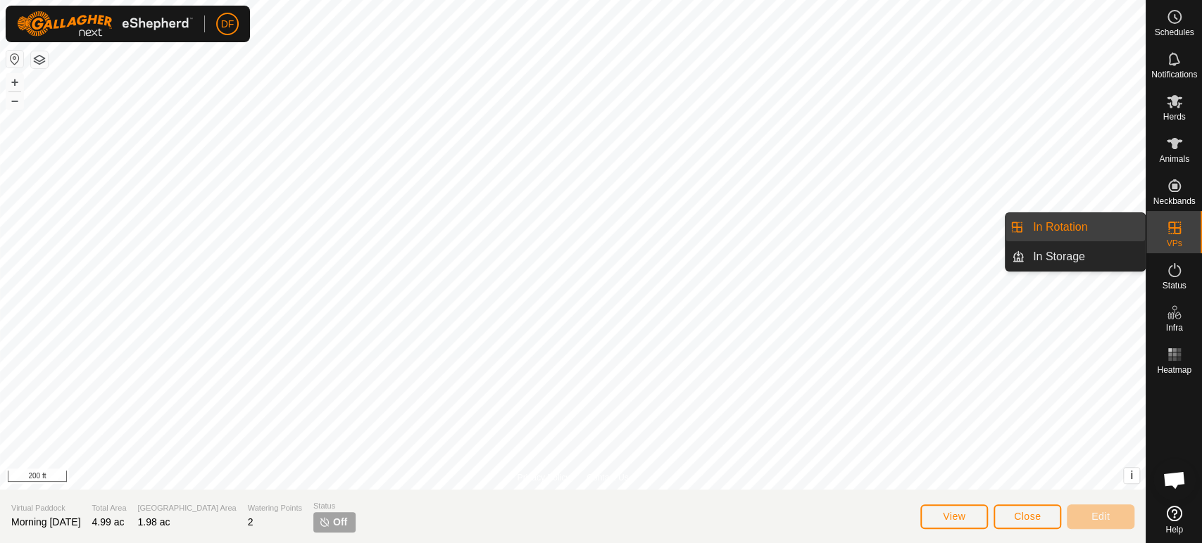
click at [1166, 244] on span "VPs" at bounding box center [1173, 243] width 15 height 8
click at [1093, 227] on link "In Rotation" at bounding box center [1084, 227] width 120 height 28
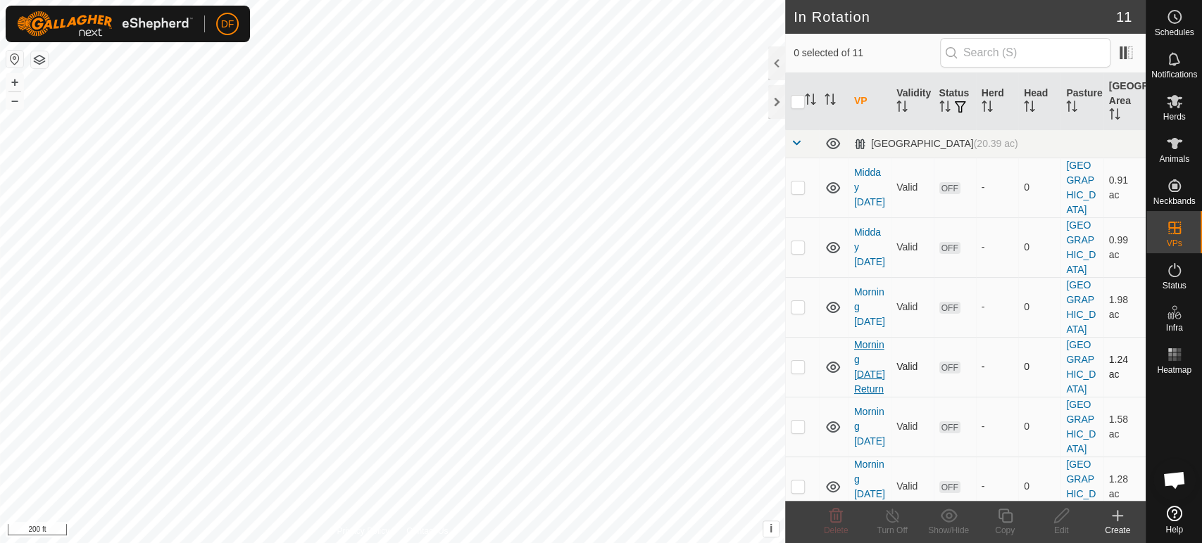
click at [867, 339] on link "Morning [DATE] Return" at bounding box center [869, 367] width 31 height 56
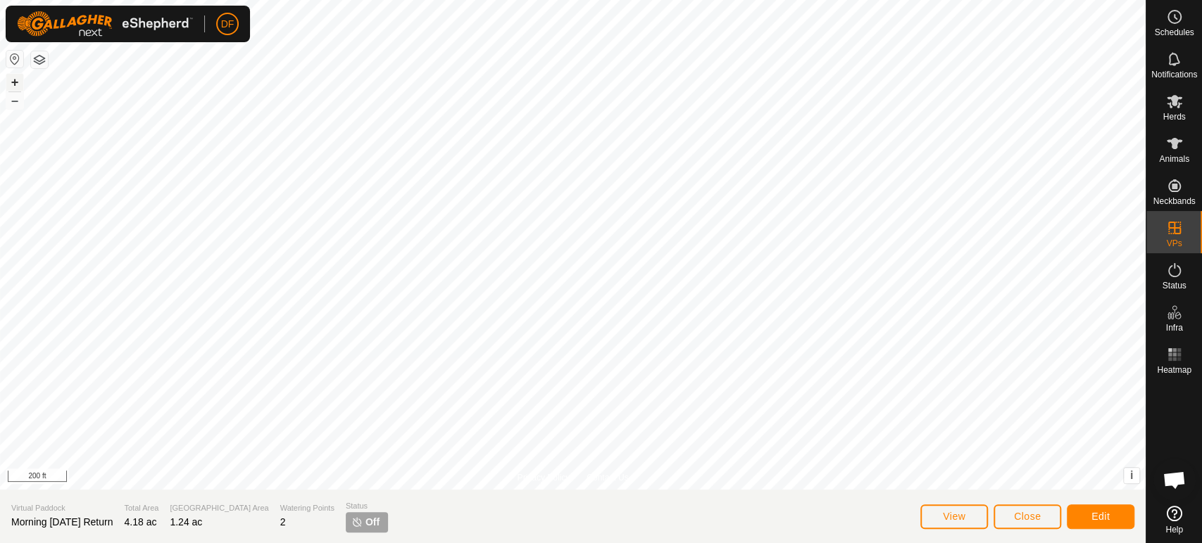
click at [11, 82] on button "+" at bounding box center [14, 82] width 17 height 17
click at [1085, 520] on button "Edit" at bounding box center [1101, 517] width 68 height 25
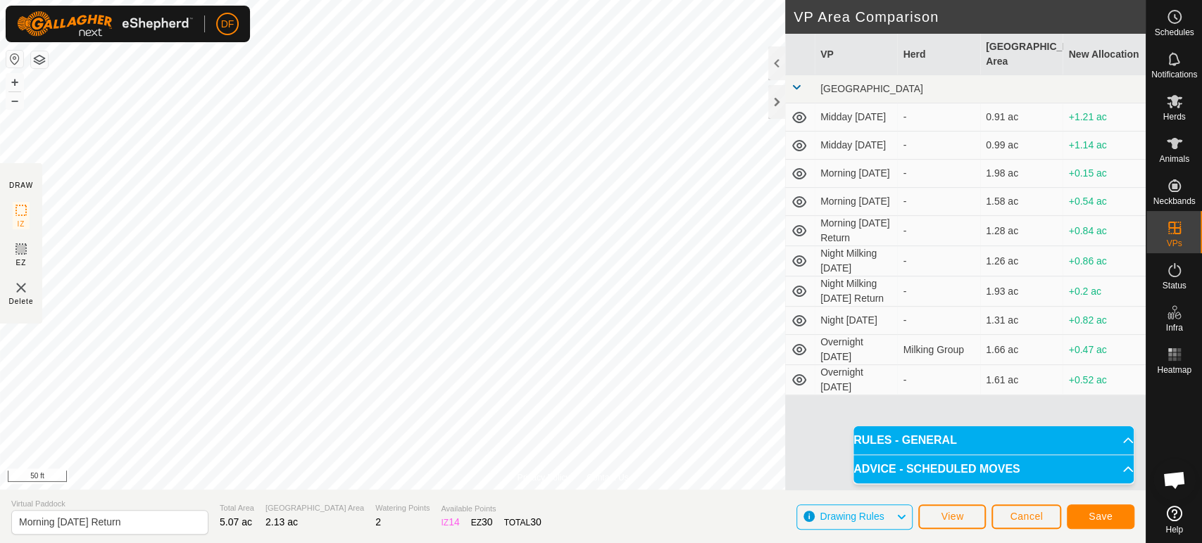
scroll to position [2348, 0]
click at [1090, 522] on span "Save" at bounding box center [1100, 516] width 24 height 11
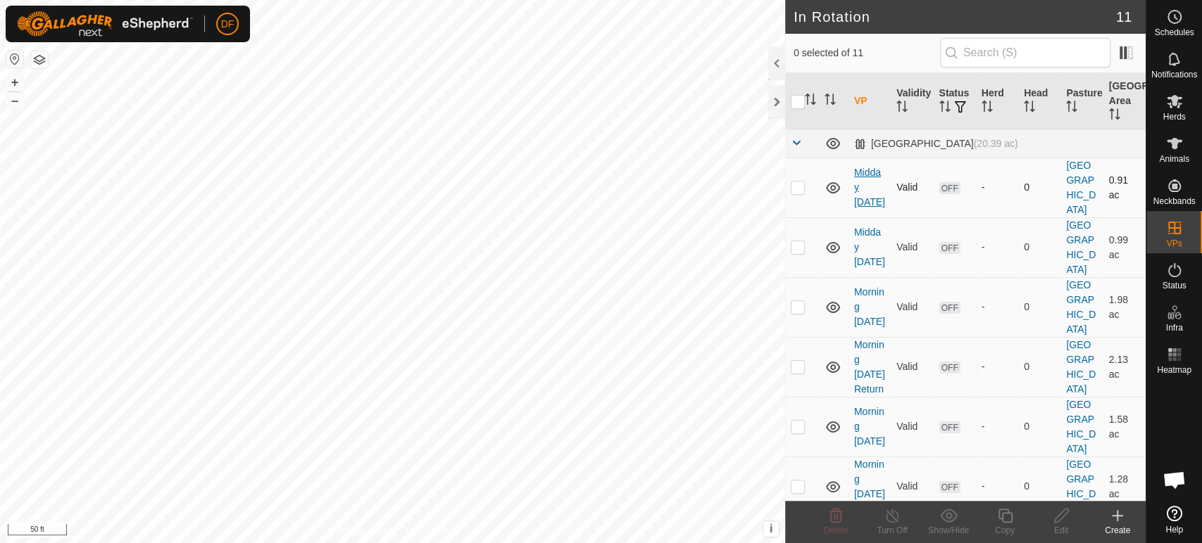
click at [867, 176] on link "Midday [DATE]" at bounding box center [869, 187] width 31 height 41
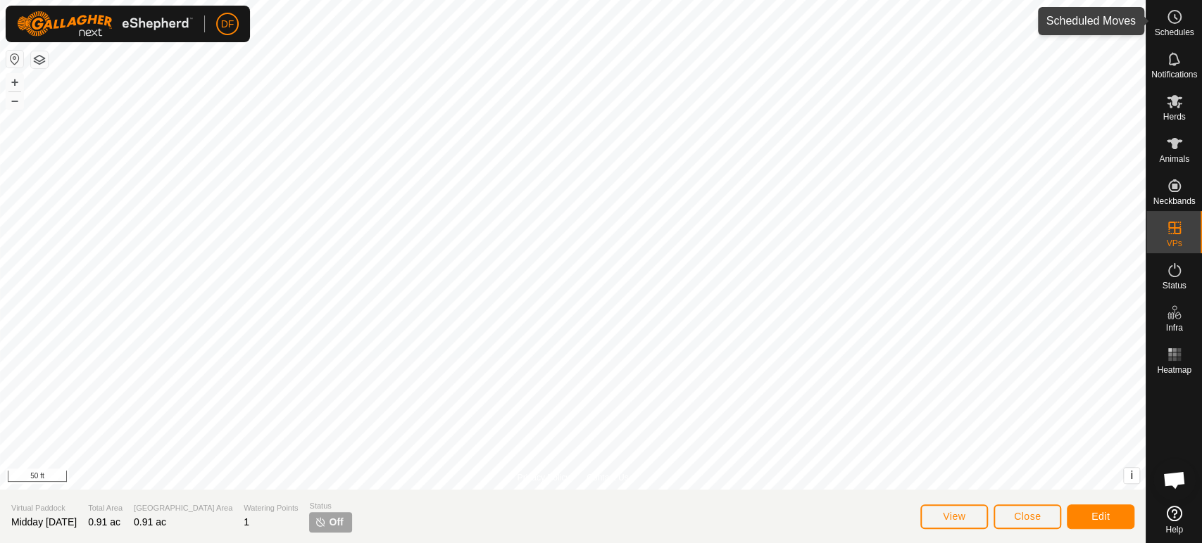
click at [1164, 26] on es-schedule-vp-svg-icon at bounding box center [1174, 17] width 25 height 23
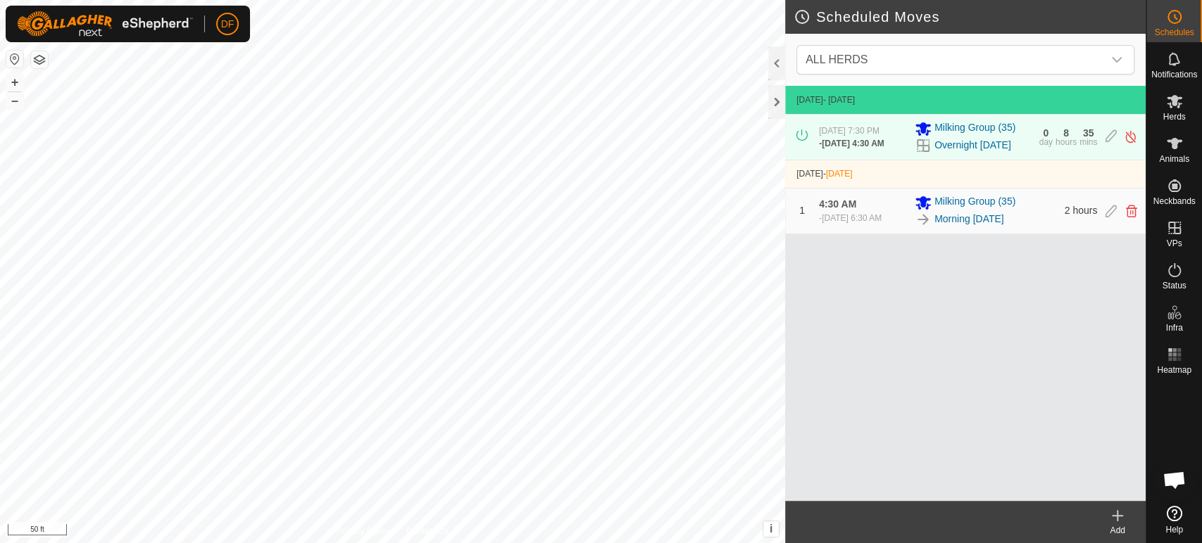
click at [1109, 512] on icon at bounding box center [1117, 516] width 17 height 17
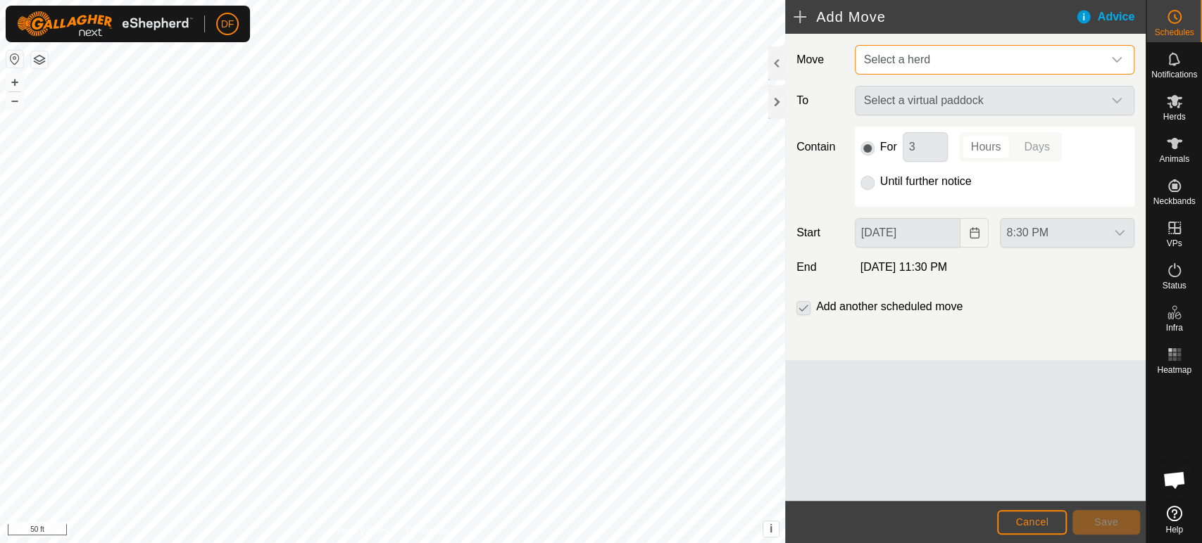
click at [902, 65] on span "Select a herd" at bounding box center [897, 60] width 66 height 12
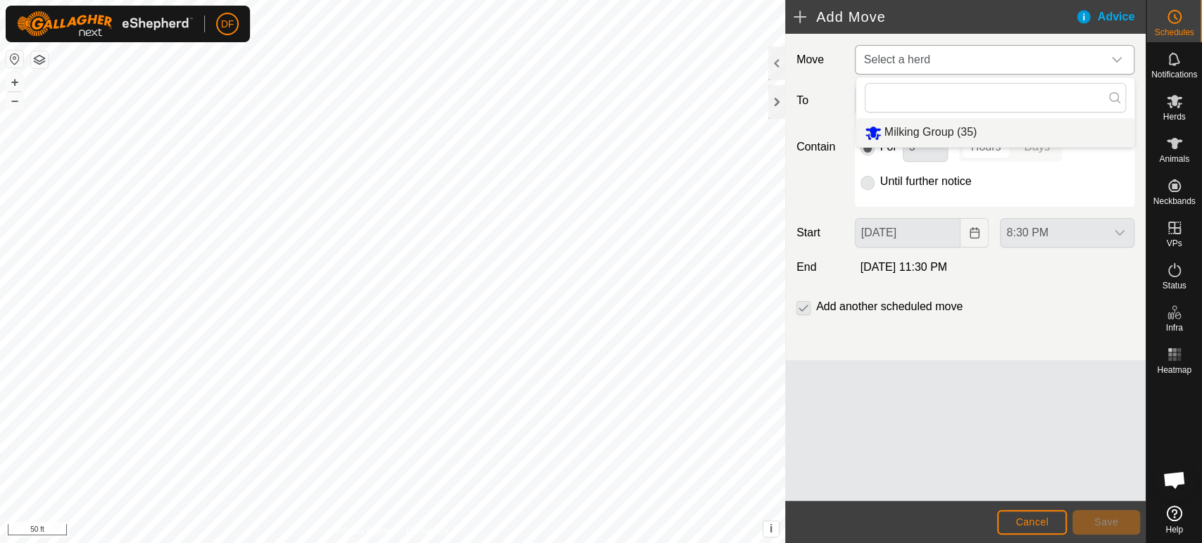
click at [901, 126] on span "Milking Group (35)" at bounding box center [930, 132] width 93 height 12
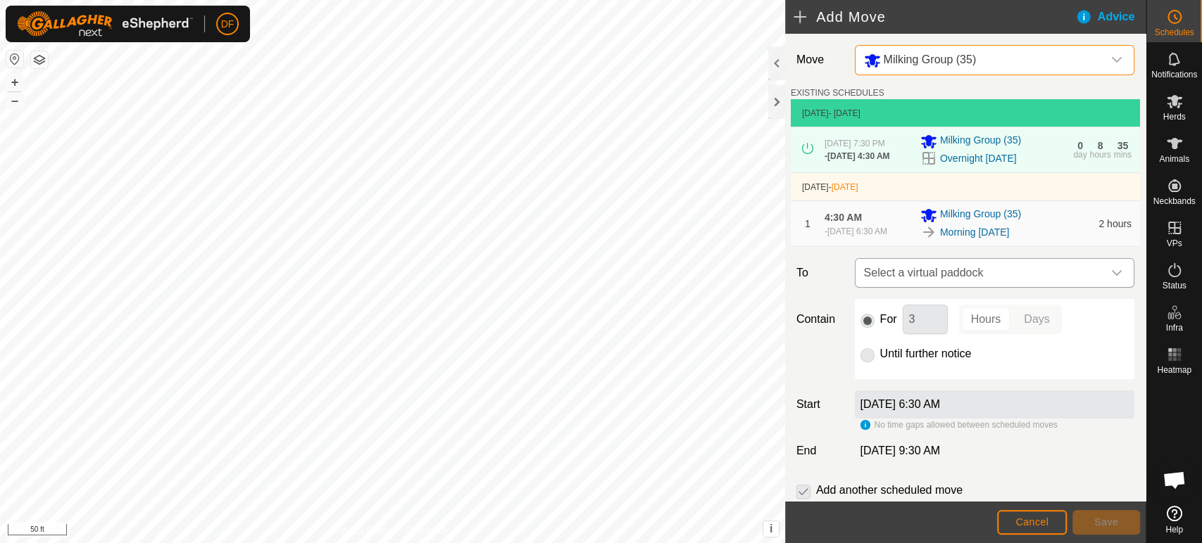
click at [927, 272] on span "Select a virtual paddock" at bounding box center [980, 273] width 244 height 28
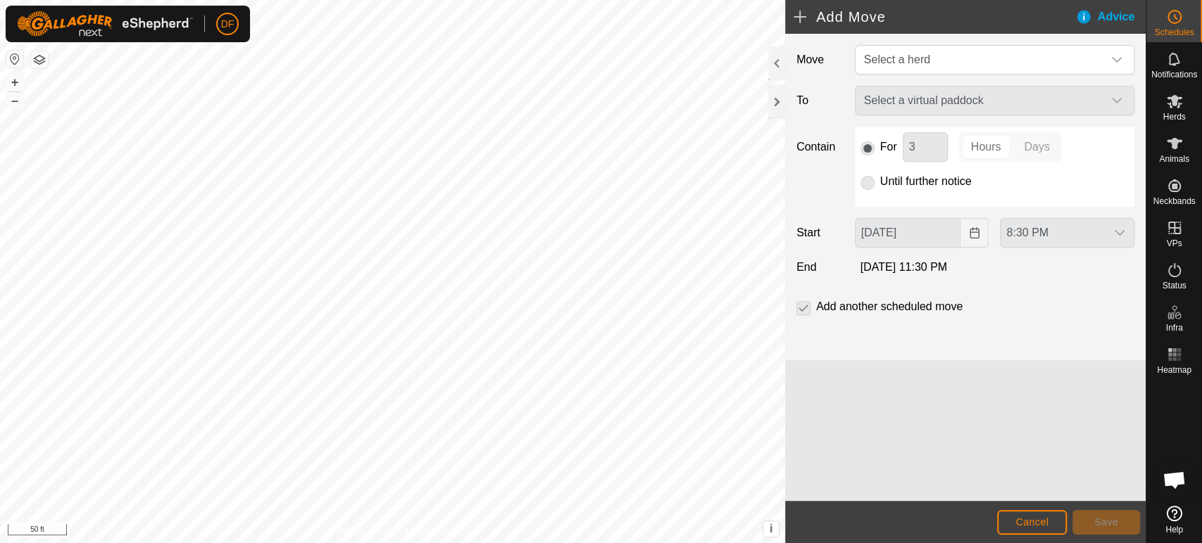
scroll to position [2372, 0]
click at [976, 67] on span "Select a herd" at bounding box center [980, 60] width 244 height 28
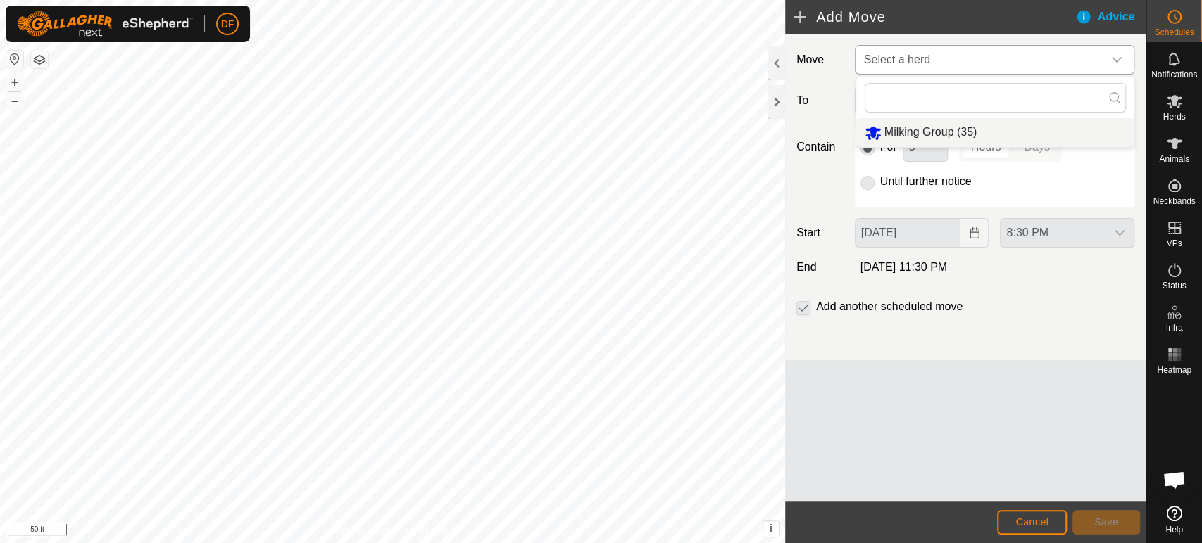
click at [948, 127] on li "Milking Group (35)" at bounding box center [995, 132] width 278 height 29
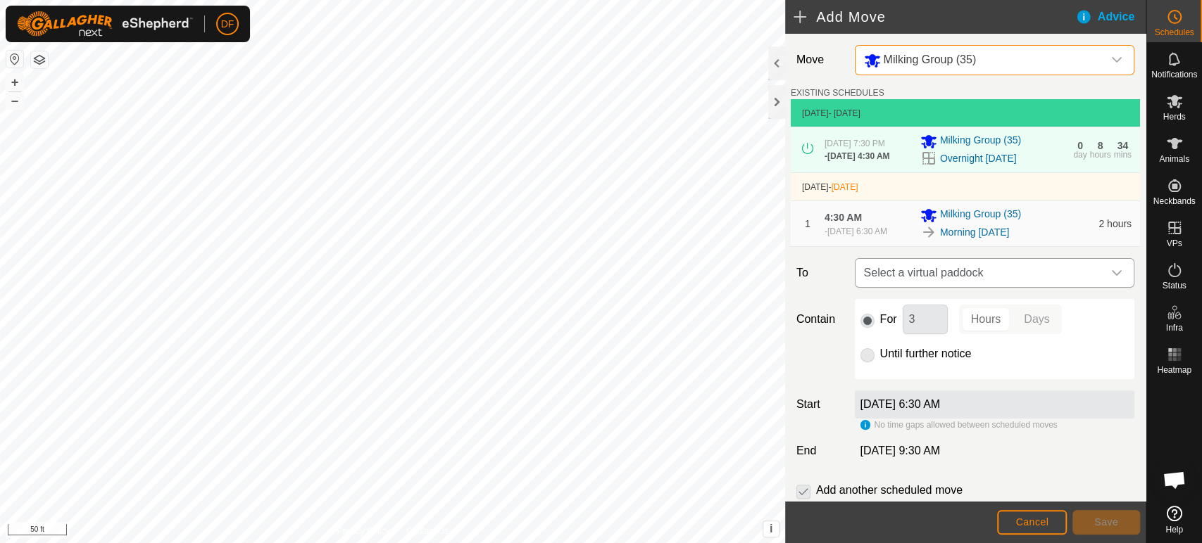
click at [876, 276] on span "Select a virtual paddock" at bounding box center [980, 273] width 244 height 28
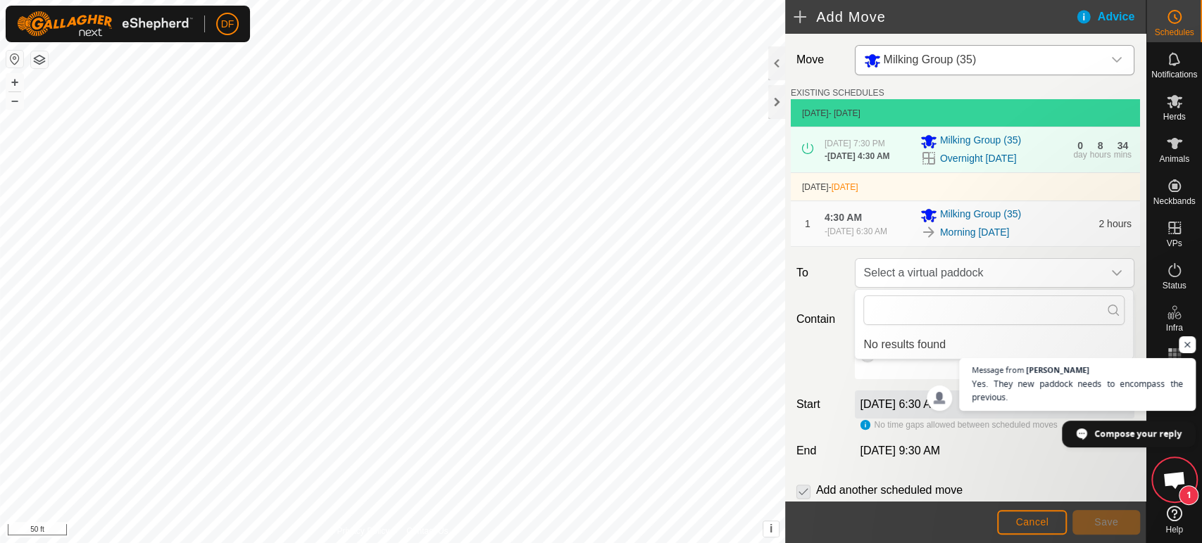
scroll to position [2406, 0]
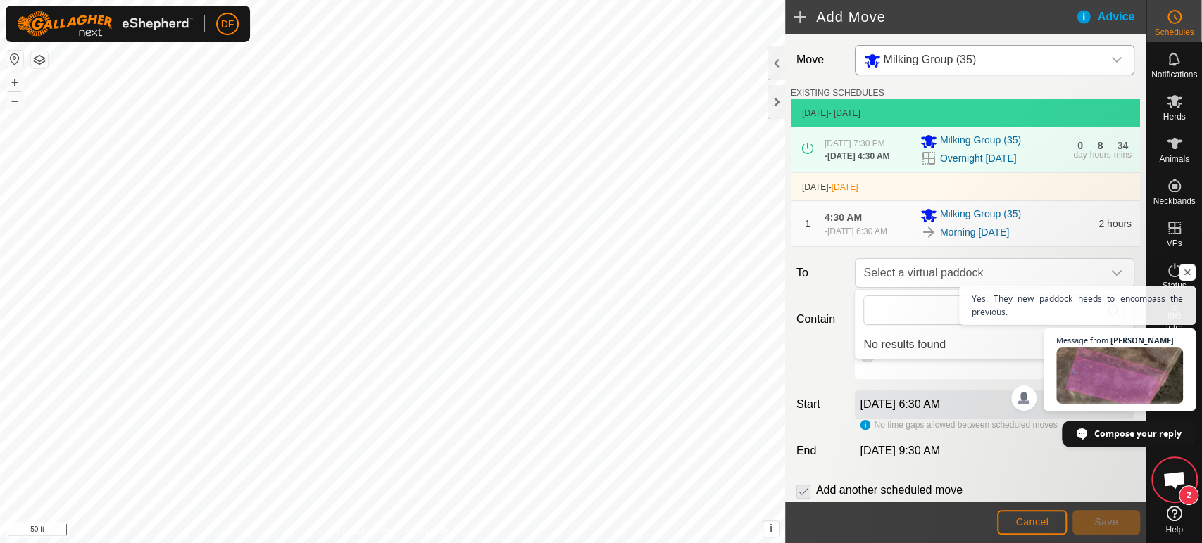
click at [1174, 476] on span "Open chat" at bounding box center [1173, 482] width 23 height 20
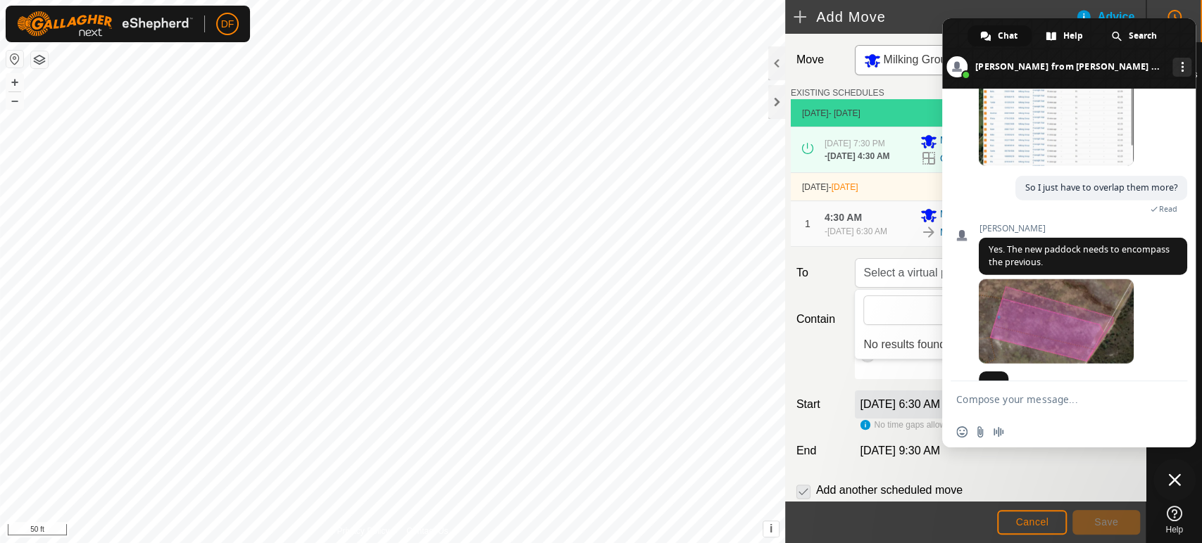
scroll to position [2523, 0]
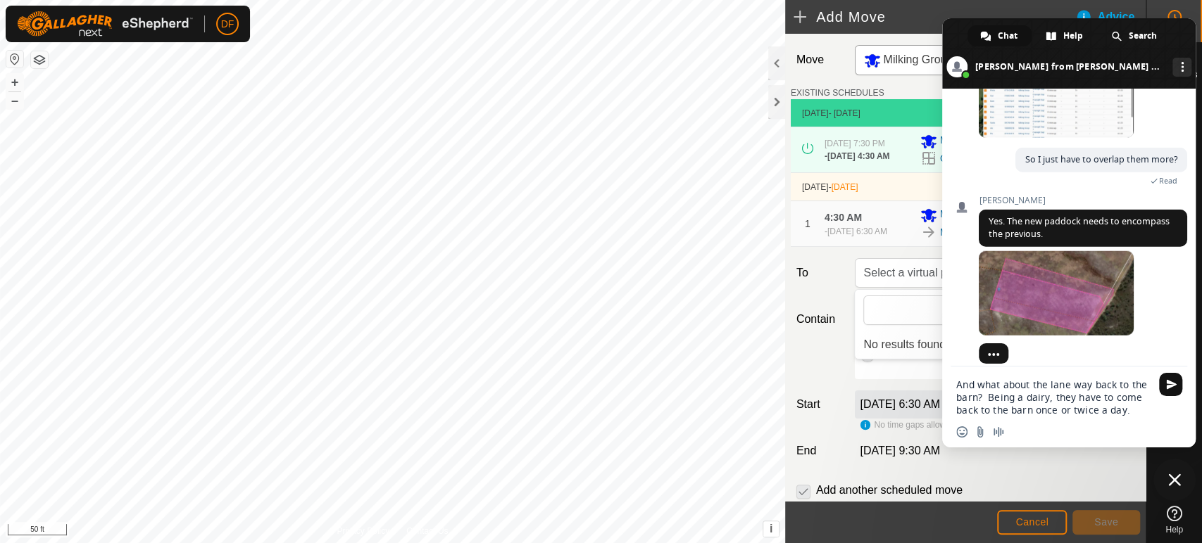
type textarea "And what about the lane way back to the barn? Being a dairy, they have to come …"
click at [1171, 388] on span "Send" at bounding box center [1171, 384] width 11 height 11
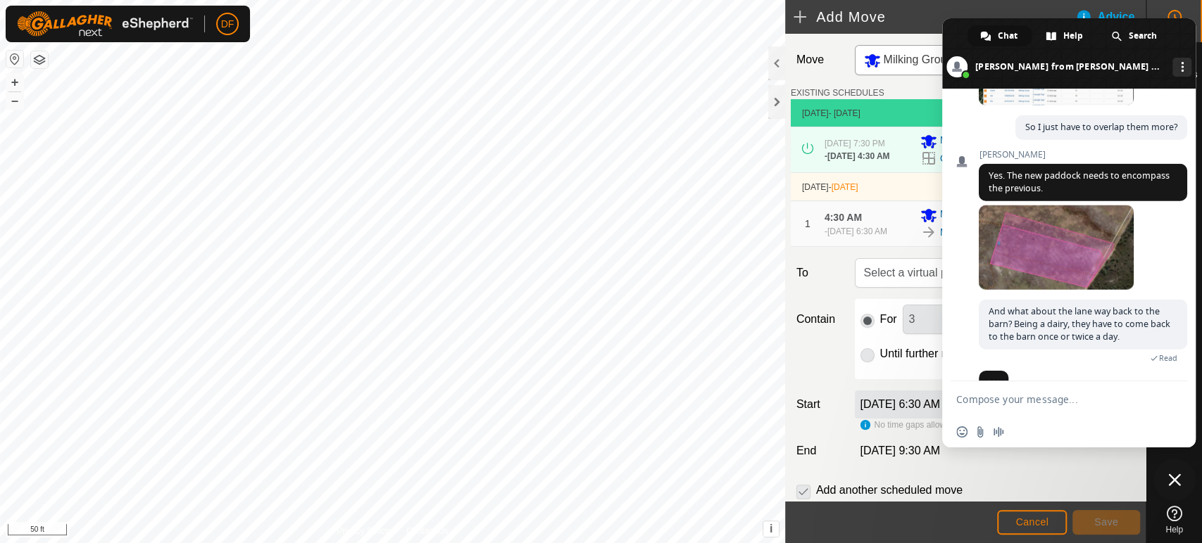
scroll to position [2583, 0]
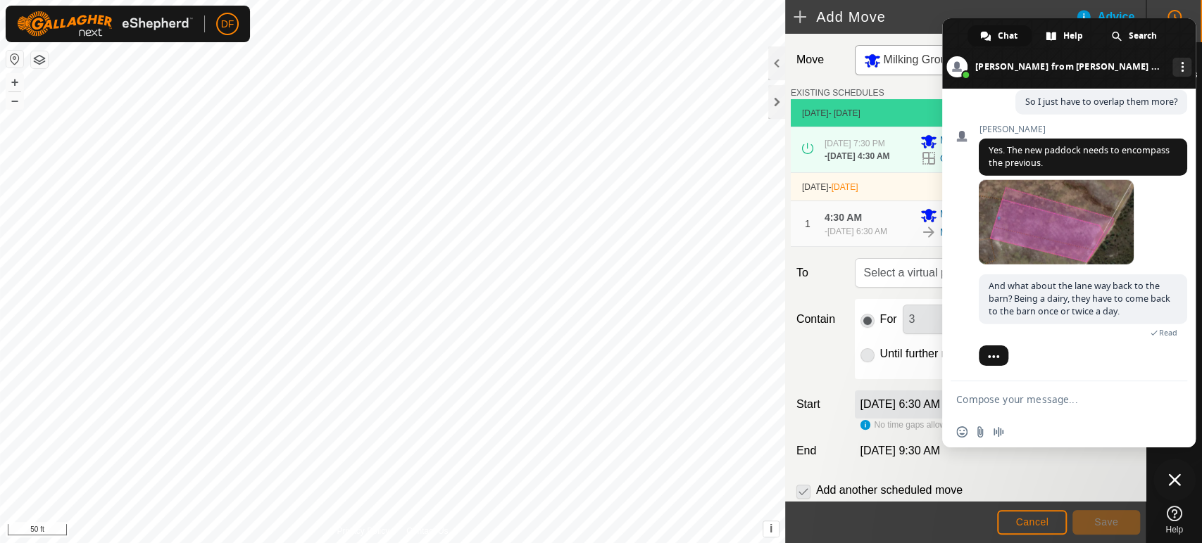
click at [796, 325] on label "Contain" at bounding box center [820, 319] width 58 height 17
click at [898, 282] on span "Select a virtual paddock" at bounding box center [980, 273] width 244 height 28
click at [1168, 482] on span "Close chat" at bounding box center [1174, 480] width 13 height 13
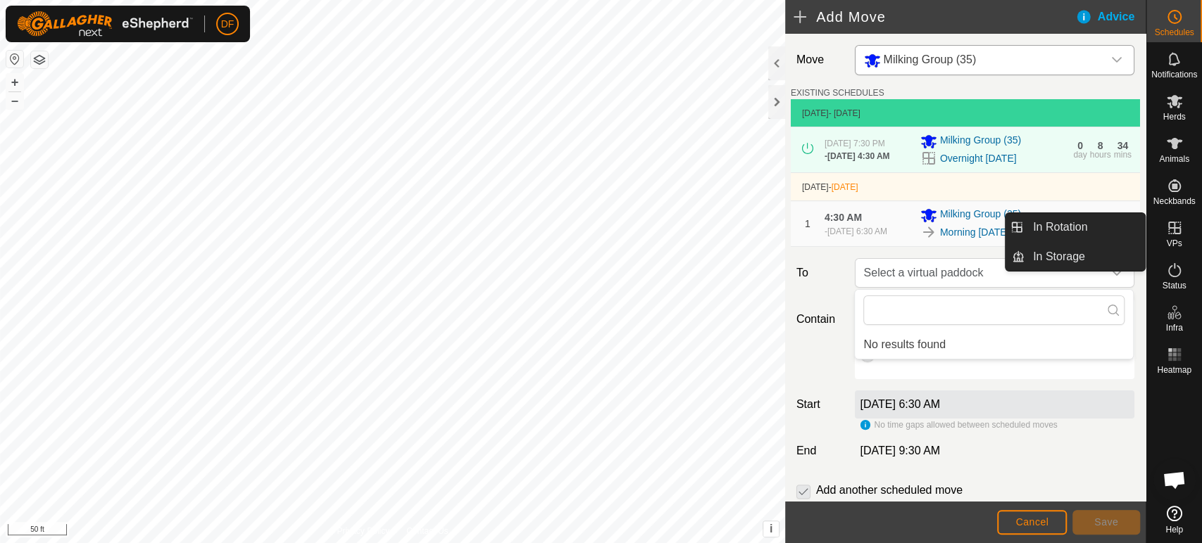
click at [1171, 243] on span "VPs" at bounding box center [1173, 243] width 15 height 8
click at [1115, 237] on link "In Rotation" at bounding box center [1084, 227] width 120 height 28
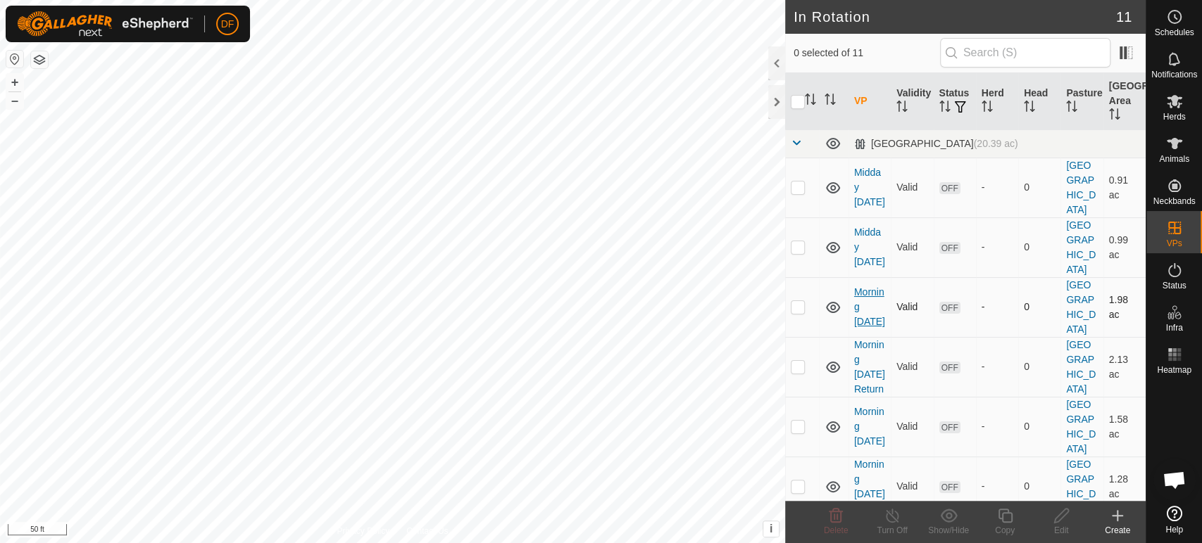
click at [865, 287] on link "Morning [DATE]" at bounding box center [869, 307] width 31 height 41
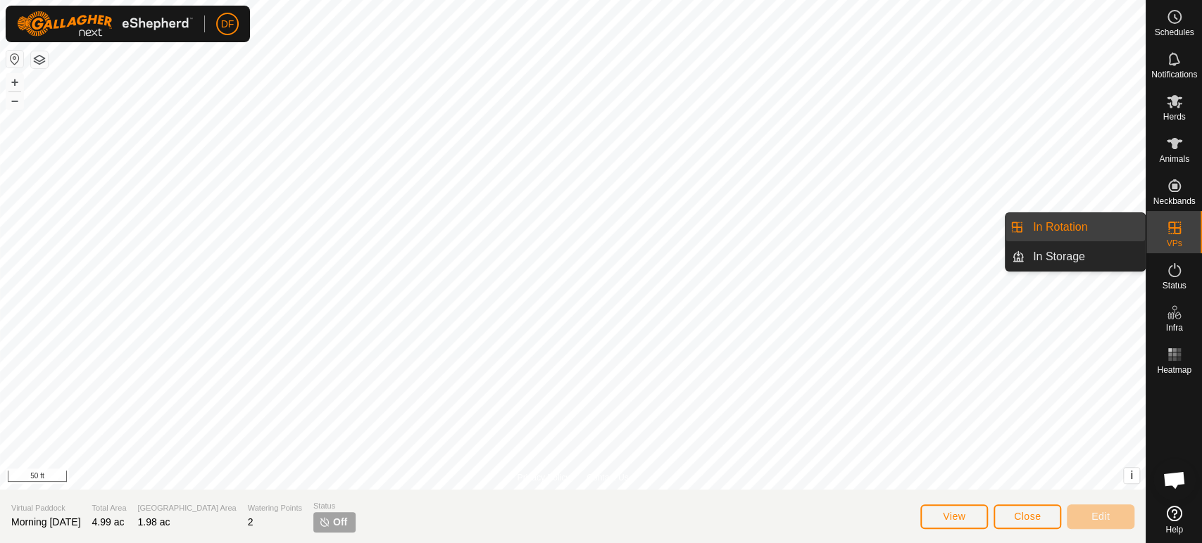
click at [1166, 239] on span "VPs" at bounding box center [1173, 243] width 15 height 8
click at [1112, 225] on link "In Rotation" at bounding box center [1084, 227] width 120 height 28
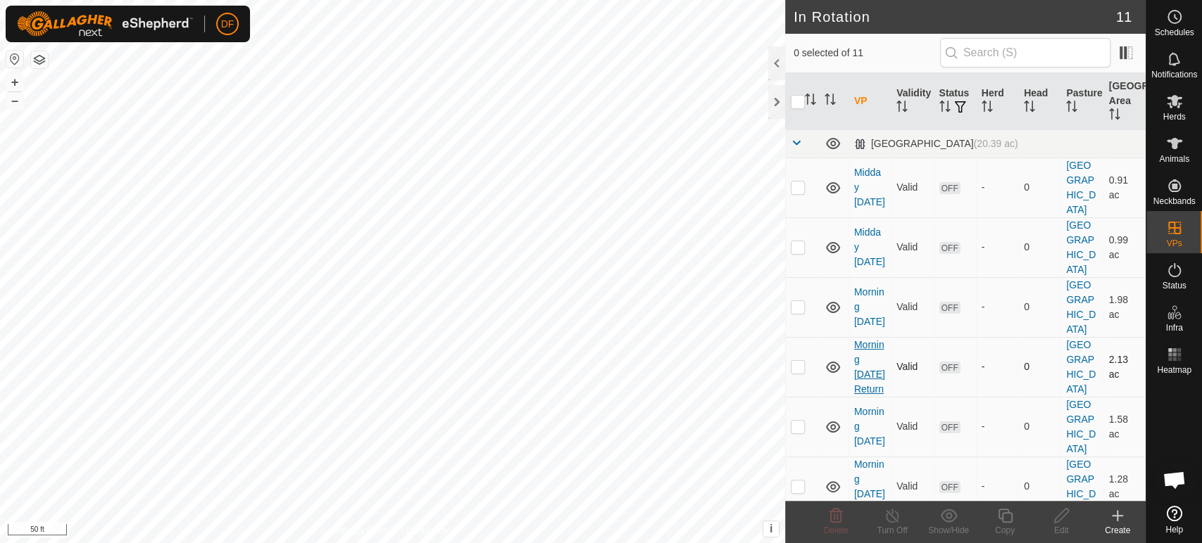
click at [864, 339] on link "Morning [DATE] Return" at bounding box center [869, 367] width 31 height 56
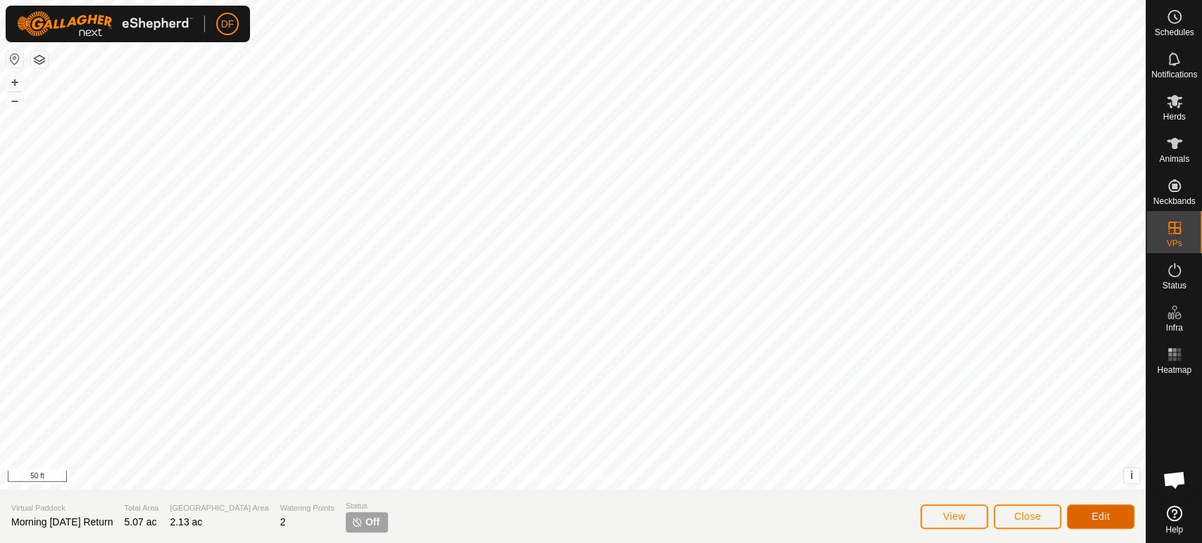
click at [1117, 524] on button "Edit" at bounding box center [1101, 517] width 68 height 25
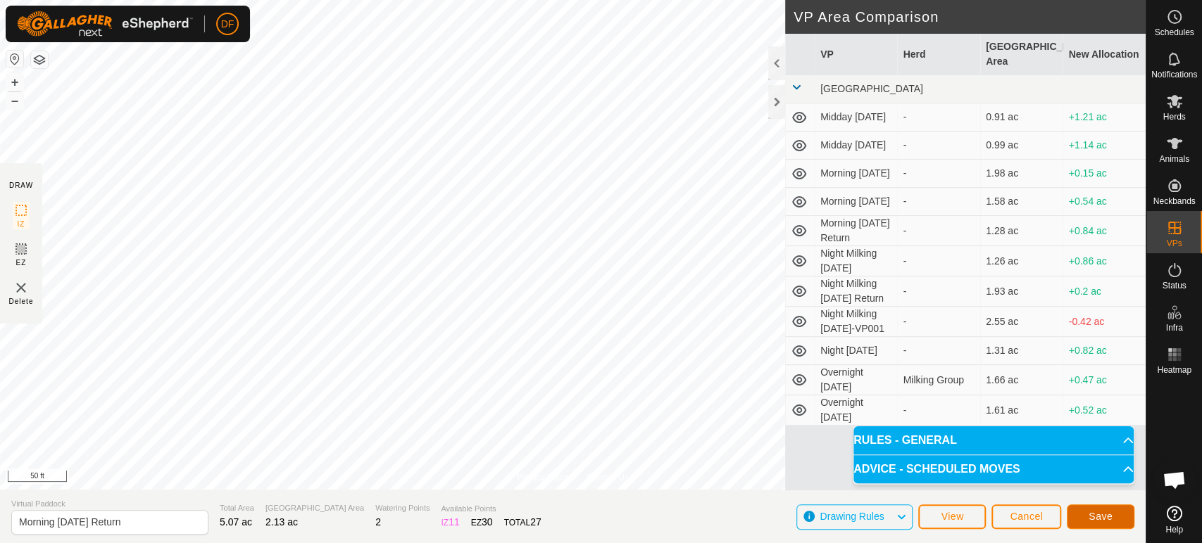
click at [1107, 517] on span "Save" at bounding box center [1100, 516] width 24 height 11
click at [1026, 519] on span "Cancel" at bounding box center [1026, 516] width 33 height 11
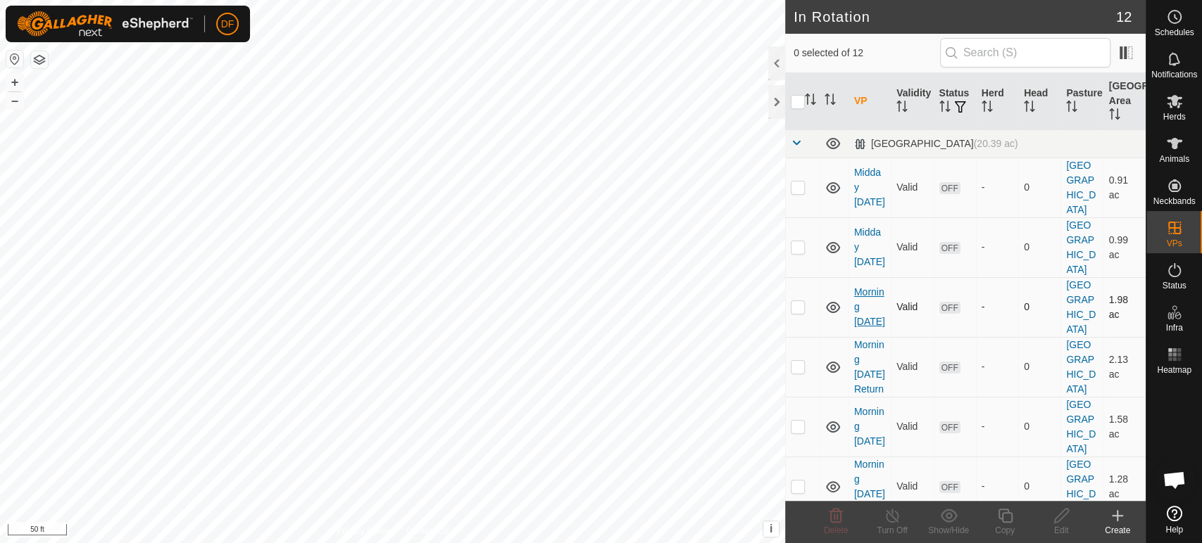
click at [860, 287] on link "Morning [DATE]" at bounding box center [869, 307] width 31 height 41
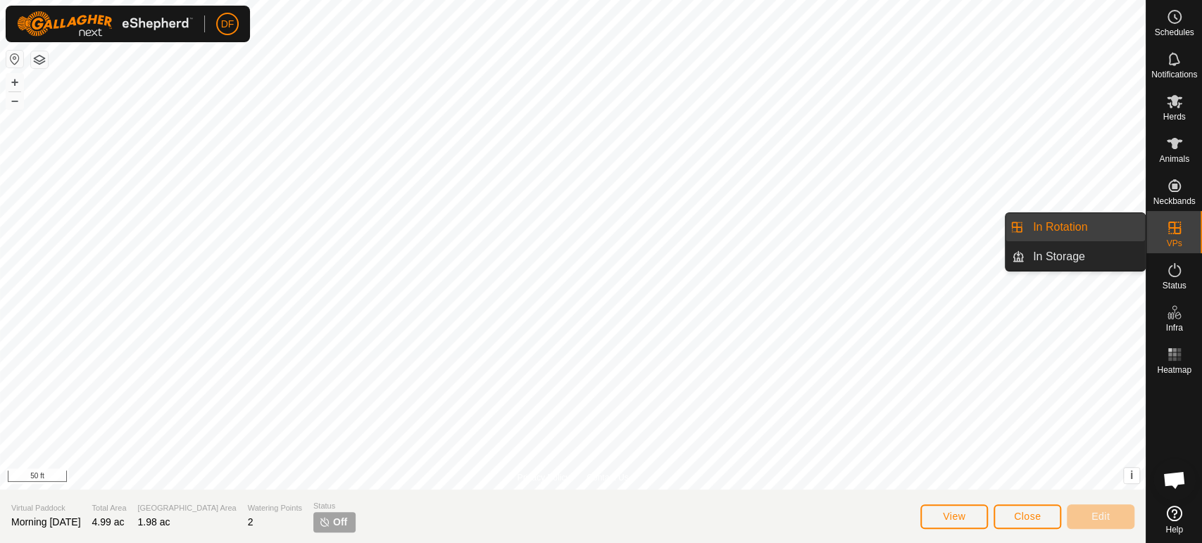
click at [1124, 225] on link "In Rotation" at bounding box center [1084, 227] width 120 height 28
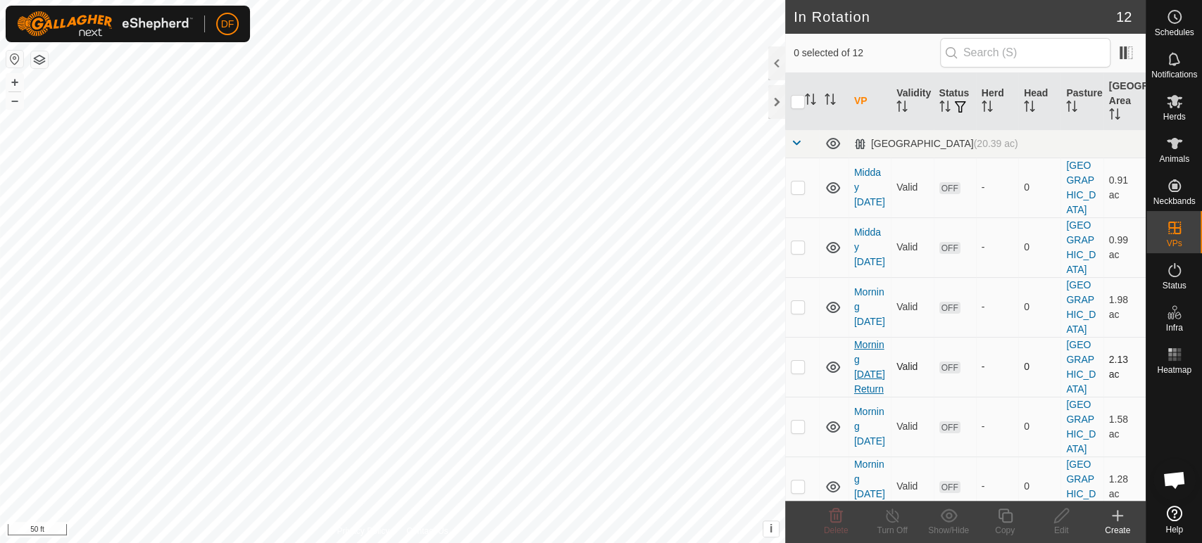
click at [872, 339] on link "Morning [DATE] Return" at bounding box center [869, 367] width 31 height 56
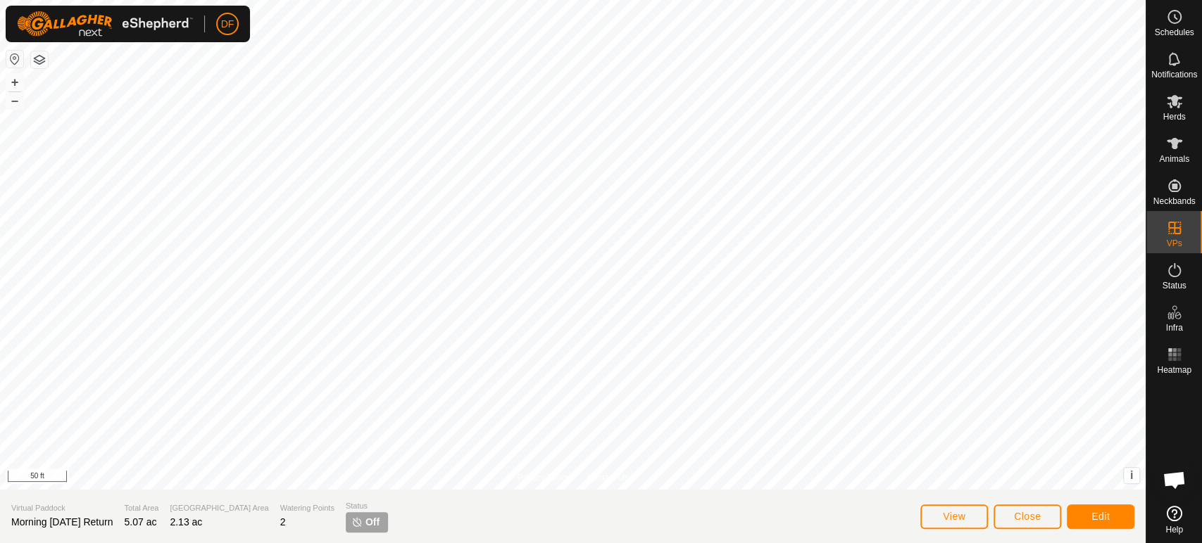
click at [1179, 472] on span "Open chat" at bounding box center [1173, 482] width 23 height 20
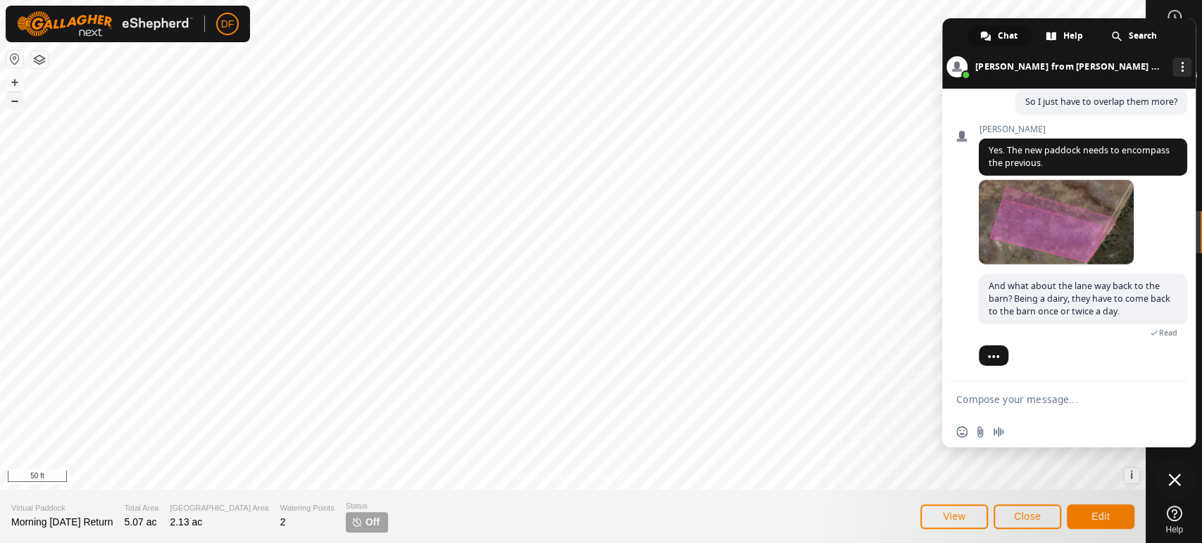
click at [17, 102] on button "–" at bounding box center [14, 100] width 17 height 17
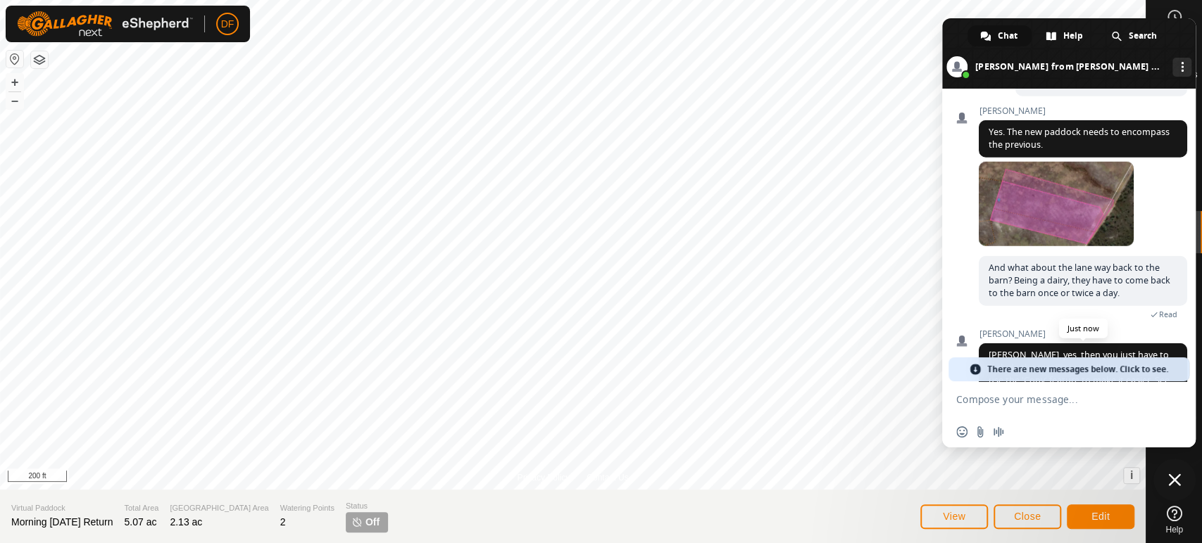
click at [1000, 350] on span "[PERSON_NAME], yes, then you just have to include the raceway as well. You can …" at bounding box center [1083, 400] width 208 height 113
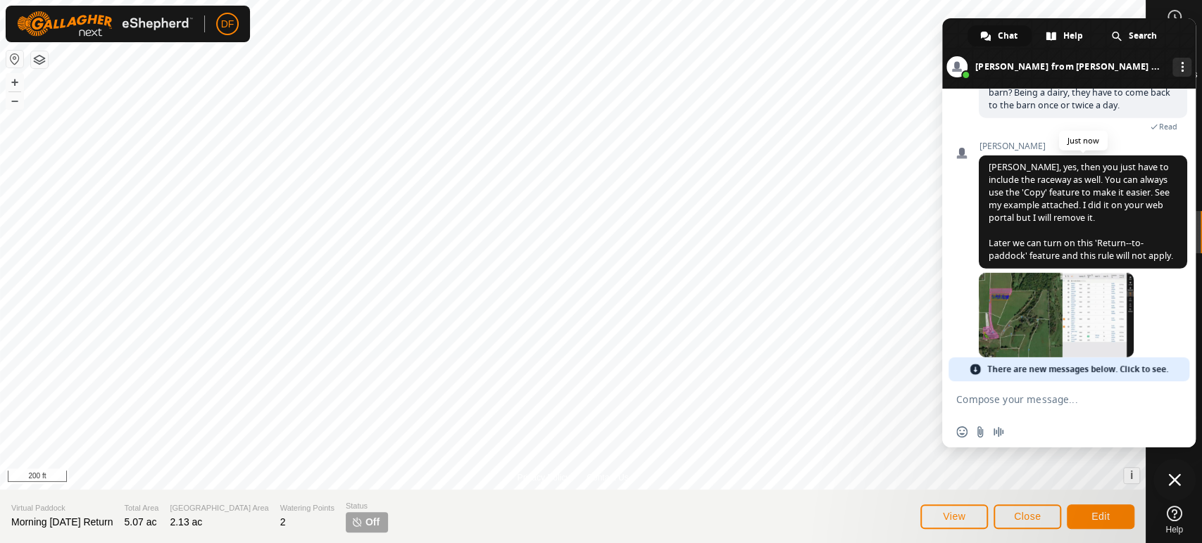
scroll to position [2781, 0]
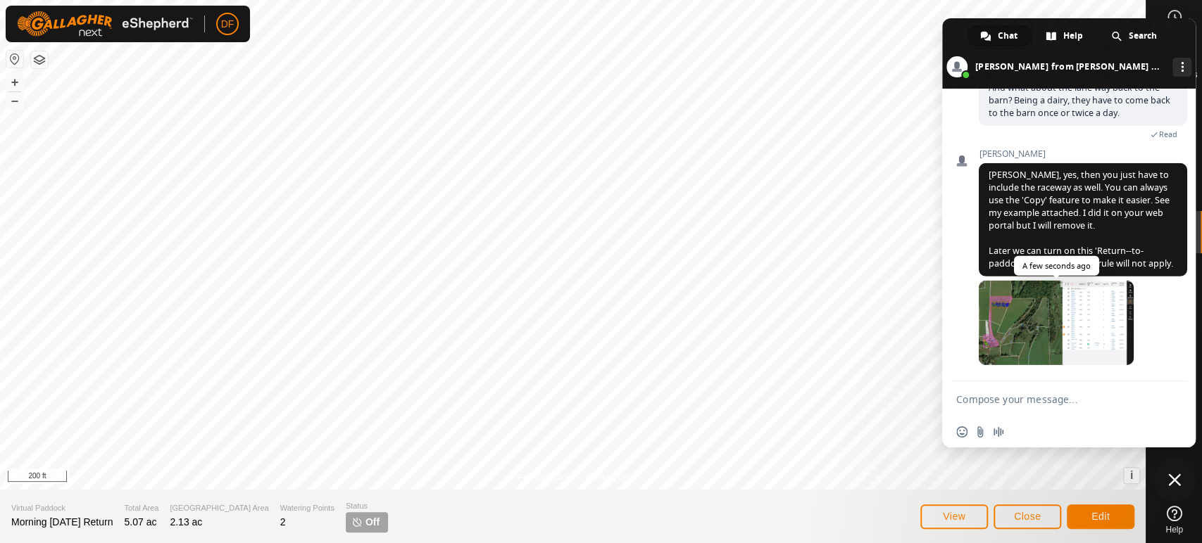
click at [1045, 334] on span at bounding box center [1056, 323] width 155 height 84
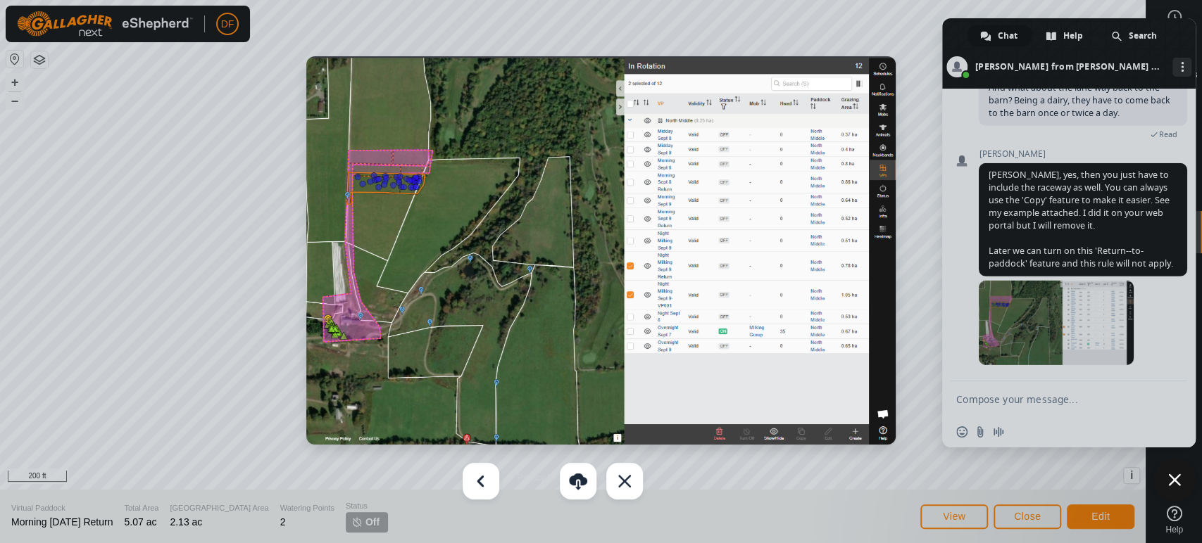
click at [1021, 436] on div at bounding box center [601, 271] width 1202 height 543
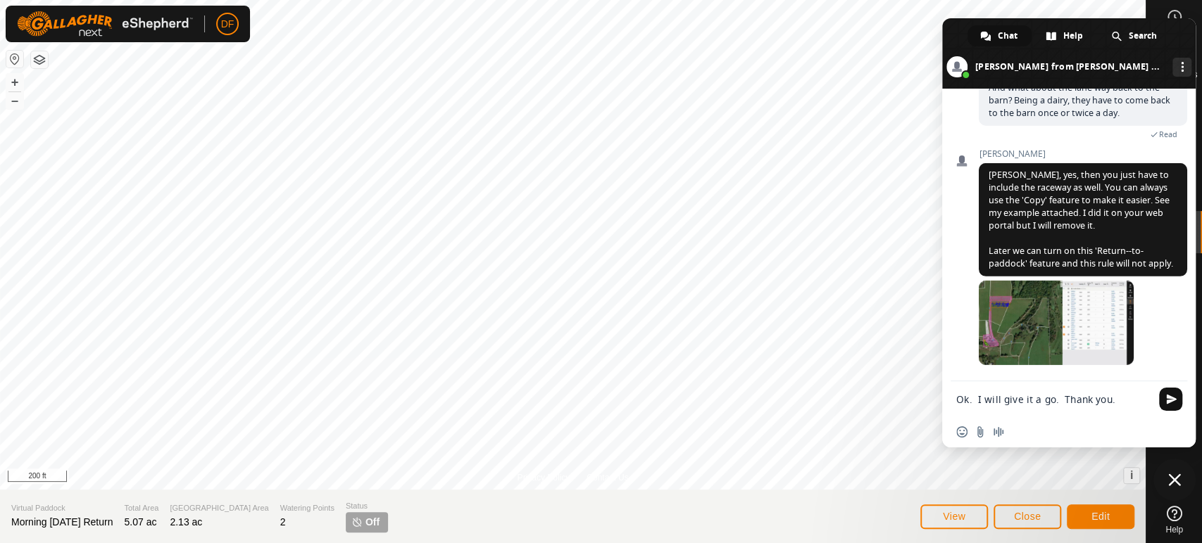
type textarea "Ok. I will give it a go. Thank you."
click at [1175, 403] on span "Send" at bounding box center [1171, 399] width 11 height 11
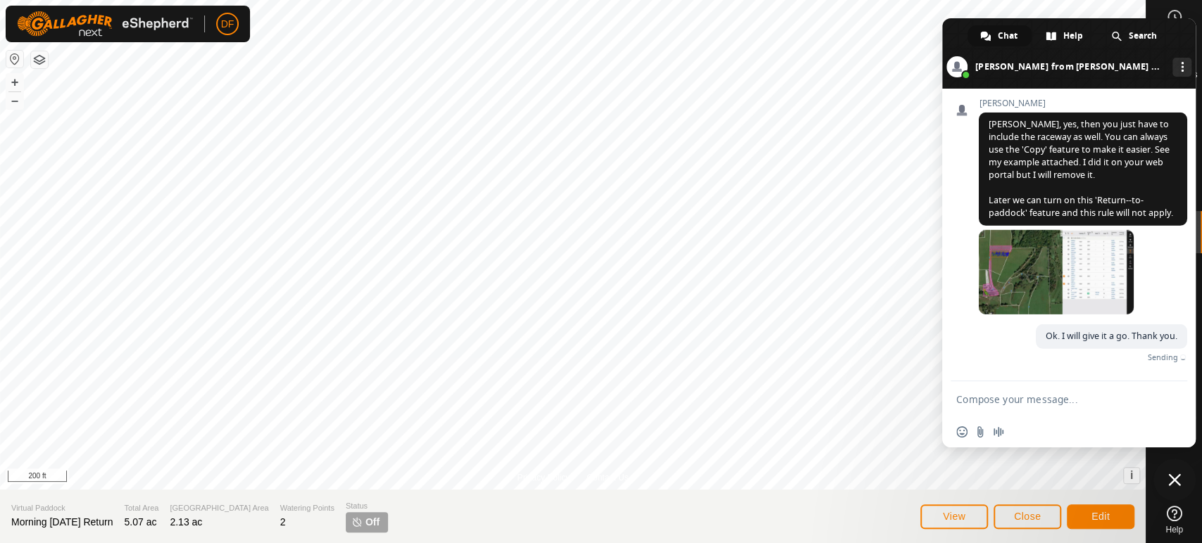
click at [1171, 482] on span "Close chat" at bounding box center [1174, 480] width 13 height 13
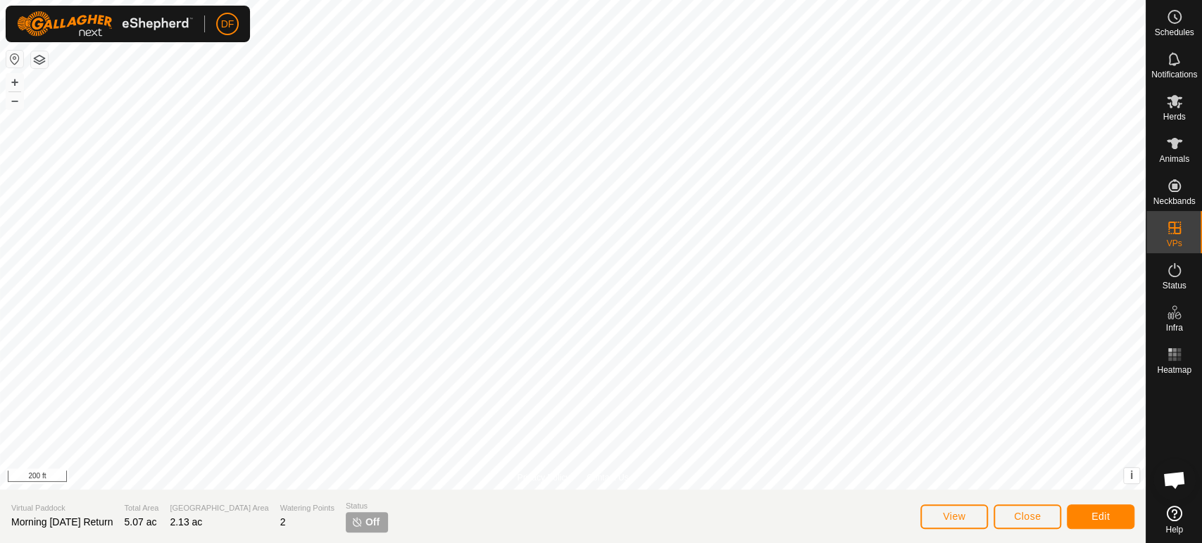
scroll to position [2816, 0]
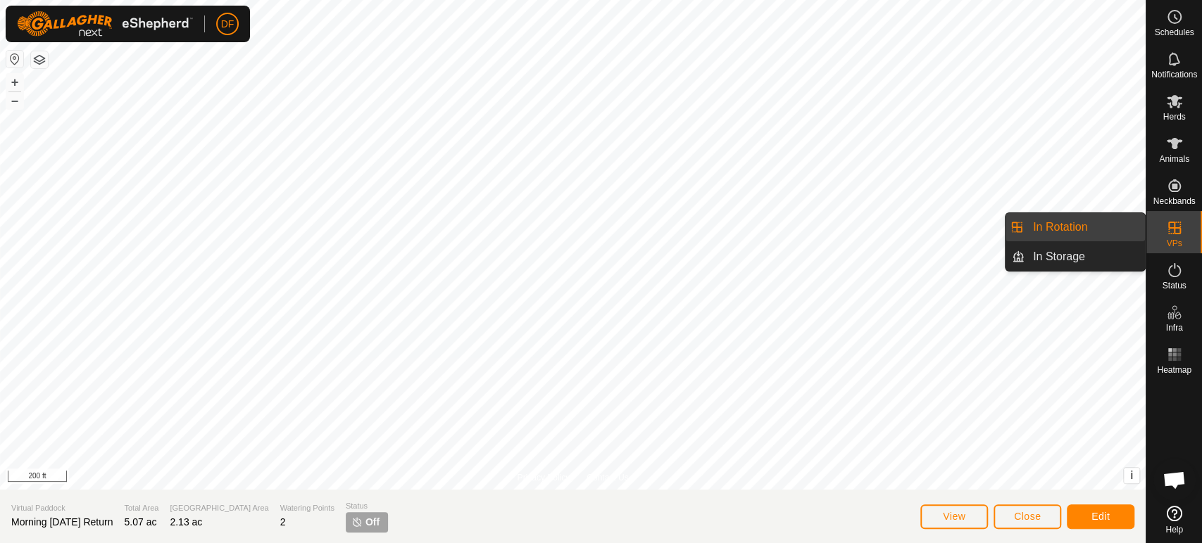
click at [1170, 245] on span "VPs" at bounding box center [1173, 243] width 15 height 8
click at [1102, 225] on link "In Rotation" at bounding box center [1084, 227] width 120 height 28
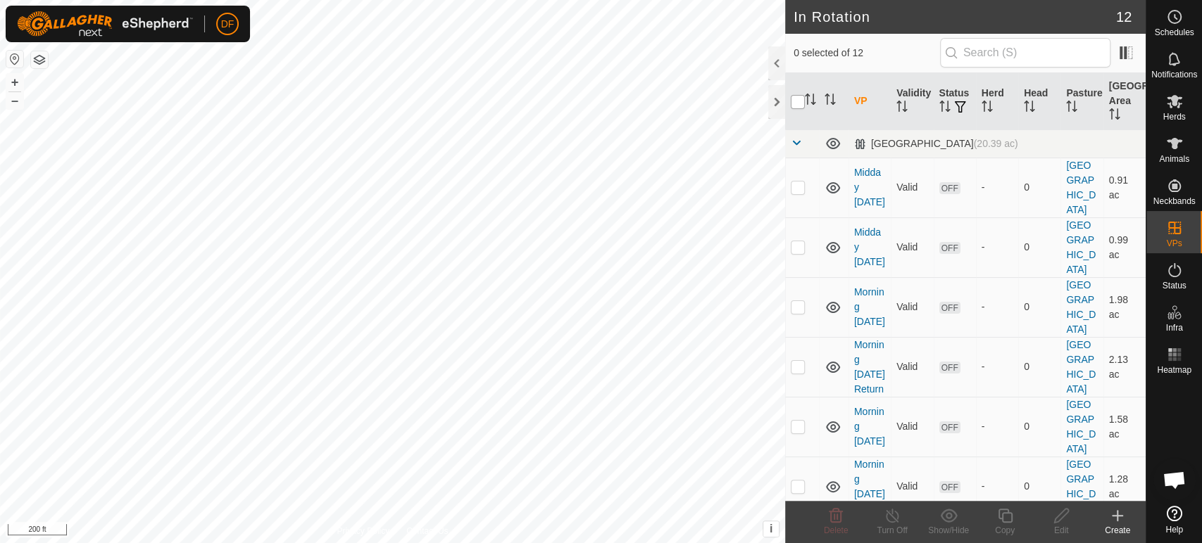
click at [795, 106] on input "checkbox" at bounding box center [798, 102] width 14 height 14
checkbox input "true"
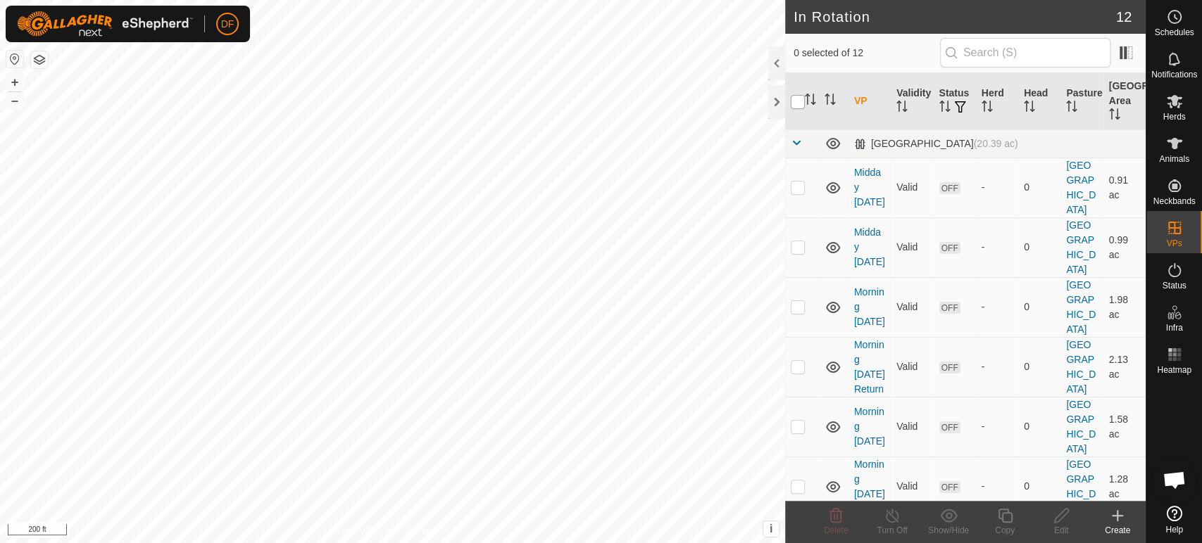
checkbox input "true"
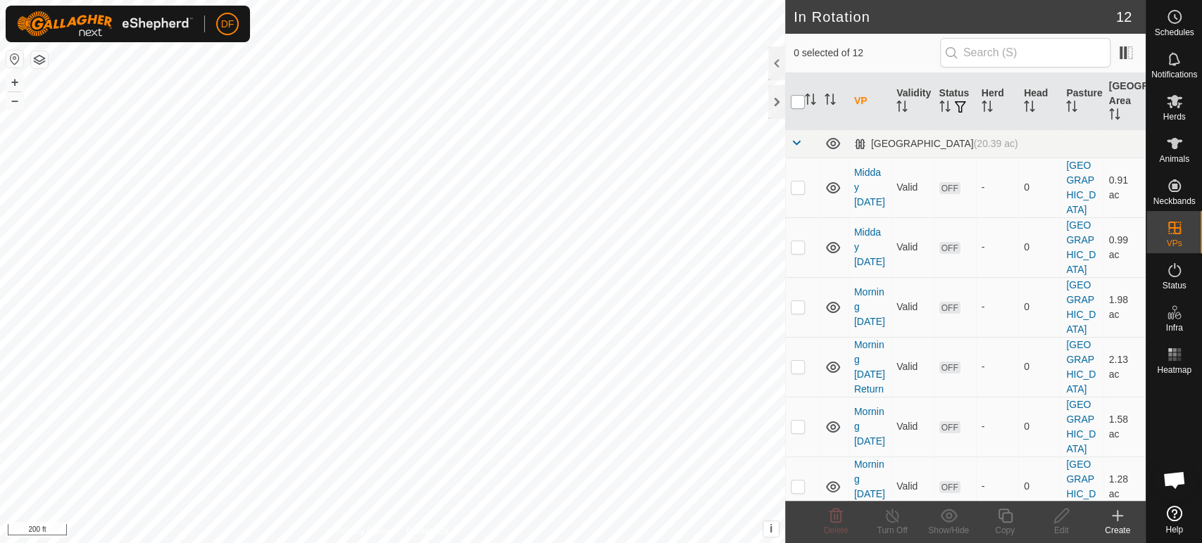
checkbox input "true"
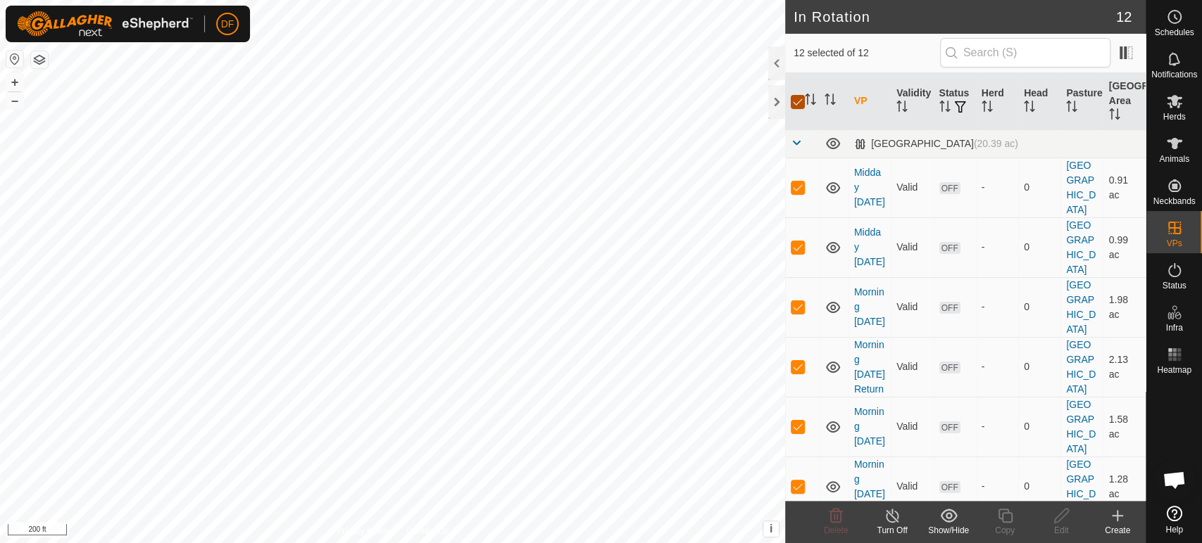
click at [795, 106] on input "checkbox" at bounding box center [798, 102] width 14 height 14
checkbox input "false"
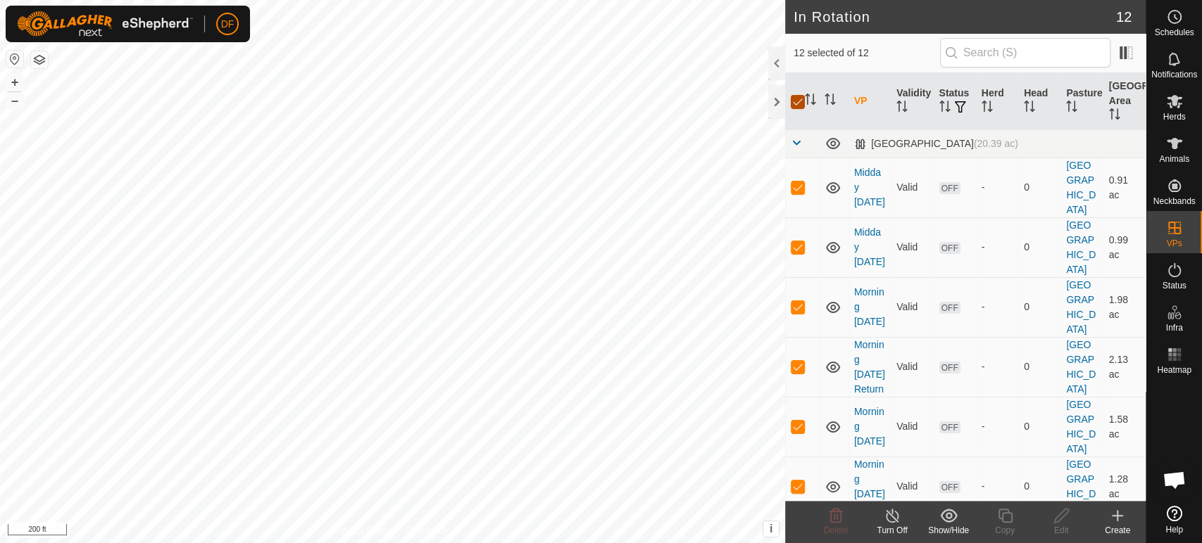
checkbox input "false"
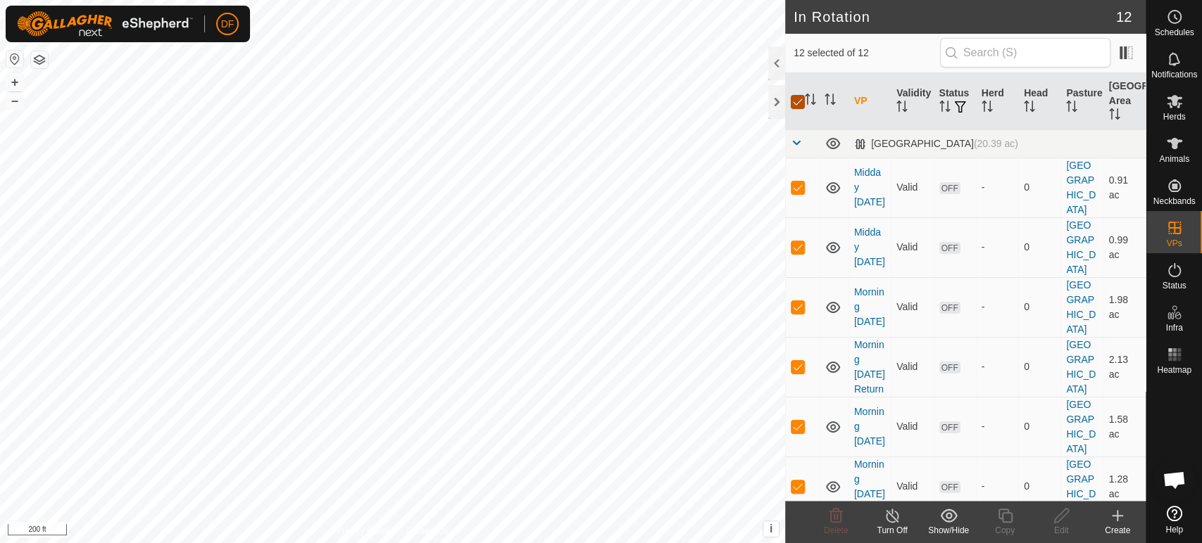
checkbox input "false"
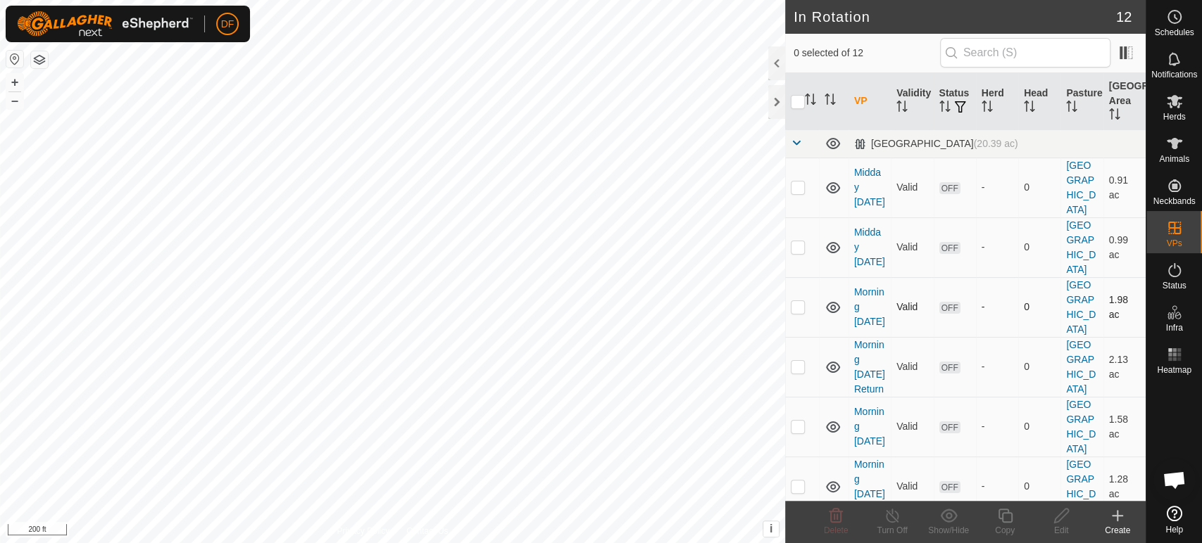
click at [800, 301] on p-checkbox at bounding box center [798, 306] width 14 height 11
checkbox input "false"
click at [797, 101] on input "checkbox" at bounding box center [798, 102] width 14 height 14
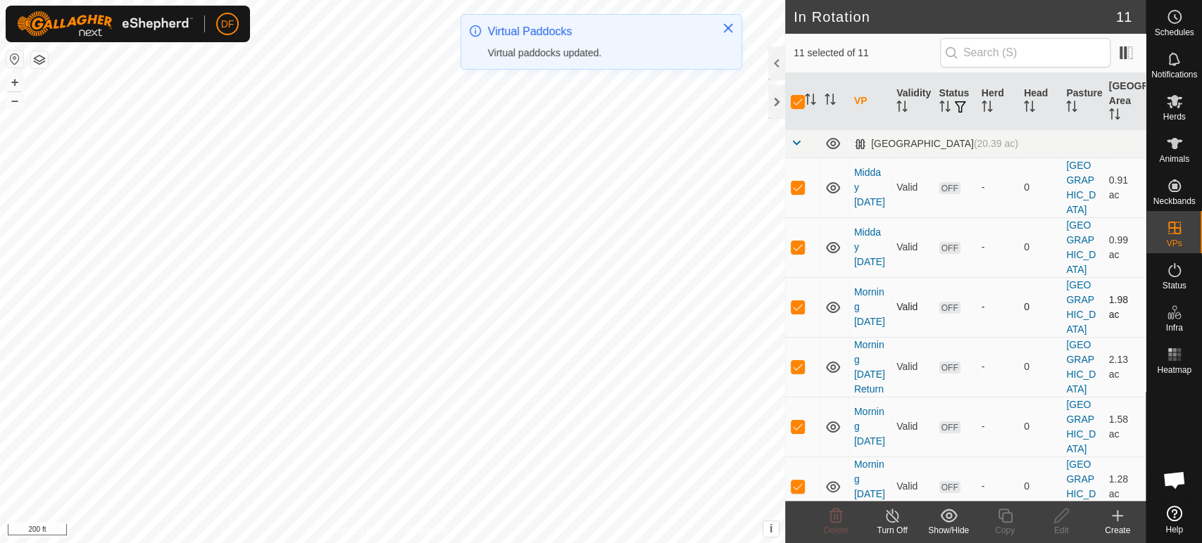
click at [797, 301] on p-checkbox at bounding box center [798, 306] width 14 height 11
checkbox input "false"
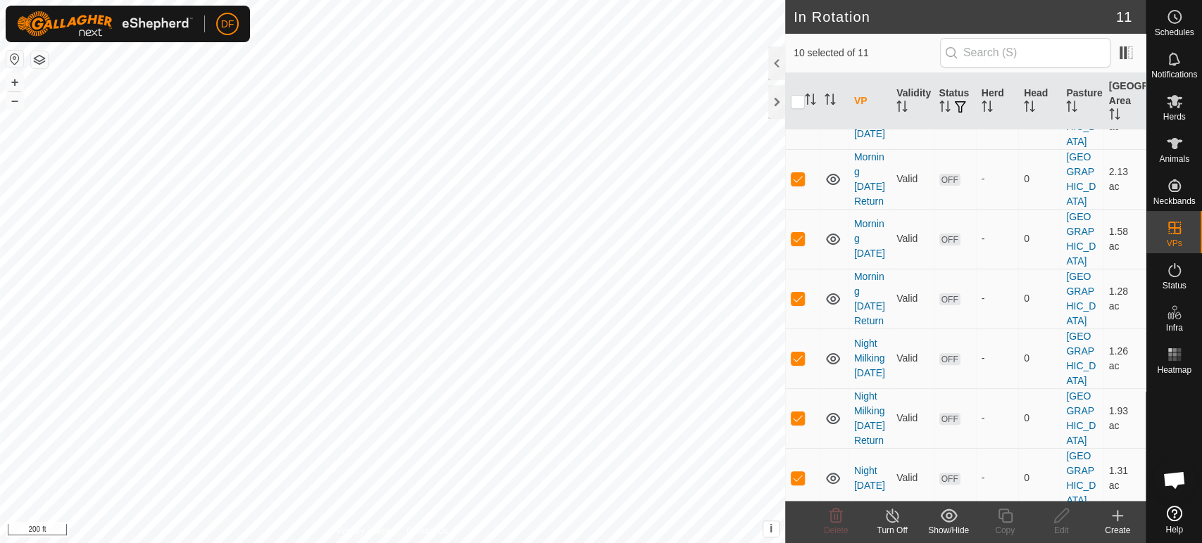
scroll to position [209, 0]
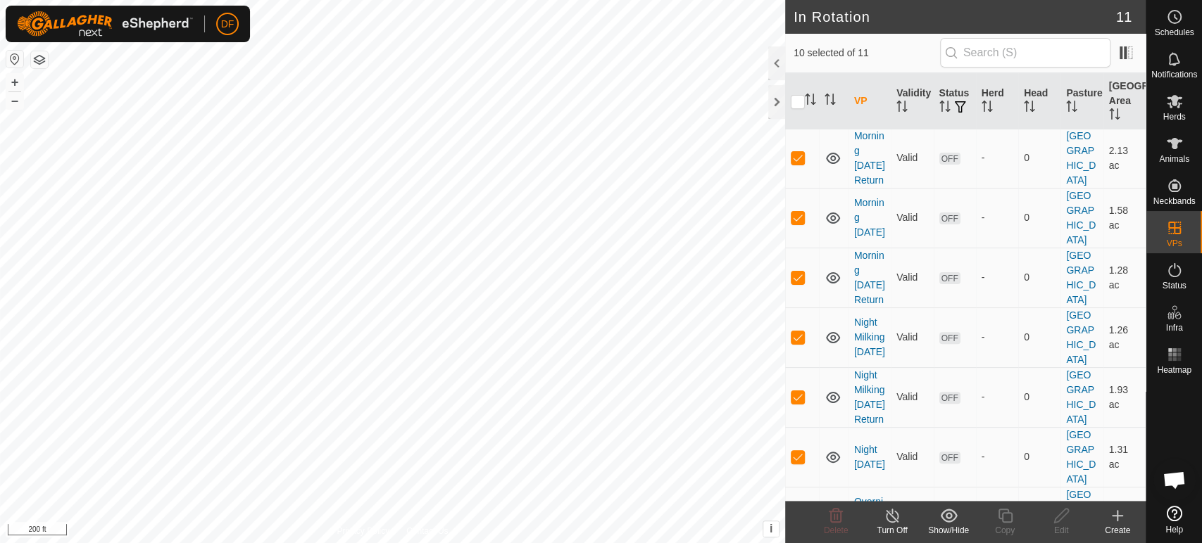
click at [795, 511] on p-checkbox at bounding box center [798, 516] width 14 height 11
checkbox input "false"
click at [839, 520] on icon at bounding box center [835, 516] width 17 height 17
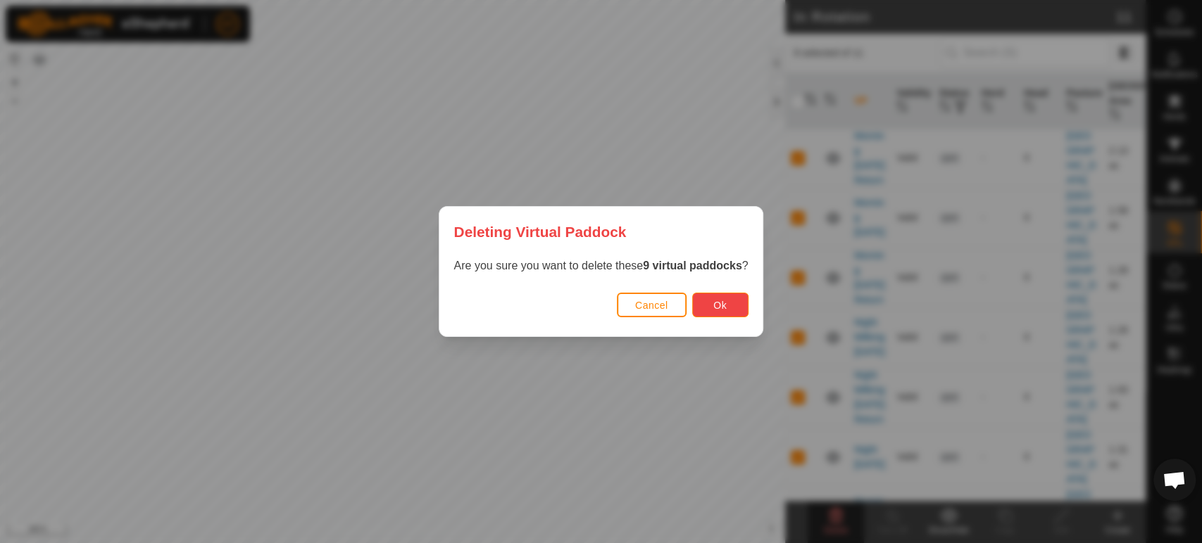
click at [724, 312] on button "Ok" at bounding box center [720, 305] width 56 height 25
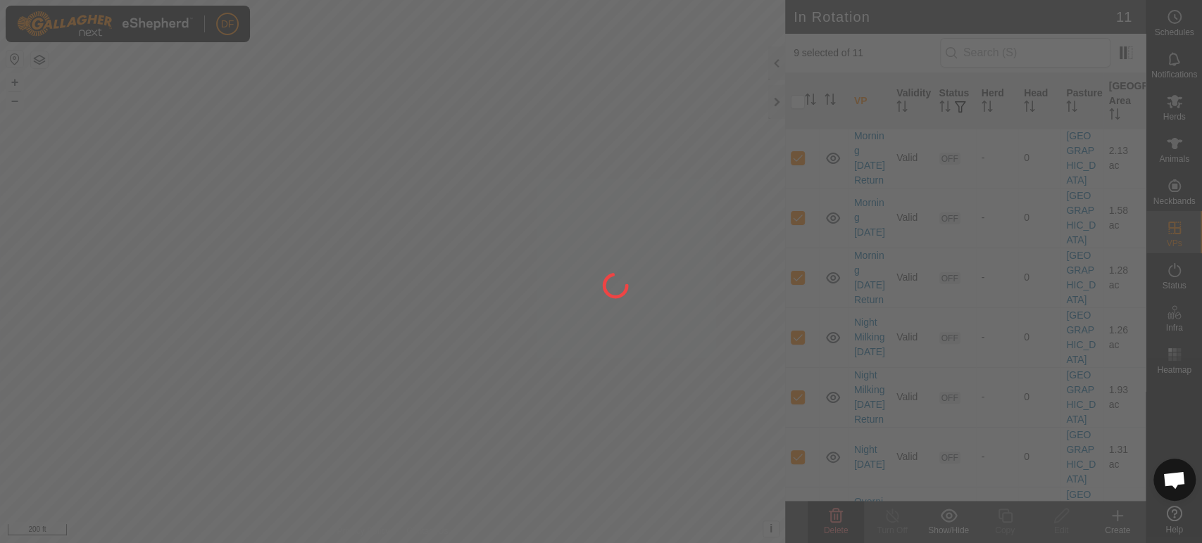
checkbox input "false"
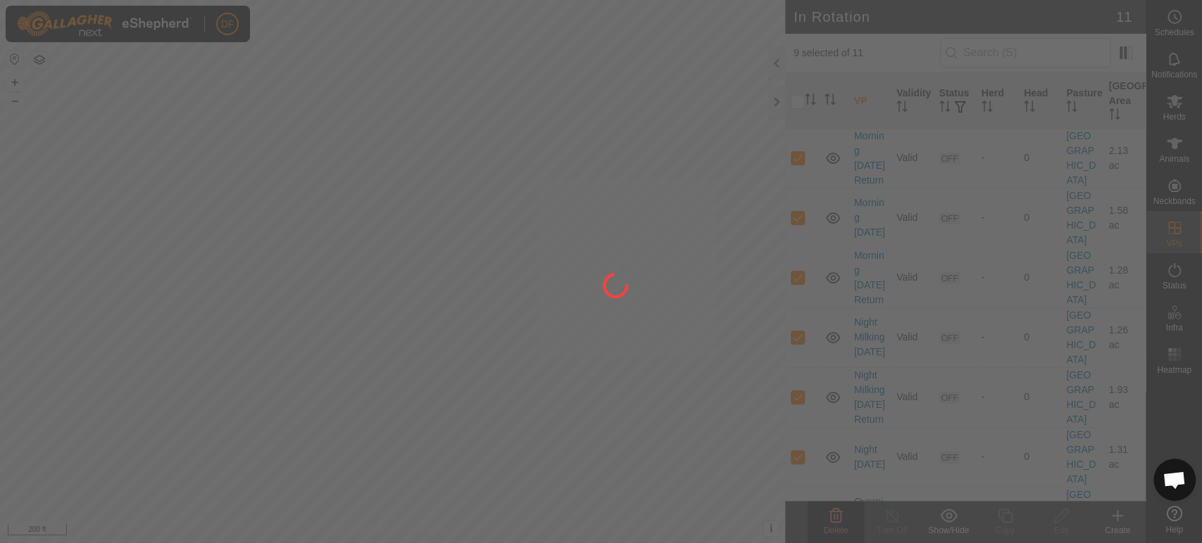
checkbox input "false"
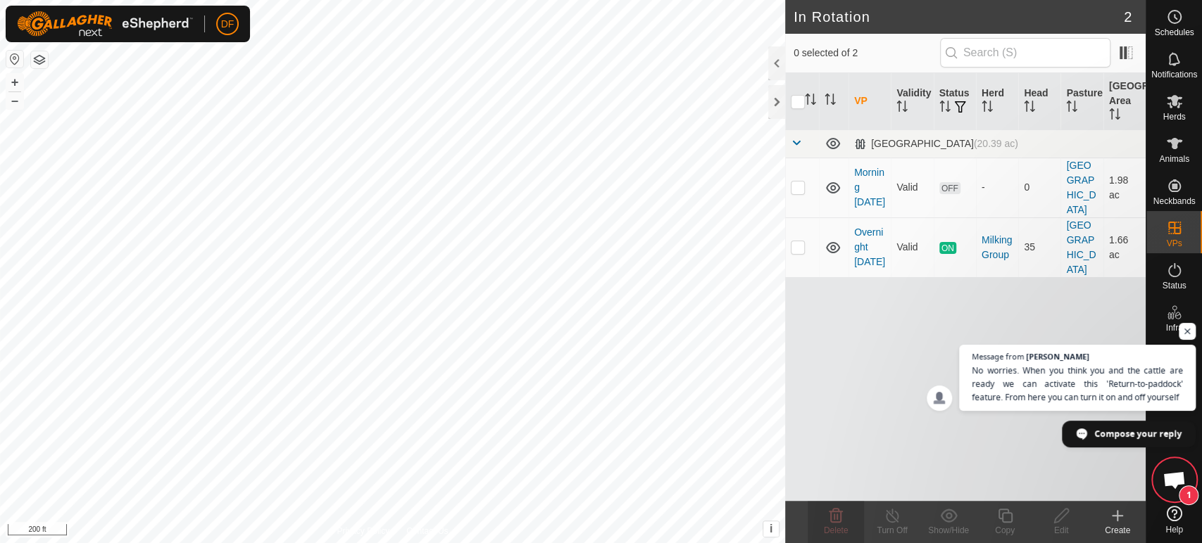
scroll to position [2902, 0]
click at [1169, 486] on span "Open chat" at bounding box center [1173, 482] width 23 height 20
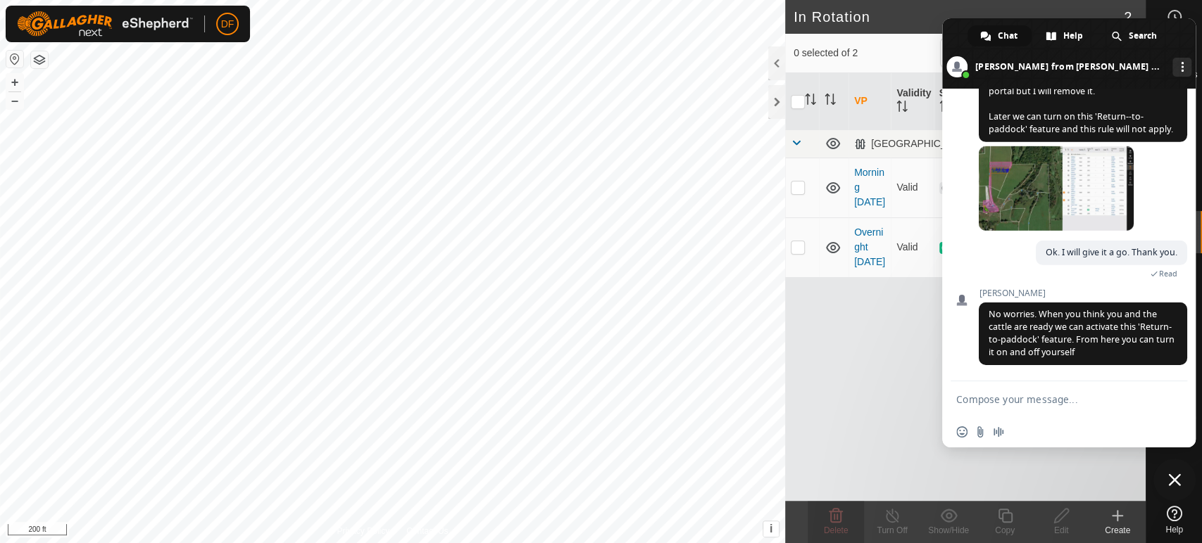
click at [1168, 484] on span "Close chat" at bounding box center [1174, 480] width 13 height 13
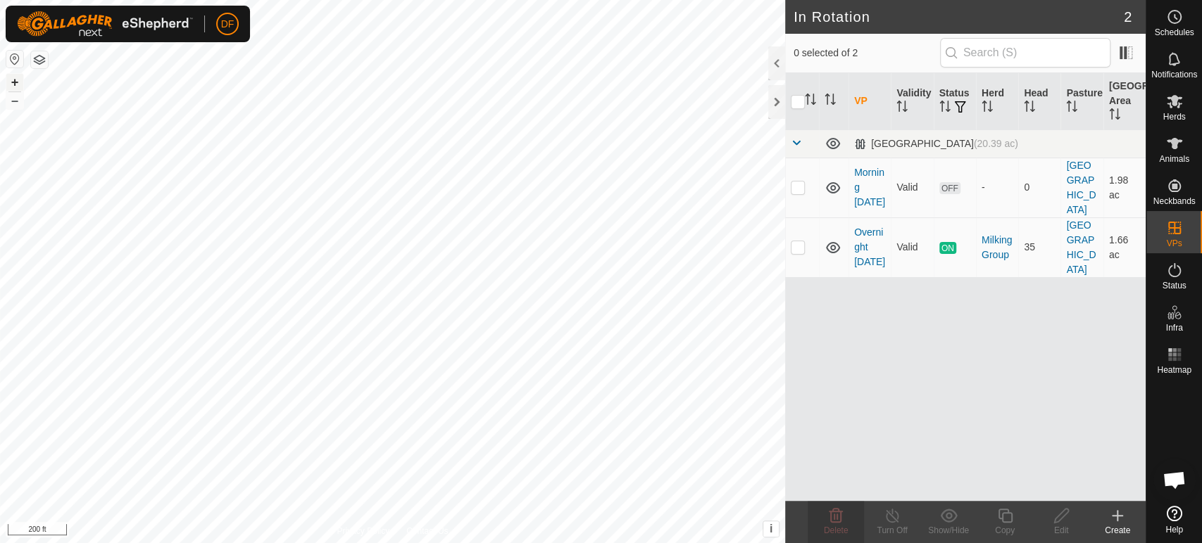
click at [19, 81] on button "+" at bounding box center [14, 82] width 17 height 17
click at [864, 182] on link "Morning [DATE]" at bounding box center [869, 187] width 31 height 41
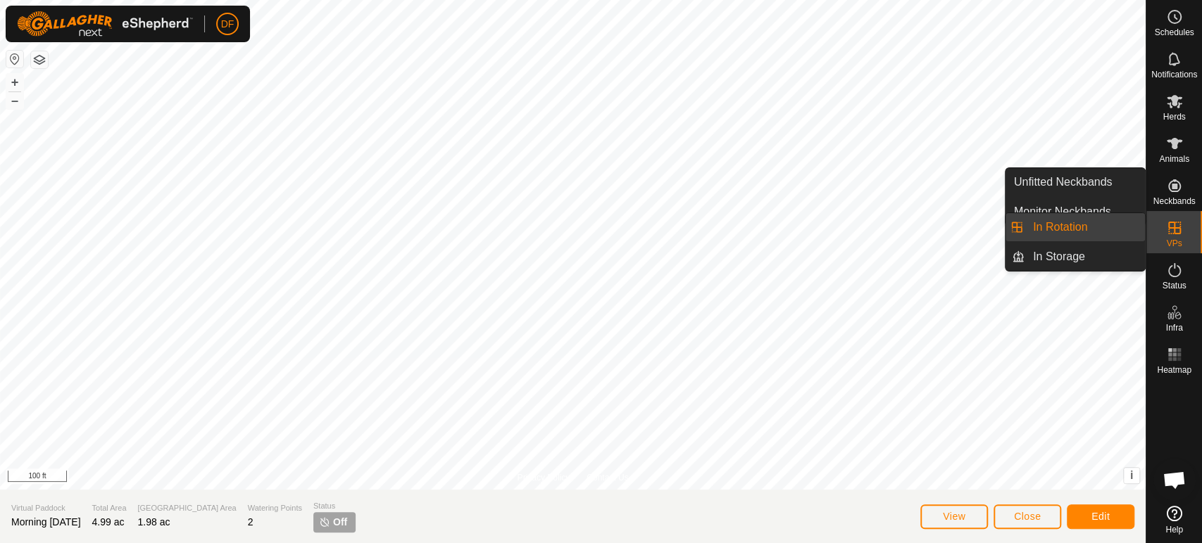
click at [1121, 228] on link "In Rotation" at bounding box center [1084, 227] width 120 height 28
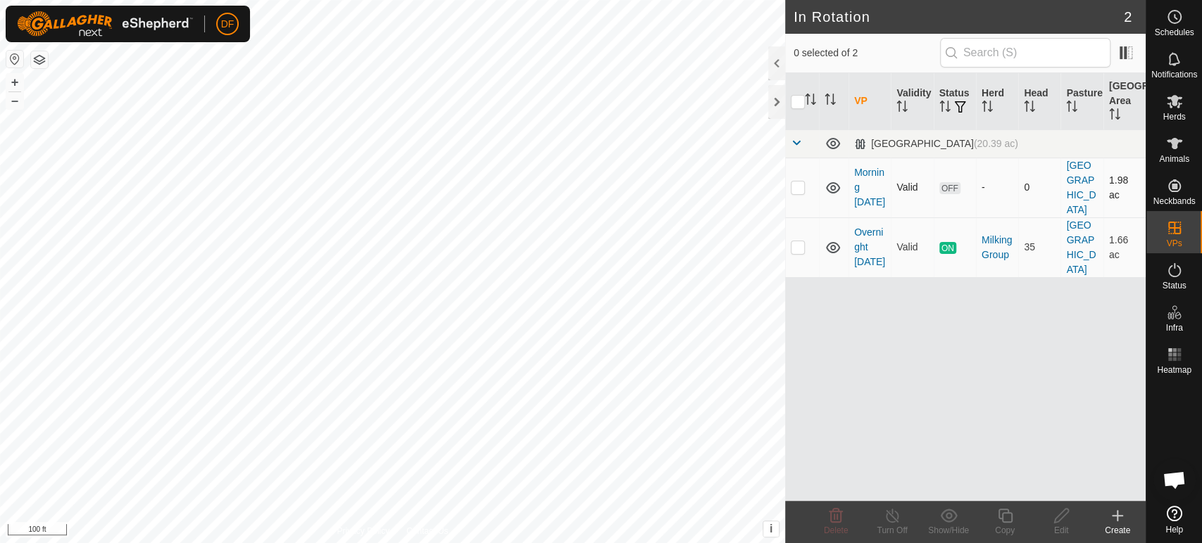
click at [799, 184] on p-checkbox at bounding box center [798, 187] width 14 height 11
checkbox input "true"
click at [1002, 522] on icon at bounding box center [1005, 516] width 14 height 14
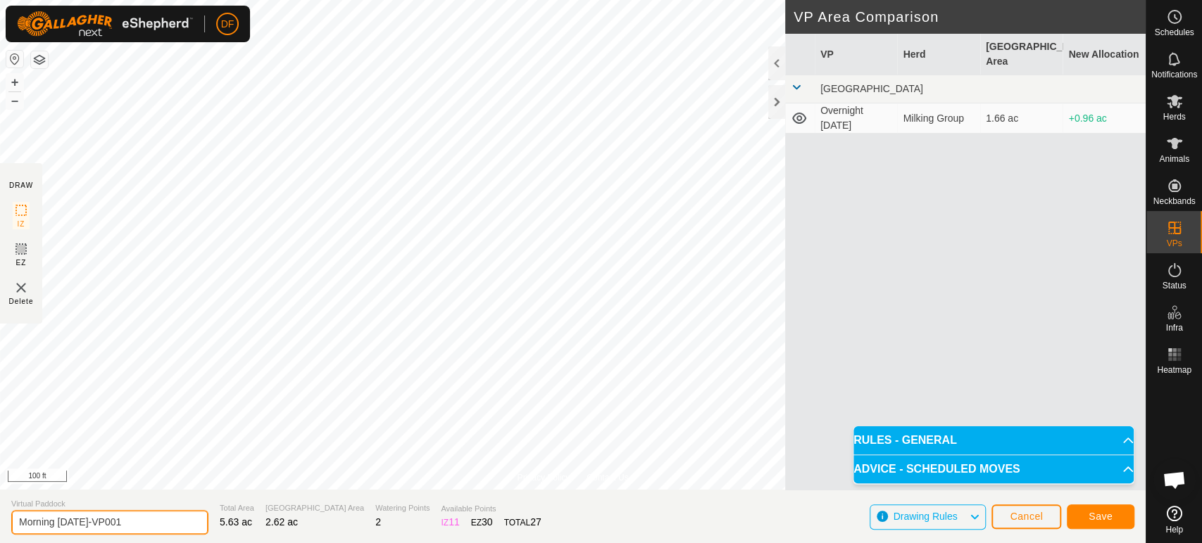
drag, startPoint x: 124, startPoint y: 519, endPoint x: 18, endPoint y: 515, distance: 106.4
click at [18, 515] on input "Morning [DATE]-VP001" at bounding box center [109, 522] width 197 height 25
type input "Midday [DATE]"
click at [1082, 519] on button "Save" at bounding box center [1101, 517] width 68 height 25
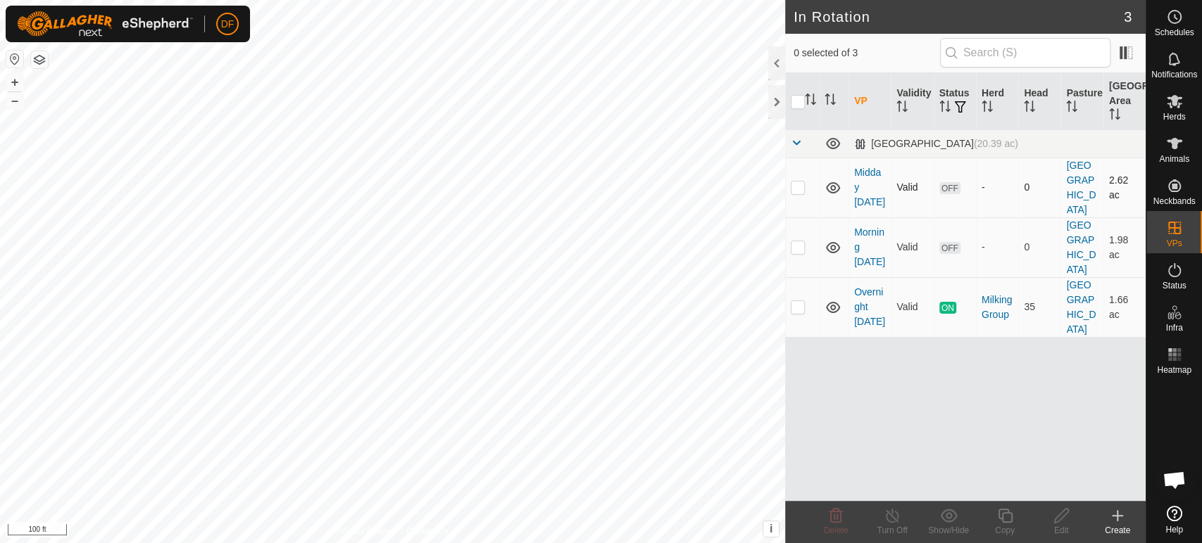
click at [799, 182] on p-checkbox at bounding box center [798, 187] width 14 height 11
checkbox input "true"
click at [991, 520] on copy-svg-icon at bounding box center [1004, 516] width 56 height 17
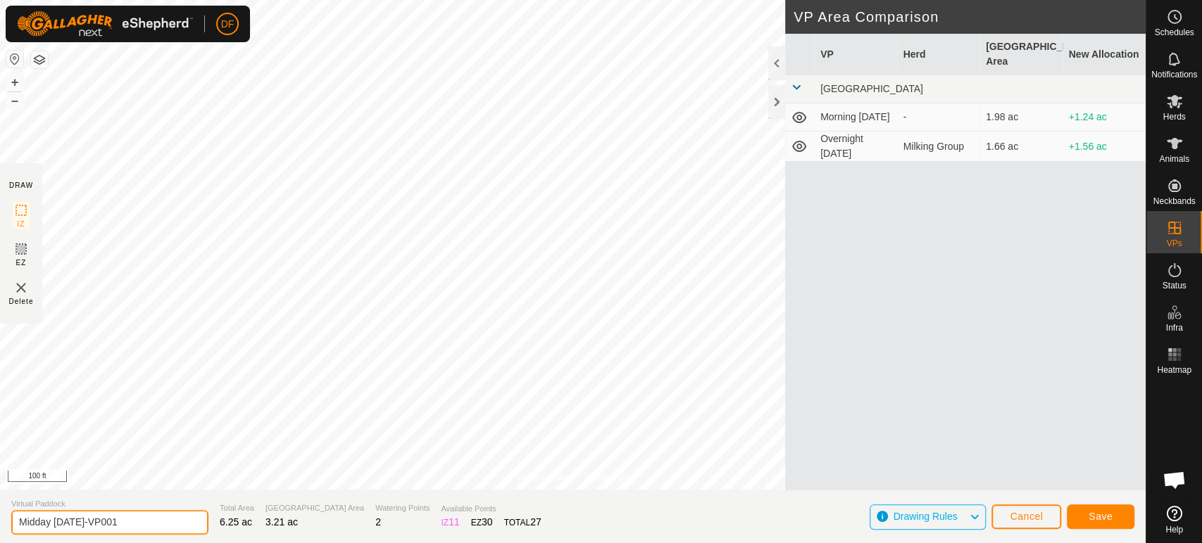
drag, startPoint x: 115, startPoint y: 522, endPoint x: 82, endPoint y: 522, distance: 33.8
click at [82, 522] on input "Midday [DATE]-VP001" at bounding box center [109, 522] width 197 height 25
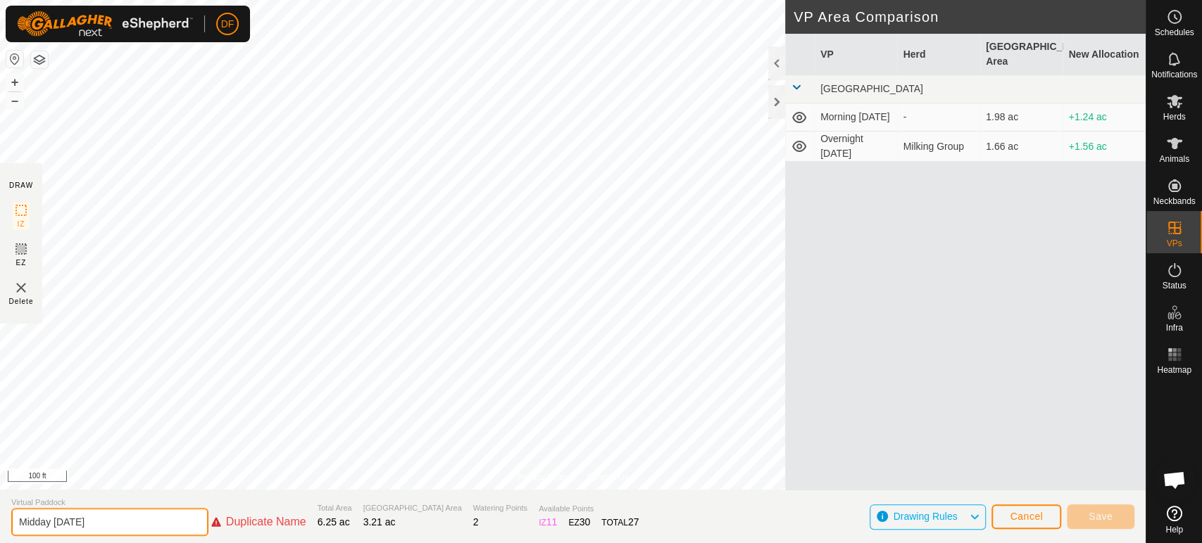
drag, startPoint x: 51, startPoint y: 522, endPoint x: 0, endPoint y: 524, distance: 51.4
click at [0, 524] on section "Virtual Paddock Midday [DATE] Duplicate Name Total Area 6.25 ac Grazing Area 3.…" at bounding box center [572, 517] width 1145 height 54
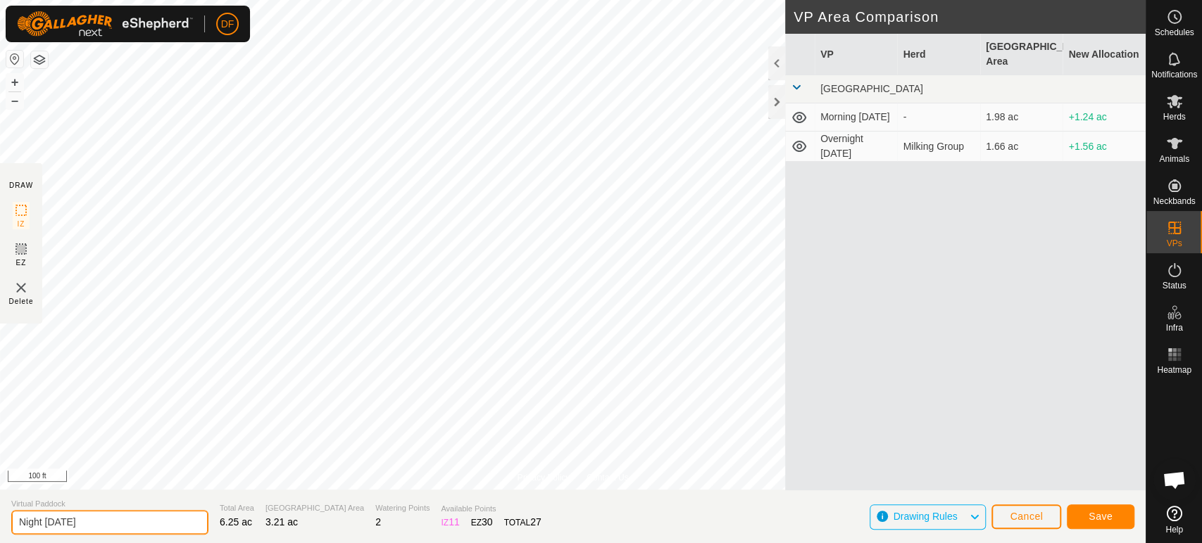
type input "Night [DATE]"
click at [1087, 517] on button "Save" at bounding box center [1101, 517] width 68 height 25
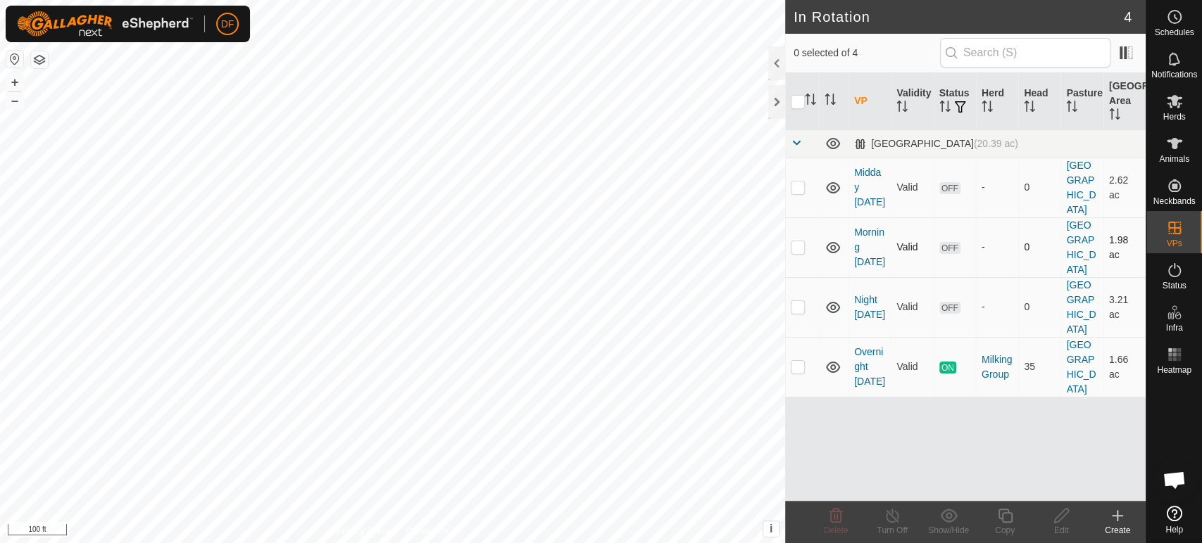
click at [798, 241] on p-checkbox at bounding box center [798, 246] width 14 height 11
checkbox input "true"
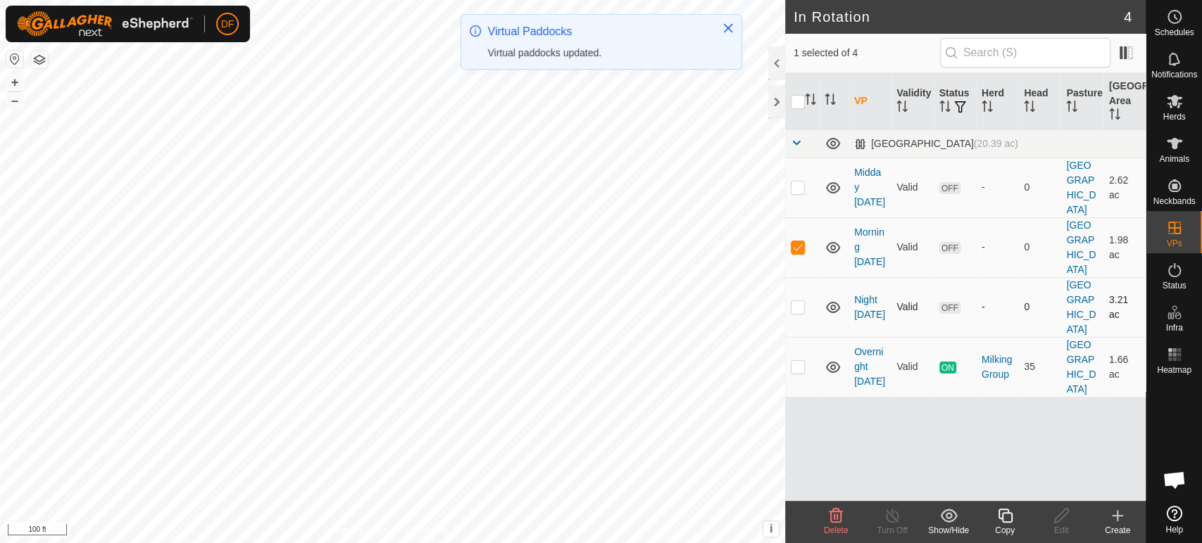
click at [803, 301] on p-checkbox at bounding box center [798, 306] width 14 height 11
checkbox input "true"
click at [793, 241] on p-checkbox at bounding box center [798, 246] width 14 height 11
checkbox input "false"
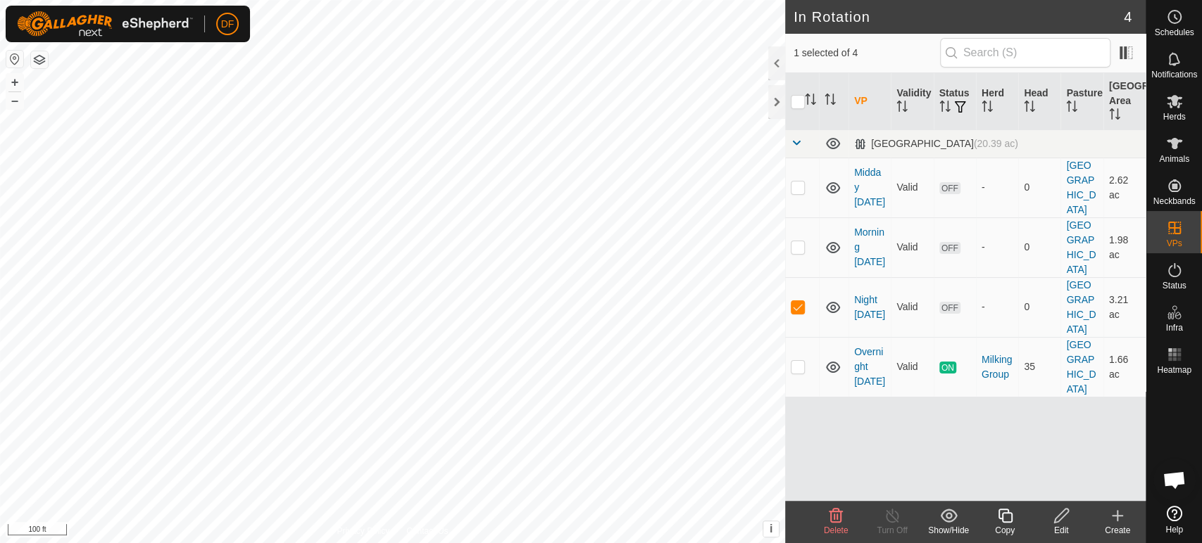
click at [995, 528] on div "Copy" at bounding box center [1004, 530] width 56 height 13
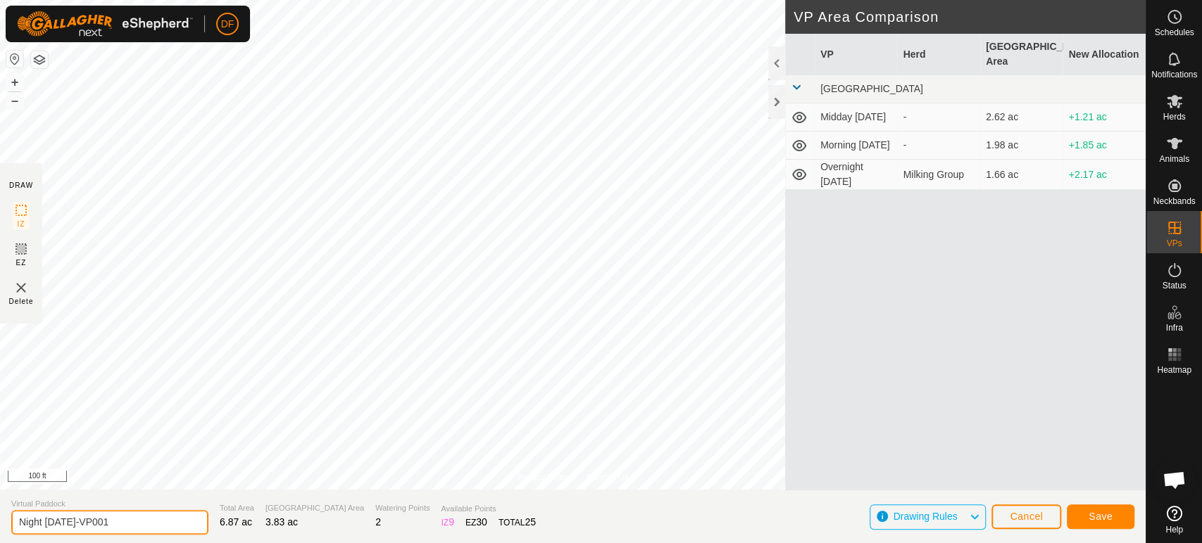
drag, startPoint x: 111, startPoint y: 526, endPoint x: 15, endPoint y: 523, distance: 95.8
click at [15, 523] on input "Night [DATE]-VP001" at bounding box center [109, 522] width 197 height 25
type input "Morning [DATE]"
click at [1113, 517] on button "Save" at bounding box center [1101, 517] width 68 height 25
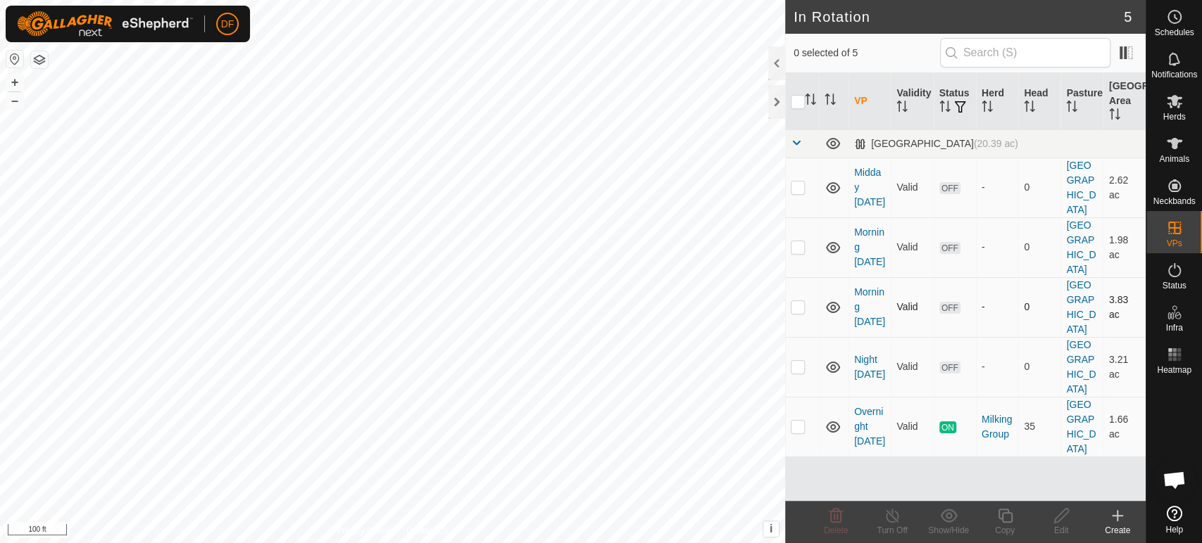
click at [803, 301] on p-checkbox at bounding box center [798, 306] width 14 height 11
checkbox input "true"
click at [1006, 515] on icon at bounding box center [1005, 516] width 18 height 17
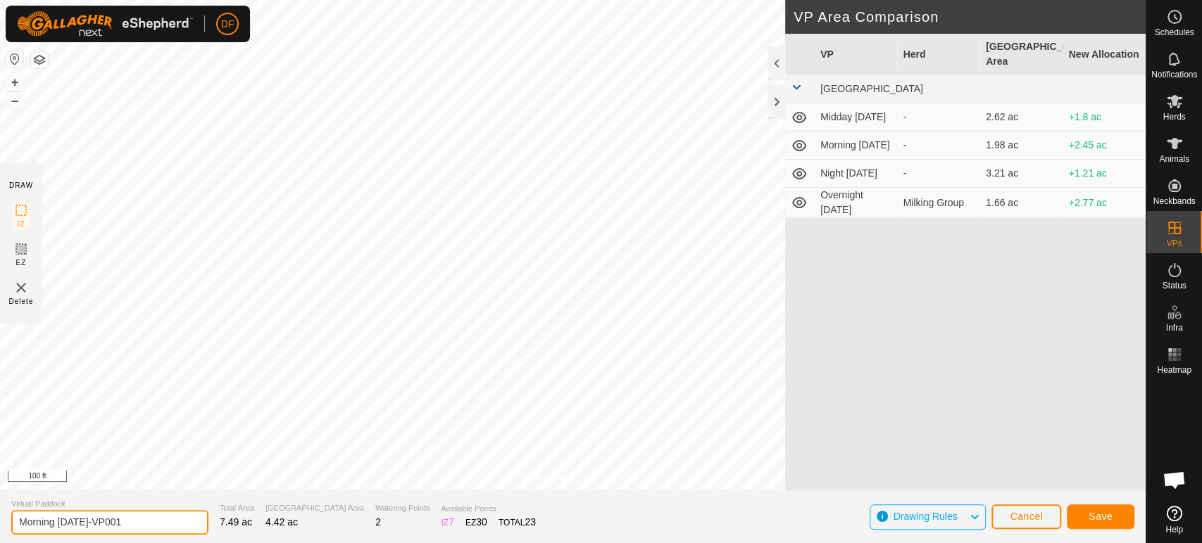
drag, startPoint x: 118, startPoint y: 523, endPoint x: 17, endPoint y: 524, distance: 101.4
click at [17, 524] on input "Morning [DATE]-VP001" at bounding box center [109, 522] width 197 height 25
type input "Afternoon to Night [DATE]"
click at [1105, 511] on span "Save" at bounding box center [1100, 516] width 24 height 11
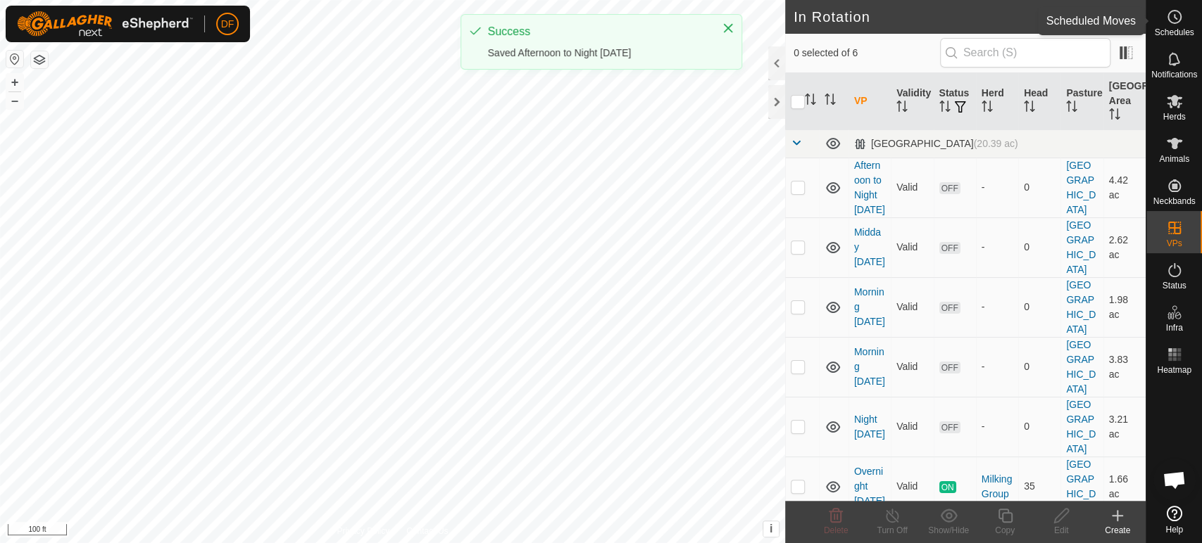
click at [1181, 28] on span "Schedules" at bounding box center [1173, 32] width 39 height 8
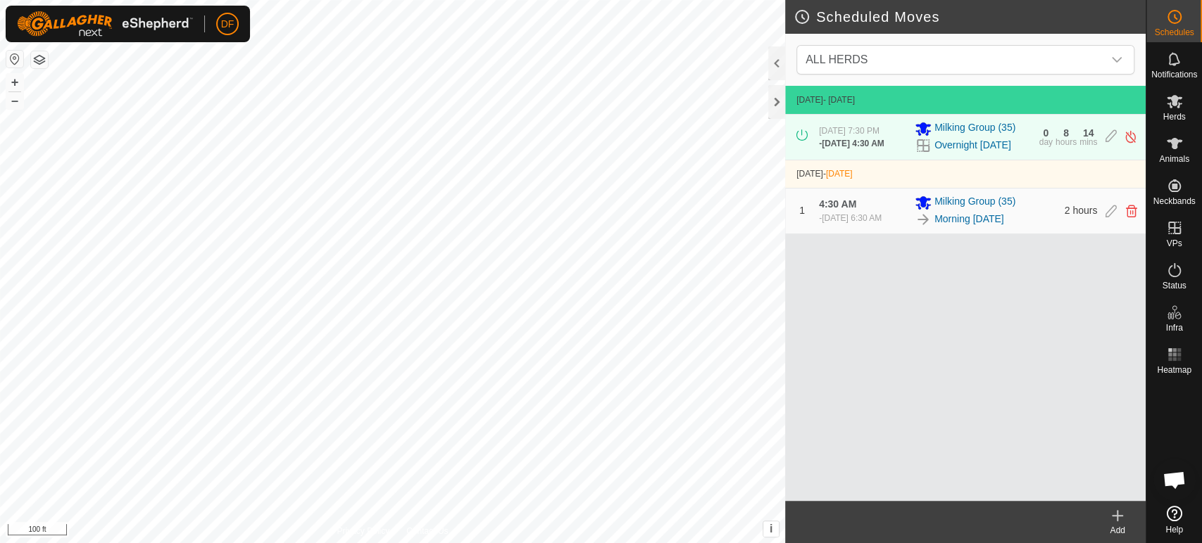
click at [1115, 515] on icon at bounding box center [1117, 516] width 17 height 17
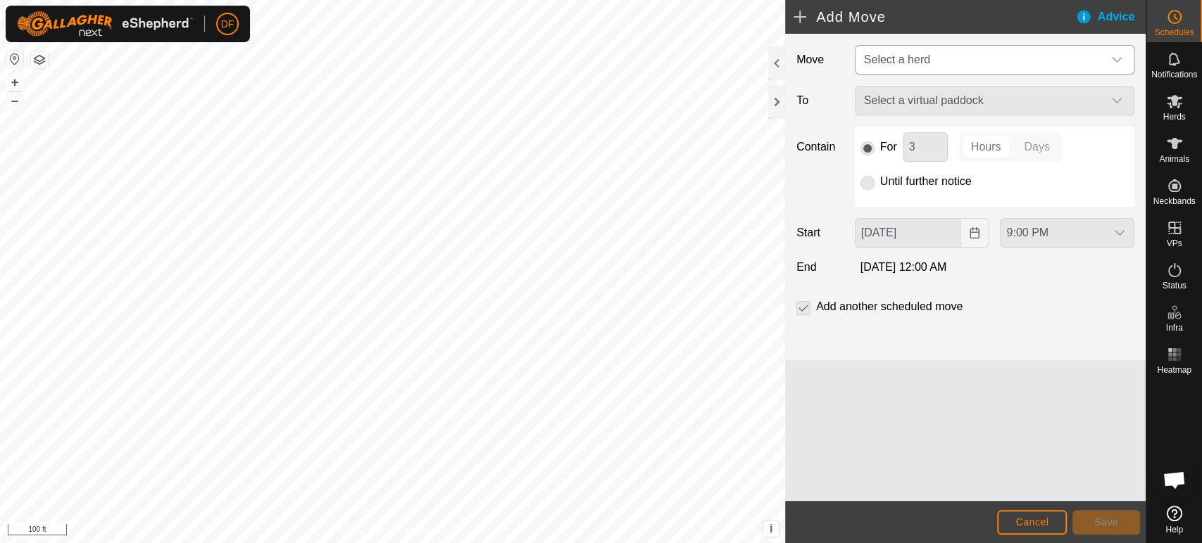
click at [919, 58] on span "Select a herd" at bounding box center [897, 60] width 66 height 12
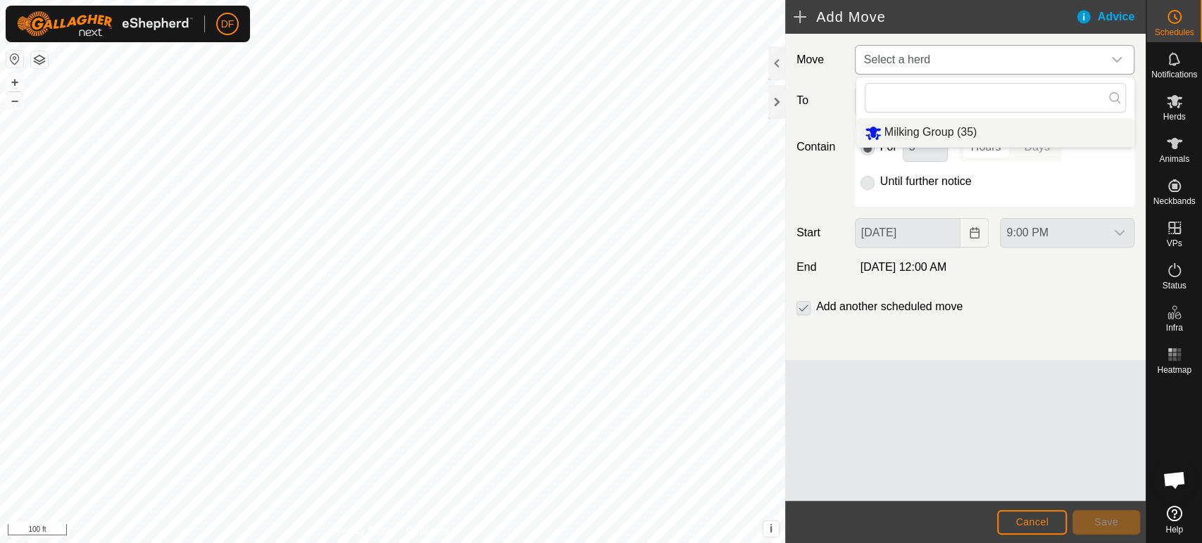
click at [920, 136] on li "Milking Group (35)" at bounding box center [995, 132] width 278 height 29
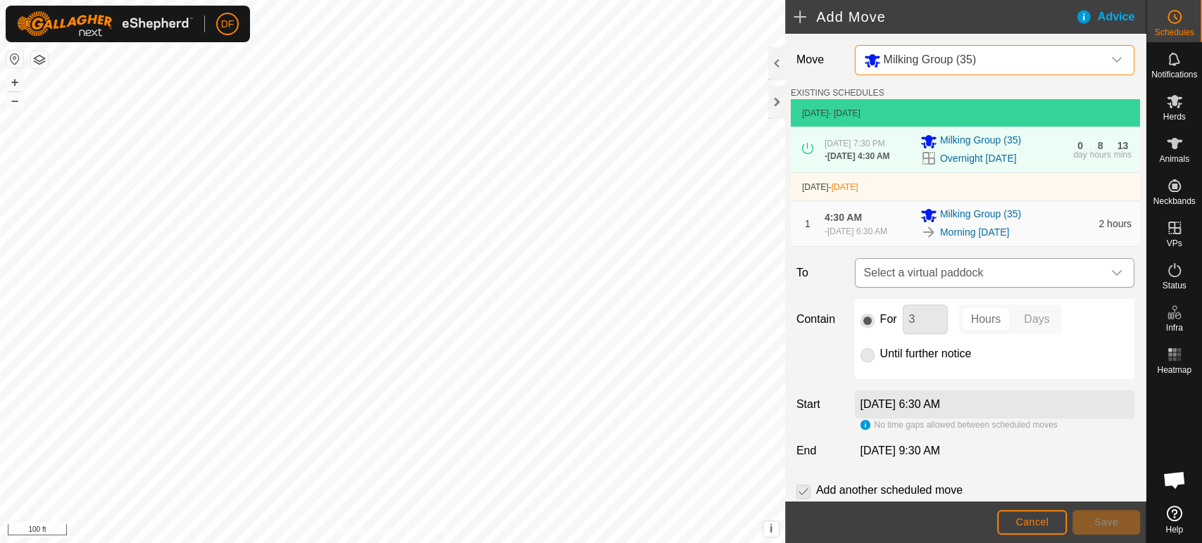
click at [903, 279] on span "Select a virtual paddock" at bounding box center [980, 273] width 244 height 28
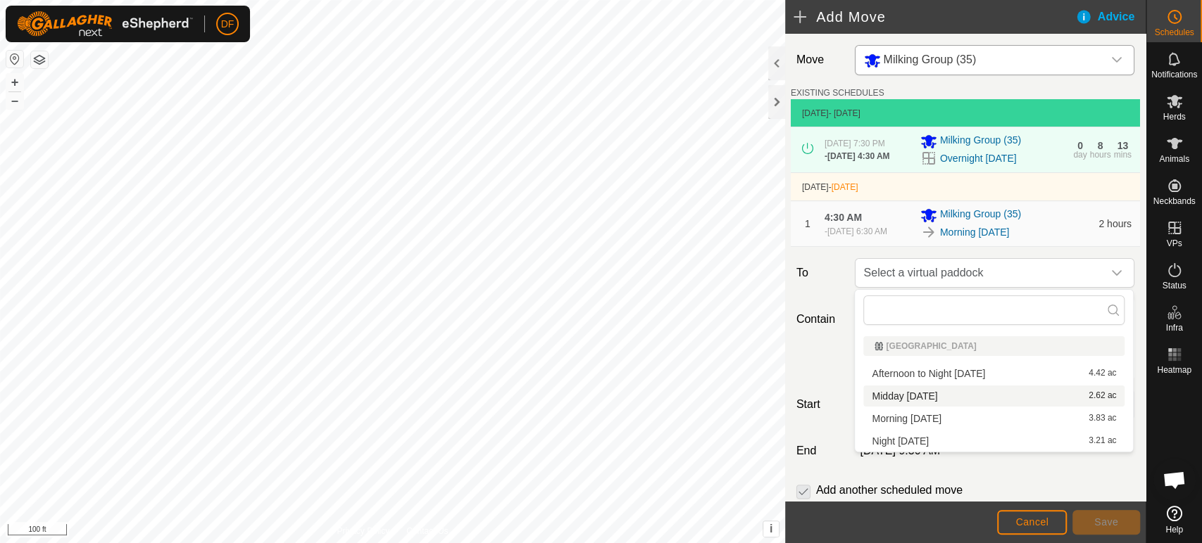
click at [917, 390] on li "Midday [DATE] 2.62 ac" at bounding box center [993, 396] width 261 height 21
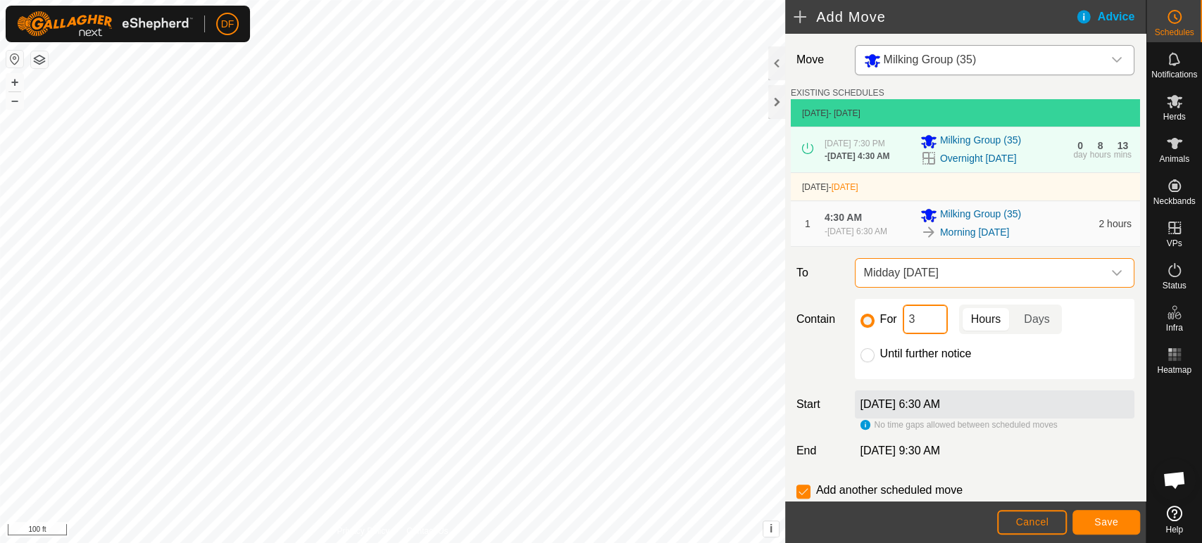
click at [917, 320] on input "3" at bounding box center [925, 320] width 45 height 30
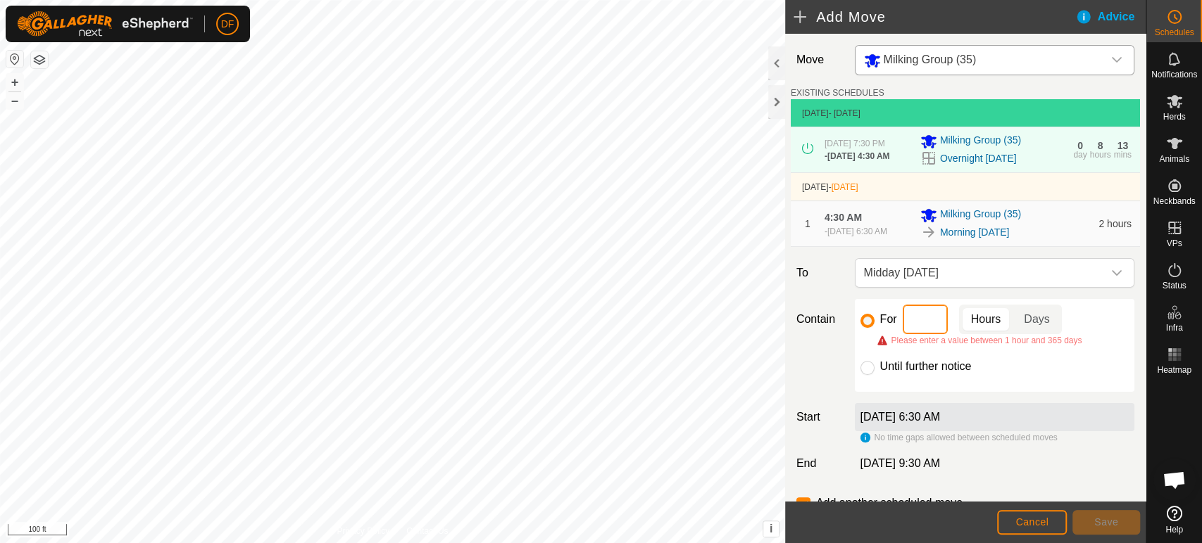
type input "8"
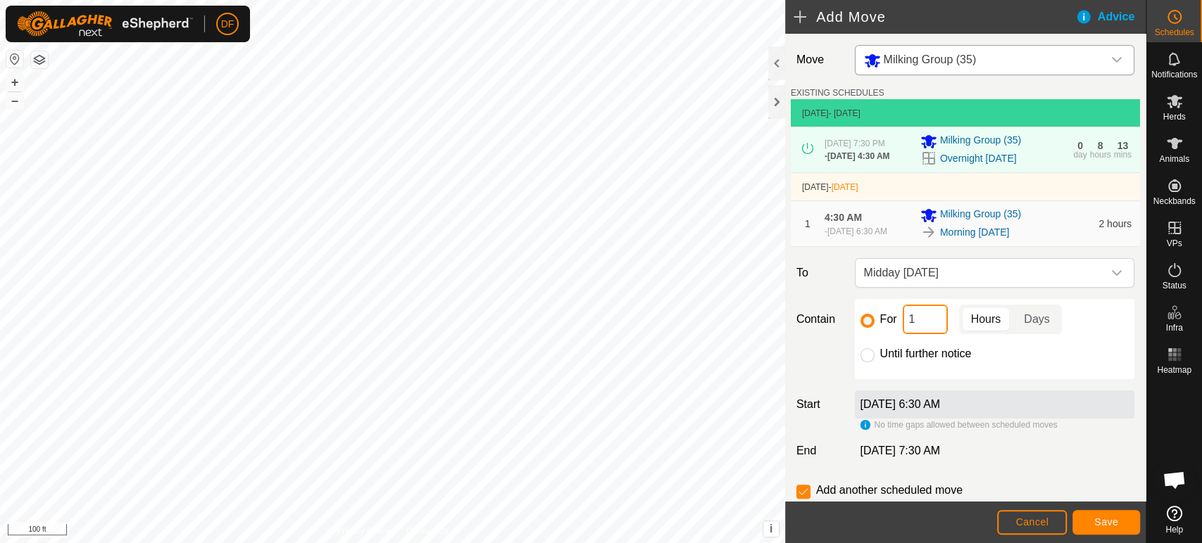
type input "12"
click at [1106, 527] on span "Save" at bounding box center [1106, 522] width 24 height 11
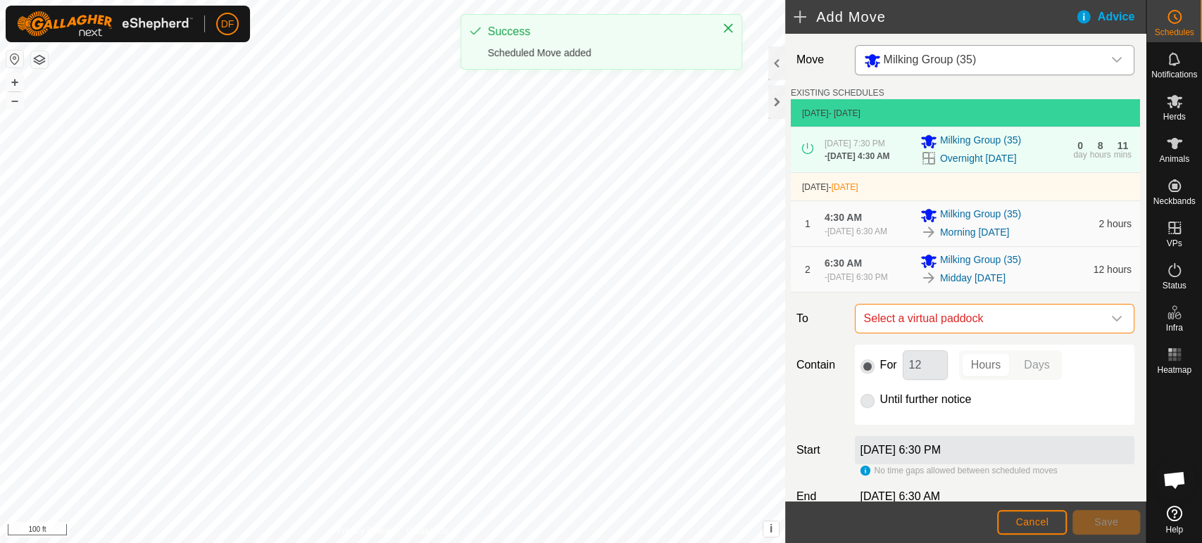
click at [1036, 322] on span "Select a virtual paddock" at bounding box center [980, 319] width 244 height 28
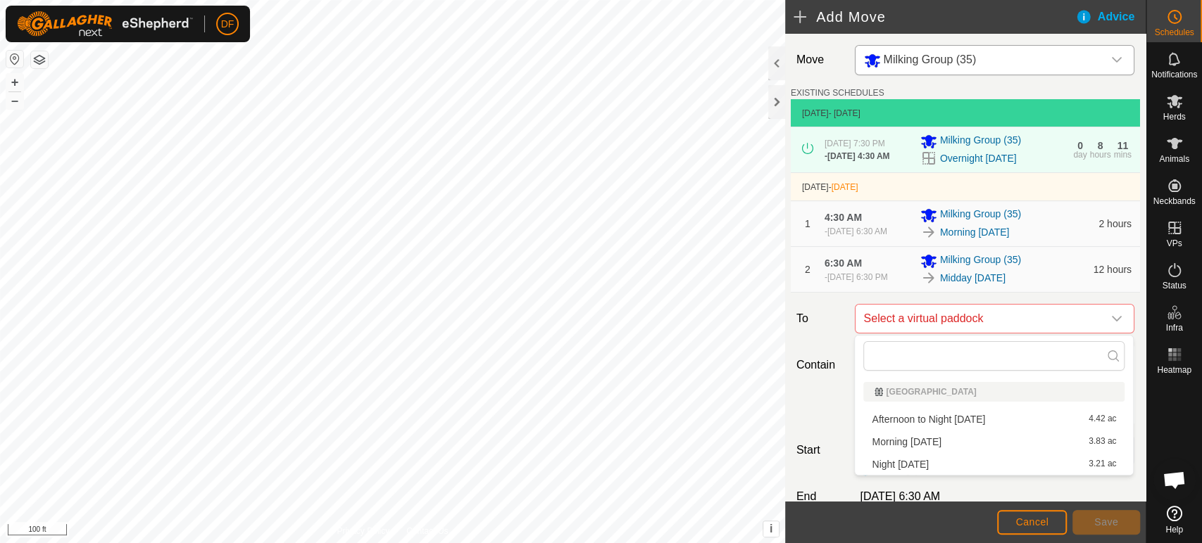
click at [900, 466] on li "Night [DATE] 3.21 ac" at bounding box center [993, 464] width 261 height 21
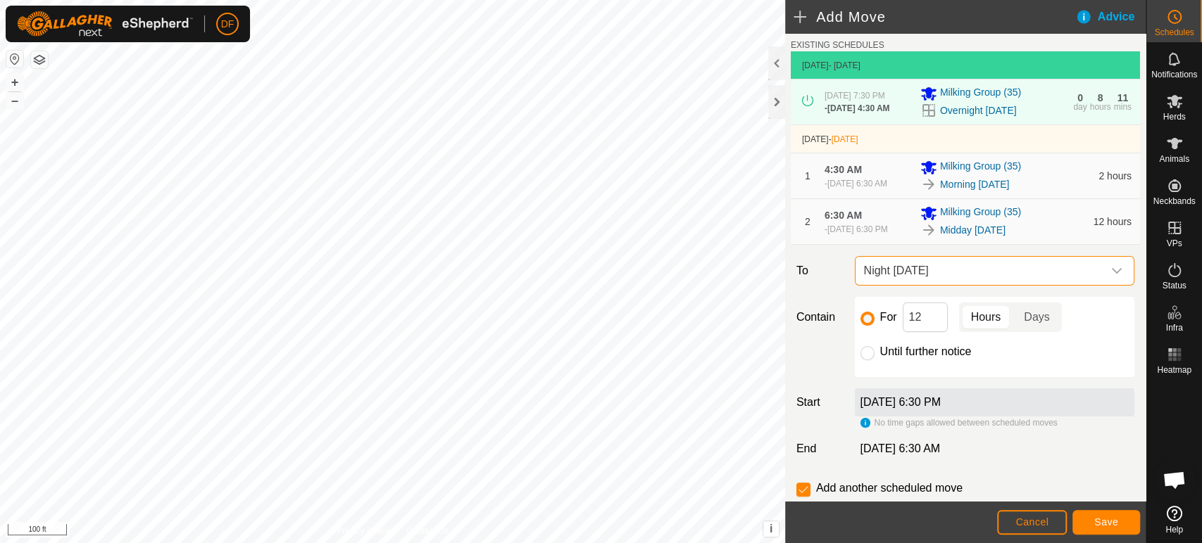
scroll to position [87, 0]
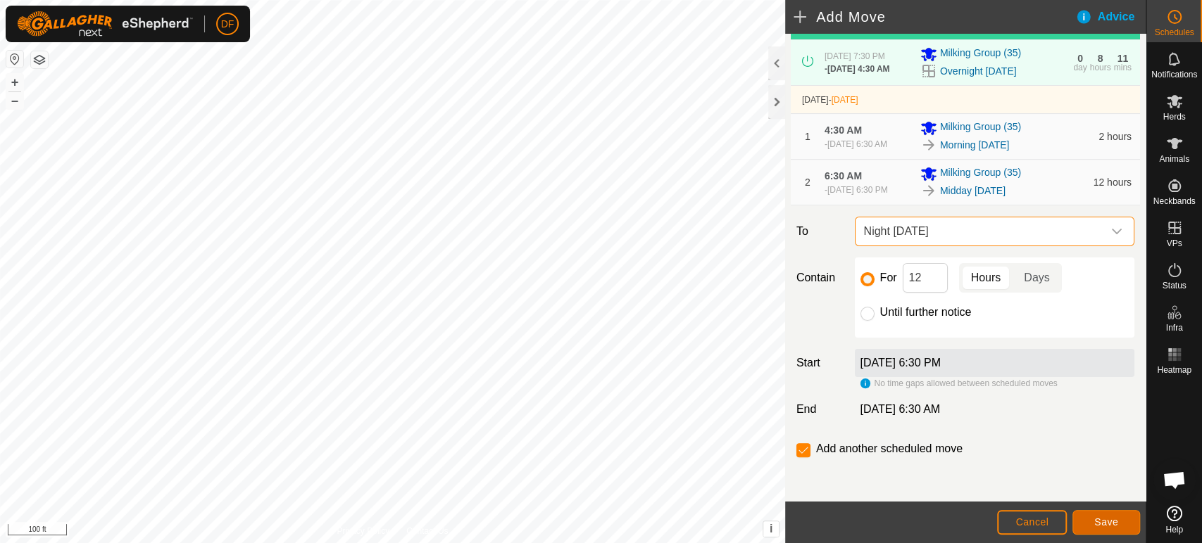
click at [1088, 518] on button "Save" at bounding box center [1106, 522] width 68 height 25
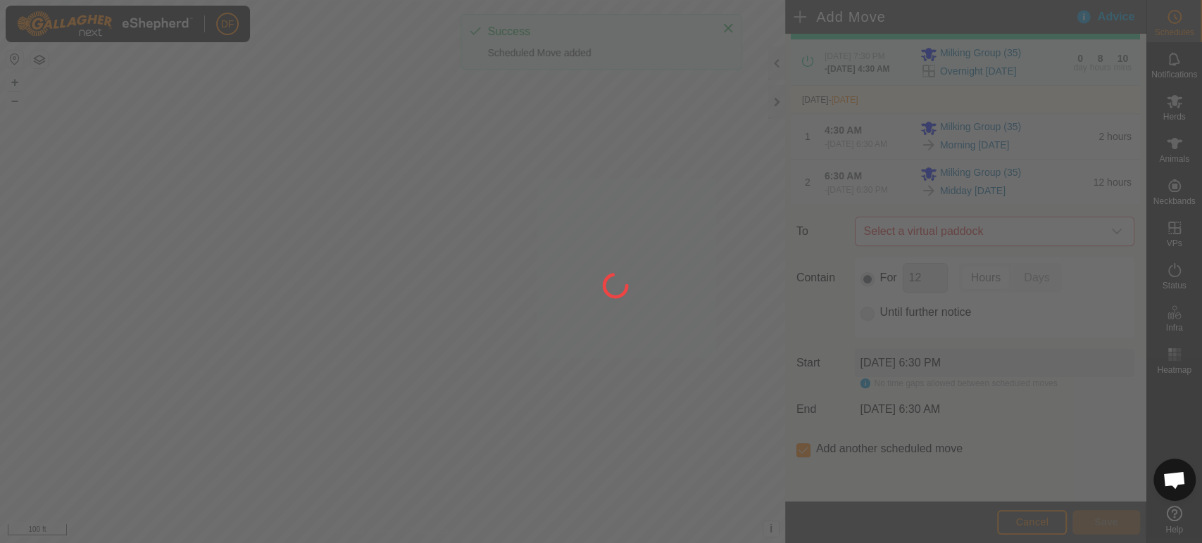
scroll to position [0, 0]
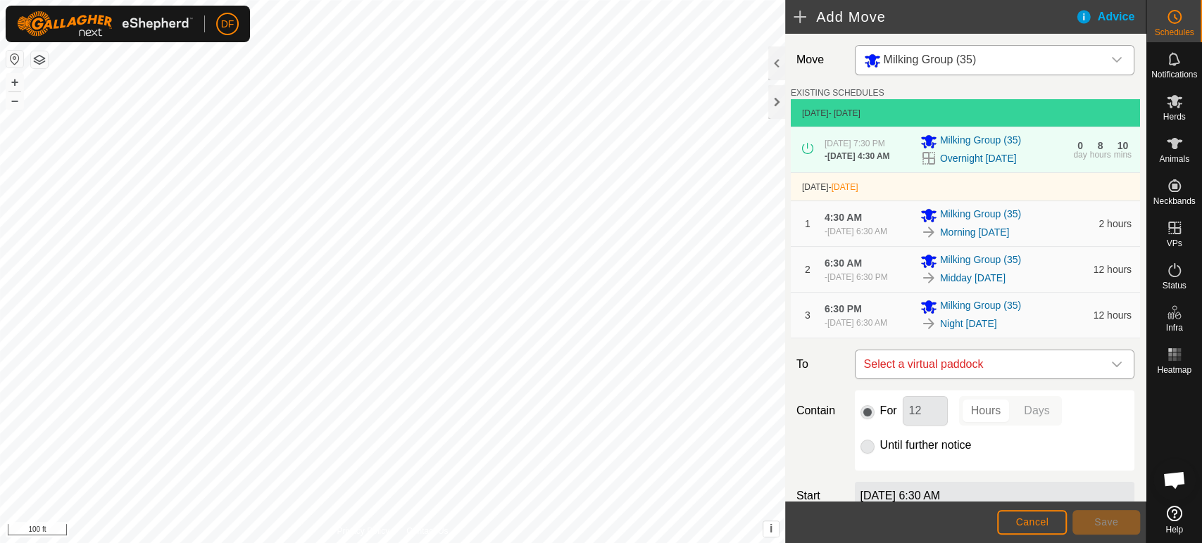
click at [985, 368] on span "Select a virtual paddock" at bounding box center [980, 365] width 244 height 28
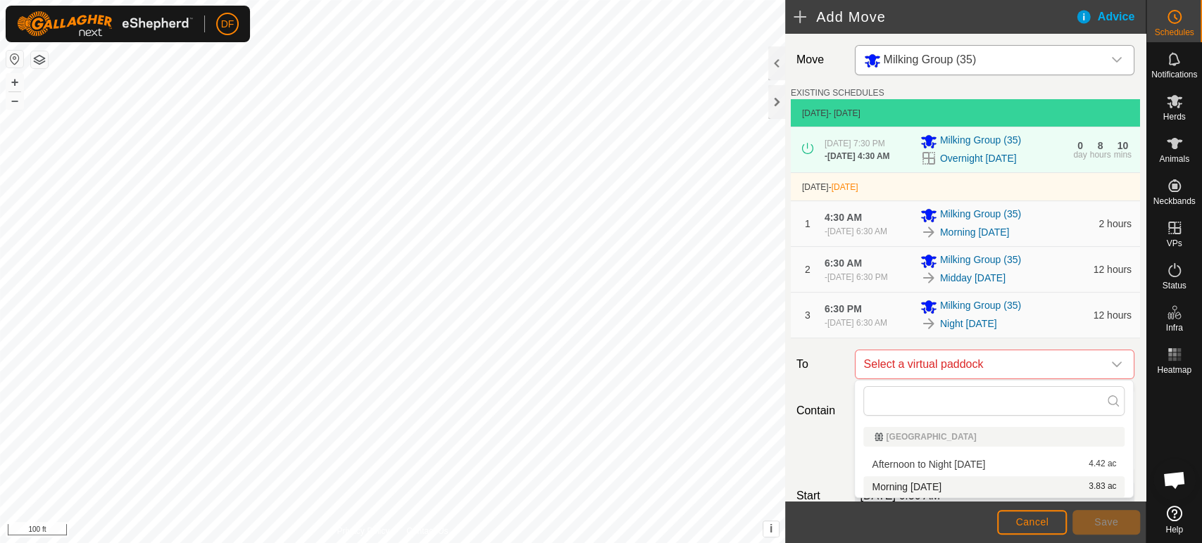
click at [943, 487] on li "Morning [DATE] 3.83 ac" at bounding box center [993, 487] width 261 height 21
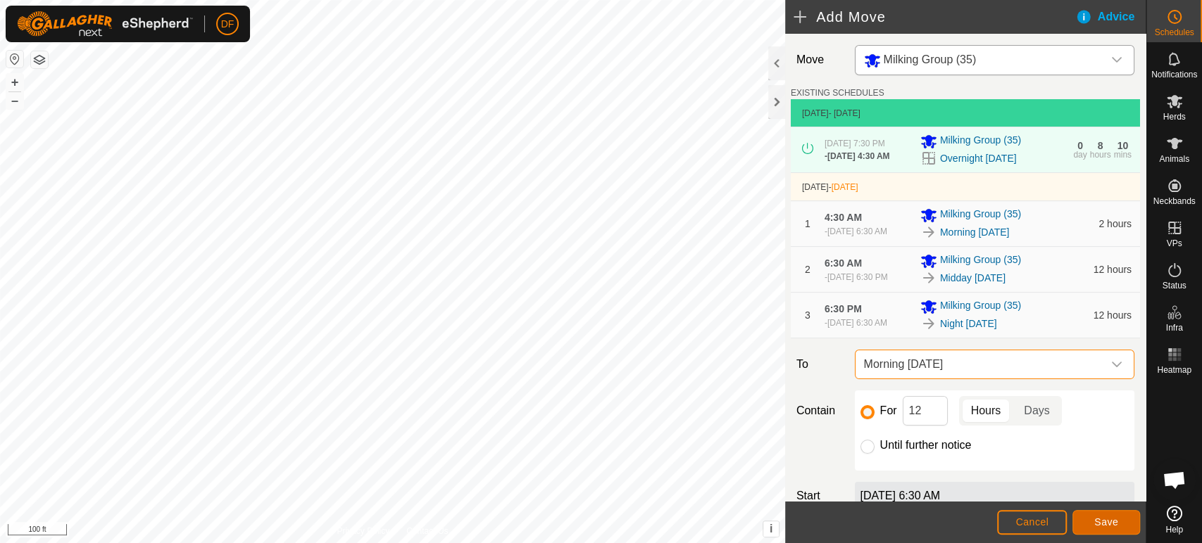
click at [1093, 515] on button "Save" at bounding box center [1106, 522] width 68 height 25
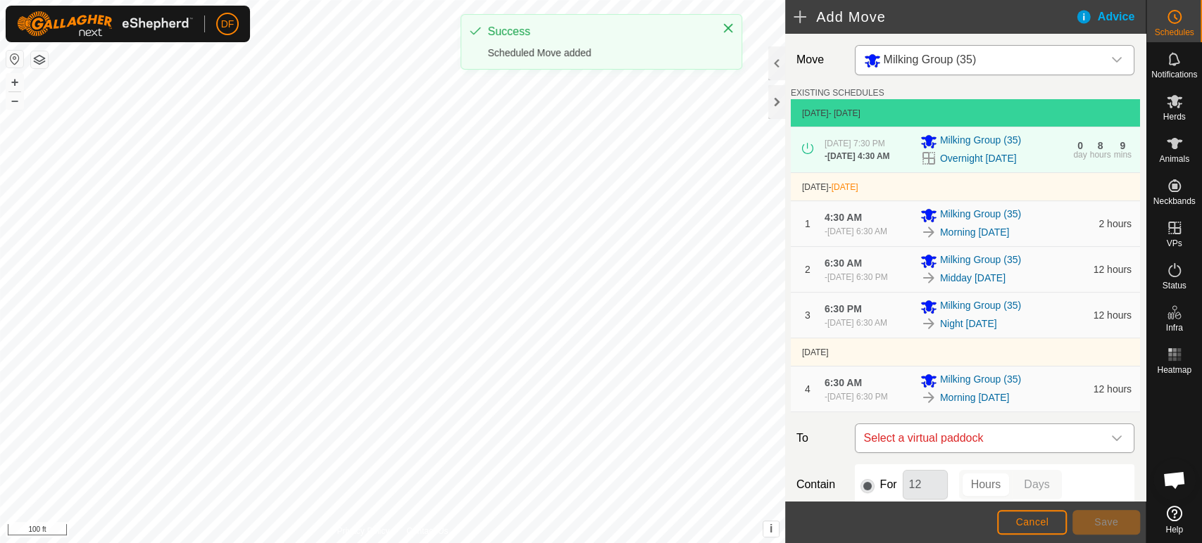
click at [1017, 439] on span "Select a virtual paddock" at bounding box center [980, 439] width 244 height 28
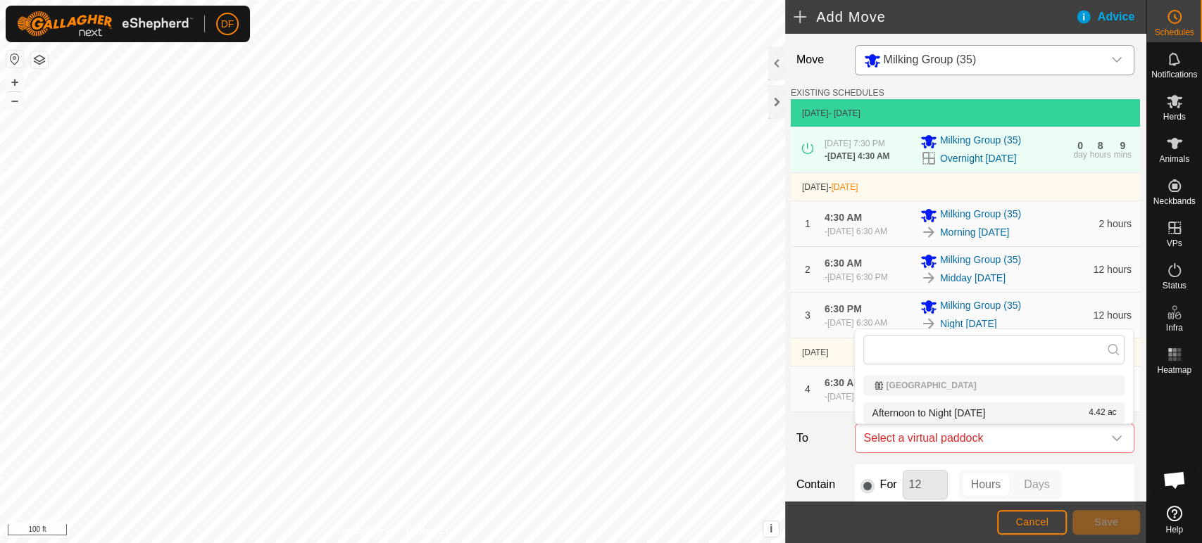
click at [993, 414] on li "Afternoon to Night [DATE] 4.42 ac" at bounding box center [993, 413] width 261 height 21
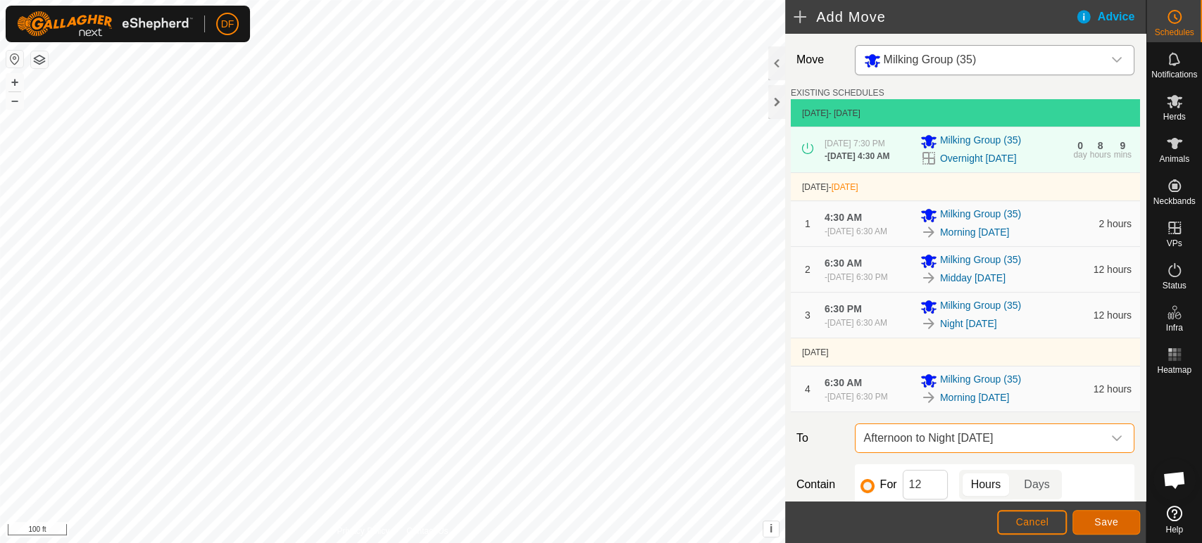
click at [1107, 524] on span "Save" at bounding box center [1106, 522] width 24 height 11
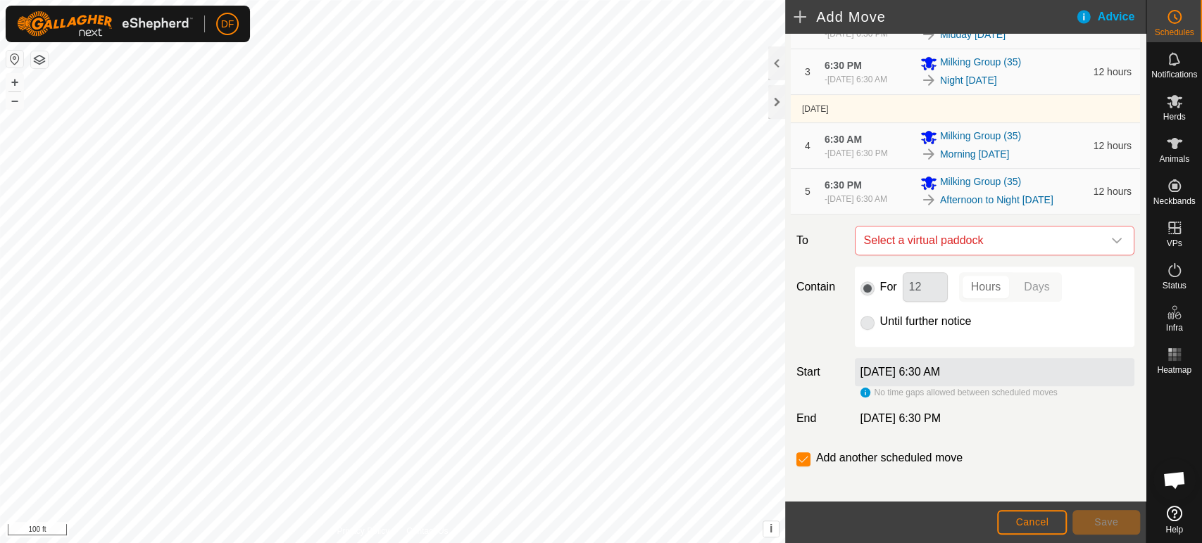
scroll to position [252, 0]
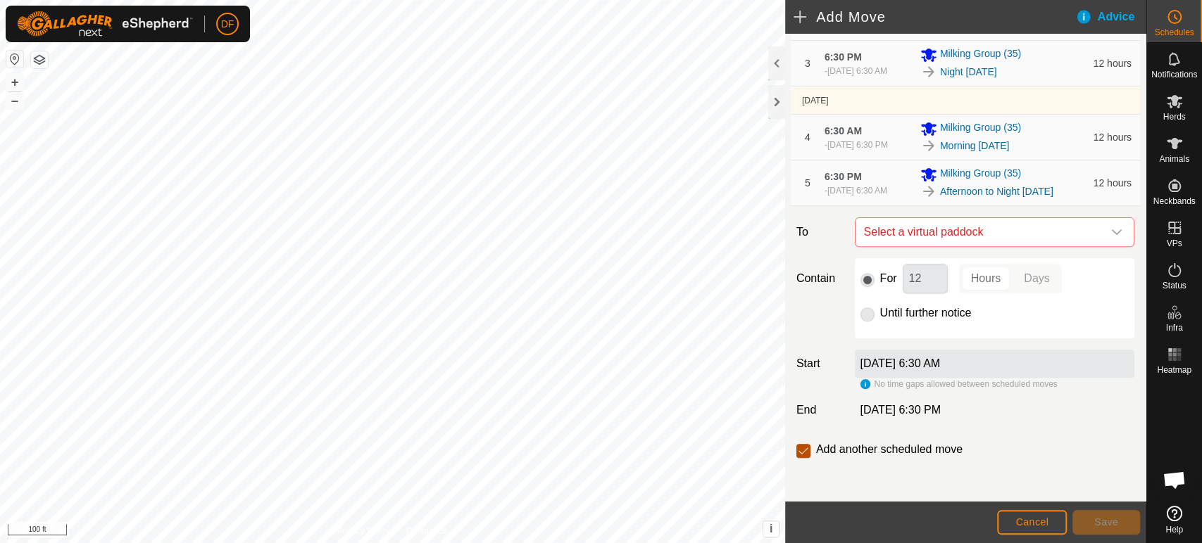
click at [803, 457] on input "checkbox" at bounding box center [803, 451] width 14 height 14
checkbox input "false"
click at [1049, 523] on button "Cancel" at bounding box center [1032, 522] width 70 height 25
